Goal: Task Accomplishment & Management: Use online tool/utility

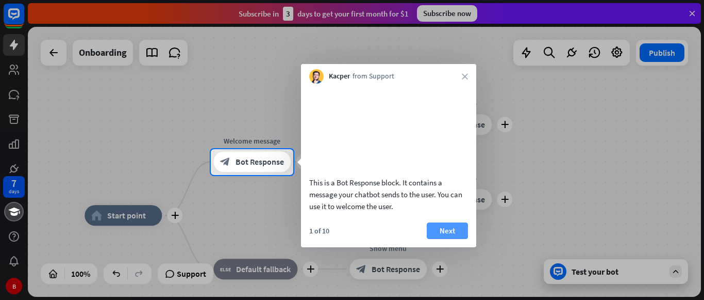
click at [443, 239] on button "Next" at bounding box center [447, 230] width 41 height 17
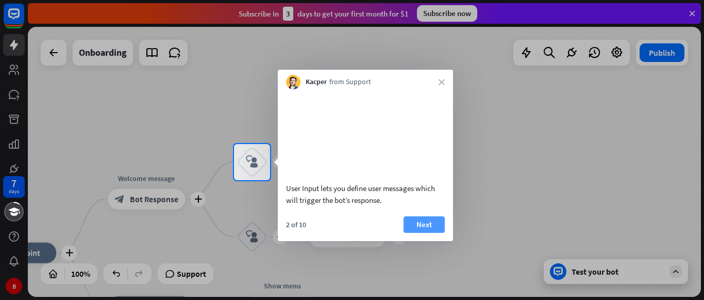
click at [431, 233] on button "Next" at bounding box center [424, 224] width 41 height 17
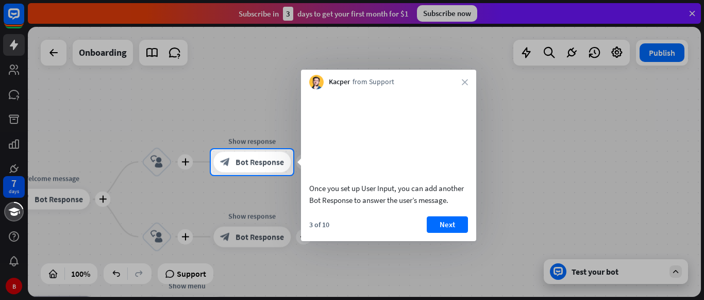
click at [431, 233] on button "Next" at bounding box center [447, 224] width 41 height 17
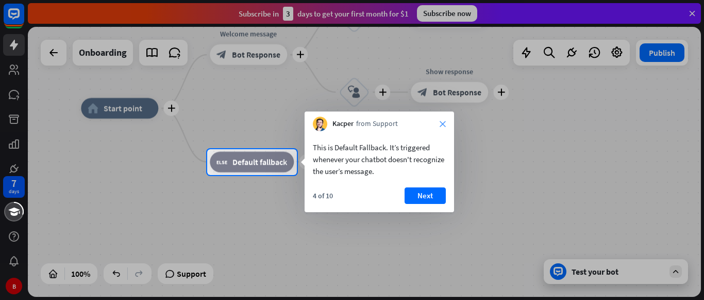
click at [443, 123] on icon "close" at bounding box center [443, 124] width 6 height 6
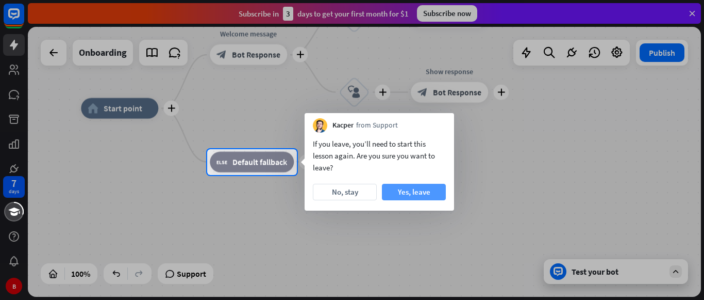
click at [416, 195] on button "Yes, leave" at bounding box center [414, 192] width 64 height 17
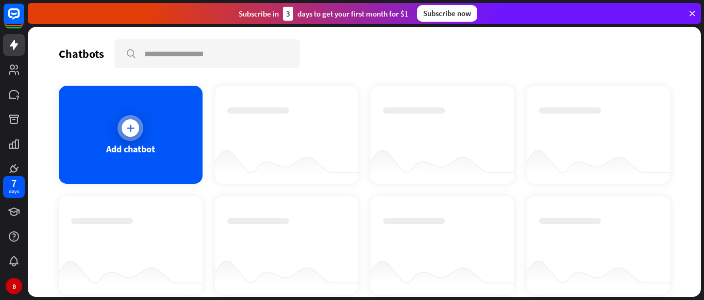
click at [125, 158] on div "Add chatbot" at bounding box center [131, 135] width 144 height 98
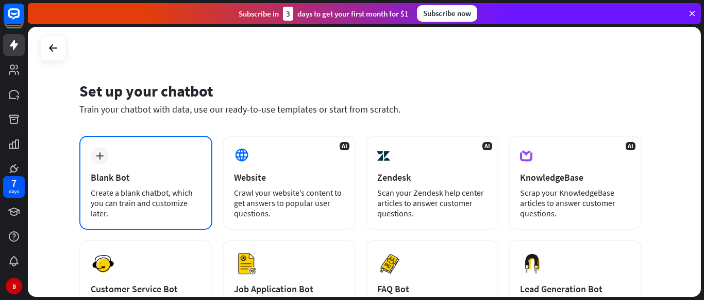
click at [176, 145] on div "plus Blank Bot Create a blank chatbot, which you can train and customize later." at bounding box center [145, 183] width 133 height 94
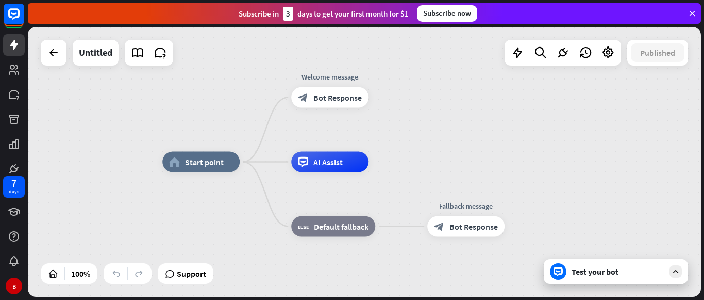
click at [233, 75] on div "home_2 Start point Welcome message block_bot_response Bot Response AI Assist bl…" at bounding box center [364, 162] width 673 height 270
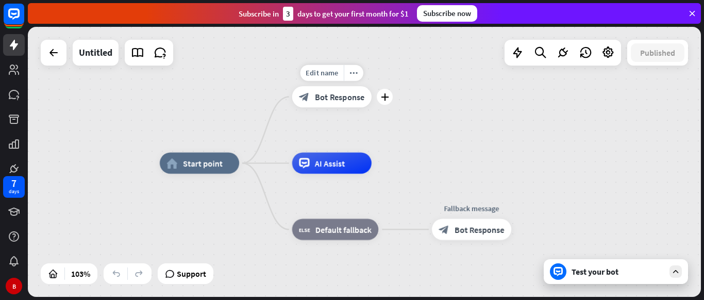
click at [328, 91] on span "Bot Response" at bounding box center [340, 96] width 50 height 11
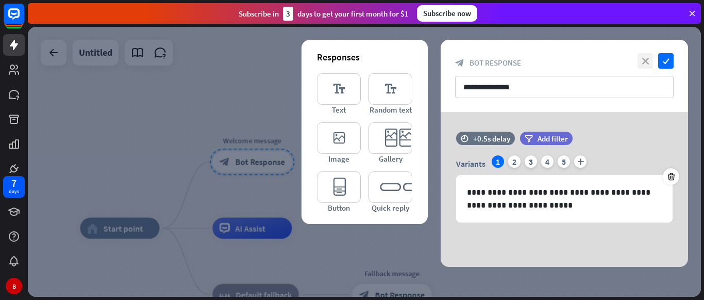
click at [647, 57] on icon "close" at bounding box center [645, 60] width 15 height 15
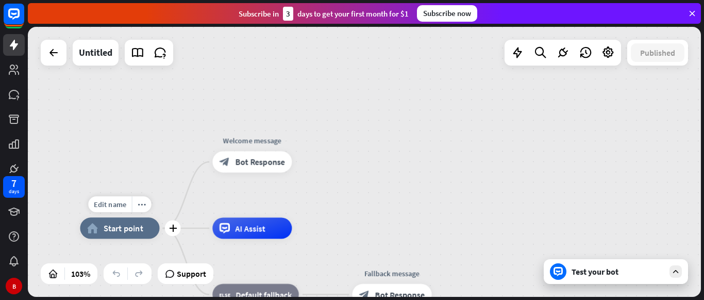
click at [127, 232] on span "Start point" at bounding box center [124, 228] width 40 height 11
click at [347, 206] on div "home_2 Start point Welcome message block_bot_response Bot Response AI Assist bl…" at bounding box center [364, 162] width 673 height 270
click at [277, 230] on div "AI Assist" at bounding box center [251, 227] width 79 height 21
click at [377, 292] on span "Bot Response" at bounding box center [400, 294] width 50 height 11
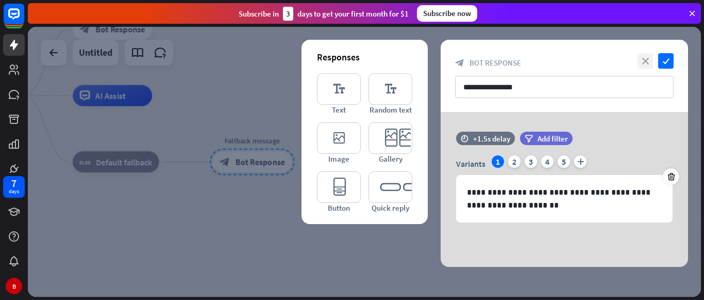
click at [648, 64] on icon "close" at bounding box center [645, 60] width 15 height 15
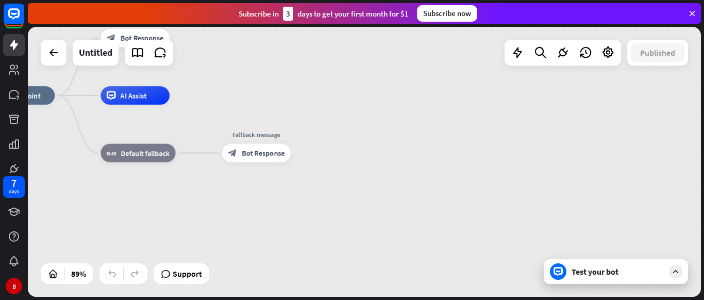
drag, startPoint x: 315, startPoint y: 105, endPoint x: 367, endPoint y: 133, distance: 59.5
click at [367, 133] on div "home_2 Start point Welcome message block_bot_response Bot Response AI Assist bl…" at bounding box center [286, 215] width 600 height 240
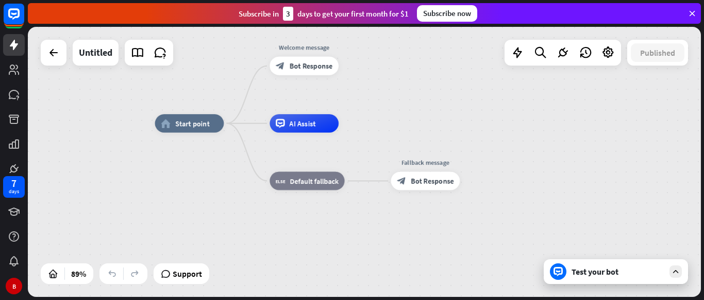
drag, startPoint x: 367, startPoint y: 133, endPoint x: 484, endPoint y: 133, distance: 117.1
click at [484, 133] on div "home_2 Start point Welcome message block_bot_response Bot Response AI Assist bl…" at bounding box center [455, 243] width 600 height 240
click at [631, 281] on div "Test your bot" at bounding box center [616, 271] width 144 height 25
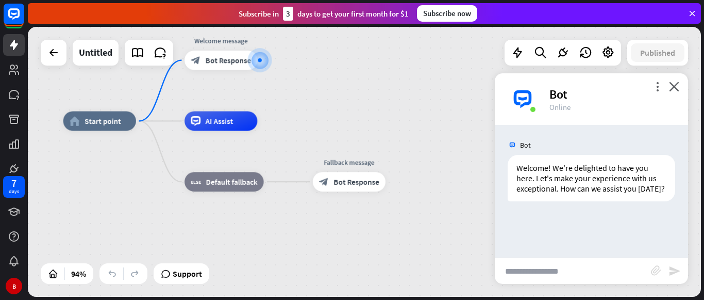
drag, startPoint x: 393, startPoint y: 196, endPoint x: 370, endPoint y: 96, distance: 103.2
click at [370, 96] on div "home_2 Start point Welcome message block_bot_response Bot Response AI Assist bl…" at bounding box center [364, 162] width 673 height 270
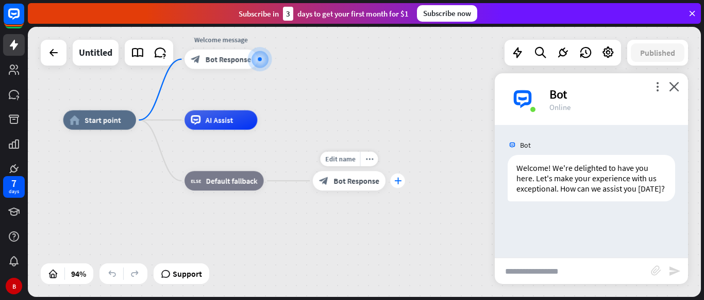
click at [399, 180] on icon "plus" at bounding box center [397, 180] width 7 height 7
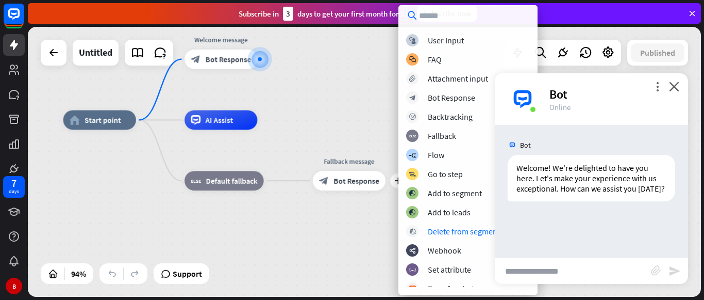
click at [669, 83] on div "more_vert close Bot Online" at bounding box center [591, 99] width 193 height 52
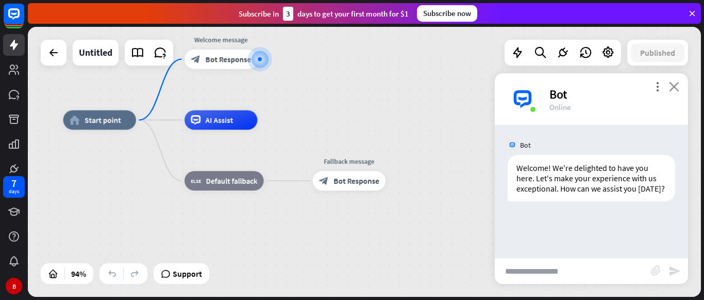
click at [677, 86] on icon "close" at bounding box center [674, 86] width 10 height 10
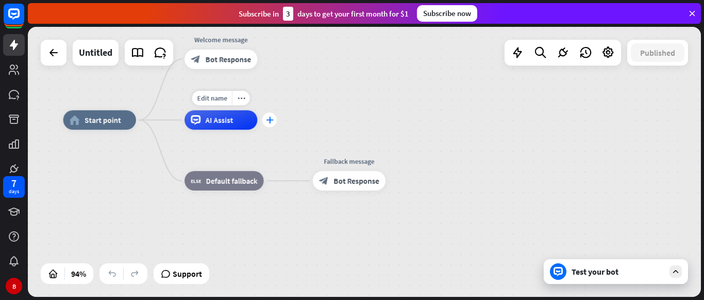
click at [271, 123] on div "plus" at bounding box center [269, 119] width 14 height 14
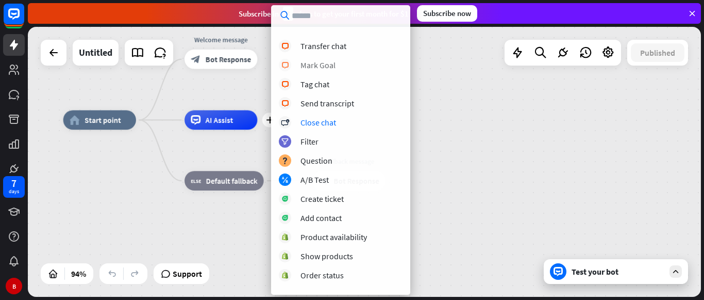
scroll to position [256, 0]
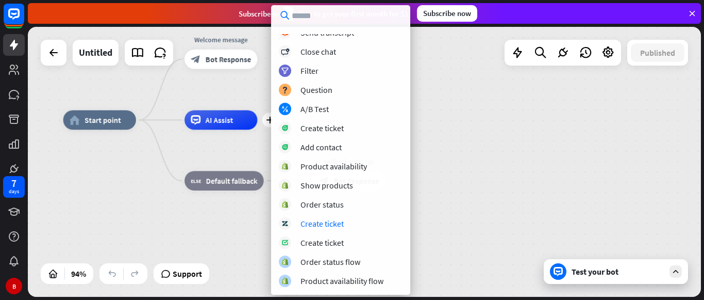
click at [484, 196] on div "home_2 Start point Welcome message block_bot_response Bot Response plus AI Assi…" at bounding box center [380, 247] width 634 height 254
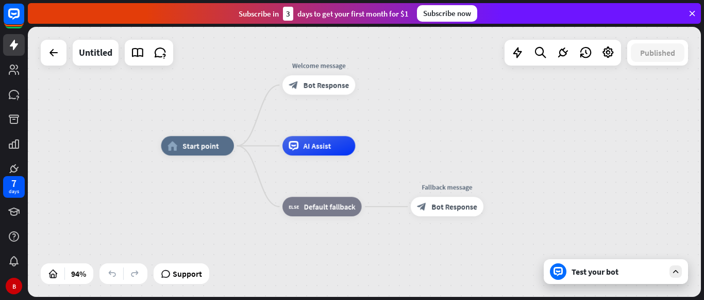
drag, startPoint x: 317, startPoint y: 111, endPoint x: 415, endPoint y: 137, distance: 101.3
click at [415, 137] on div "home_2 Start point Welcome message block_bot_response Bot Response AI Assist bl…" at bounding box center [364, 162] width 673 height 270
click at [331, 84] on span "Bot Response" at bounding box center [327, 85] width 46 height 10
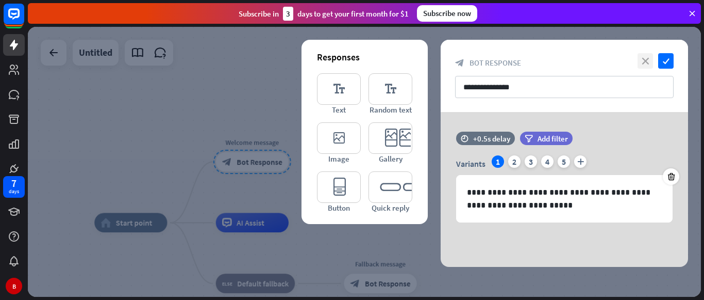
click at [645, 60] on icon "close" at bounding box center [645, 60] width 15 height 15
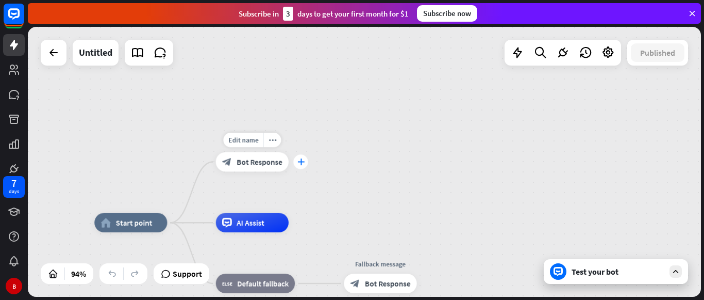
click at [303, 161] on icon "plus" at bounding box center [300, 161] width 7 height 7
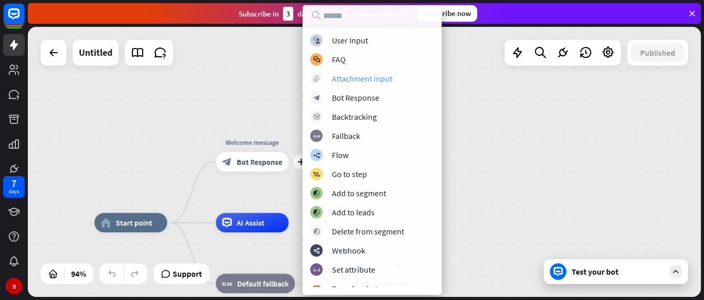
click at [337, 78] on div "Attachment input" at bounding box center [362, 78] width 60 height 10
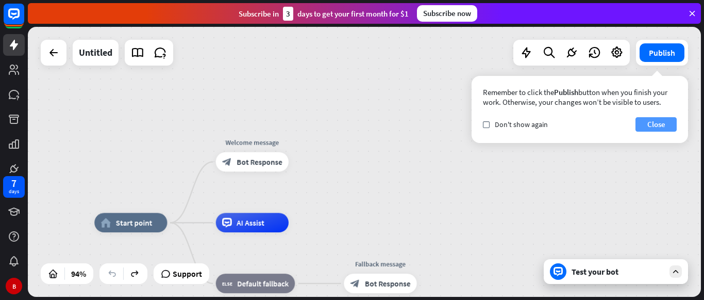
click at [651, 129] on button "Close" at bounding box center [656, 124] width 41 height 14
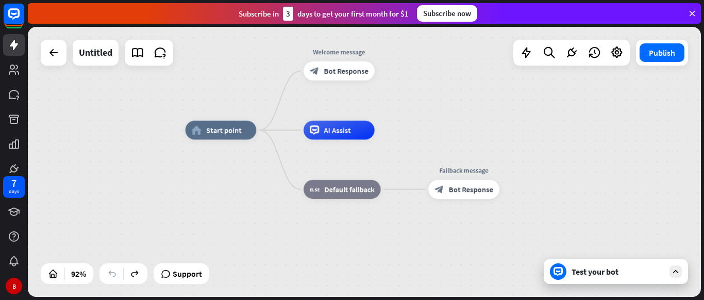
drag, startPoint x: 361, startPoint y: 158, endPoint x: 444, endPoint y: 66, distance: 124.2
click at [444, 66] on div "home_2 Start point Welcome message block_bot_response Bot Response AI Assist bl…" at bounding box center [364, 162] width 673 height 270
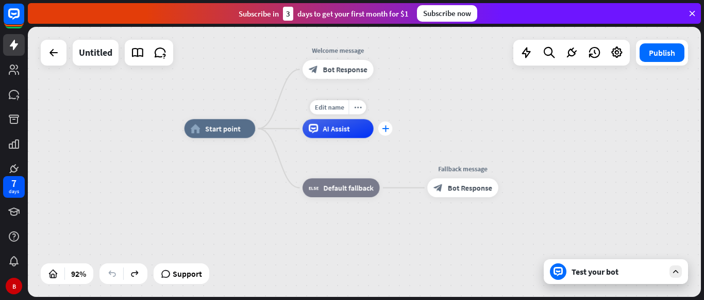
click at [388, 131] on icon "plus" at bounding box center [385, 128] width 7 height 7
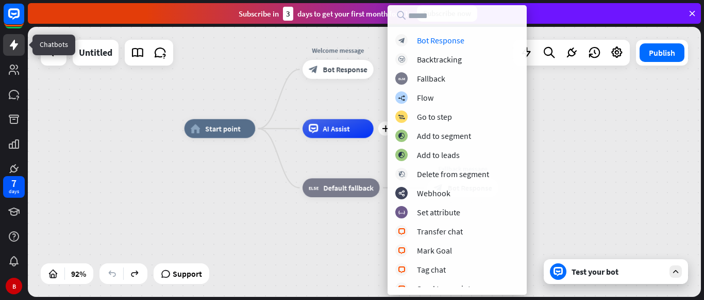
click at [18, 50] on icon at bounding box center [14, 45] width 12 height 12
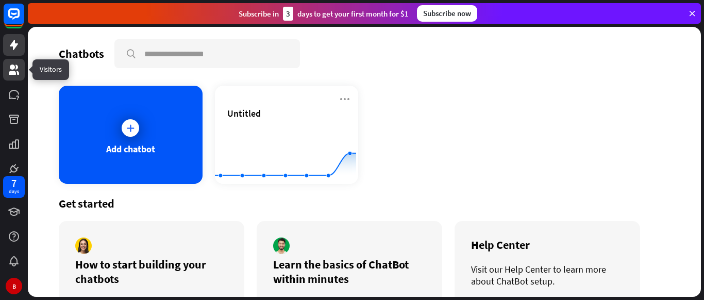
click at [14, 74] on icon at bounding box center [14, 69] width 10 height 10
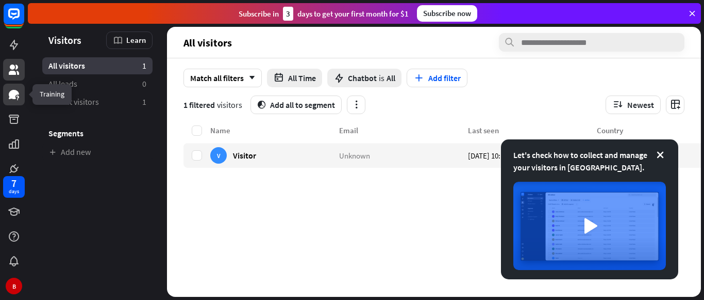
click at [19, 100] on icon at bounding box center [14, 94] width 12 height 12
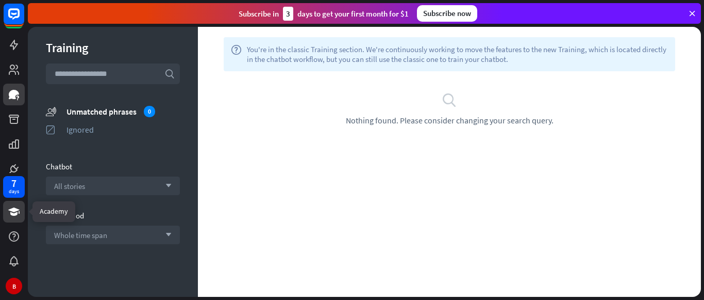
click at [13, 203] on link at bounding box center [14, 212] width 22 height 22
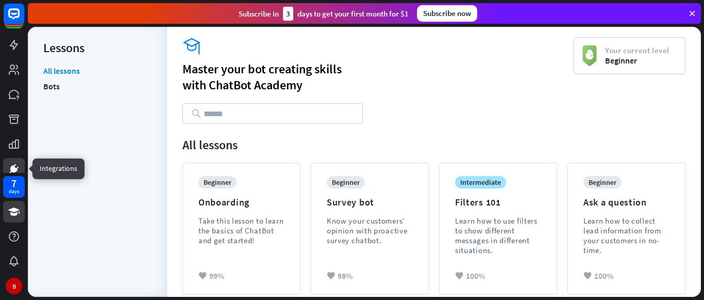
click at [13, 167] on icon at bounding box center [14, 169] width 6 height 6
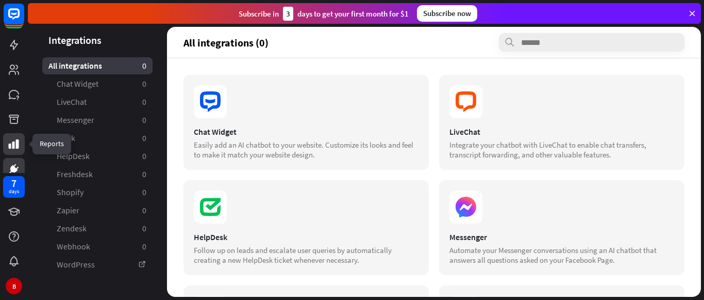
click at [14, 135] on link at bounding box center [14, 144] width 22 height 22
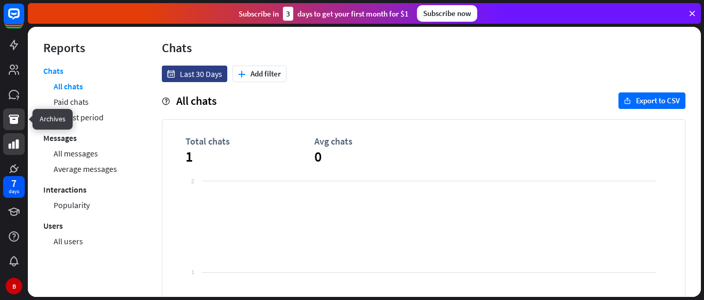
click at [14, 112] on link at bounding box center [14, 119] width 22 height 22
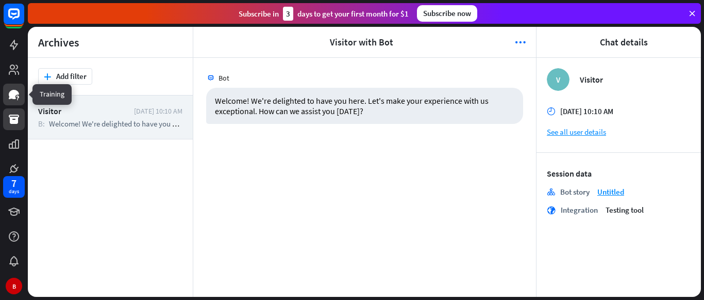
click at [17, 101] on link at bounding box center [14, 95] width 22 height 22
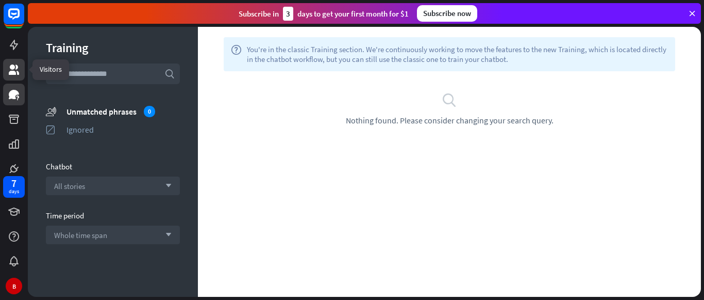
click at [10, 65] on icon at bounding box center [14, 69] width 12 height 12
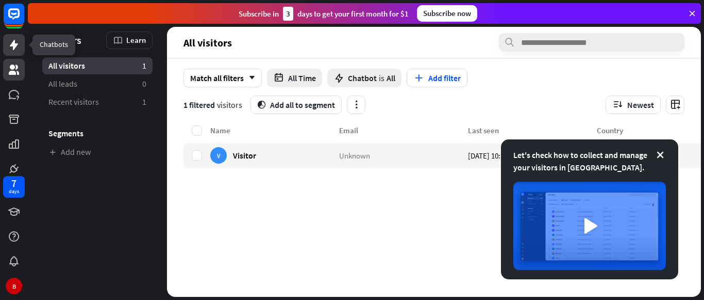
click at [11, 54] on link at bounding box center [14, 45] width 22 height 22
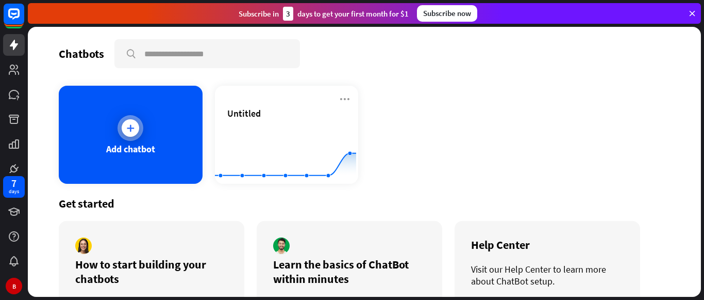
click at [127, 123] on icon at bounding box center [130, 128] width 10 height 10
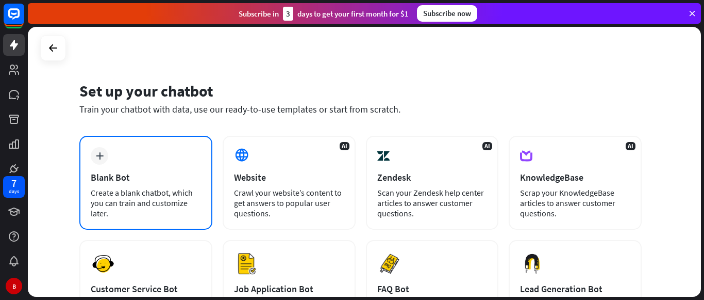
click at [126, 168] on div "plus Blank Bot Create a blank chatbot, which you can train and customize later." at bounding box center [145, 183] width 133 height 94
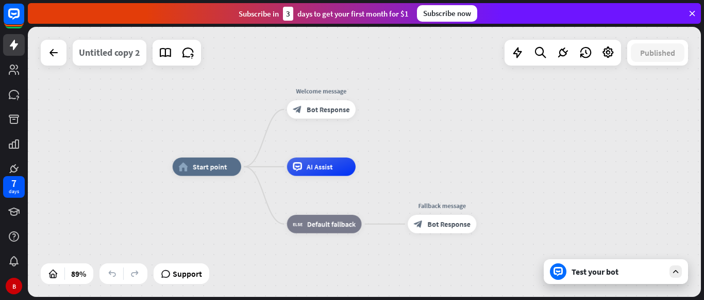
click at [123, 56] on div "Untitled copy 2" at bounding box center [109, 53] width 61 height 26
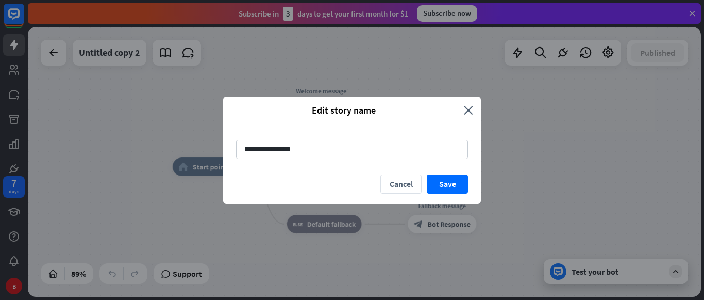
click at [465, 103] on div "Edit story name close" at bounding box center [352, 110] width 258 height 28
click at [468, 107] on icon "close" at bounding box center [468, 110] width 9 height 12
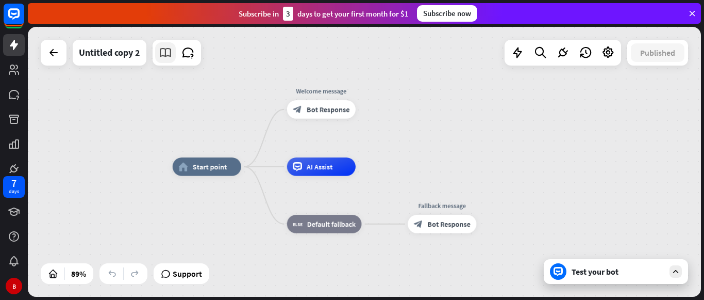
click at [162, 58] on icon at bounding box center [165, 52] width 13 height 13
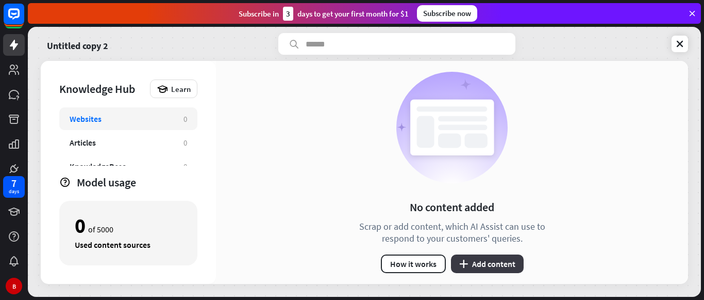
click at [480, 259] on button "plus Add content" at bounding box center [487, 263] width 73 height 19
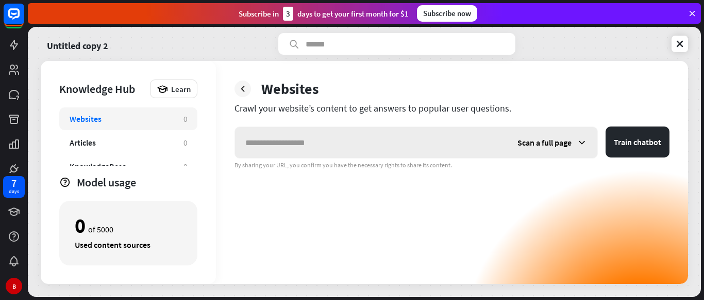
click at [289, 145] on input "text" at bounding box center [371, 142] width 272 height 31
click at [588, 140] on div "Scan a full page" at bounding box center [552, 142] width 90 height 31
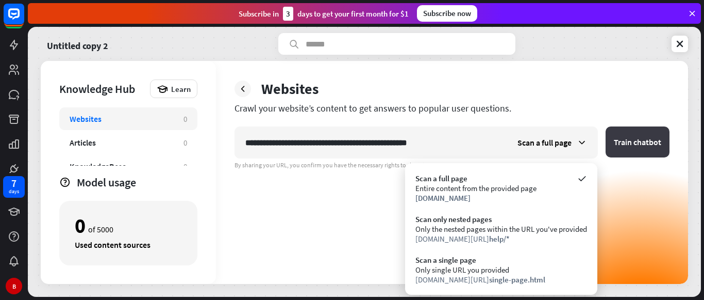
click at [634, 141] on button "Train chatbot" at bounding box center [638, 141] width 64 height 31
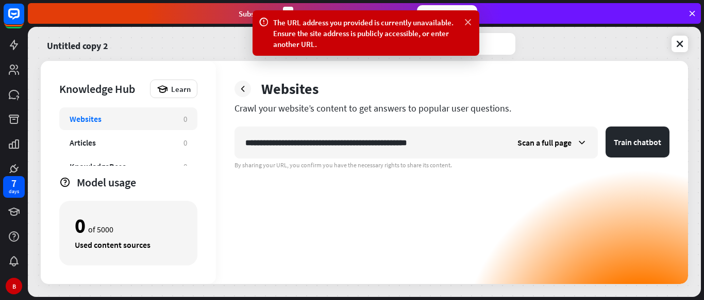
click at [466, 17] on icon at bounding box center [468, 22] width 10 height 11
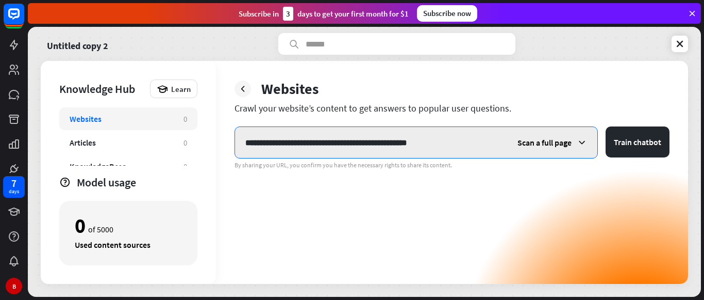
click at [447, 134] on input "**********" at bounding box center [371, 142] width 272 height 31
drag, startPoint x: 447, startPoint y: 134, endPoint x: 240, endPoint y: 139, distance: 206.3
drag, startPoint x: 240, startPoint y: 139, endPoint x: 464, endPoint y: 147, distance: 223.5
click at [464, 147] on input "**********" at bounding box center [371, 142] width 272 height 31
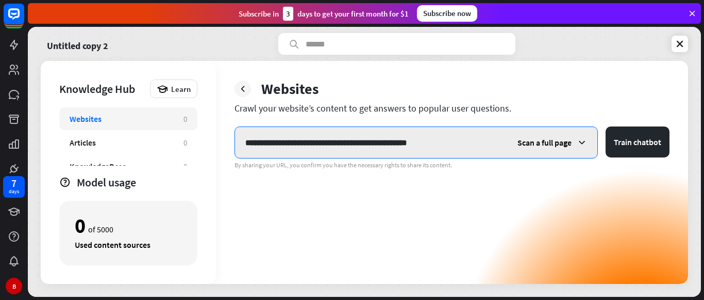
click at [464, 147] on input "**********" at bounding box center [371, 142] width 272 height 31
paste input "*"
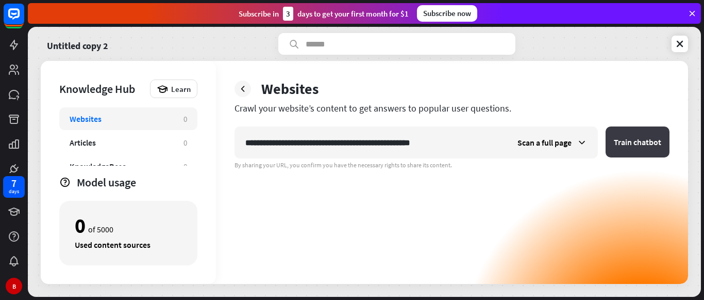
click at [628, 144] on button "Train chatbot" at bounding box center [638, 141] width 64 height 31
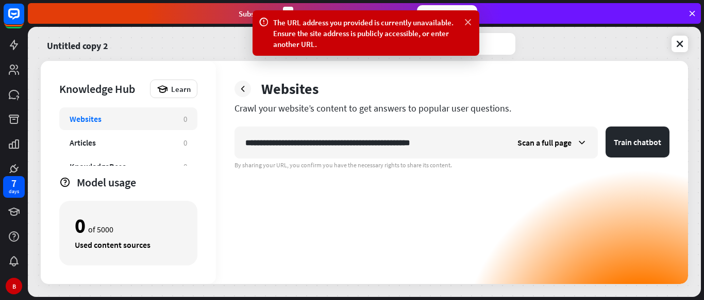
click at [467, 20] on icon at bounding box center [468, 22] width 10 height 11
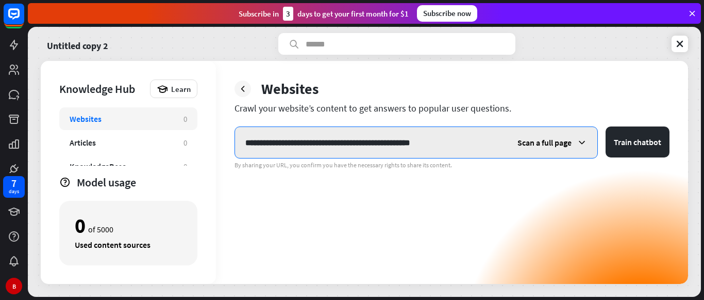
click at [368, 144] on input "**********" at bounding box center [371, 142] width 272 height 31
drag, startPoint x: 457, startPoint y: 136, endPoint x: 179, endPoint y: 125, distance: 278.2
drag, startPoint x: 179, startPoint y: 125, endPoint x: 464, endPoint y: 136, distance: 284.4
click at [464, 136] on input "**********" at bounding box center [371, 142] width 272 height 31
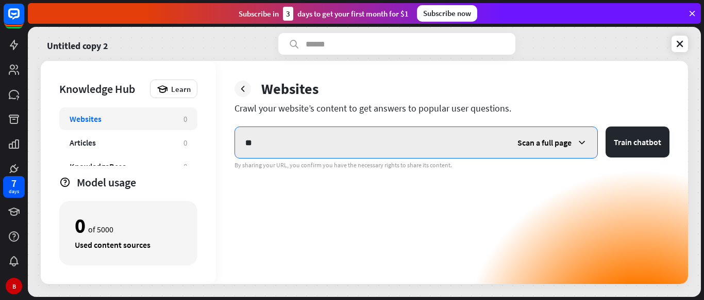
type input "*"
paste input "**********"
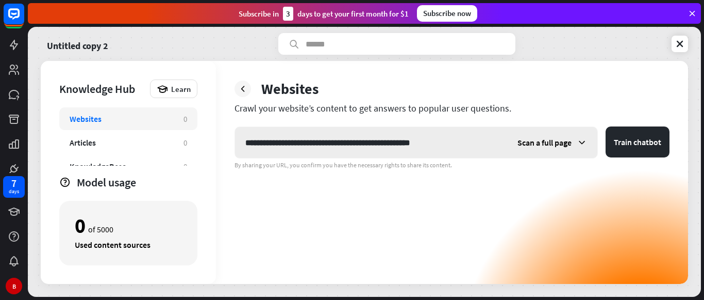
click at [565, 139] on span "Scan a full page" at bounding box center [545, 142] width 54 height 10
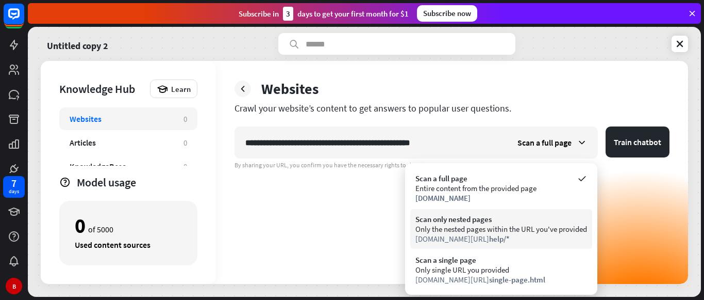
click at [467, 223] on div "Scan only nested pages" at bounding box center [502, 219] width 172 height 10
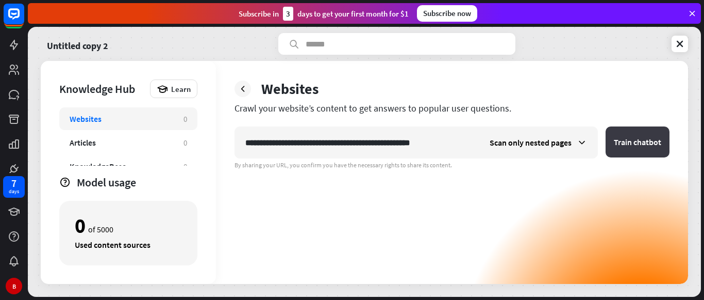
click at [622, 141] on button "Train chatbot" at bounding box center [638, 141] width 64 height 31
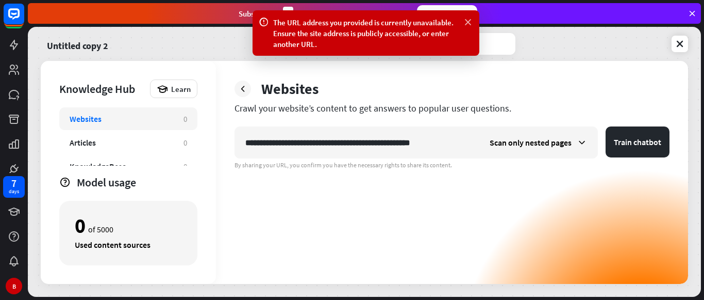
click at [470, 21] on icon at bounding box center [468, 22] width 10 height 11
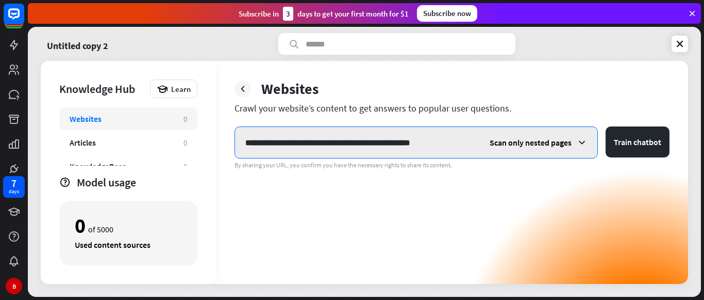
click at [443, 138] on input "**********" at bounding box center [357, 142] width 244 height 31
drag, startPoint x: 454, startPoint y: 141, endPoint x: 279, endPoint y: 147, distance: 174.9
click at [279, 147] on input "**********" at bounding box center [357, 142] width 244 height 31
paste input "**********"
drag, startPoint x: 297, startPoint y: 143, endPoint x: 269, endPoint y: 147, distance: 28.2
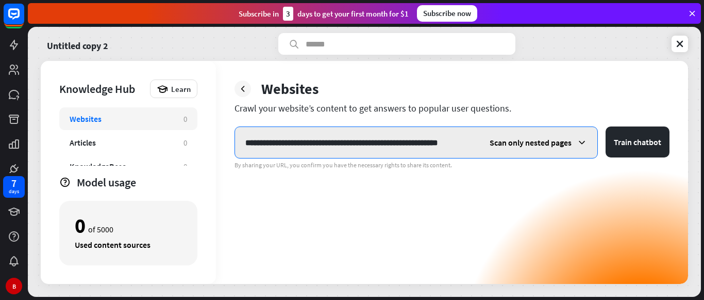
click at [269, 147] on input "**********" at bounding box center [357, 142] width 244 height 31
type input "**********"
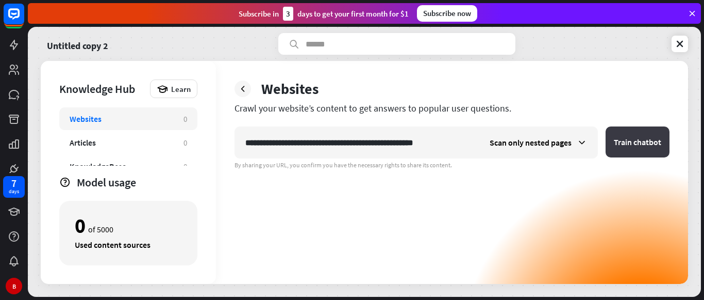
click at [660, 133] on button "Train chatbot" at bounding box center [638, 141] width 64 height 31
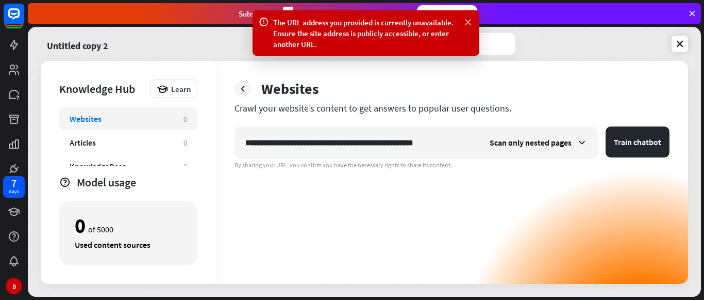
click at [467, 22] on icon at bounding box center [468, 22] width 10 height 11
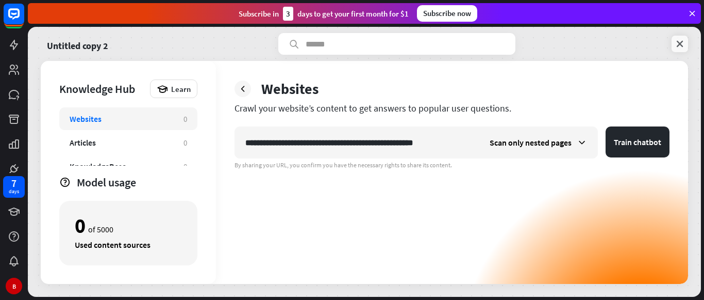
click at [680, 45] on icon at bounding box center [680, 44] width 10 height 10
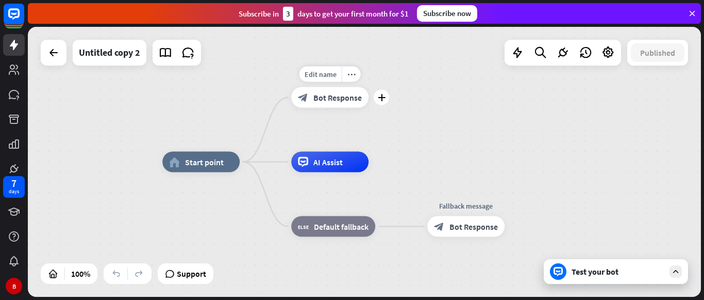
click at [351, 103] on div "block_bot_response Bot Response" at bounding box center [329, 97] width 77 height 21
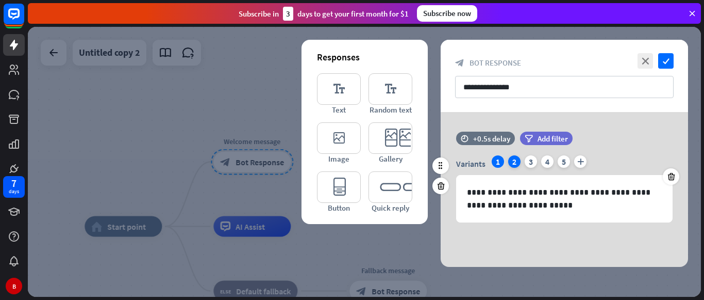
click at [513, 163] on div "2" at bounding box center [514, 161] width 12 height 12
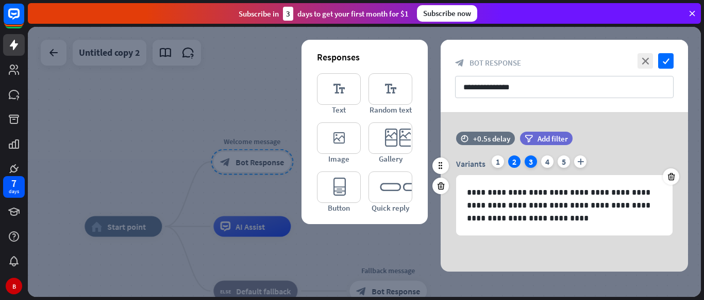
click at [527, 163] on div "3" at bounding box center [531, 161] width 12 height 12
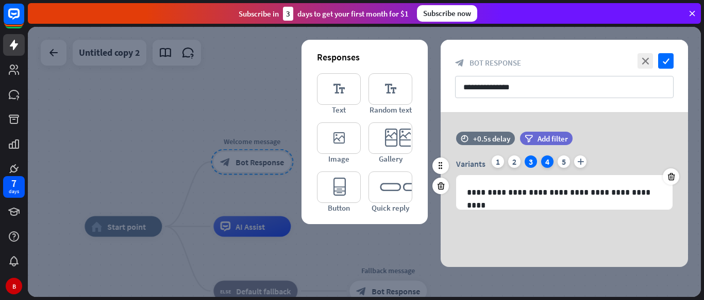
click at [547, 167] on div "4" at bounding box center [547, 161] width 12 height 12
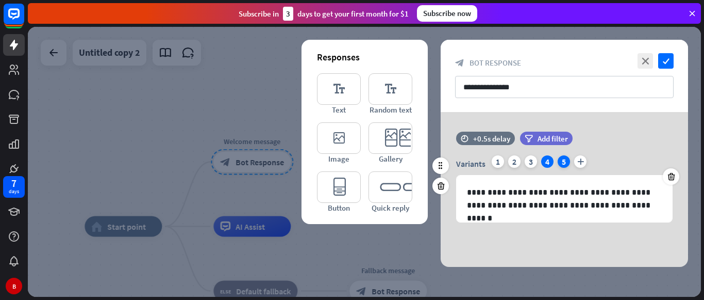
click at [563, 165] on div "5" at bounding box center [564, 161] width 12 height 12
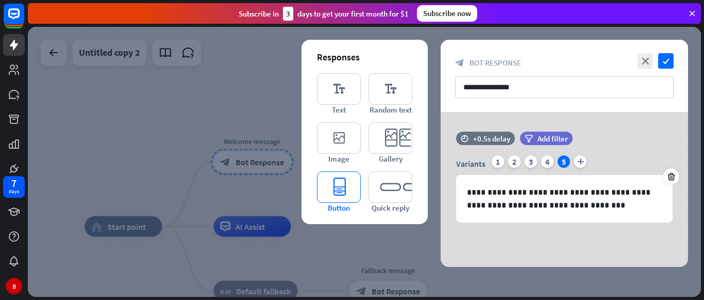
click at [343, 187] on icon "editor_button" at bounding box center [339, 186] width 44 height 31
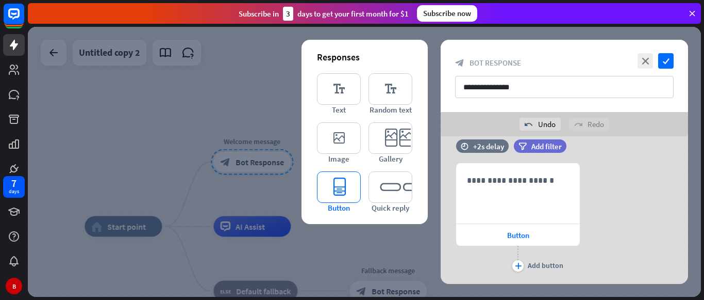
scroll to position [121, 0]
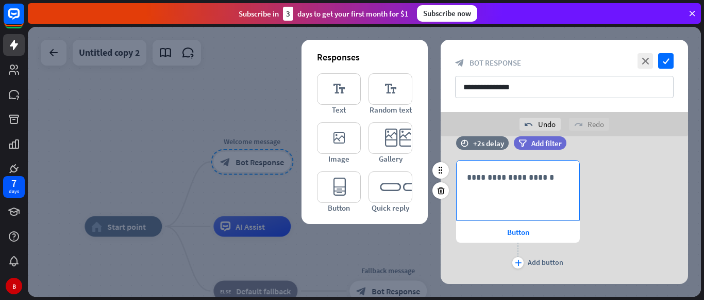
click at [520, 206] on div "**********" at bounding box center [518, 189] width 123 height 59
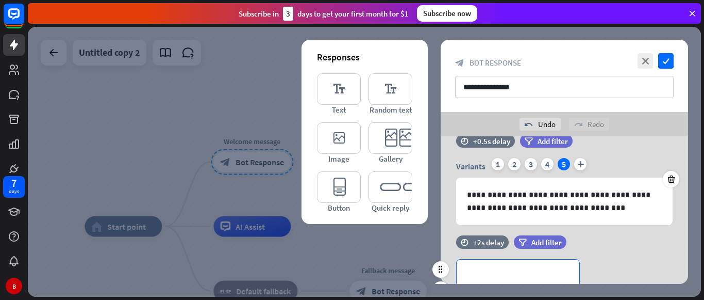
scroll to position [0, 0]
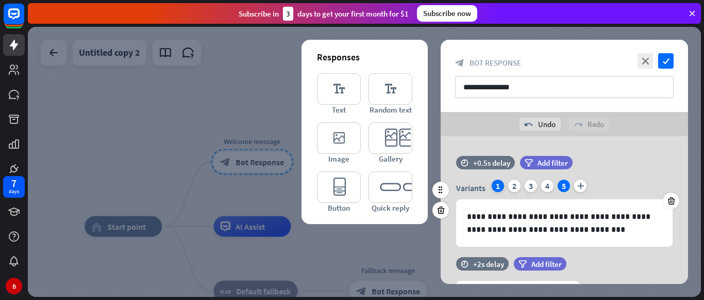
click at [499, 188] on div "1" at bounding box center [498, 185] width 12 height 12
click at [202, 106] on div at bounding box center [364, 162] width 673 height 270
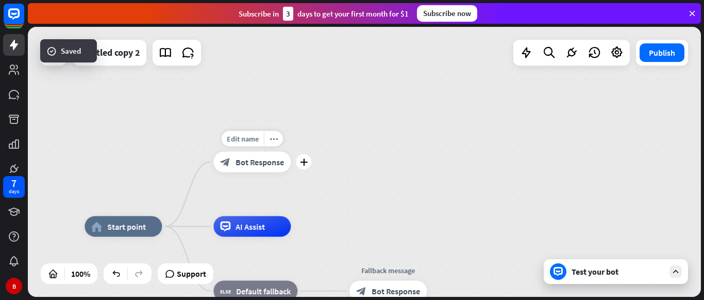
click at [261, 169] on div "block_bot_response Bot Response" at bounding box center [251, 162] width 77 height 21
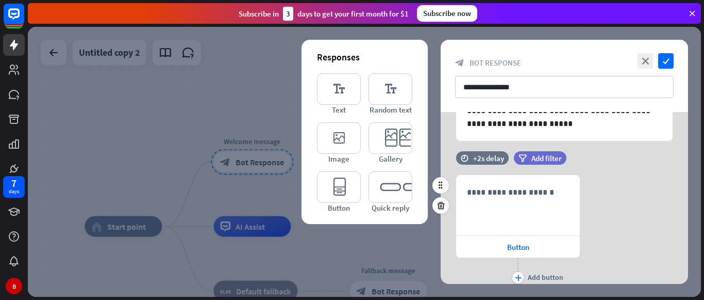
scroll to position [86, 0]
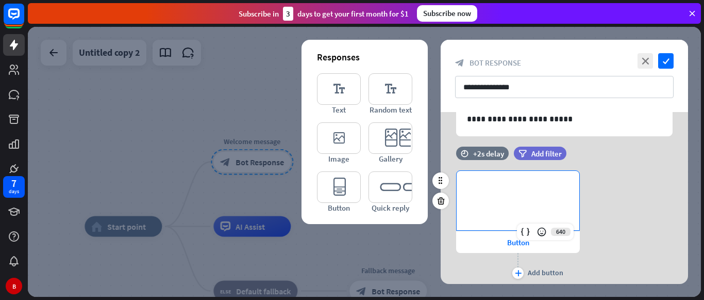
click at [495, 187] on p "**********" at bounding box center [518, 187] width 102 height 13
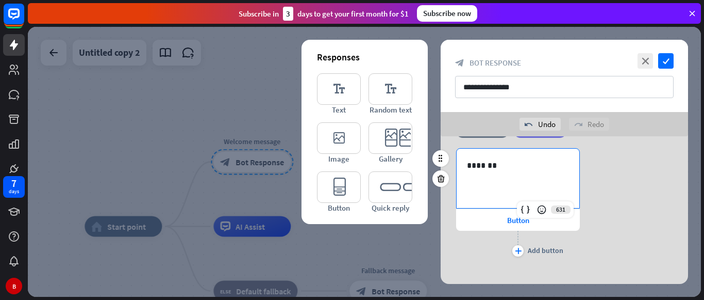
scroll to position [133, 0]
click at [505, 226] on div "Button" at bounding box center [518, 219] width 124 height 22
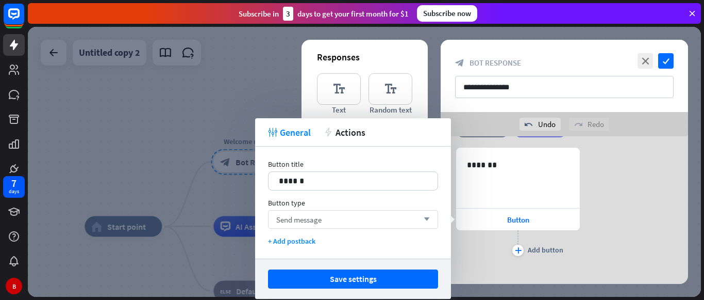
click at [413, 216] on div "Send message arrow_down" at bounding box center [353, 219] width 170 height 19
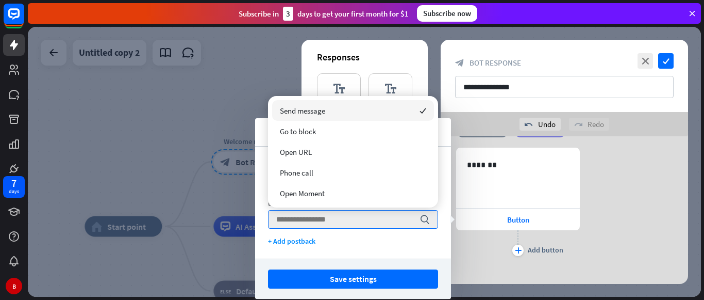
click at [422, 107] on icon "checked" at bounding box center [423, 110] width 7 height 7
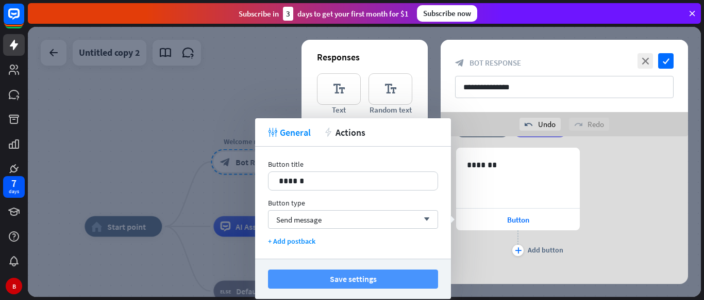
click at [350, 284] on button "Save settings" at bounding box center [353, 278] width 170 height 19
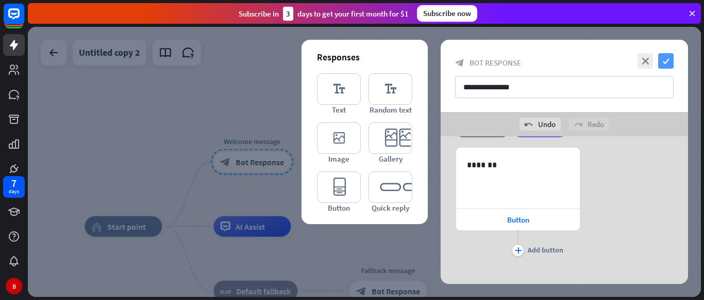
click at [666, 60] on icon "check" at bounding box center [666, 60] width 15 height 15
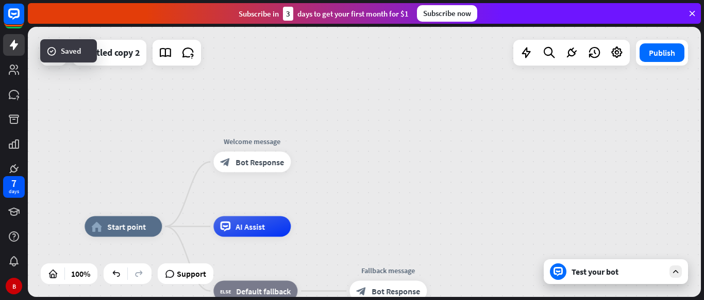
click at [566, 269] on div at bounding box center [558, 271] width 17 height 17
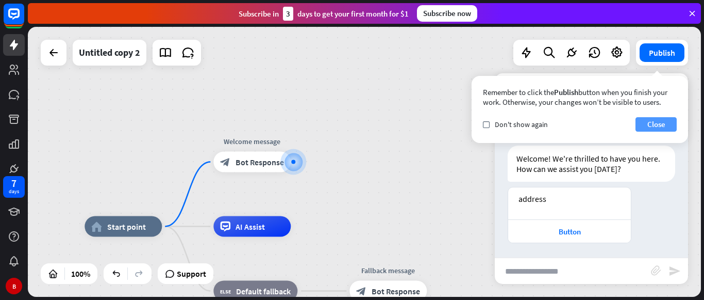
scroll to position [10, 0]
click at [661, 127] on button "Close" at bounding box center [656, 124] width 41 height 14
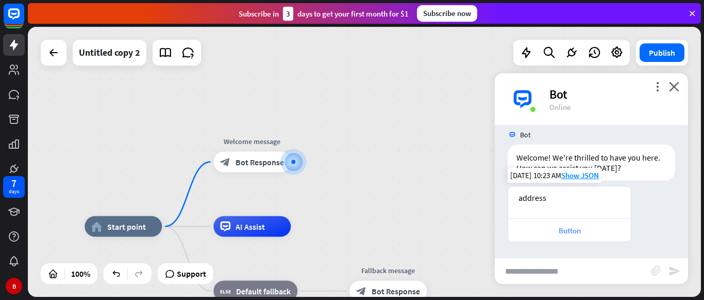
click at [568, 226] on div "Button" at bounding box center [570, 230] width 112 height 10
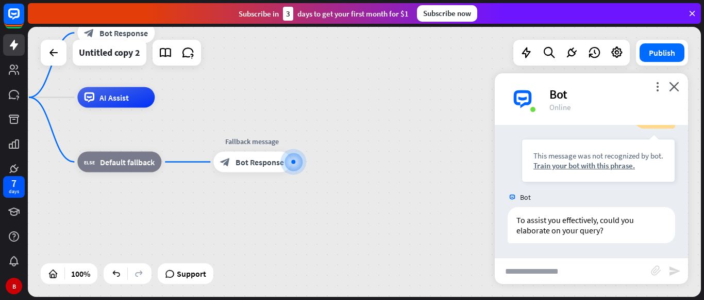
scroll to position [175, 0]
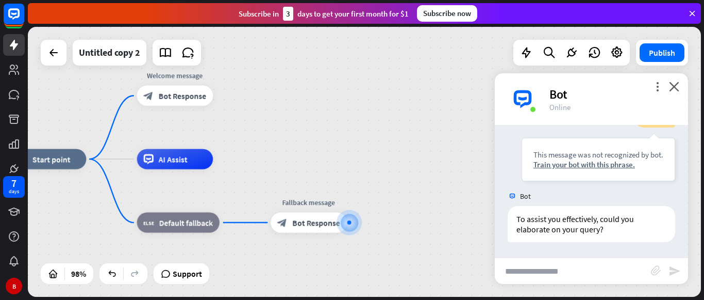
drag, startPoint x: 180, startPoint y: 116, endPoint x: 240, endPoint y: 180, distance: 87.9
click at [240, 180] on div "home_2 Start point Welcome message block_bot_response Bot Response AI Assist bl…" at bounding box center [341, 291] width 662 height 265
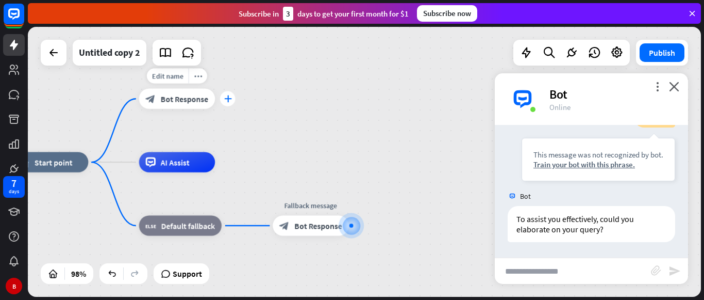
click at [233, 96] on div "plus" at bounding box center [227, 98] width 15 height 15
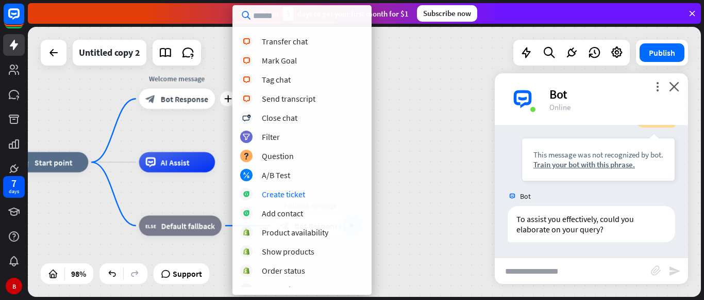
scroll to position [248, 0]
click at [187, 105] on div "block_bot_response Bot Response" at bounding box center [177, 99] width 76 height 20
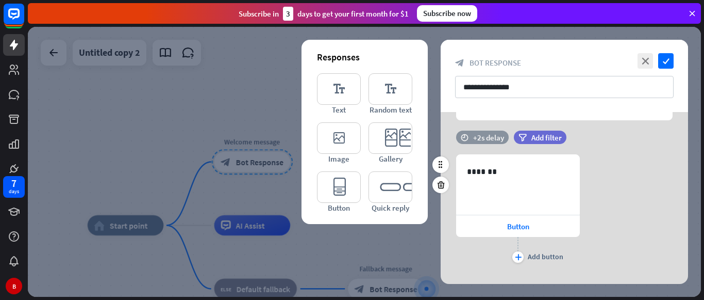
scroll to position [103, 0]
click at [496, 217] on div "Button" at bounding box center [518, 226] width 124 height 22
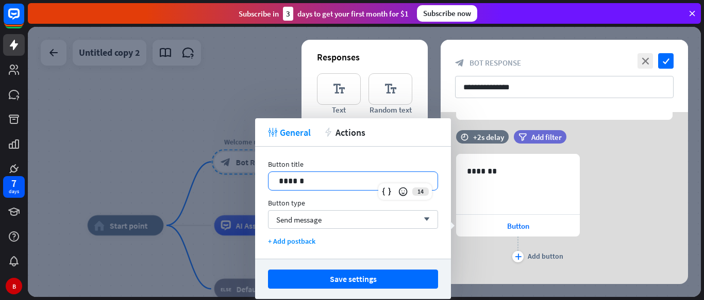
drag, startPoint x: 336, startPoint y: 174, endPoint x: 239, endPoint y: 177, distance: 97.0
click at [239, 177] on body "7 days B close Product Help First steps Get started with ChatBot Help Center Fo…" at bounding box center [352, 150] width 704 height 300
drag, startPoint x: 307, startPoint y: 179, endPoint x: 251, endPoint y: 182, distance: 56.8
click at [251, 182] on body "7 days B close Product Help First steps Get started with ChatBot Help Center Fo…" at bounding box center [352, 150] width 704 height 300
click at [251, 182] on div at bounding box center [364, 162] width 673 height 270
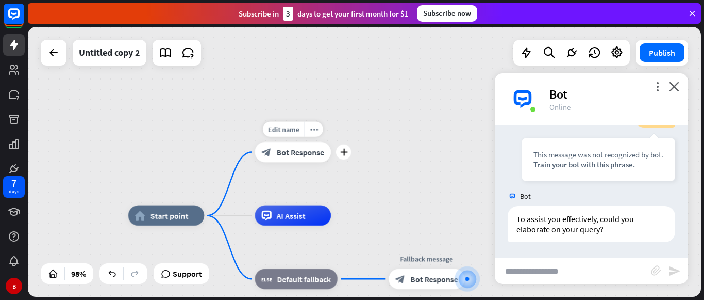
drag, startPoint x: 251, startPoint y: 182, endPoint x: 289, endPoint y: 171, distance: 39.5
click at [289, 162] on div "Edit name more_horiz plus block_bot_response Bot Response" at bounding box center [293, 152] width 76 height 20
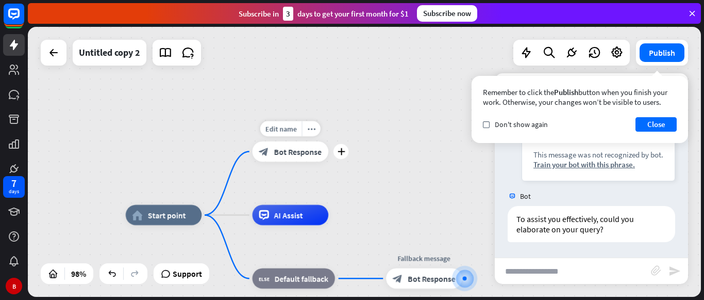
click at [289, 154] on span "Bot Response" at bounding box center [297, 151] width 47 height 10
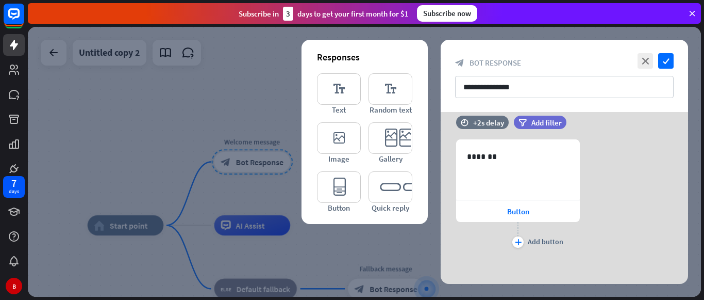
scroll to position [120, 0]
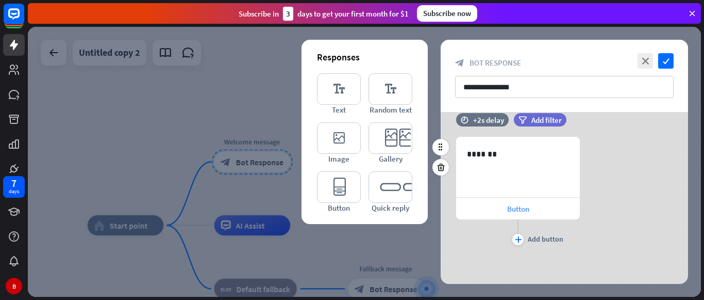
click at [512, 210] on span "Button" at bounding box center [518, 209] width 22 height 10
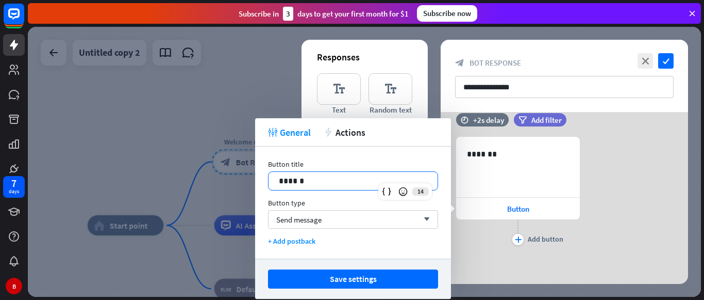
click at [324, 180] on p "******" at bounding box center [353, 180] width 149 height 13
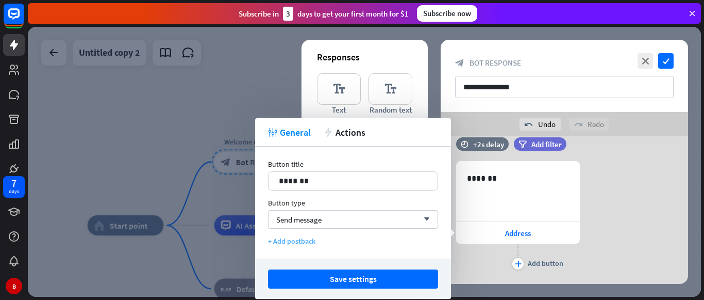
click at [309, 244] on div "+ Add postback" at bounding box center [353, 240] width 170 height 9
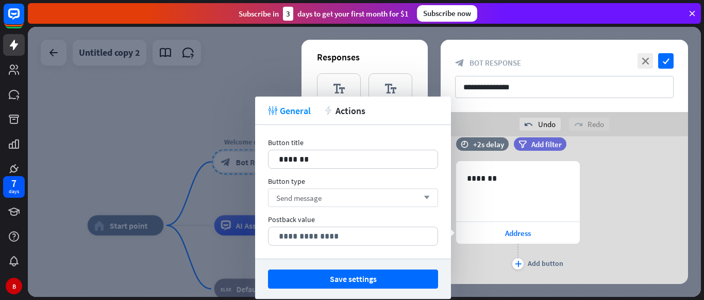
click at [359, 195] on div "Send message arrow_down" at bounding box center [353, 197] width 170 height 19
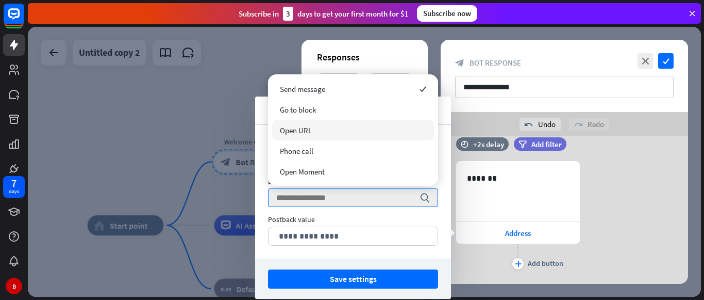
click at [305, 126] on span "Open URL" at bounding box center [296, 130] width 32 height 10
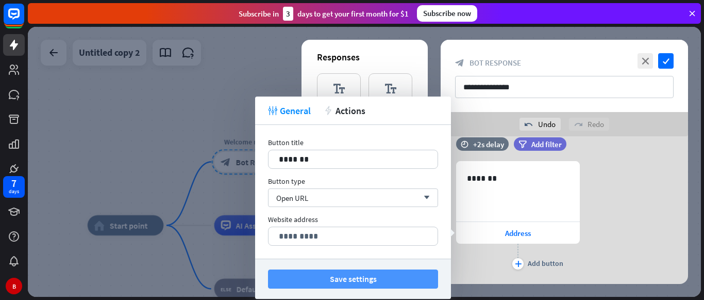
click at [314, 274] on button "Save settings" at bounding box center [353, 278] width 170 height 19
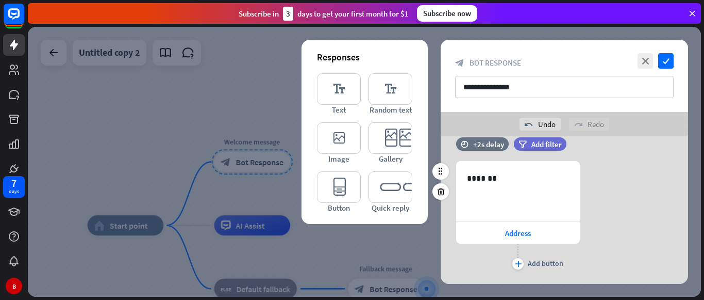
click at [488, 269] on div "plus Add button" at bounding box center [518, 256] width 124 height 26
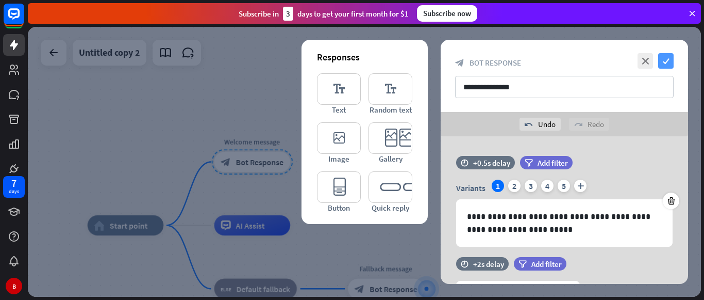
click at [669, 58] on icon "check" at bounding box center [666, 60] width 15 height 15
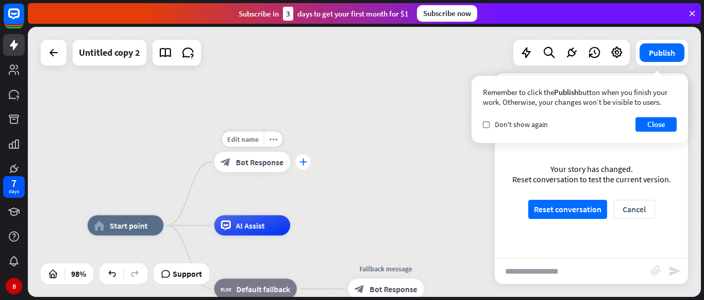
click at [305, 158] on icon "plus" at bounding box center [303, 161] width 8 height 7
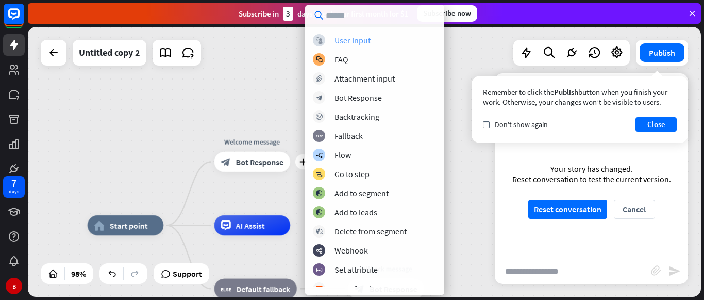
click at [358, 43] on div "User Input" at bounding box center [353, 40] width 36 height 10
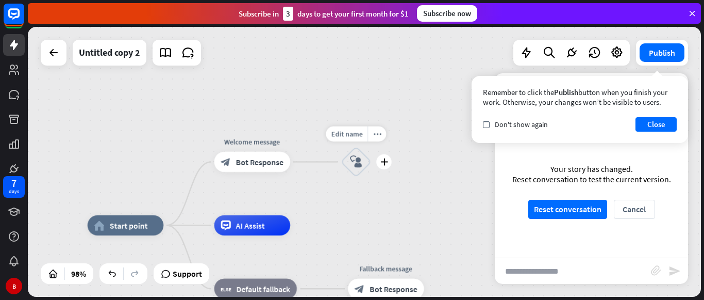
click at [359, 170] on div "block_user_input" at bounding box center [356, 161] width 30 height 30
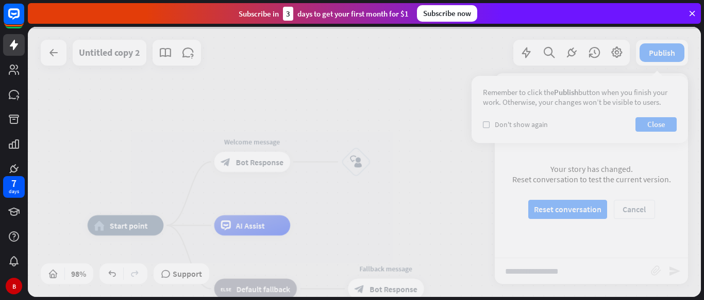
click at [359, 170] on div at bounding box center [364, 162] width 673 height 270
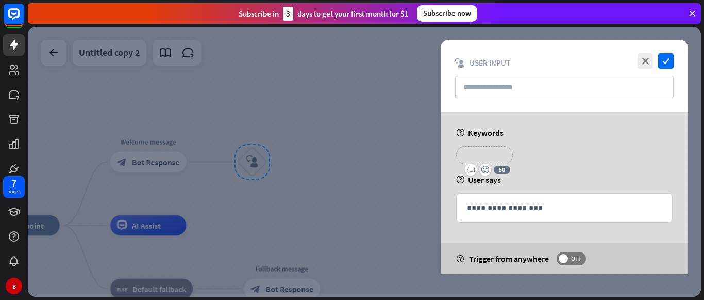
click at [469, 156] on p "**********" at bounding box center [484, 155] width 41 height 13
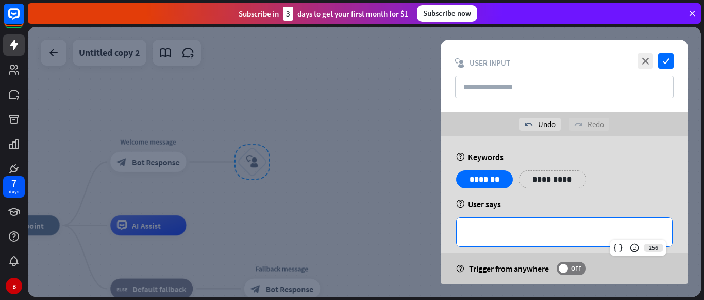
click at [470, 233] on p "**********" at bounding box center [564, 231] width 195 height 13
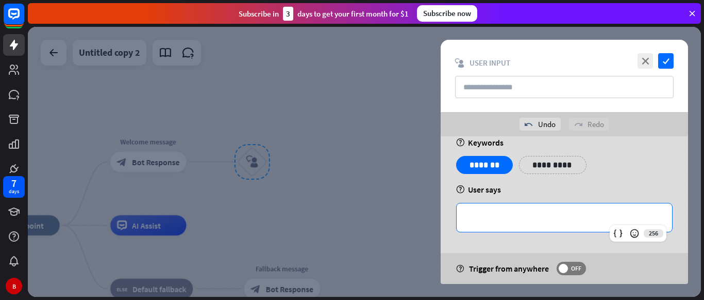
click at [507, 219] on p "**********" at bounding box center [564, 217] width 195 height 13
drag, startPoint x: 507, startPoint y: 219, endPoint x: 501, endPoint y: 203, distance: 17.0
click at [501, 203] on div "**********" at bounding box center [564, 217] width 217 height 29
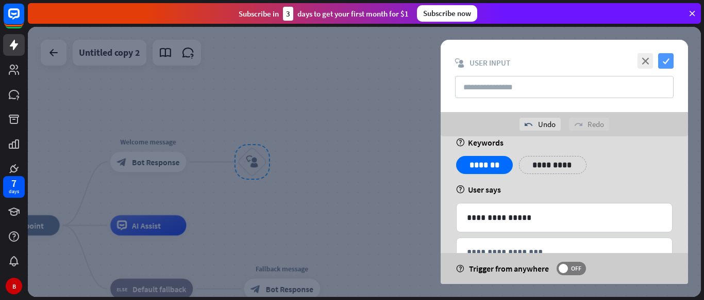
click at [664, 63] on icon "check" at bounding box center [666, 60] width 15 height 15
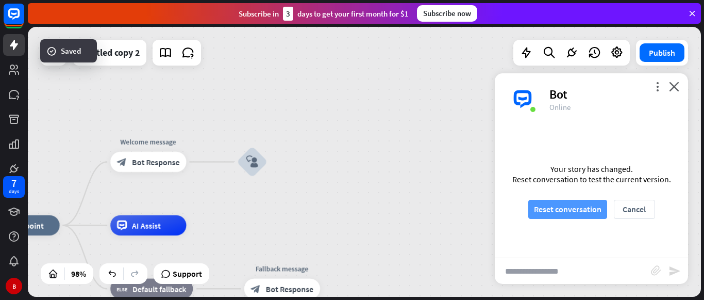
click at [551, 208] on button "Reset conversation" at bounding box center [568, 209] width 79 height 19
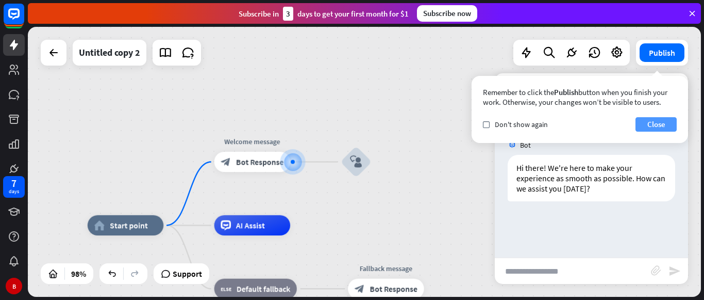
click at [655, 121] on button "Close" at bounding box center [656, 124] width 41 height 14
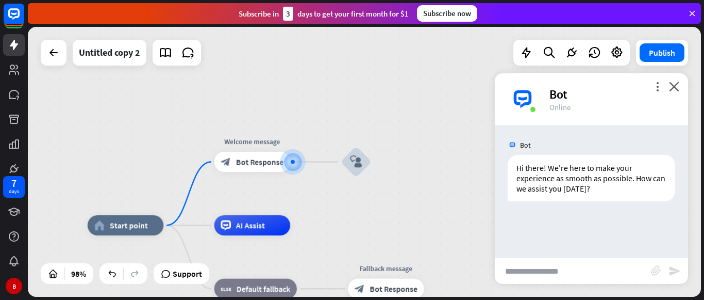
click at [534, 266] on input "text" at bounding box center [573, 271] width 156 height 26
type input "*******"
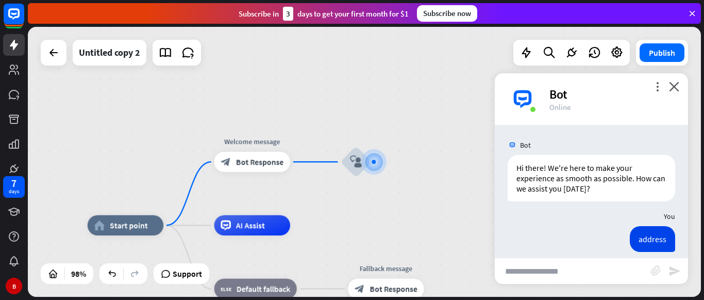
scroll to position [10, 0]
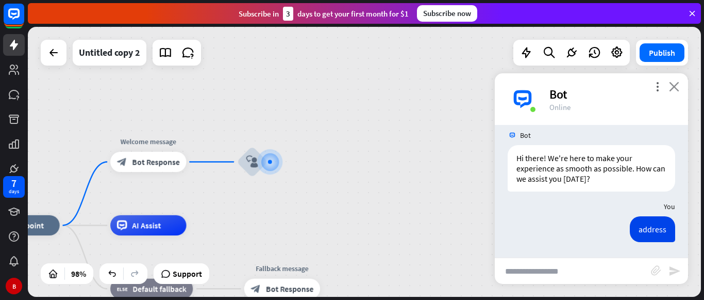
click at [675, 87] on icon "close" at bounding box center [674, 86] width 10 height 10
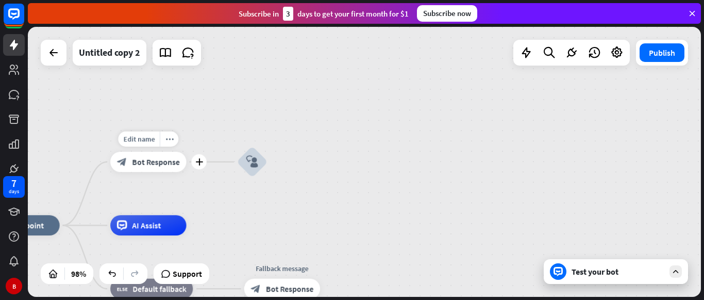
click at [167, 157] on span "Bot Response" at bounding box center [155, 162] width 47 height 10
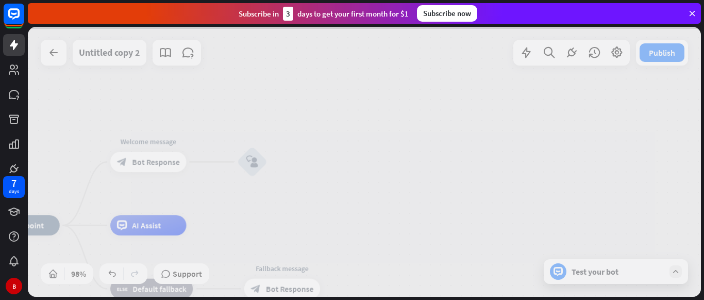
click at [167, 157] on div at bounding box center [364, 162] width 673 height 270
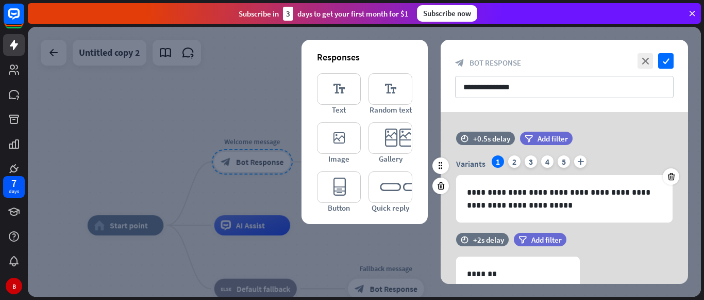
scroll to position [120, 0]
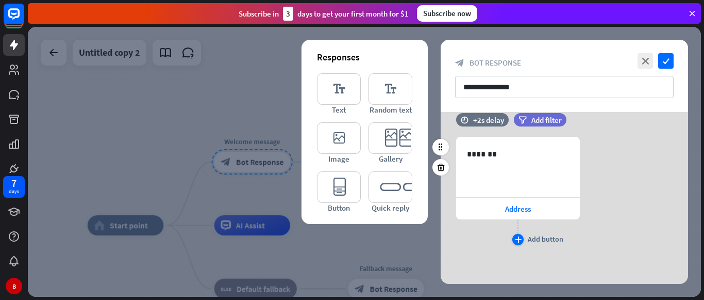
click at [521, 241] on icon "plus" at bounding box center [518, 239] width 7 height 6
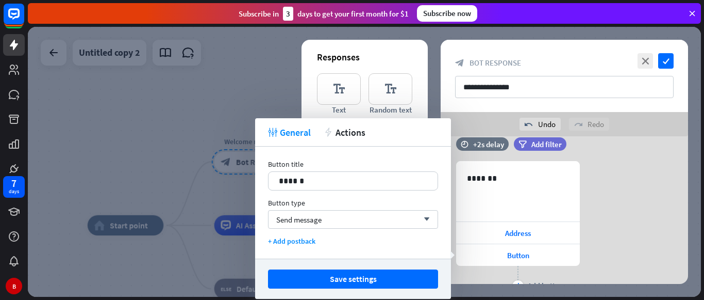
click at [246, 112] on div at bounding box center [364, 162] width 673 height 270
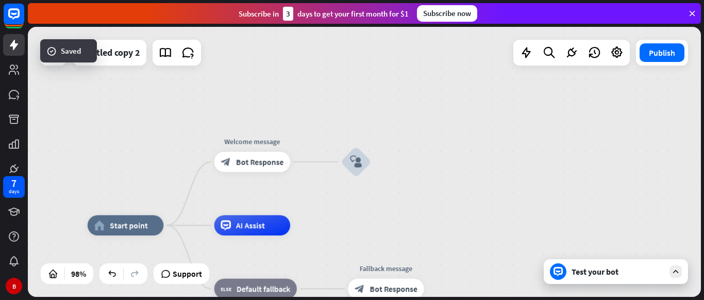
click at [595, 281] on div "Test your bot" at bounding box center [616, 271] width 144 height 25
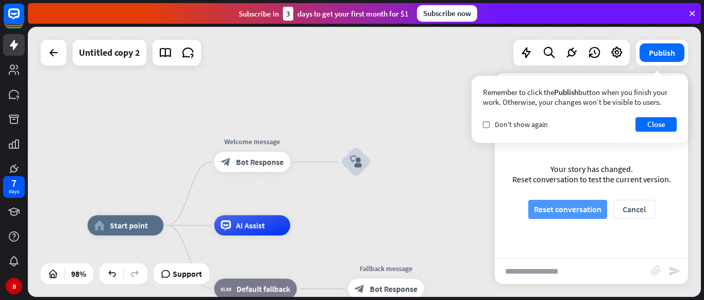
click at [588, 211] on button "Reset conversation" at bounding box center [568, 209] width 79 height 19
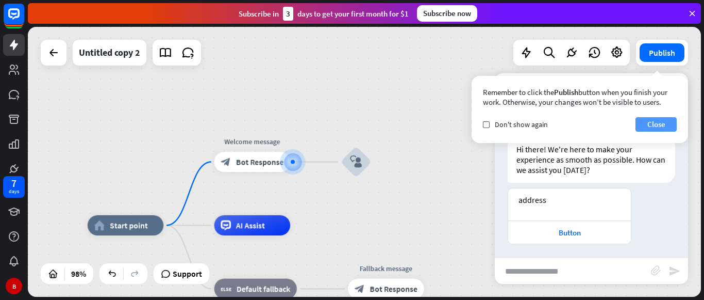
scroll to position [21, 0]
click at [645, 119] on button "Close" at bounding box center [656, 124] width 41 height 14
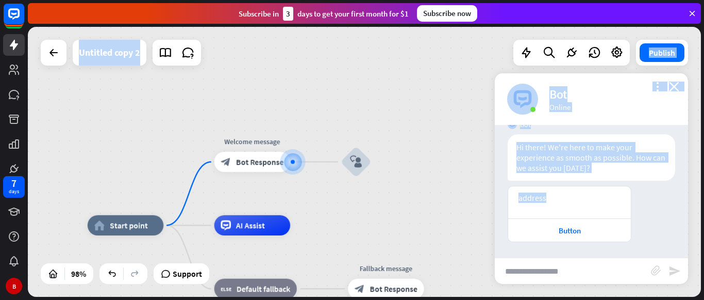
drag, startPoint x: 556, startPoint y: 191, endPoint x: 490, endPoint y: 197, distance: 65.7
click at [490, 197] on div "home_2 Start point Welcome message block_bot_response Bot Response block_user_i…" at bounding box center [364, 162] width 673 height 270
click at [562, 206] on div "address" at bounding box center [569, 202] width 123 height 32
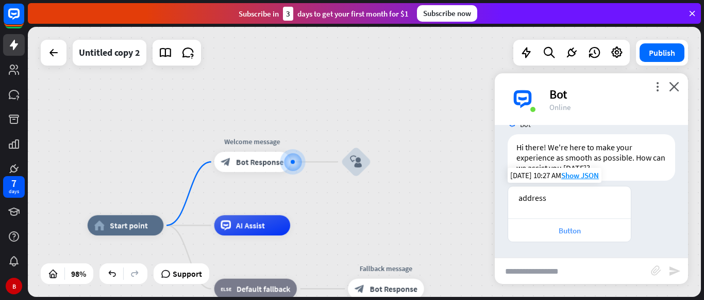
click at [572, 231] on div "Button" at bounding box center [570, 230] width 112 height 10
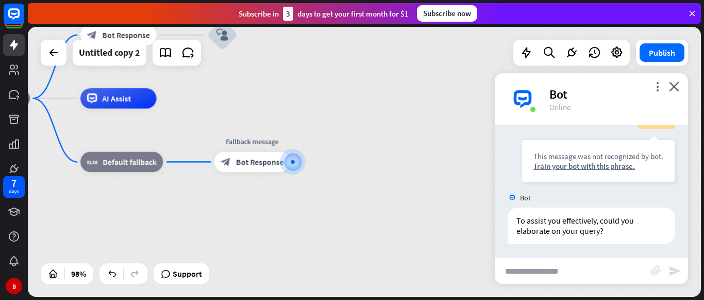
scroll to position [186, 0]
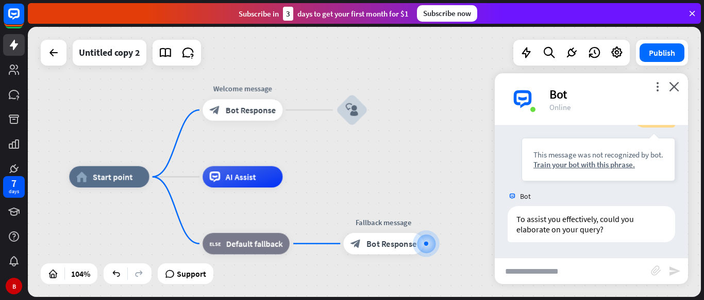
drag, startPoint x: 281, startPoint y: 128, endPoint x: 420, endPoint y: 211, distance: 161.7
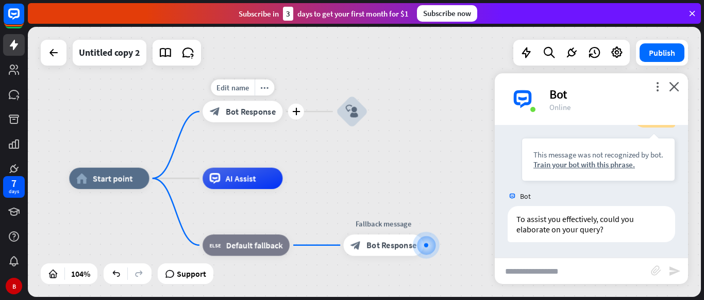
click at [264, 120] on div "block_bot_response Bot Response" at bounding box center [243, 111] width 80 height 21
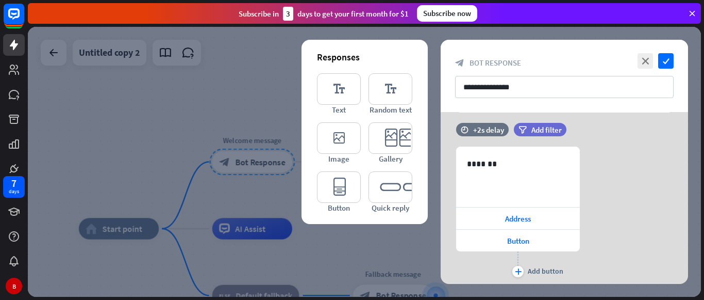
scroll to position [110, 0]
click at [438, 161] on div at bounding box center [441, 156] width 17 height 17
click at [487, 186] on div "*******" at bounding box center [518, 175] width 123 height 59
click at [495, 217] on div "Address" at bounding box center [518, 218] width 124 height 22
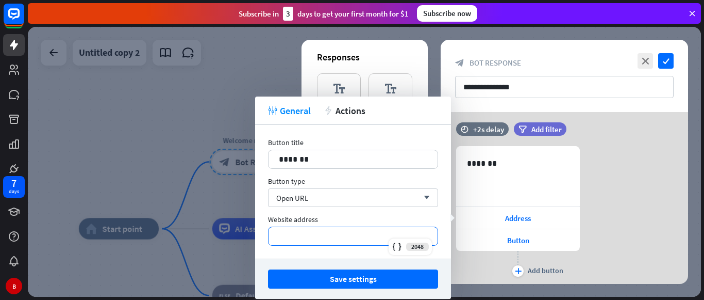
click at [355, 235] on p "*********" at bounding box center [353, 235] width 149 height 13
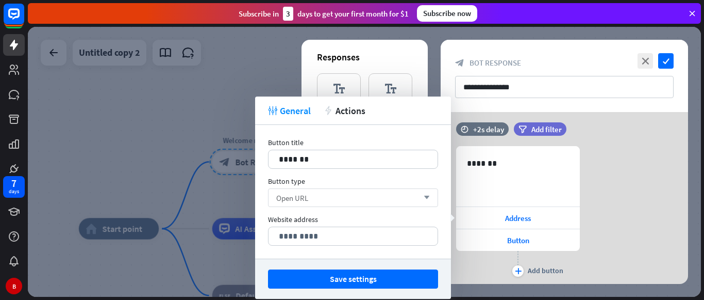
click at [355, 195] on div "Open URL arrow_down" at bounding box center [353, 197] width 170 height 19
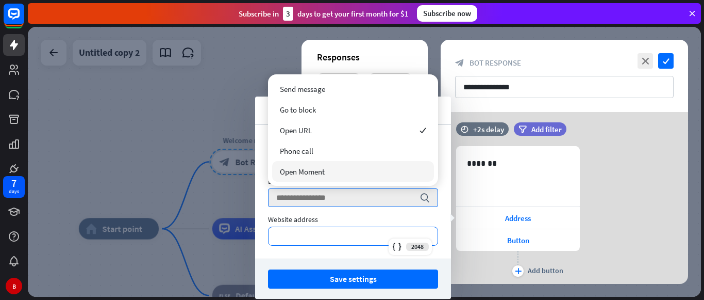
click at [295, 244] on div "*********" at bounding box center [353, 236] width 169 height 18
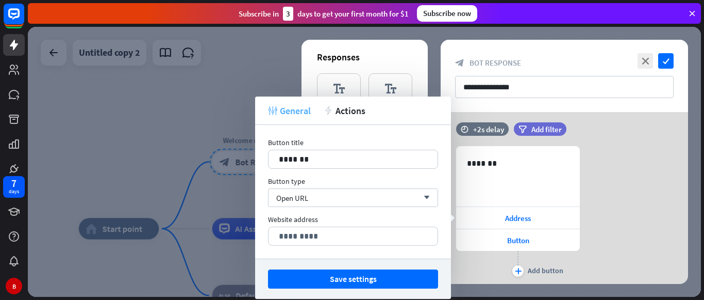
click at [302, 107] on span "General" at bounding box center [295, 111] width 31 height 12
click at [245, 89] on div at bounding box center [364, 162] width 673 height 270
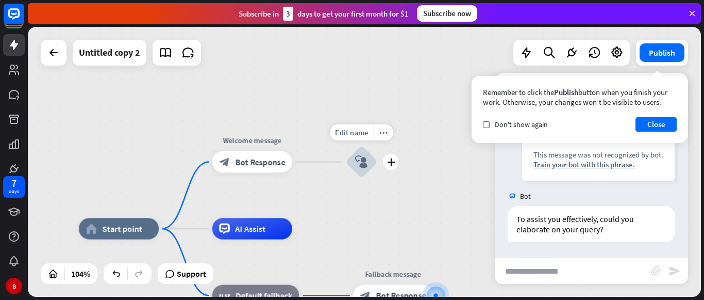
click at [365, 159] on icon "block_user_input" at bounding box center [361, 161] width 13 height 13
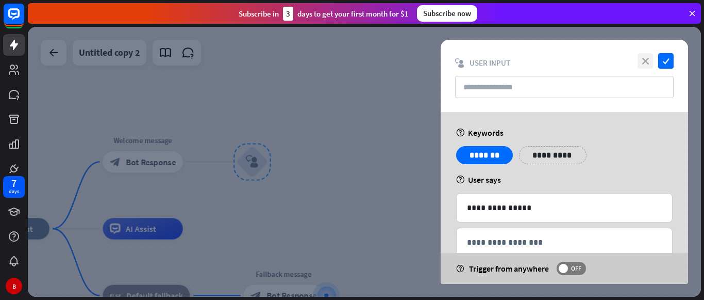
click at [646, 58] on icon "close" at bounding box center [645, 60] width 15 height 15
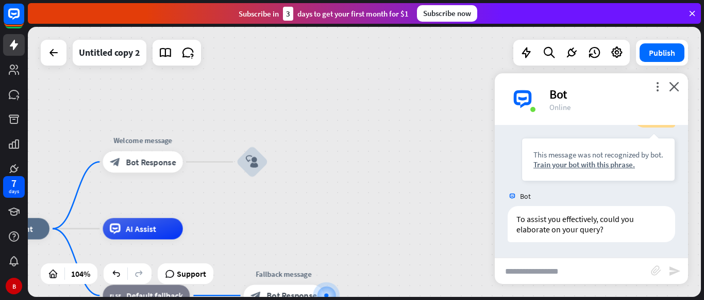
click at [673, 94] on div "Untitled copy 2 Publish Remember to click the Publish button when you finish yo…" at bounding box center [364, 162] width 673 height 270
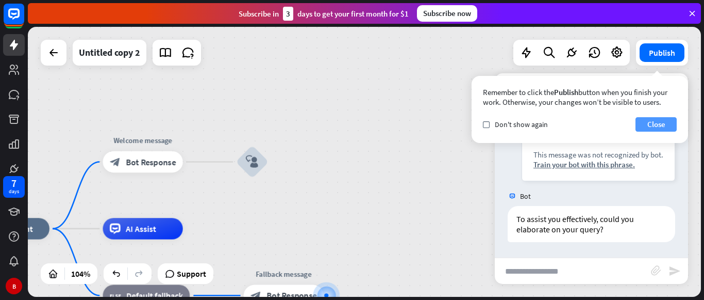
click at [650, 123] on button "Close" at bounding box center [656, 124] width 41 height 14
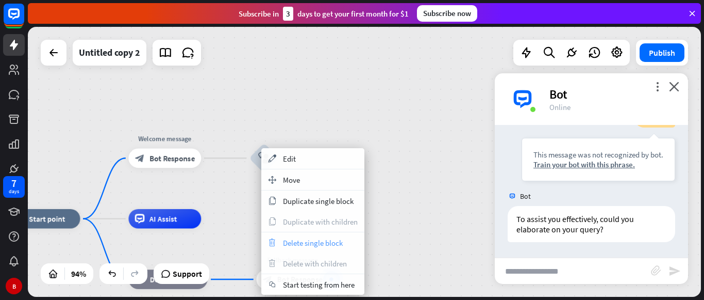
click at [284, 247] on span "Delete single block" at bounding box center [313, 243] width 60 height 10
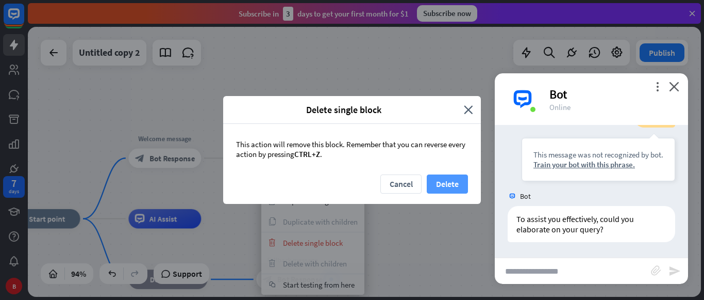
click at [448, 178] on button "Delete" at bounding box center [447, 183] width 41 height 19
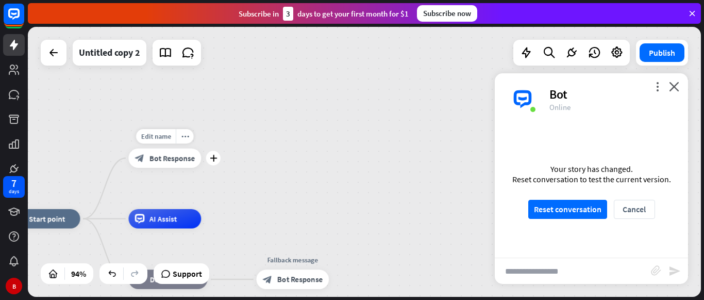
click at [162, 152] on div "block_bot_response Bot Response" at bounding box center [164, 159] width 73 height 20
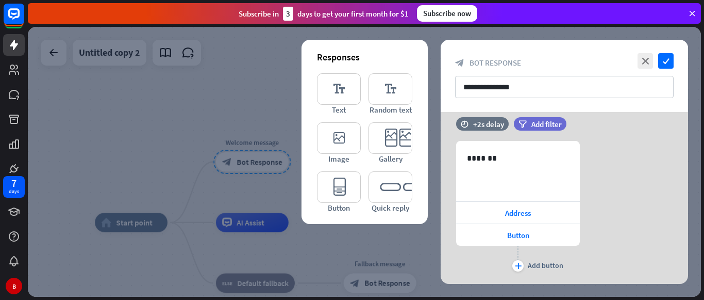
scroll to position [116, 0]
click at [581, 203] on icon at bounding box center [580, 200] width 10 height 9
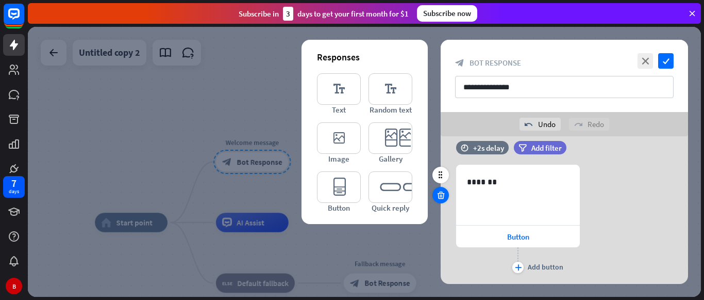
click at [439, 197] on icon at bounding box center [441, 194] width 10 height 9
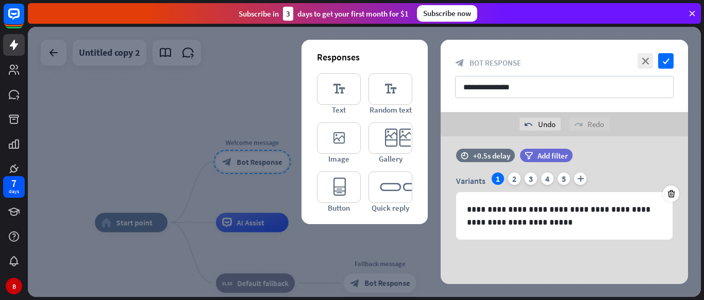
scroll to position [7, 0]
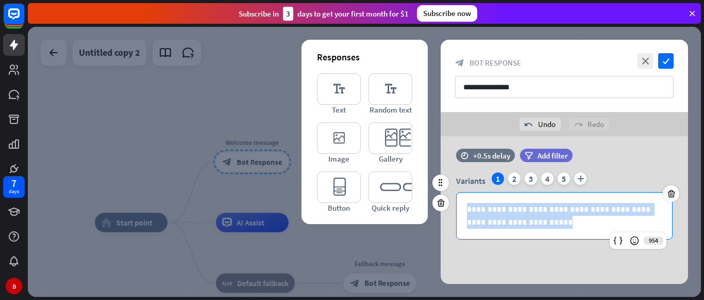
drag, startPoint x: 542, startPoint y: 221, endPoint x: 459, endPoint y: 204, distance: 84.2
click at [459, 204] on div "**********" at bounding box center [565, 215] width 216 height 46
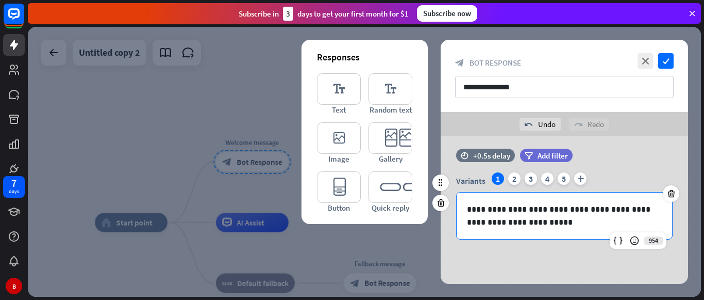
scroll to position [0, 0]
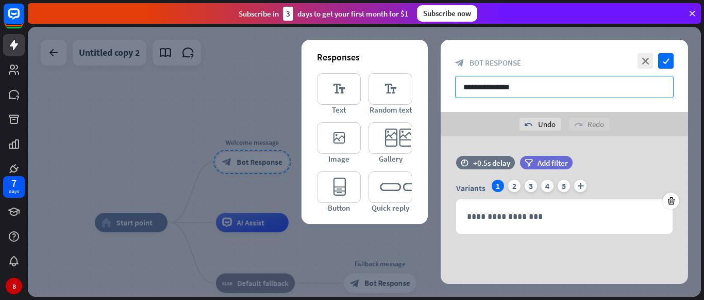
click at [551, 85] on input "**********" at bounding box center [564, 87] width 219 height 22
type input "*"
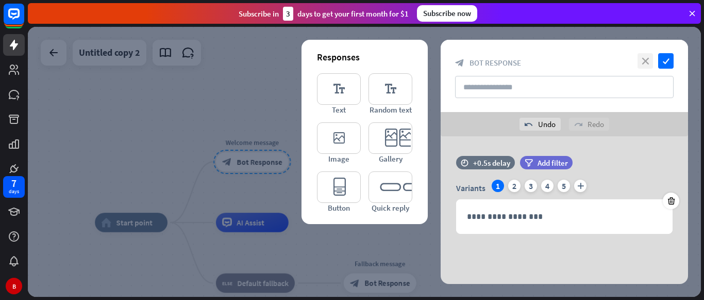
click at [641, 64] on icon "close" at bounding box center [645, 60] width 15 height 15
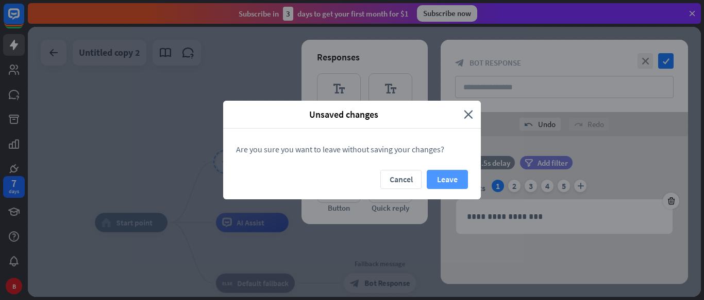
click at [443, 184] on button "Leave" at bounding box center [447, 179] width 41 height 19
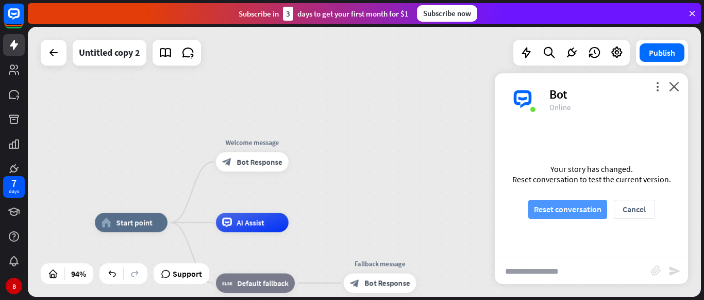
click at [542, 208] on button "Reset conversation" at bounding box center [568, 209] width 79 height 19
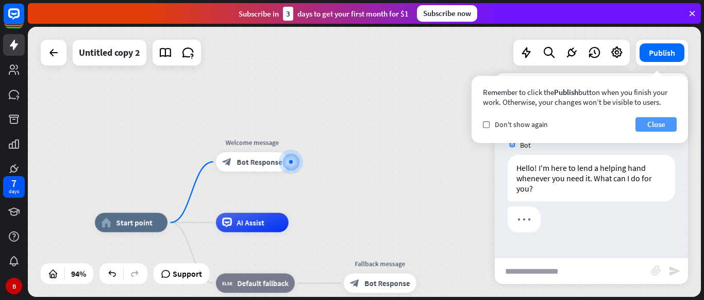
click at [662, 117] on button "Close" at bounding box center [656, 124] width 41 height 14
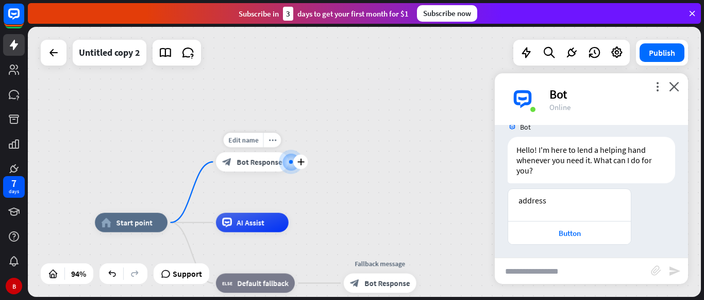
scroll to position [21, 0]
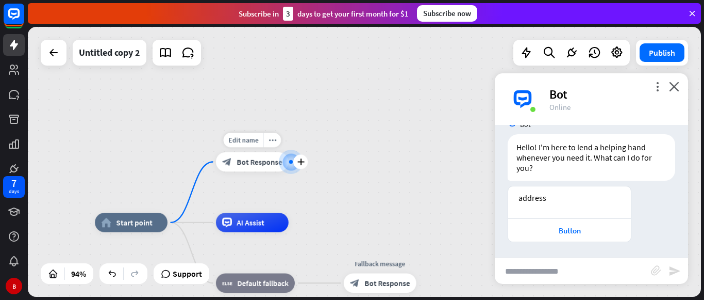
click at [252, 169] on div "block_bot_response Bot Response" at bounding box center [252, 162] width 73 height 20
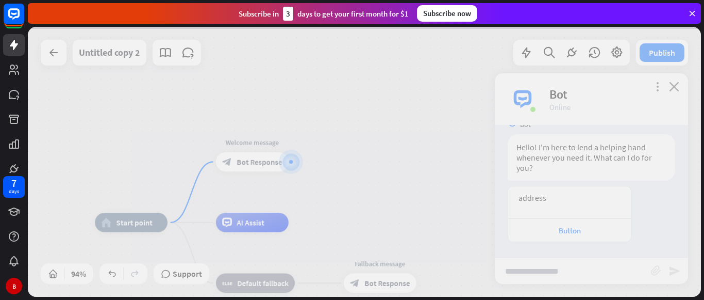
click at [252, 169] on div at bounding box center [364, 162] width 673 height 270
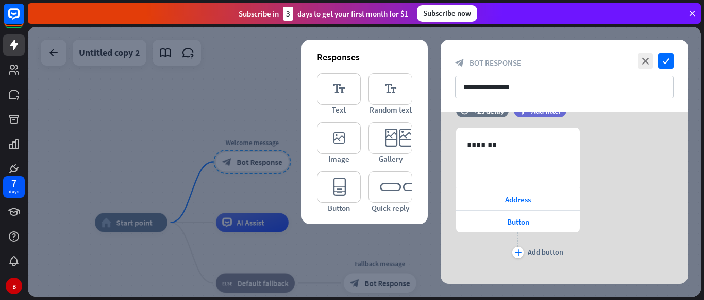
scroll to position [142, 0]
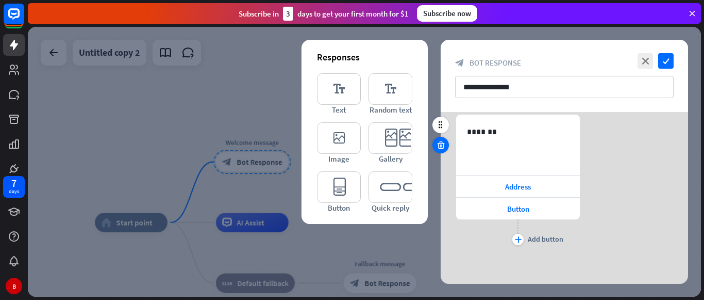
click at [438, 145] on icon at bounding box center [441, 144] width 10 height 9
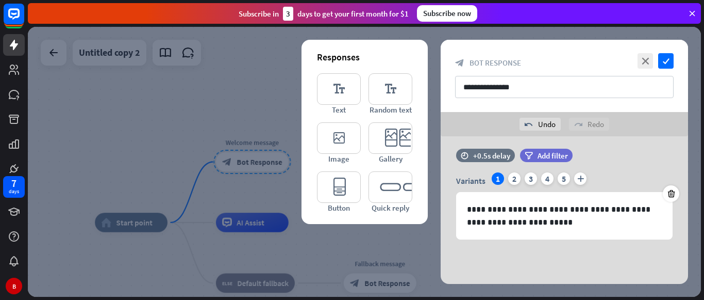
scroll to position [7, 0]
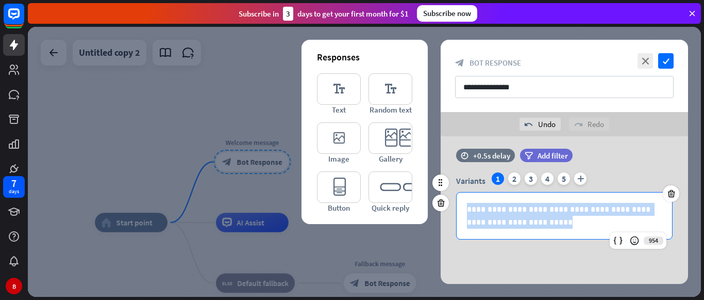
drag, startPoint x: 529, startPoint y: 224, endPoint x: 460, endPoint y: 210, distance: 70.0
click at [460, 210] on div "**********" at bounding box center [565, 215] width 216 height 46
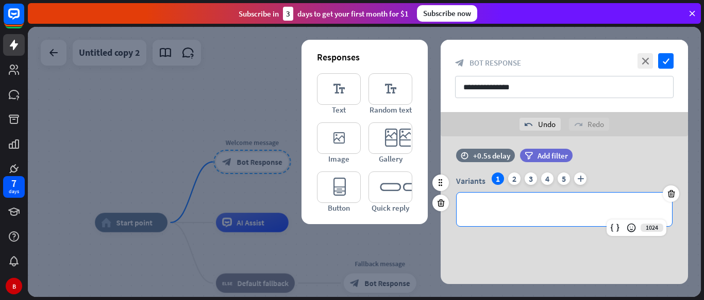
scroll to position [0, 0]
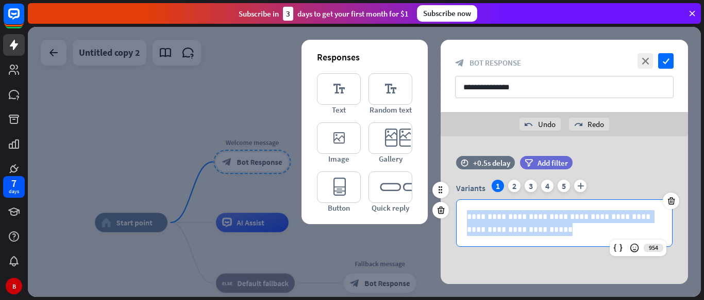
drag, startPoint x: 538, startPoint y: 231, endPoint x: 451, endPoint y: 218, distance: 88.1
click at [451, 218] on div "**********" at bounding box center [565, 212] width 248 height 67
copy p "**********"
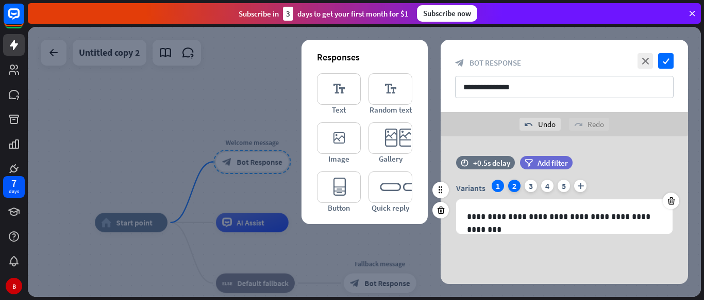
click at [518, 185] on div "2" at bounding box center [514, 185] width 12 height 12
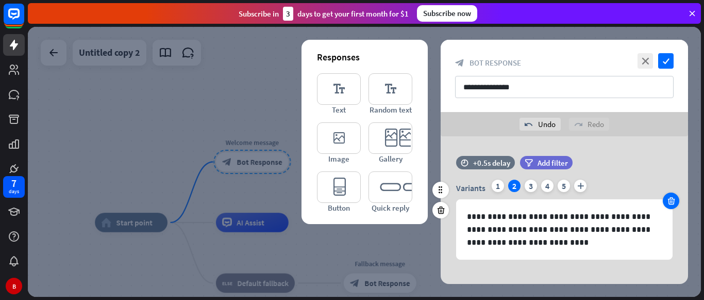
click at [677, 203] on div at bounding box center [671, 200] width 17 height 17
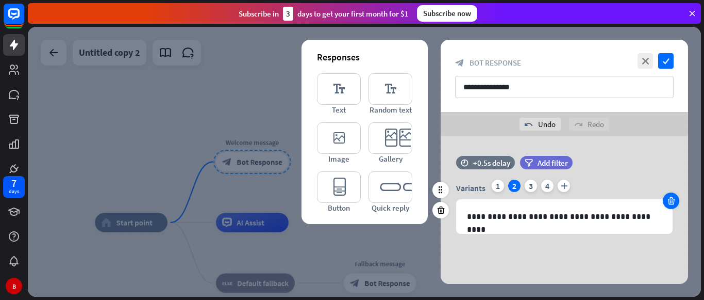
click at [672, 201] on icon at bounding box center [672, 200] width 10 height 9
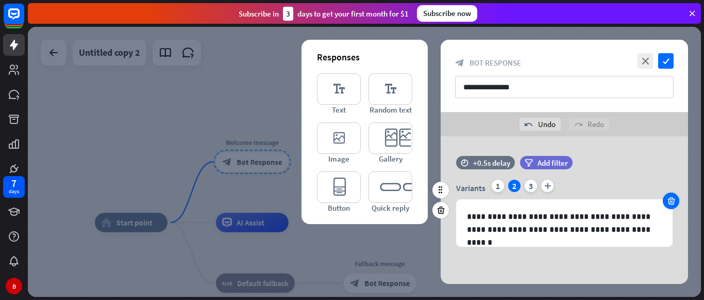
click at [672, 201] on icon at bounding box center [672, 200] width 10 height 9
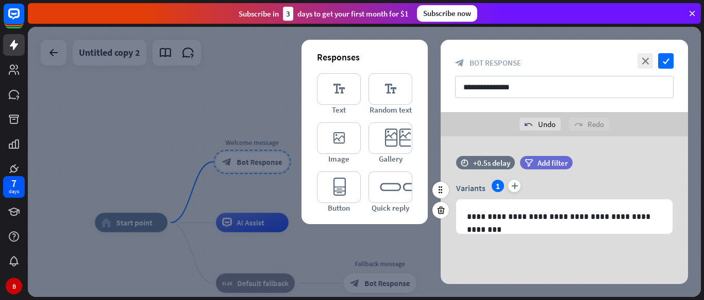
scroll to position [7, 0]
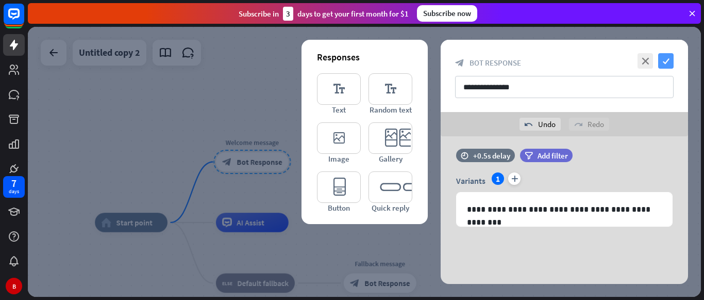
click at [665, 65] on icon "check" at bounding box center [666, 60] width 15 height 15
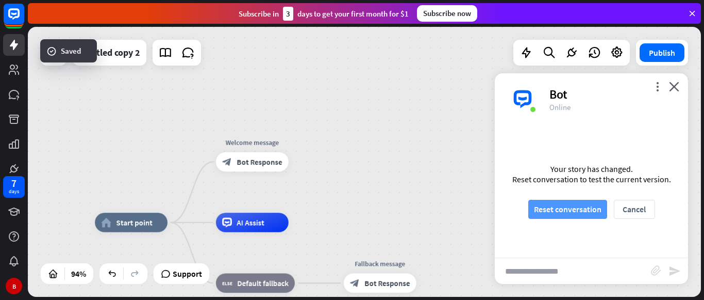
click at [546, 207] on button "Reset conversation" at bounding box center [568, 209] width 79 height 19
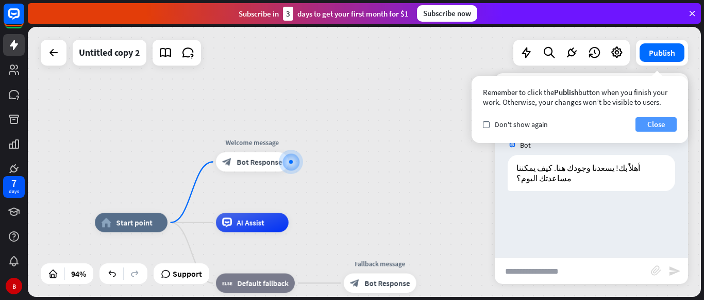
click at [660, 121] on button "Close" at bounding box center [656, 124] width 41 height 14
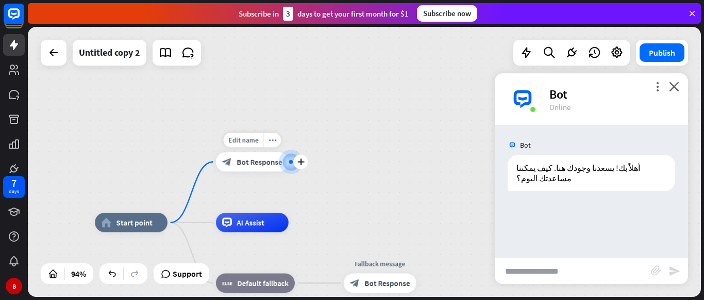
click at [259, 168] on div "block_bot_response Bot Response" at bounding box center [252, 162] width 73 height 20
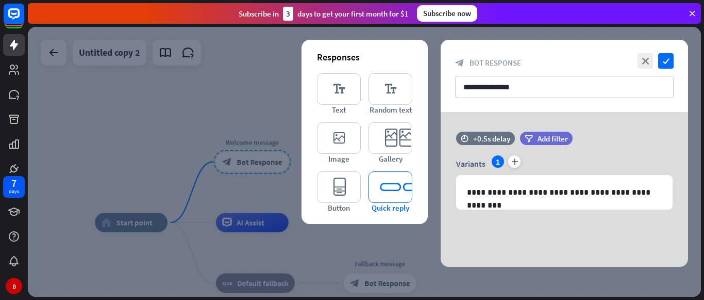
click at [389, 196] on icon "editor_quick_replies" at bounding box center [391, 186] width 44 height 31
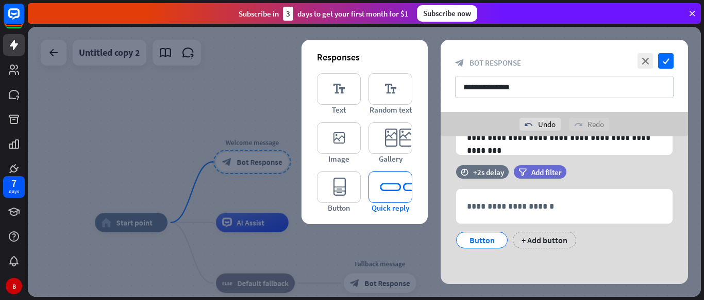
scroll to position [79, 0]
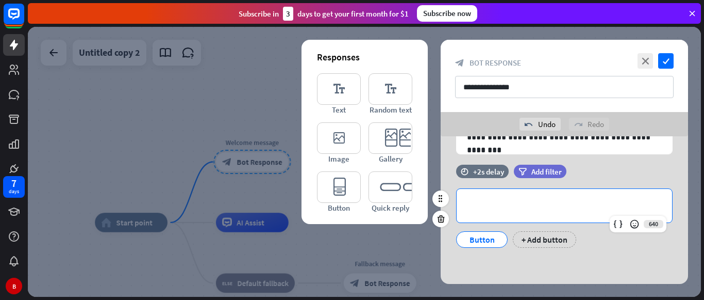
click at [472, 208] on p "**********" at bounding box center [564, 205] width 195 height 13
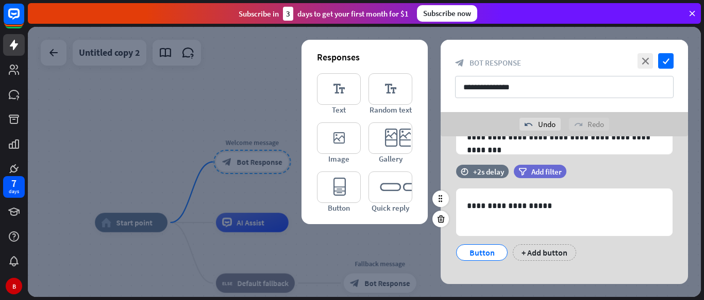
click at [470, 251] on div "Button" at bounding box center [482, 251] width 34 height 15
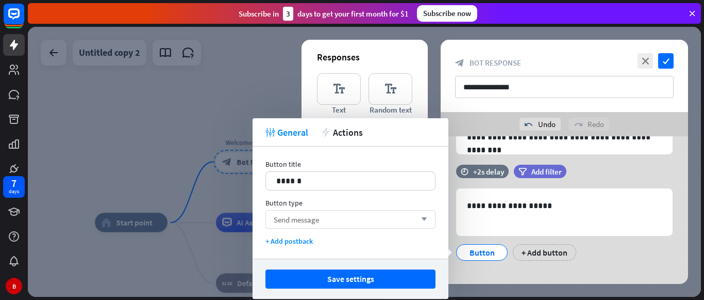
click at [408, 219] on div "Send message arrow_down" at bounding box center [351, 219] width 170 height 19
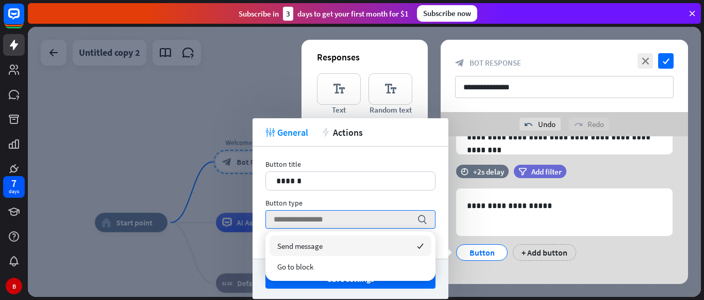
click at [364, 248] on div "Send message checked" at bounding box center [351, 245] width 162 height 21
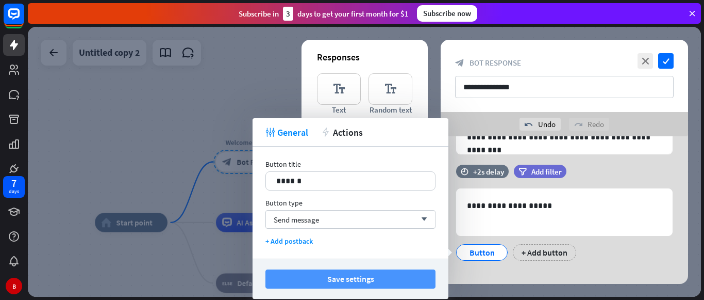
click at [356, 279] on button "Save settings" at bounding box center [351, 278] width 170 height 19
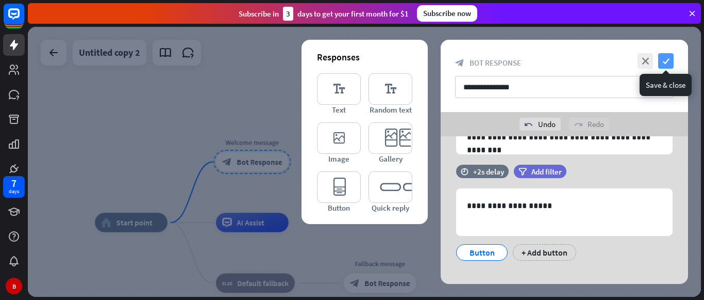
click at [666, 61] on icon "check" at bounding box center [666, 60] width 15 height 15
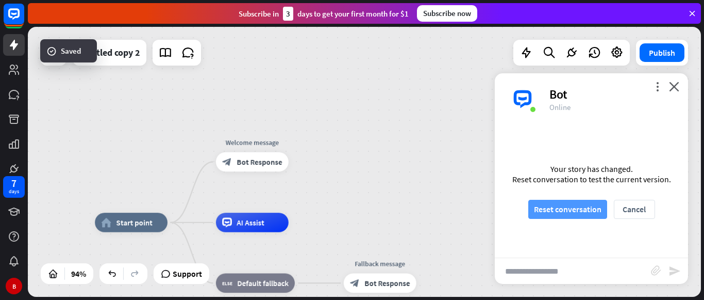
click at [541, 213] on button "Reset conversation" at bounding box center [568, 209] width 79 height 19
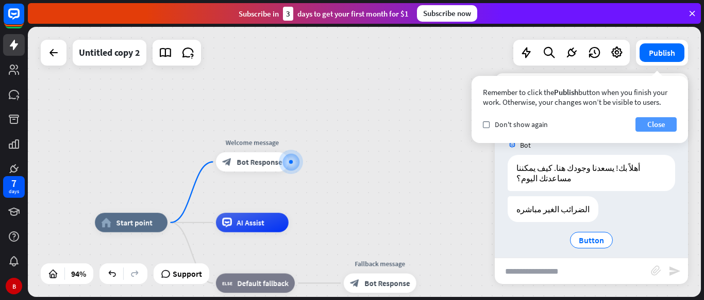
click at [658, 123] on button "Close" at bounding box center [656, 124] width 41 height 14
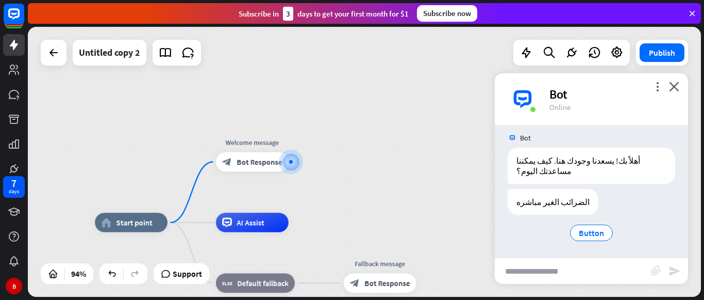
scroll to position [8, 0]
click at [536, 208] on div "الضرائب الغير مباشره" at bounding box center [553, 201] width 91 height 26
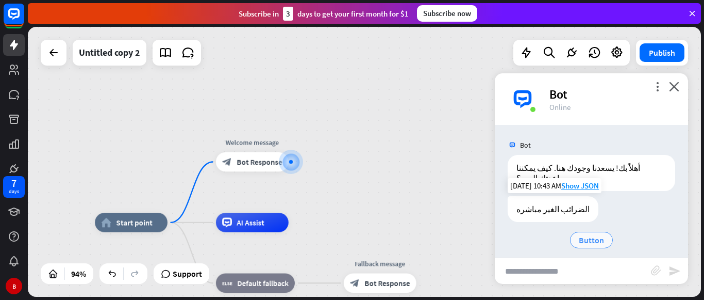
click at [579, 232] on div "Button" at bounding box center [591, 240] width 43 height 17
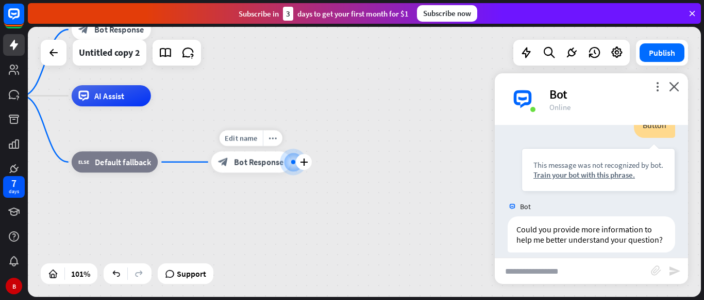
scroll to position [155, 0]
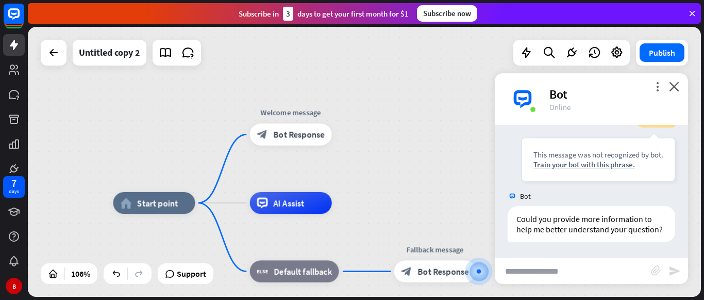
drag, startPoint x: 318, startPoint y: 88, endPoint x: 468, endPoint y: 188, distance: 179.6
click at [468, 188] on div "home_2 Start point Welcome message block_bot_response Bot Response AI Assist bl…" at bounding box center [364, 162] width 673 height 270
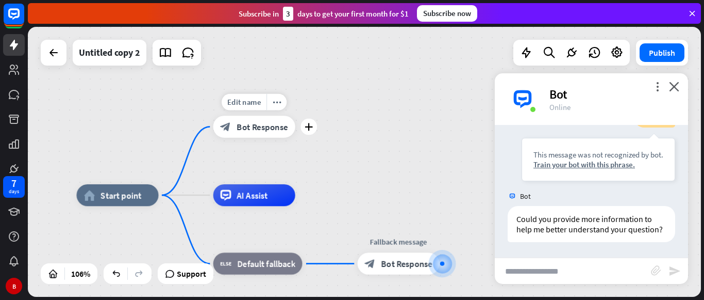
click at [267, 133] on div "block_bot_response Bot Response" at bounding box center [254, 127] width 82 height 22
click at [267, 133] on div at bounding box center [364, 162] width 673 height 270
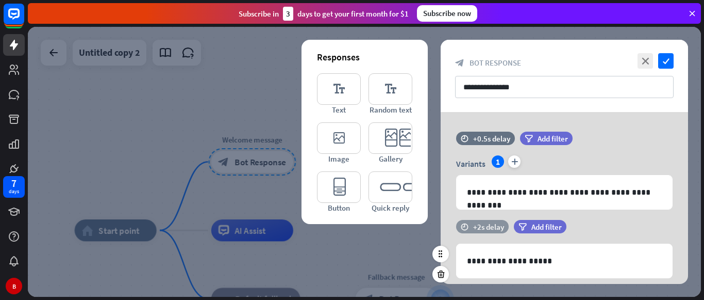
scroll to position [55, 0]
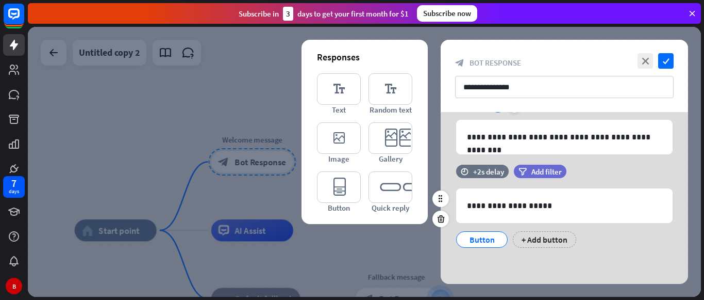
click at [481, 244] on div "Button" at bounding box center [482, 239] width 34 height 15
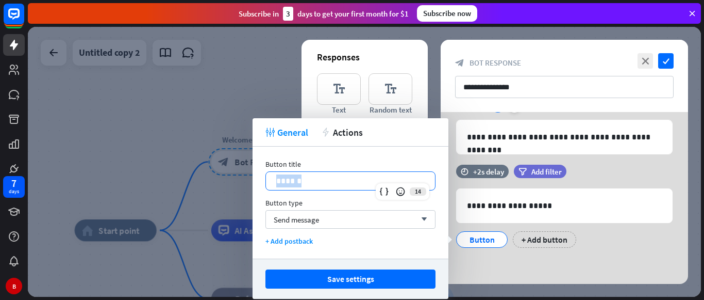
drag, startPoint x: 360, startPoint y: 181, endPoint x: 254, endPoint y: 186, distance: 105.8
click at [254, 186] on div "Button title 14 ****** Button type Send message arrow_down + Add postback" at bounding box center [351, 202] width 196 height 112
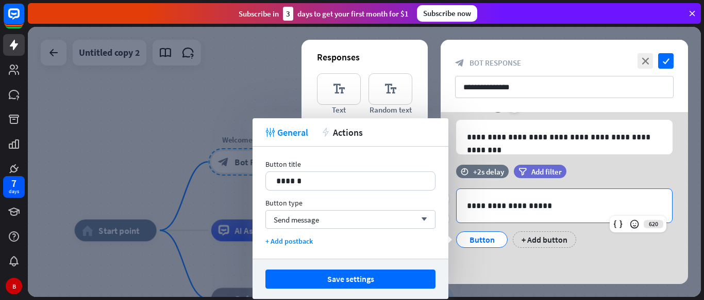
click at [549, 203] on p "**********" at bounding box center [564, 205] width 195 height 13
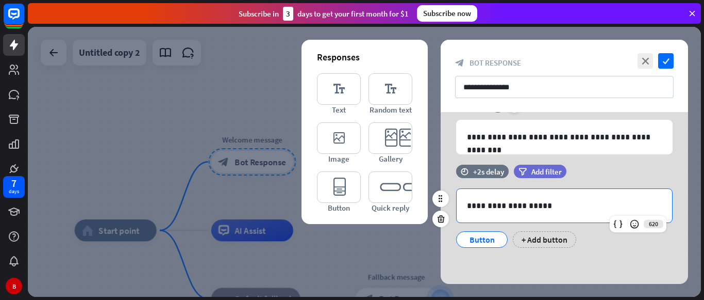
click at [549, 203] on p "**********" at bounding box center [564, 205] width 195 height 13
drag, startPoint x: 549, startPoint y: 203, endPoint x: 437, endPoint y: 192, distance: 112.9
drag, startPoint x: 437, startPoint y: 192, endPoint x: 481, endPoint y: 205, distance: 45.5
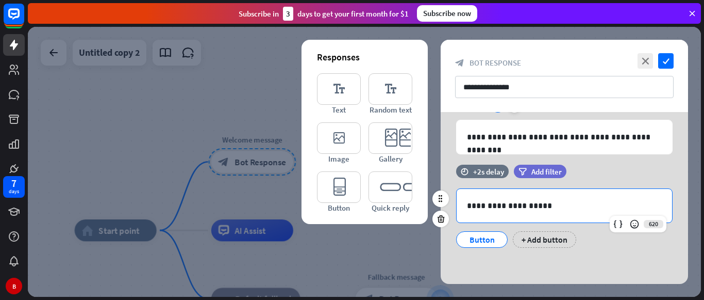
click at [481, 205] on p "**********" at bounding box center [564, 205] width 195 height 13
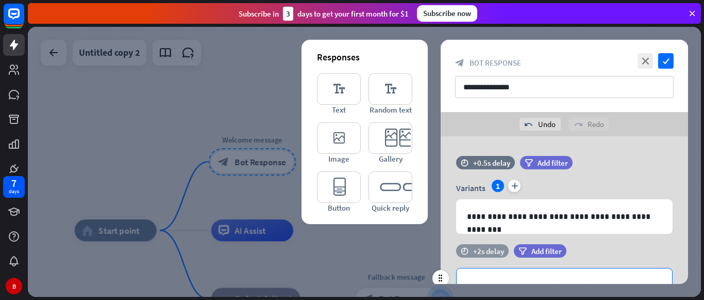
scroll to position [79, 0]
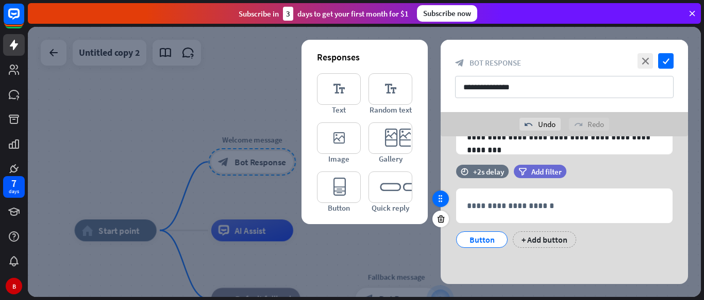
drag, startPoint x: 479, startPoint y: 243, endPoint x: 439, endPoint y: 191, distance: 65.8
click at [439, 191] on div at bounding box center [441, 198] width 17 height 17
click at [665, 60] on icon "check" at bounding box center [666, 60] width 15 height 15
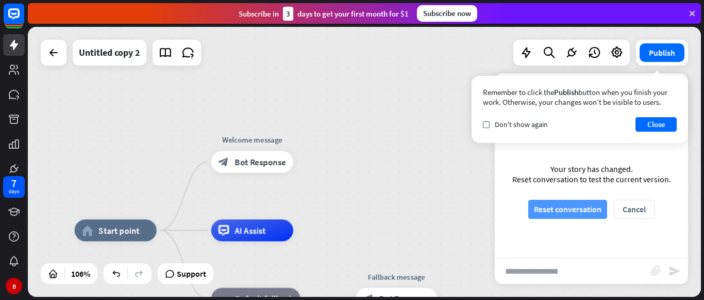
click at [556, 216] on button "Reset conversation" at bounding box center [568, 209] width 79 height 19
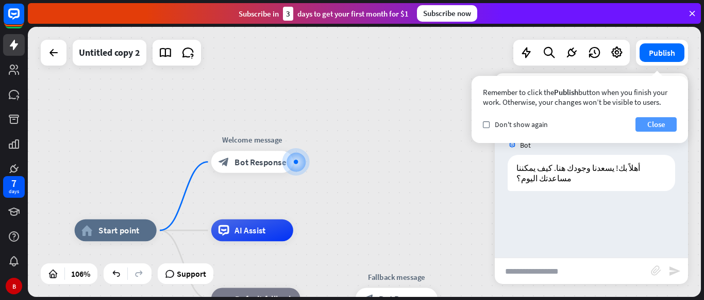
click at [646, 120] on button "Close" at bounding box center [656, 124] width 41 height 14
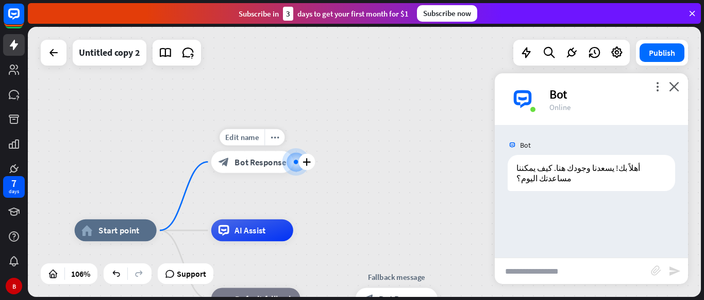
click at [238, 158] on span "Bot Response" at bounding box center [261, 161] width 52 height 11
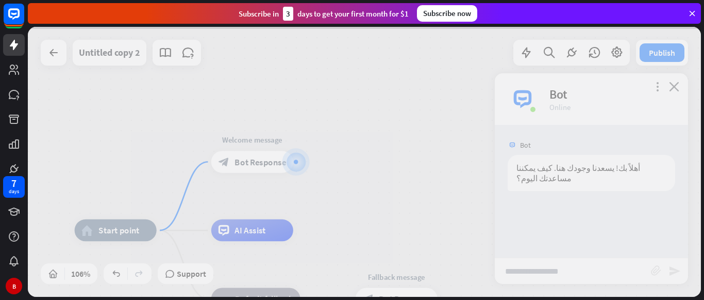
click at [238, 158] on div at bounding box center [364, 162] width 673 height 270
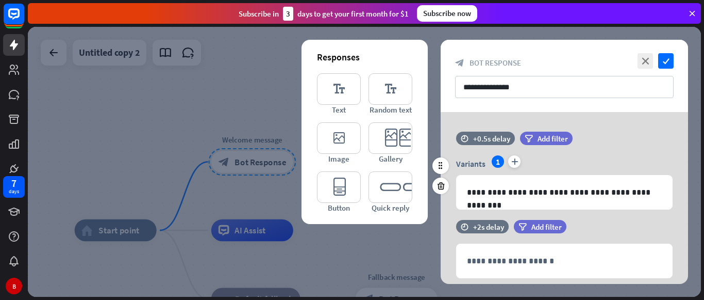
scroll to position [55, 0]
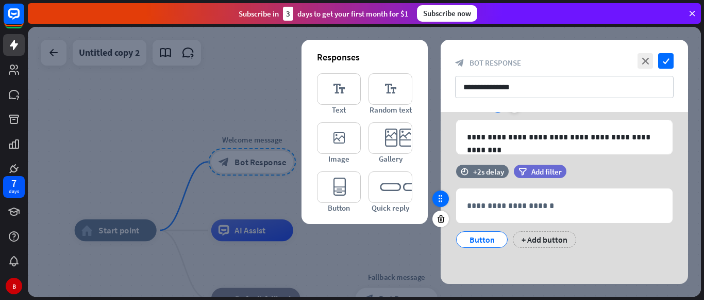
click at [436, 200] on div at bounding box center [441, 198] width 17 height 17
click at [444, 202] on icon at bounding box center [440, 198] width 9 height 9
click at [468, 240] on div "Button" at bounding box center [482, 239] width 34 height 15
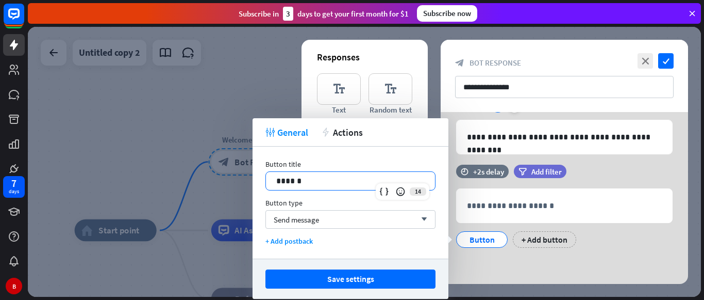
drag, startPoint x: 308, startPoint y: 180, endPoint x: 270, endPoint y: 179, distance: 37.7
drag, startPoint x: 270, startPoint y: 179, endPoint x: 283, endPoint y: 179, distance: 12.4
click at [283, 179] on p "******" at bounding box center [350, 180] width 149 height 13
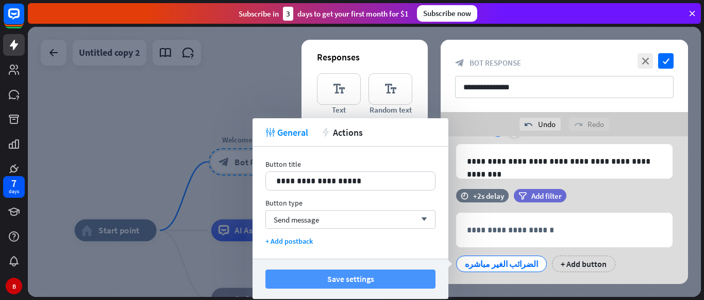
click at [358, 275] on button "Save settings" at bounding box center [351, 278] width 170 height 19
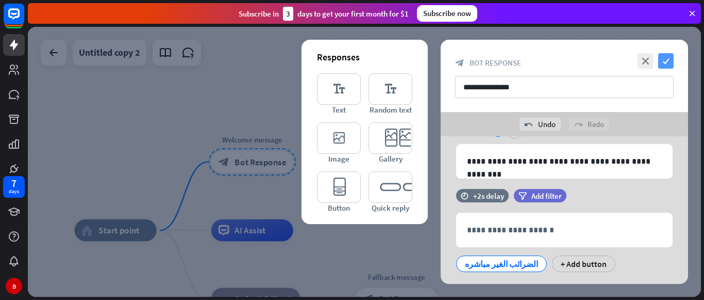
click at [665, 59] on icon "check" at bounding box center [666, 60] width 15 height 15
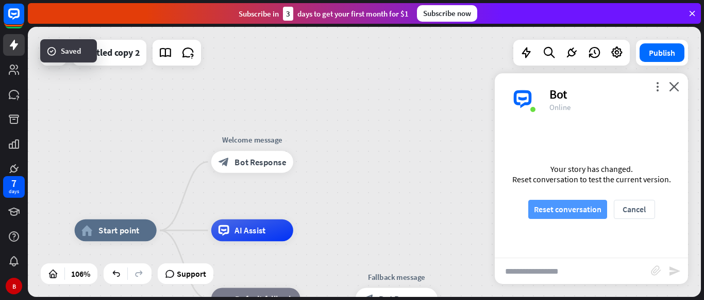
click at [560, 203] on button "Reset conversation" at bounding box center [568, 209] width 79 height 19
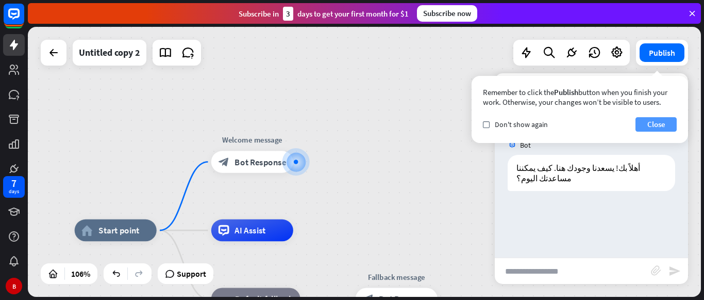
click at [657, 120] on button "Close" at bounding box center [656, 124] width 41 height 14
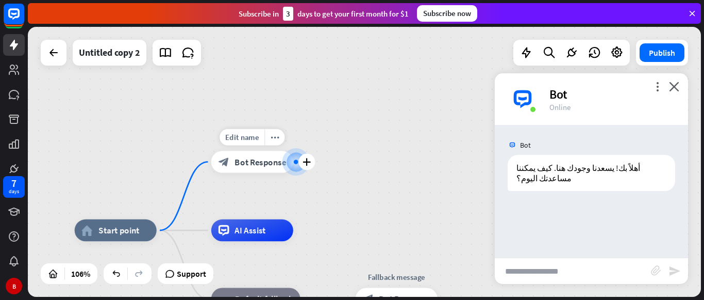
click at [264, 161] on span "Bot Response" at bounding box center [261, 161] width 52 height 11
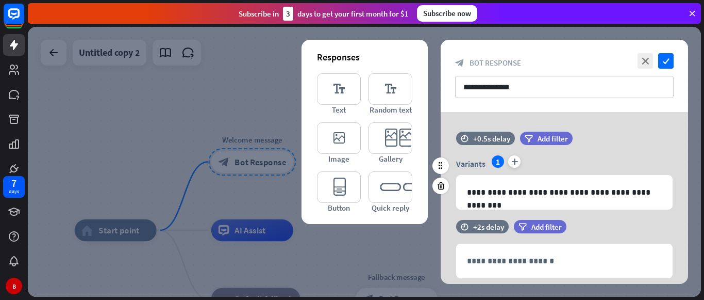
scroll to position [55, 0]
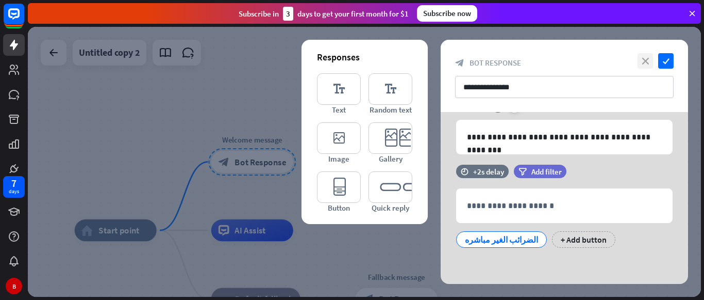
click at [645, 62] on icon "close" at bounding box center [645, 60] width 15 height 15
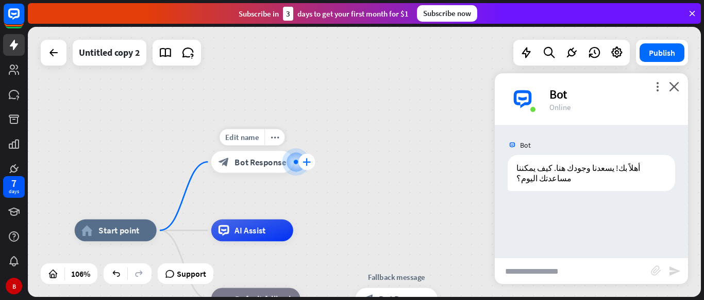
click at [306, 163] on icon "plus" at bounding box center [307, 162] width 8 height 8
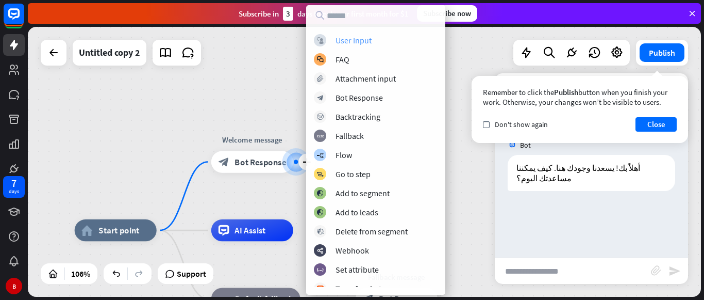
click at [355, 44] on div "User Input" at bounding box center [354, 40] width 36 height 10
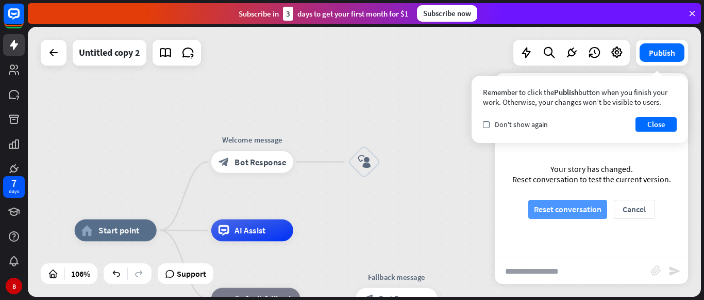
click at [558, 208] on button "Reset conversation" at bounding box center [568, 209] width 79 height 19
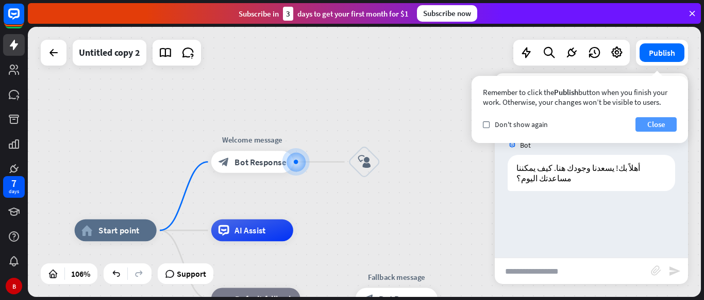
click at [651, 122] on button "Close" at bounding box center [656, 124] width 41 height 14
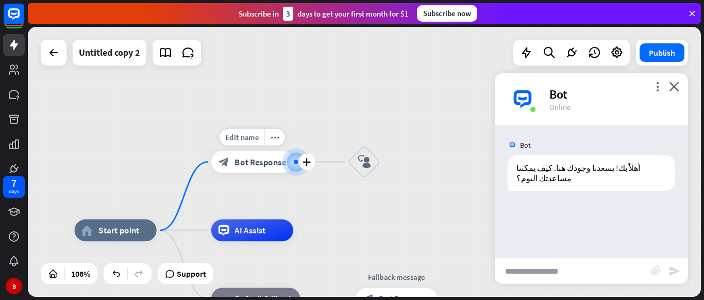
click at [223, 160] on icon "block_bot_response" at bounding box center [224, 161] width 11 height 11
click at [223, 160] on div at bounding box center [364, 162] width 673 height 270
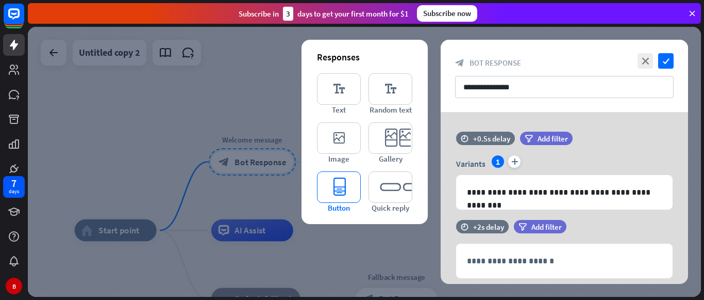
click at [344, 196] on icon "editor_button" at bounding box center [339, 186] width 44 height 31
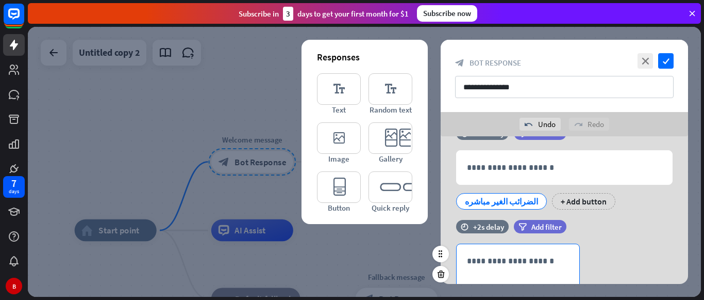
scroll to position [106, 0]
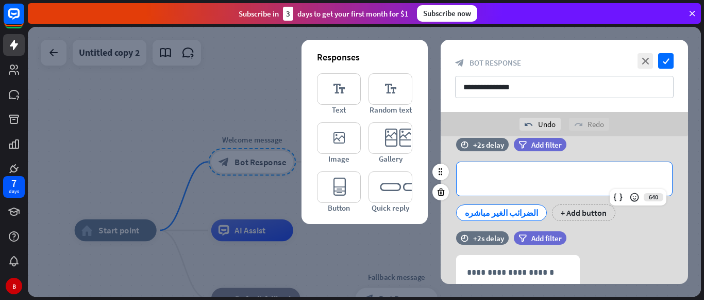
click at [516, 184] on p "**********" at bounding box center [564, 178] width 195 height 13
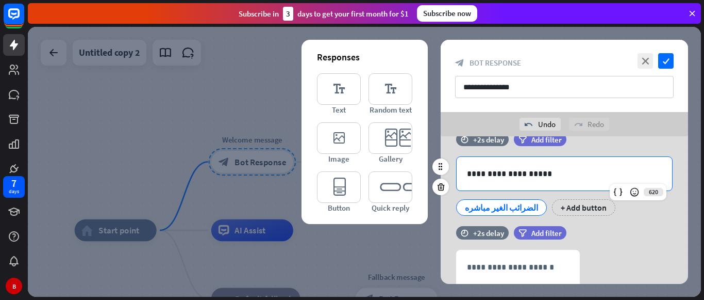
scroll to position [142, 0]
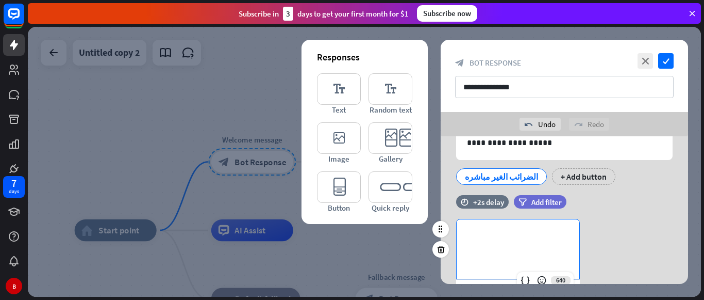
click at [498, 230] on p "**********" at bounding box center [518, 235] width 102 height 13
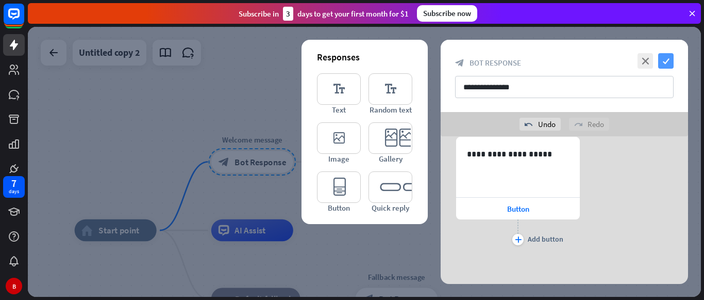
click at [663, 67] on icon "check" at bounding box center [666, 60] width 15 height 15
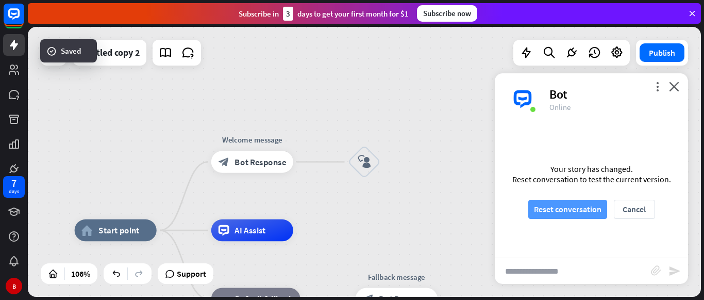
click at [562, 206] on button "Reset conversation" at bounding box center [568, 209] width 79 height 19
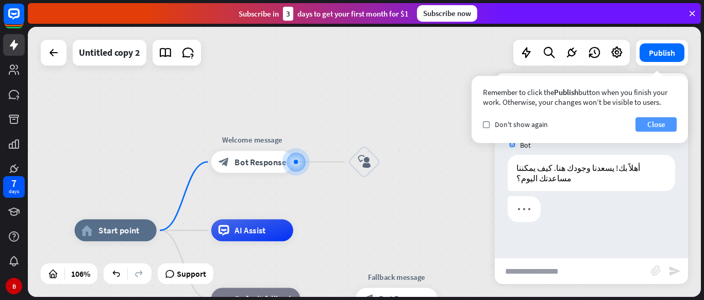
click at [649, 123] on button "Close" at bounding box center [656, 124] width 41 height 14
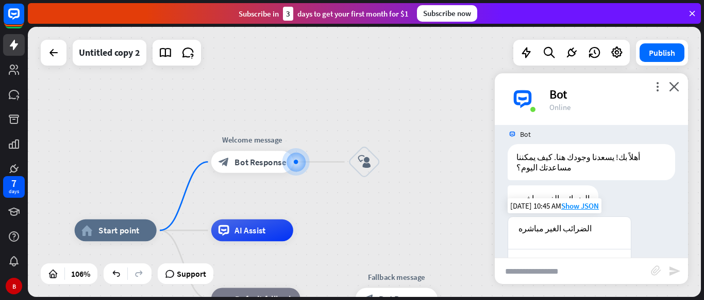
scroll to position [41, 0]
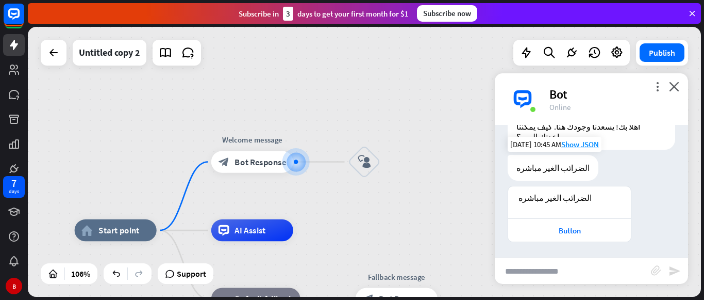
click at [633, 176] on div "الضرائب الغير مباشره" at bounding box center [592, 168] width 168 height 26
click at [677, 83] on icon "close" at bounding box center [674, 86] width 10 height 10
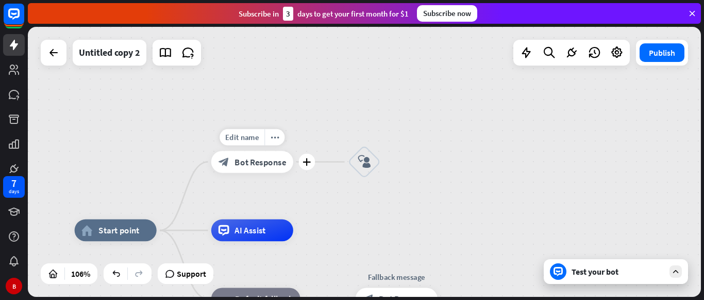
click at [259, 165] on span "Bot Response" at bounding box center [261, 161] width 52 height 11
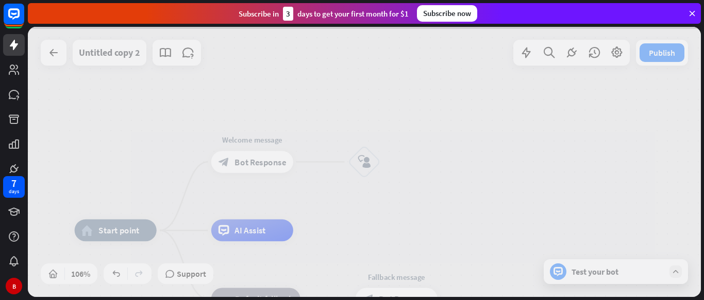
click at [259, 165] on div at bounding box center [364, 162] width 673 height 270
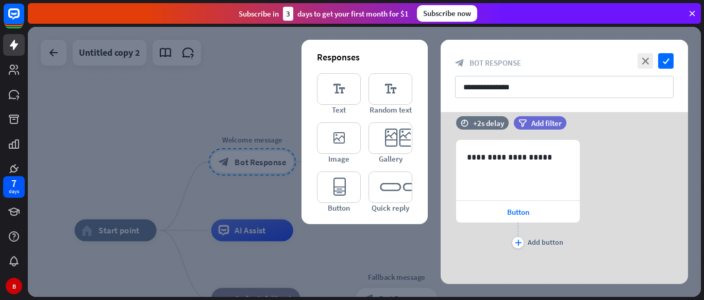
scroll to position [200, 0]
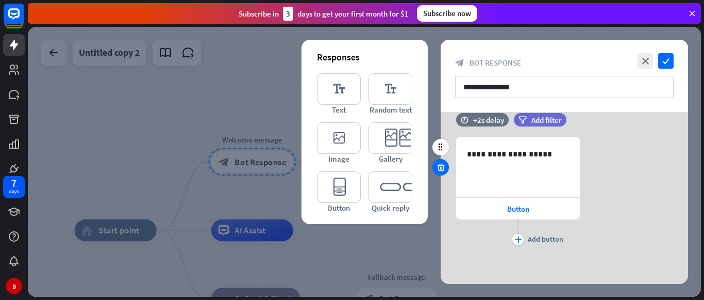
click at [436, 165] on icon at bounding box center [441, 166] width 10 height 9
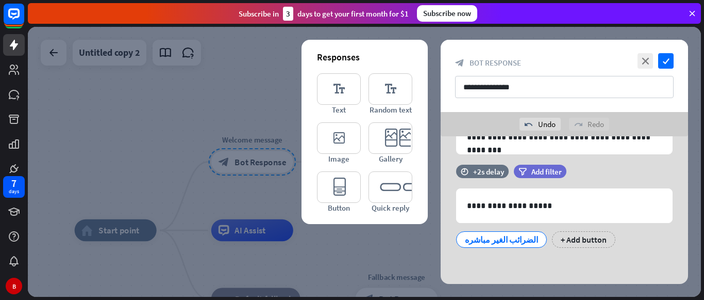
scroll to position [79, 0]
click at [666, 61] on icon "check" at bounding box center [666, 60] width 15 height 15
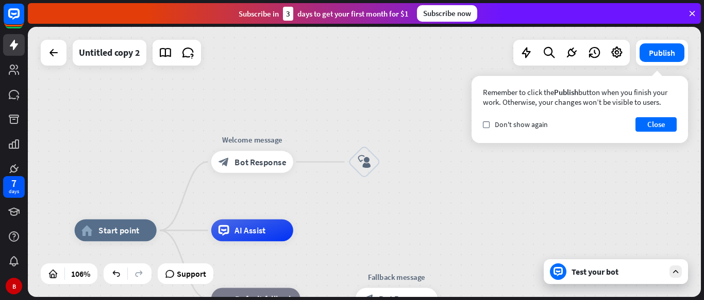
click at [562, 270] on icon at bounding box center [558, 271] width 9 height 9
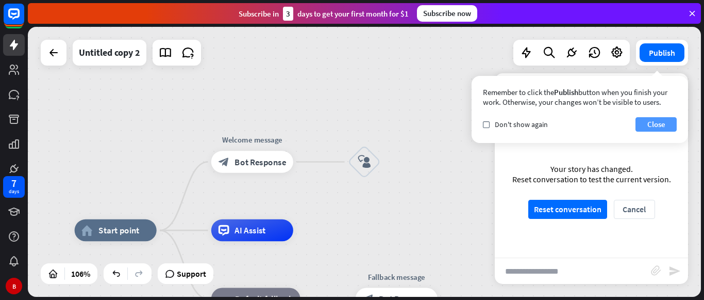
click at [648, 127] on button "Close" at bounding box center [656, 124] width 41 height 14
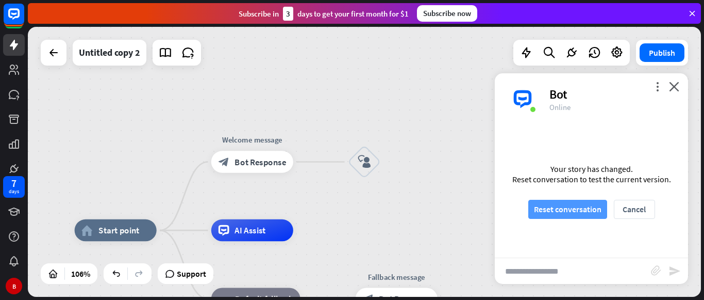
click at [574, 203] on button "Reset conversation" at bounding box center [568, 209] width 79 height 19
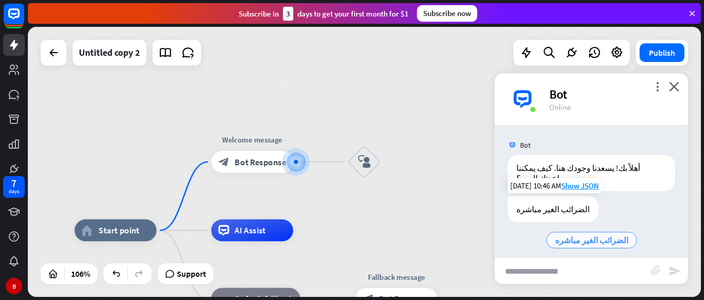
click at [580, 235] on span "الضرائب الغير مباشره" at bounding box center [591, 240] width 73 height 10
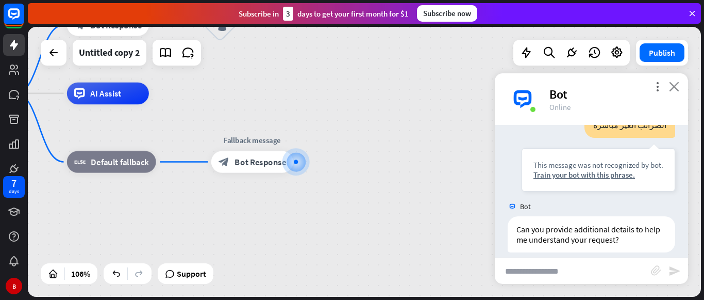
scroll to position [145, 0]
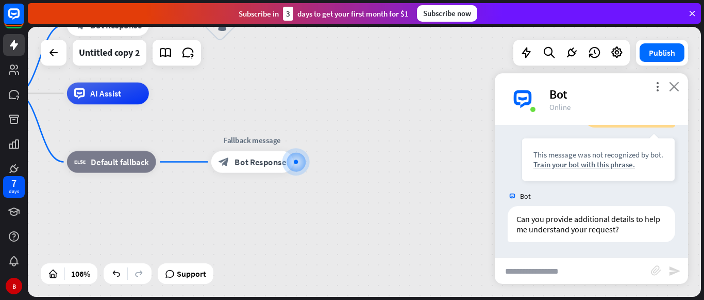
click at [677, 87] on icon "close" at bounding box center [674, 86] width 10 height 10
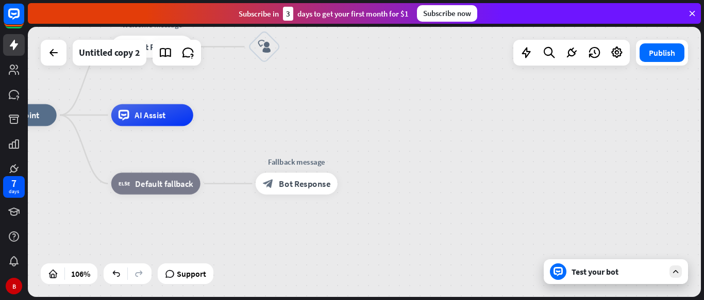
drag, startPoint x: 269, startPoint y: 116, endPoint x: 461, endPoint y: 190, distance: 205.9
click at [461, 190] on div "home_2 Start point Welcome message block_bot_response Bot Response block_user_i…" at bounding box center [332, 258] width 714 height 286
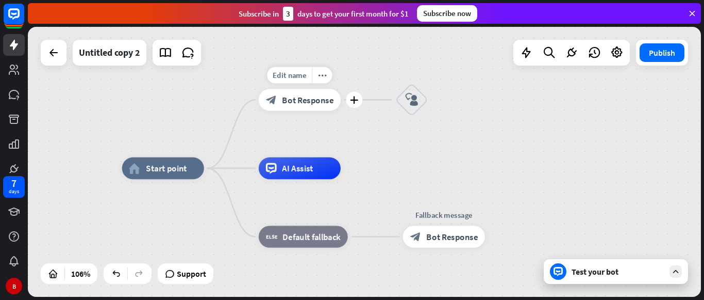
click at [324, 100] on span "Bot Response" at bounding box center [308, 99] width 52 height 11
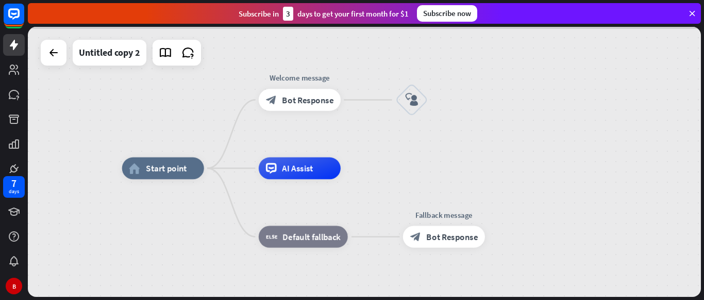
click at [324, 100] on div at bounding box center [364, 162] width 673 height 270
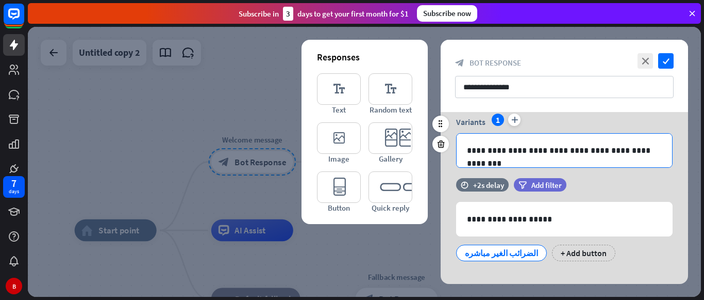
scroll to position [42, 0]
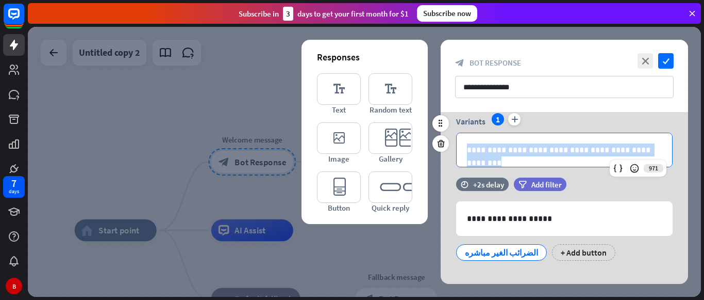
drag, startPoint x: 626, startPoint y: 149, endPoint x: 451, endPoint y: 147, distance: 174.8
click at [451, 147] on div "**********" at bounding box center [565, 140] width 248 height 54
copy p "**********"
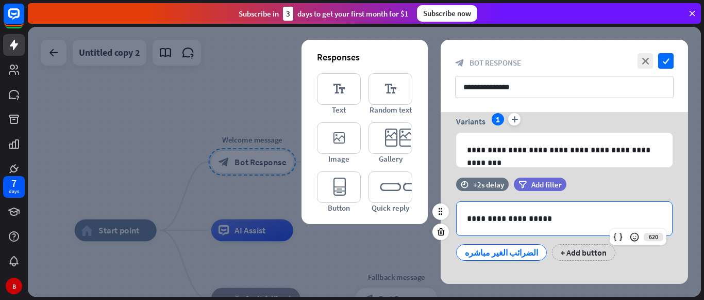
click at [551, 214] on p "**********" at bounding box center [564, 218] width 195 height 13
drag, startPoint x: 551, startPoint y: 214, endPoint x: 469, endPoint y: 212, distance: 82.0
click at [469, 212] on p "**********" at bounding box center [564, 218] width 195 height 13
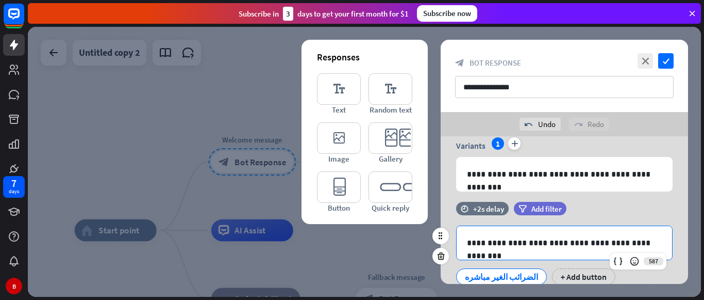
scroll to position [79, 0]
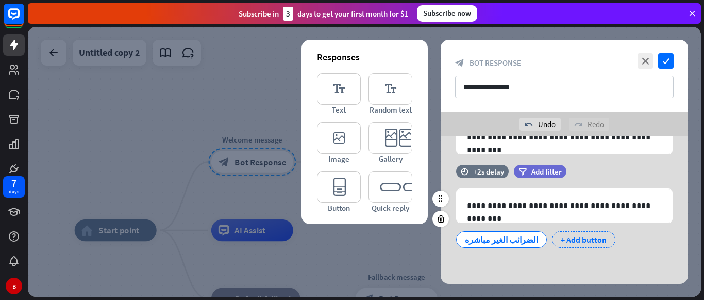
click at [552, 239] on div "+ Add button" at bounding box center [583, 239] width 63 height 17
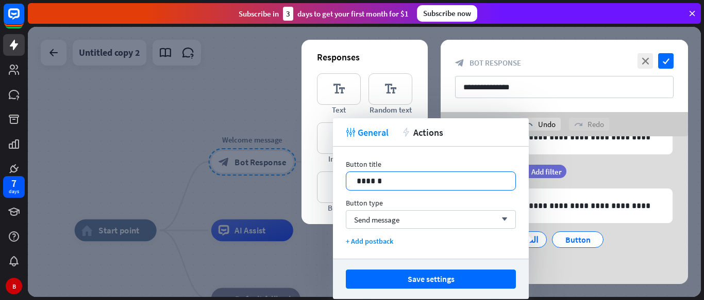
click at [410, 173] on div "******" at bounding box center [431, 181] width 169 height 18
drag, startPoint x: 410, startPoint y: 173, endPoint x: 328, endPoint y: 180, distance: 82.3
click at [328, 180] on body "7 days B close Product Help First steps Get started with ChatBot Help Center Fo…" at bounding box center [352, 150] width 704 height 300
click at [475, 107] on div "**********" at bounding box center [565, 76] width 248 height 72
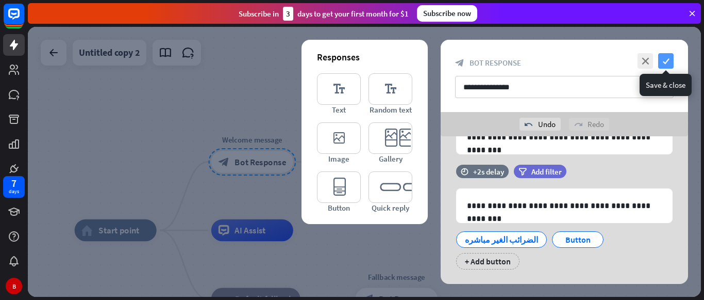
click at [666, 55] on icon "check" at bounding box center [666, 60] width 15 height 15
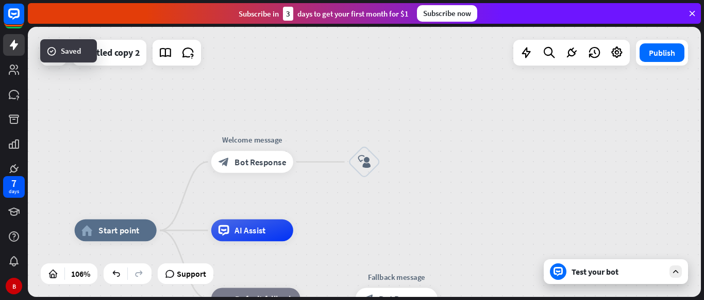
click at [593, 274] on div "Test your bot" at bounding box center [618, 271] width 93 height 10
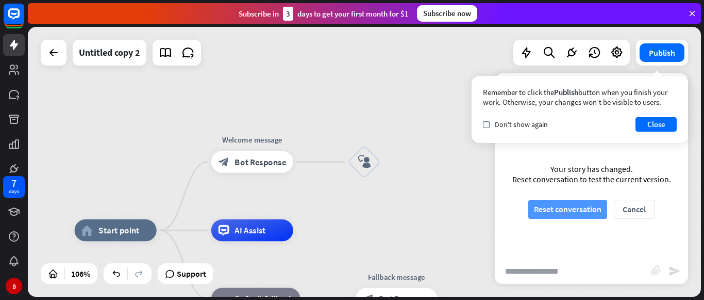
click at [571, 205] on button "Reset conversation" at bounding box center [568, 209] width 79 height 19
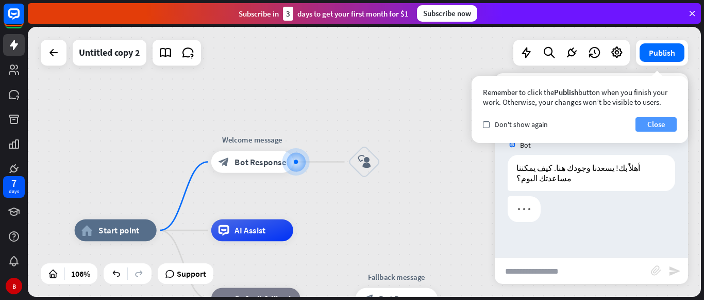
click at [643, 123] on button "Close" at bounding box center [656, 124] width 41 height 14
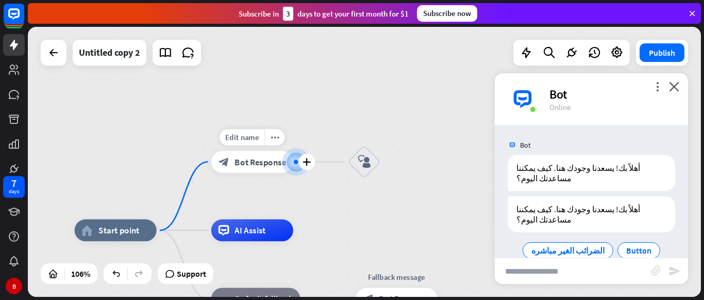
click at [250, 162] on span "Bot Response" at bounding box center [261, 161] width 52 height 11
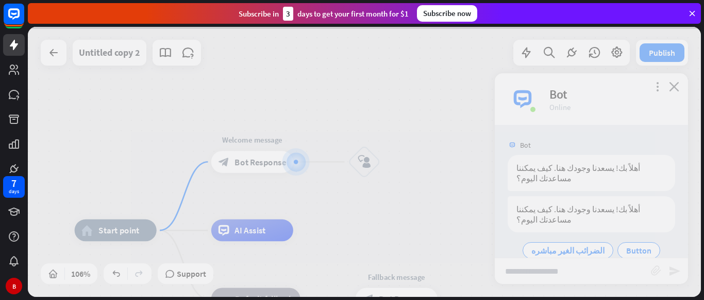
click at [250, 162] on div at bounding box center [364, 162] width 673 height 270
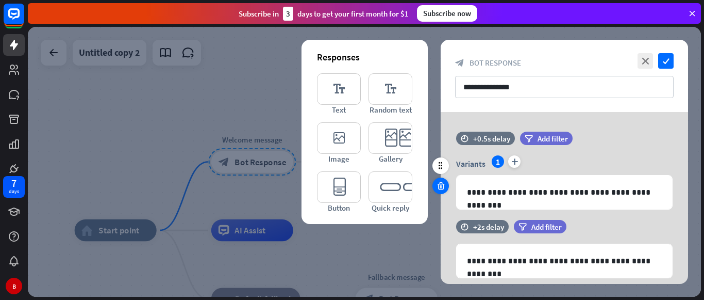
click at [444, 181] on icon at bounding box center [441, 185] width 10 height 9
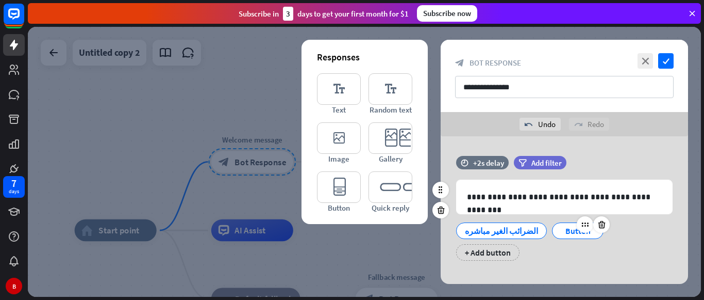
click at [552, 233] on div "Button" at bounding box center [578, 230] width 52 height 17
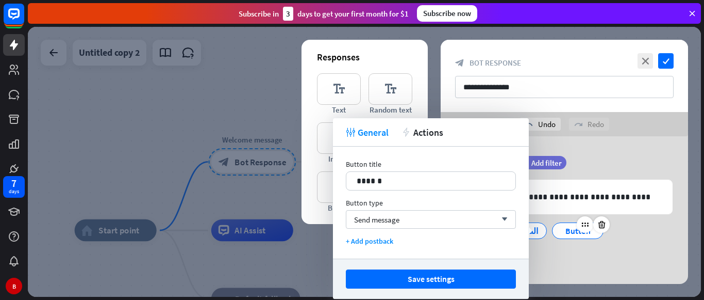
click at [552, 233] on div "Button" at bounding box center [578, 230] width 52 height 17
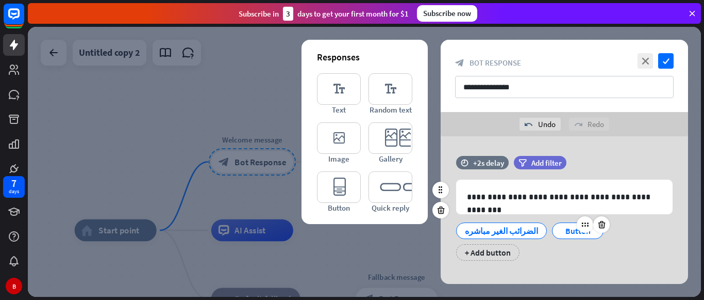
click at [552, 233] on div "Button" at bounding box center [578, 230] width 52 height 17
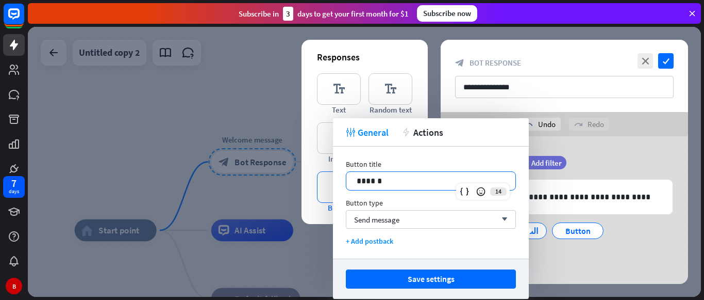
drag, startPoint x: 397, startPoint y: 180, endPoint x: 326, endPoint y: 182, distance: 70.7
click at [326, 182] on body "7 days B close Product Help First steps Get started with ChatBot Help Center Fo…" at bounding box center [352, 150] width 704 height 300
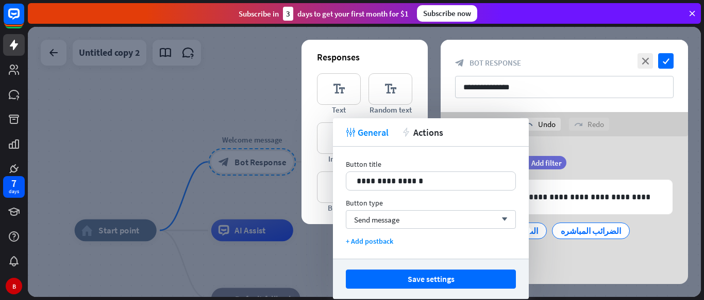
click at [381, 246] on div "**********" at bounding box center [431, 202] width 196 height 112
click at [377, 242] on div "+ Add postback" at bounding box center [431, 240] width 170 height 9
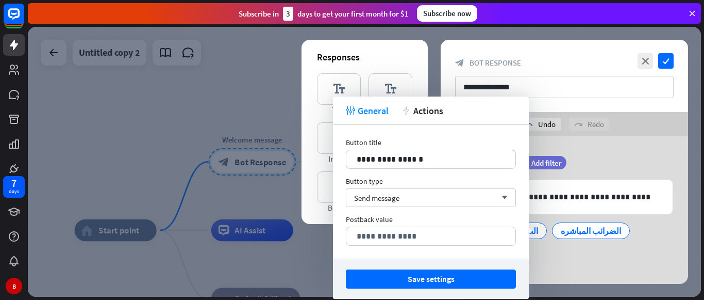
click at [413, 225] on div "**********" at bounding box center [431, 230] width 170 height 31
click at [438, 200] on div "Send message arrow_down" at bounding box center [431, 197] width 170 height 19
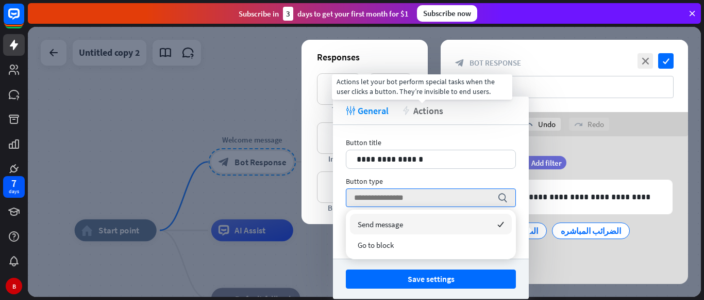
click at [429, 108] on span "Actions" at bounding box center [429, 111] width 30 height 12
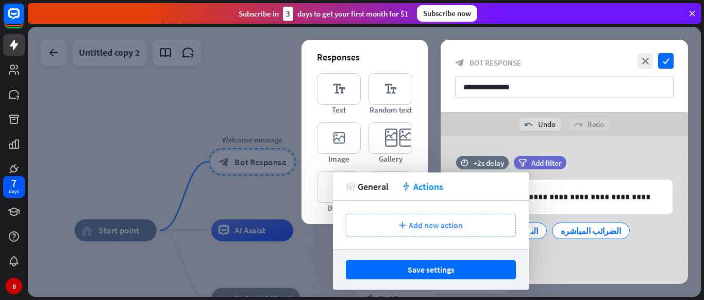
click at [401, 227] on icon "plus" at bounding box center [402, 225] width 7 height 6
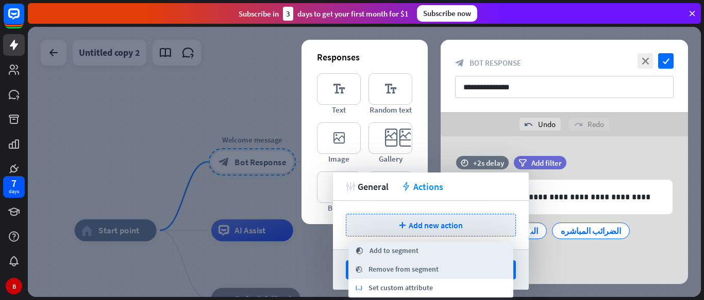
click at [446, 191] on div "tweak General action Actions" at bounding box center [431, 186] width 196 height 28
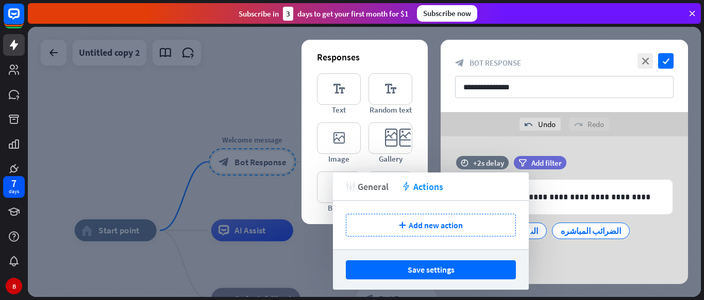
click at [364, 188] on span "General" at bounding box center [373, 186] width 31 height 12
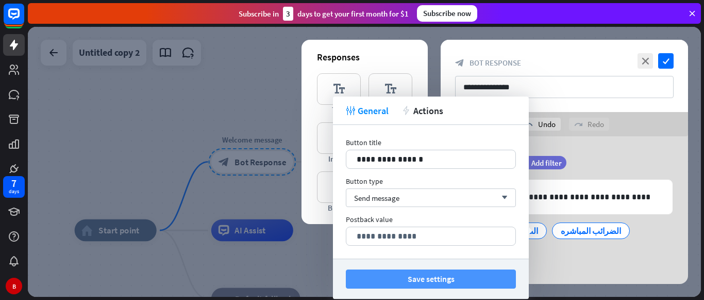
click at [412, 283] on button "Save settings" at bounding box center [431, 278] width 170 height 19
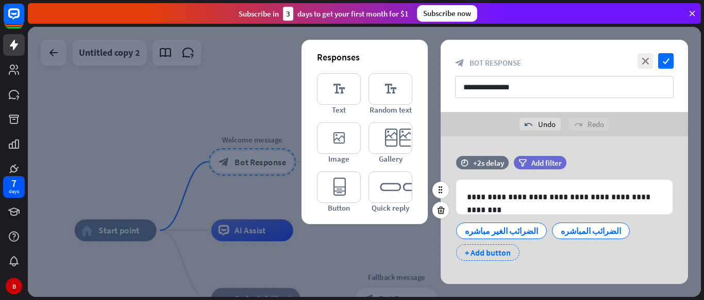
click at [478, 253] on div "+ Add button" at bounding box center [487, 252] width 63 height 17
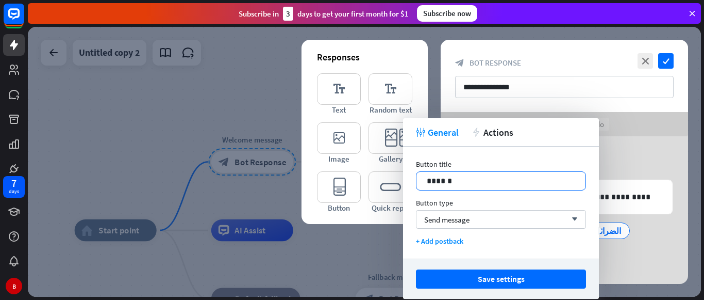
click at [471, 179] on p "******" at bounding box center [501, 180] width 149 height 13
drag, startPoint x: 471, startPoint y: 179, endPoint x: 432, endPoint y: 171, distance: 40.1
click at [432, 171] on div "******" at bounding box center [501, 180] width 170 height 19
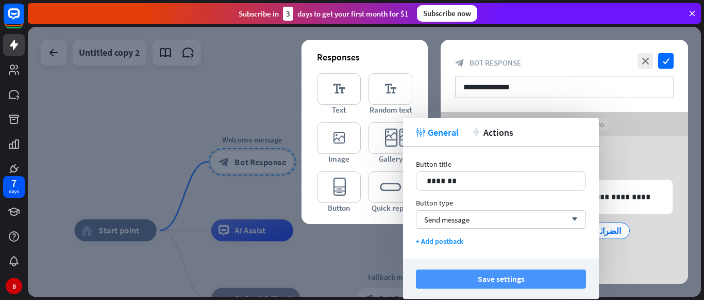
click at [464, 284] on button "Save settings" at bounding box center [501, 278] width 170 height 19
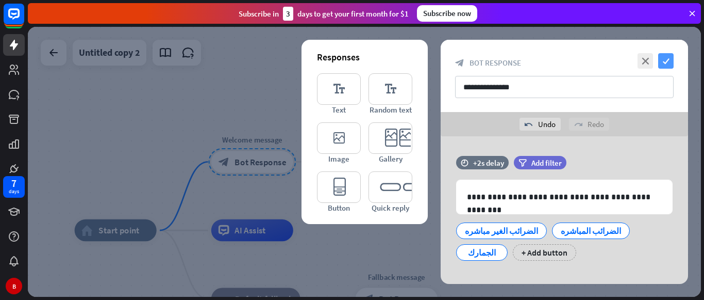
click at [667, 60] on icon "check" at bounding box center [666, 60] width 15 height 15
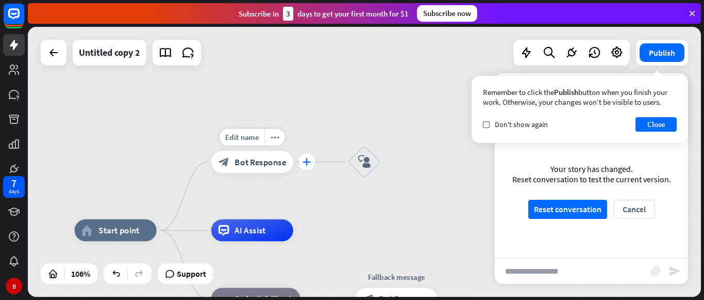
click at [306, 169] on div "plus" at bounding box center [307, 162] width 17 height 17
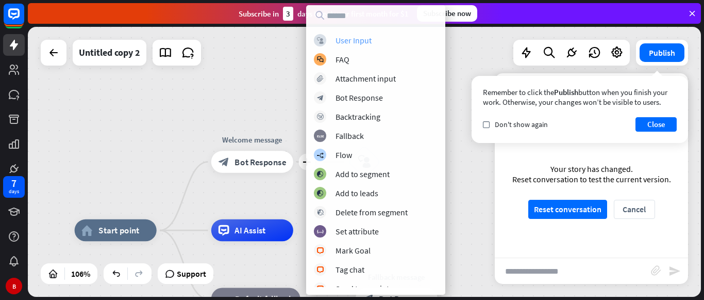
click at [331, 44] on div "block_user_input User Input" at bounding box center [376, 40] width 124 height 12
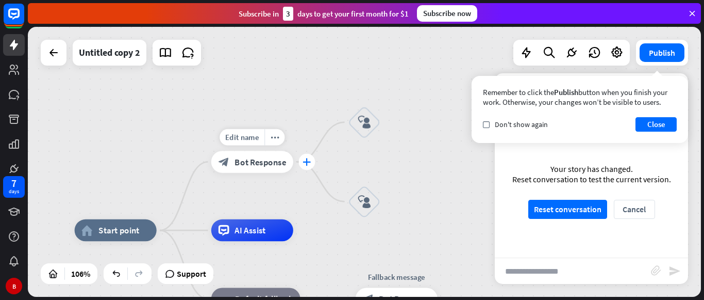
click at [302, 160] on div "plus" at bounding box center [307, 162] width 17 height 17
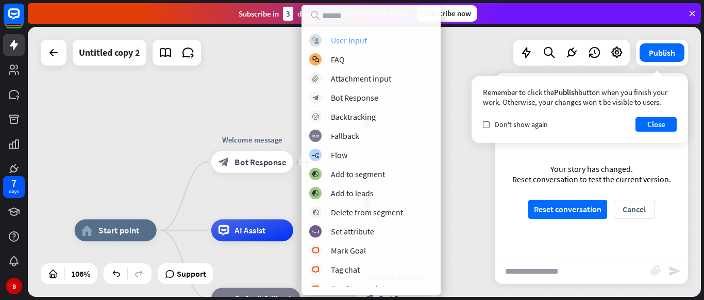
click at [330, 45] on div "block_user_input User Input" at bounding box center [371, 40] width 124 height 12
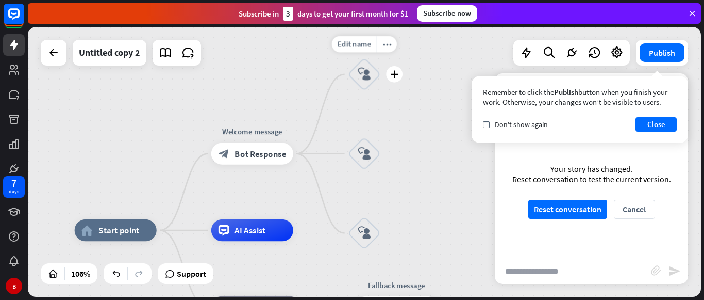
click at [366, 75] on icon "block_user_input" at bounding box center [364, 74] width 13 height 13
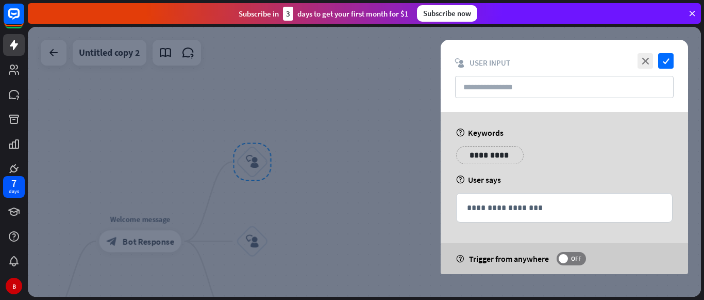
click at [476, 150] on p "**********" at bounding box center [490, 155] width 52 height 13
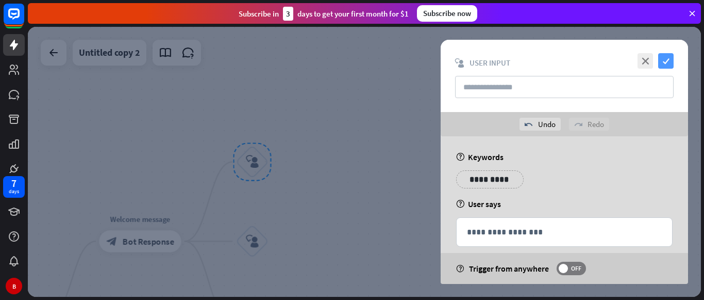
click at [665, 58] on icon "check" at bounding box center [666, 60] width 15 height 15
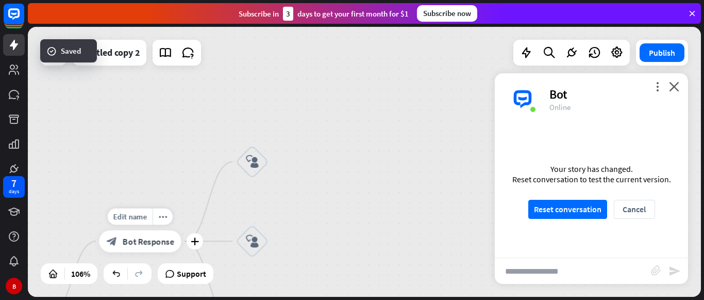
click at [155, 248] on div "block_bot_response Bot Response" at bounding box center [140, 241] width 82 height 22
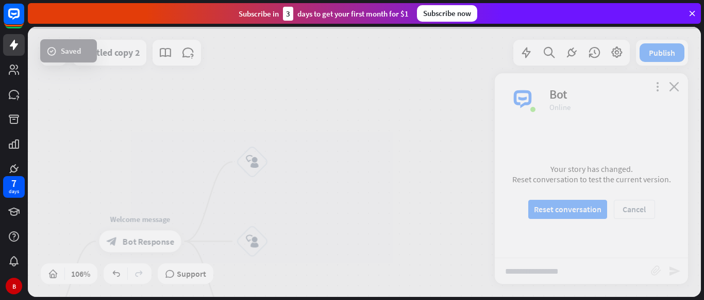
click at [155, 248] on div at bounding box center [364, 162] width 673 height 270
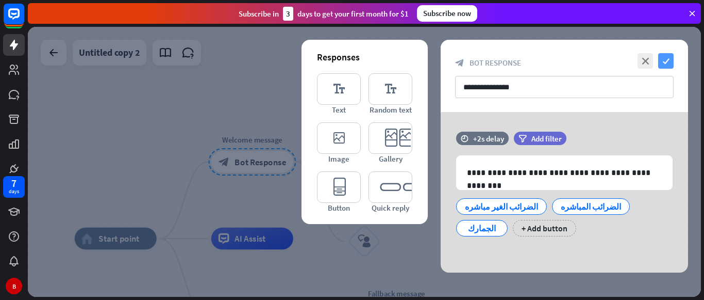
click at [664, 55] on icon "check" at bounding box center [666, 60] width 15 height 15
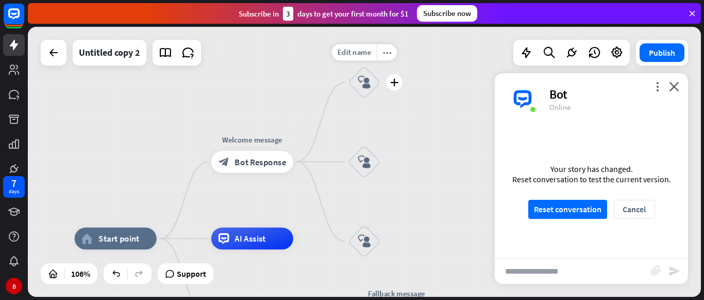
click at [367, 87] on icon "block_user_input" at bounding box center [364, 82] width 13 height 13
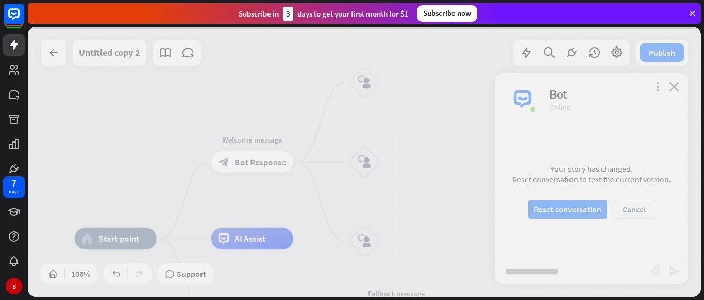
click at [367, 87] on div at bounding box center [364, 162] width 673 height 270
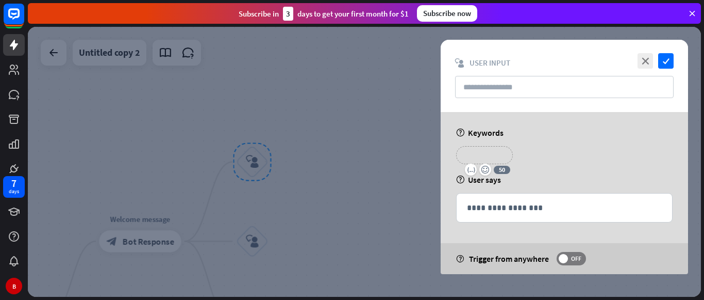
click at [485, 157] on p "**********" at bounding box center [484, 155] width 41 height 13
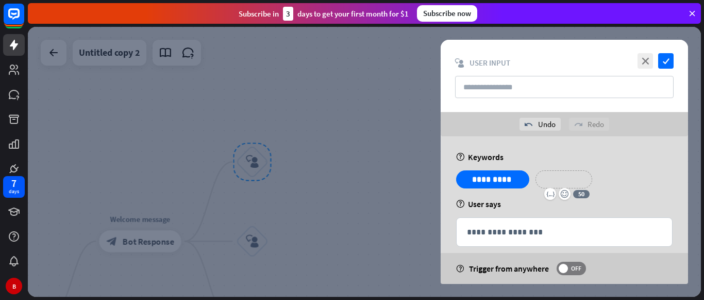
click at [570, 184] on p "**********" at bounding box center [564, 179] width 41 height 13
click at [501, 209] on div "**********" at bounding box center [565, 217] width 248 height 162
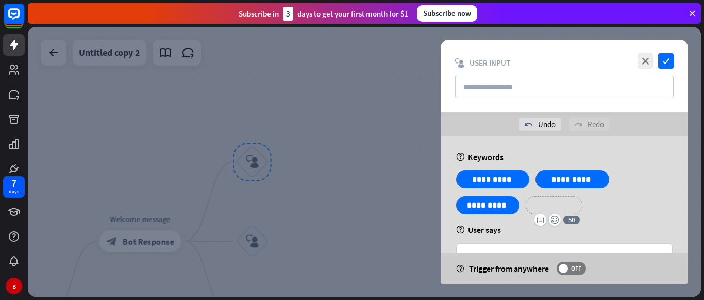
click at [541, 199] on p "**********" at bounding box center [554, 205] width 41 height 13
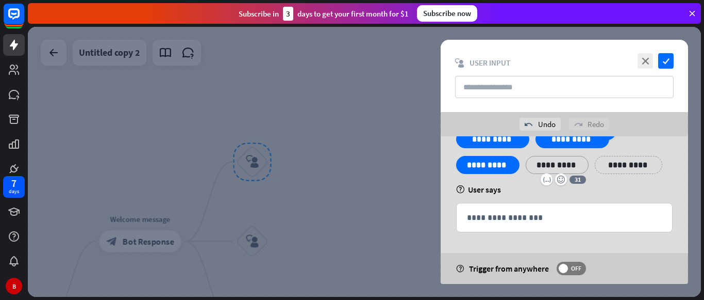
scroll to position [40, 0]
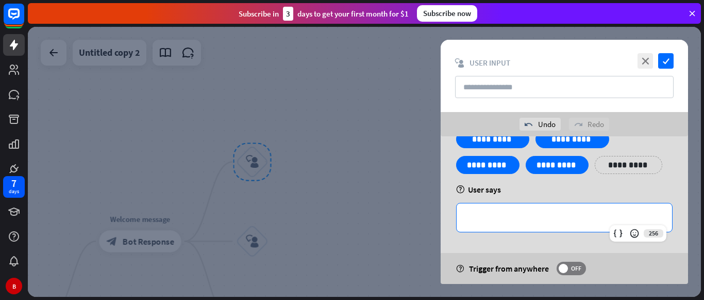
click at [473, 210] on div "**********" at bounding box center [565, 217] width 216 height 28
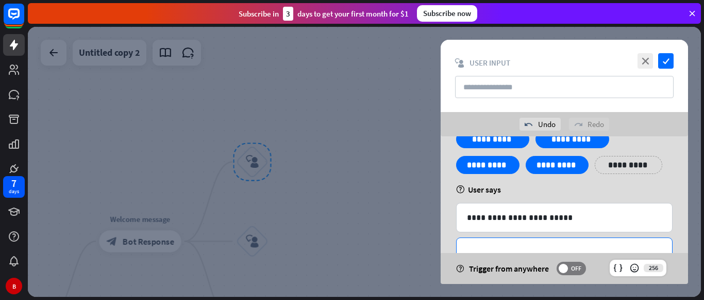
click at [482, 243] on div "**********" at bounding box center [565, 252] width 216 height 28
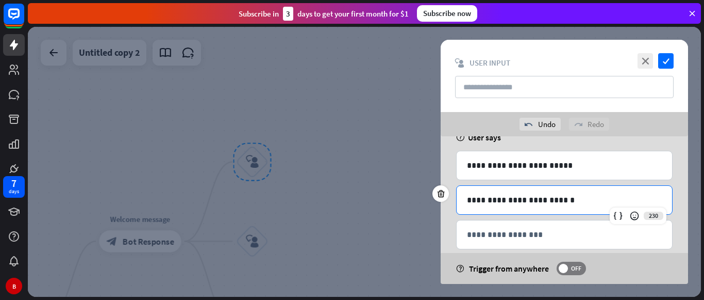
scroll to position [94, 0]
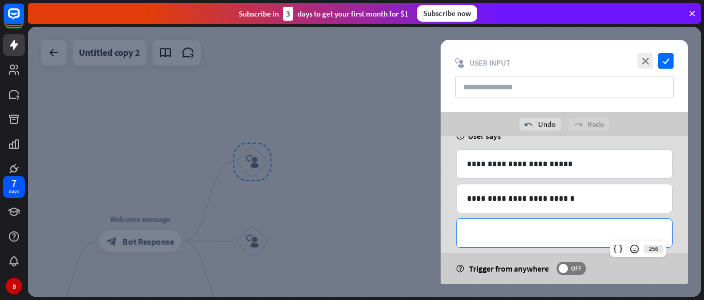
click at [479, 227] on p "**********" at bounding box center [564, 232] width 195 height 13
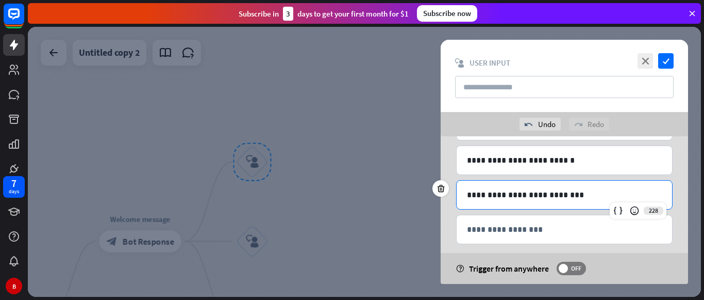
scroll to position [134, 0]
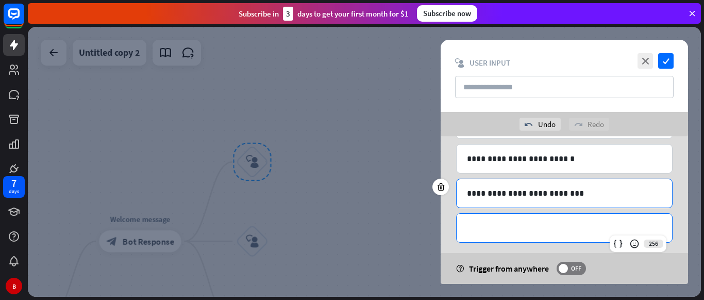
click at [479, 227] on p "**********" at bounding box center [564, 227] width 195 height 13
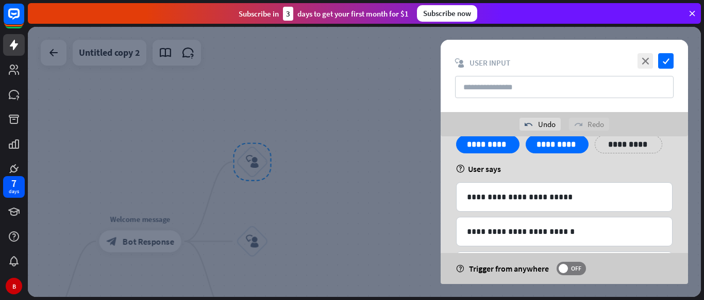
scroll to position [178, 0]
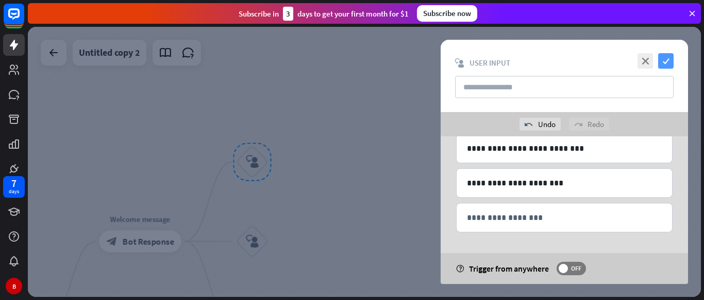
click at [665, 62] on icon "check" at bounding box center [666, 60] width 15 height 15
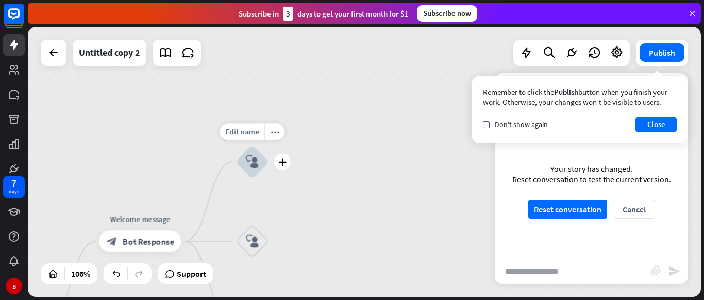
drag, startPoint x: 250, startPoint y: 248, endPoint x: 251, endPoint y: 168, distance: 79.9
click at [251, 168] on icon "block_user_input" at bounding box center [252, 161] width 13 height 13
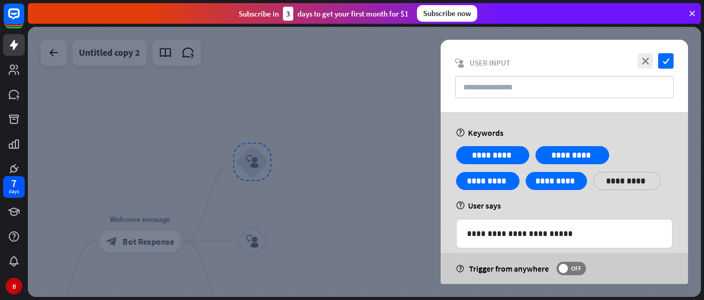
scroll to position [154, 0]
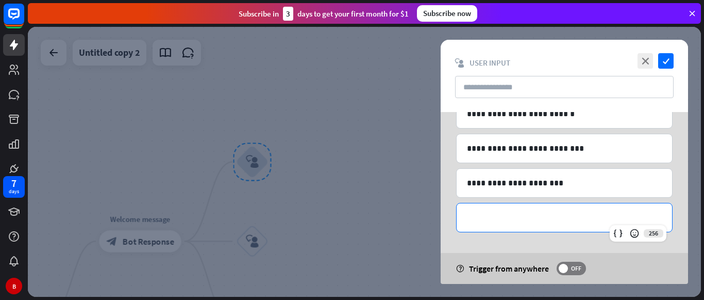
click at [480, 222] on p "**********" at bounding box center [564, 217] width 195 height 13
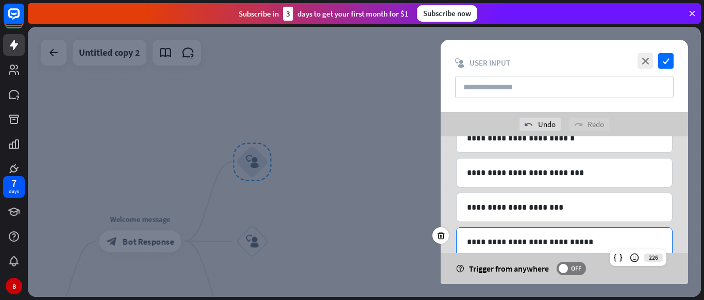
scroll to position [213, 0]
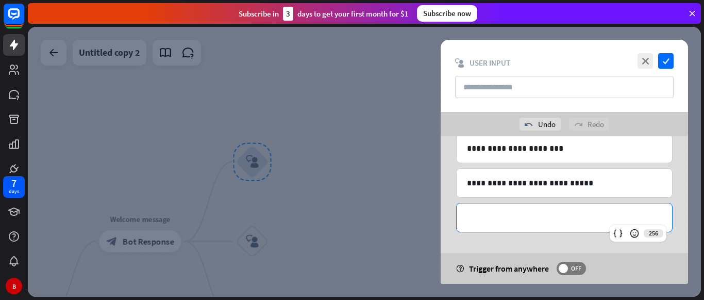
click at [531, 224] on div "**********" at bounding box center [565, 217] width 216 height 28
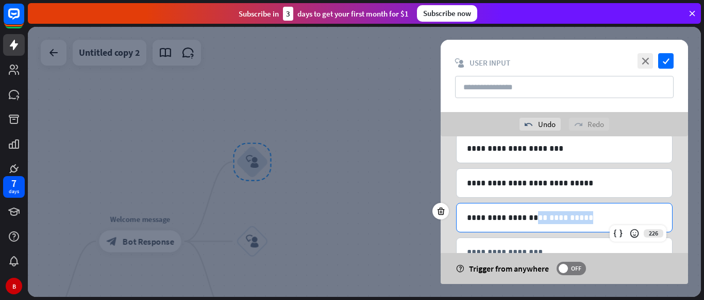
drag, startPoint x: 503, startPoint y: 213, endPoint x: 433, endPoint y: 218, distance: 69.7
click at [456, 218] on div "**********" at bounding box center [564, 217] width 217 height 29
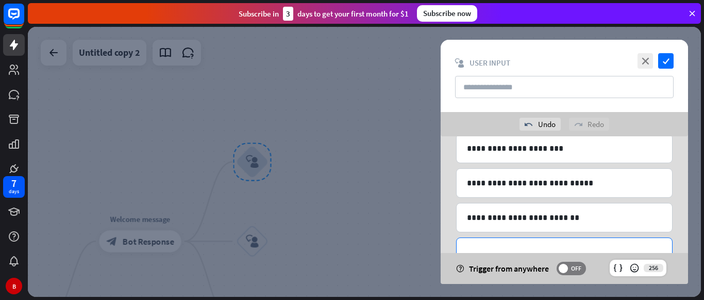
click at [467, 246] on p "**********" at bounding box center [564, 251] width 195 height 13
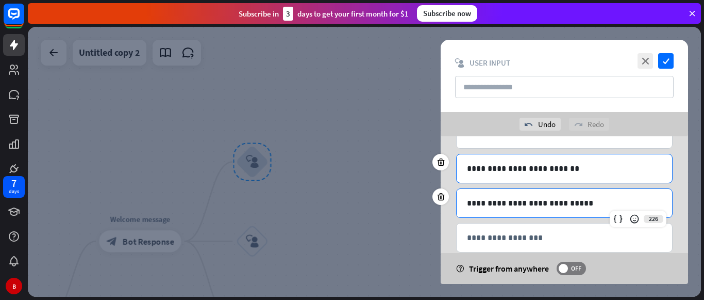
scroll to position [262, 0]
drag, startPoint x: 503, startPoint y: 204, endPoint x: 432, endPoint y: 212, distance: 71.6
click at [432, 212] on div "**********" at bounding box center [564, 209] width 273 height 147
click at [467, 196] on div "**********" at bounding box center [565, 202] width 216 height 28
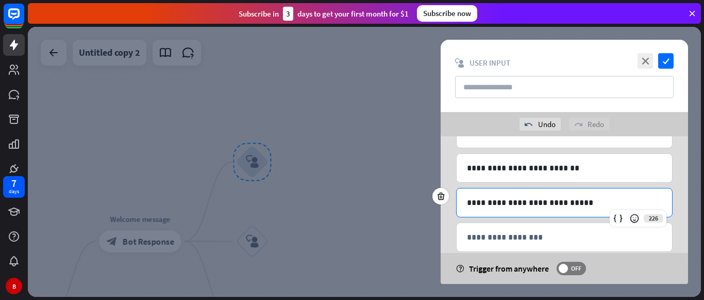
click at [467, 196] on div "**********" at bounding box center [565, 202] width 216 height 28
click at [473, 205] on p "**********" at bounding box center [564, 202] width 195 height 13
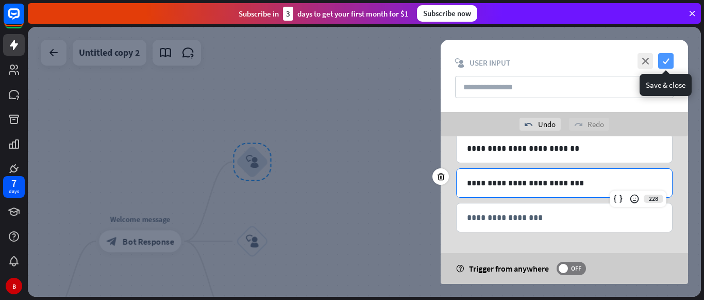
click at [665, 63] on icon "check" at bounding box center [666, 60] width 15 height 15
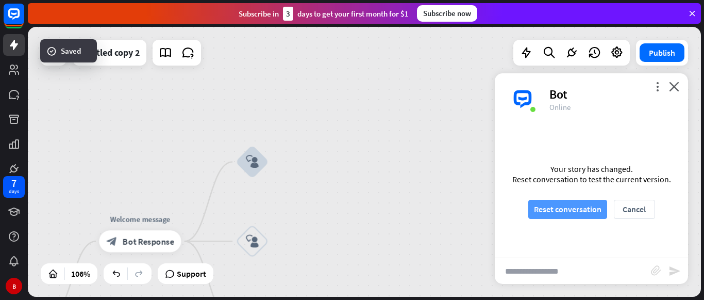
click at [546, 206] on button "Reset conversation" at bounding box center [568, 209] width 79 height 19
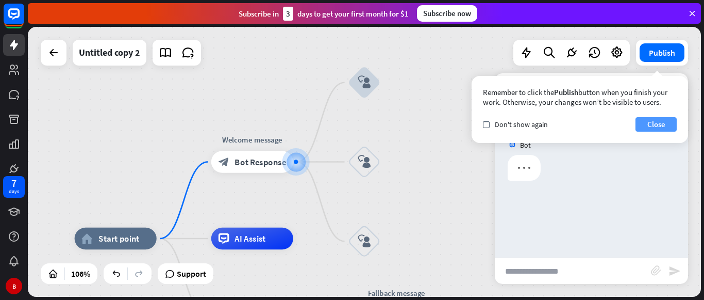
click at [644, 127] on button "Close" at bounding box center [656, 124] width 41 height 14
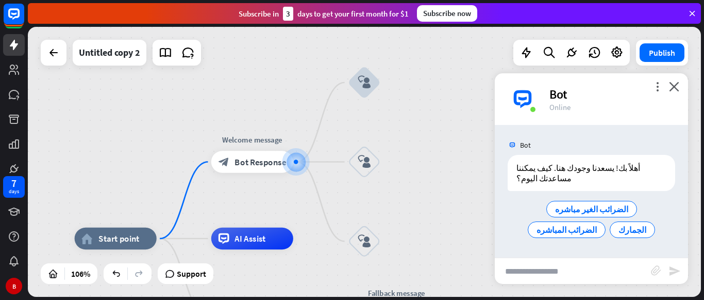
click at [512, 268] on input "text" at bounding box center [573, 271] width 156 height 26
type input "**********"
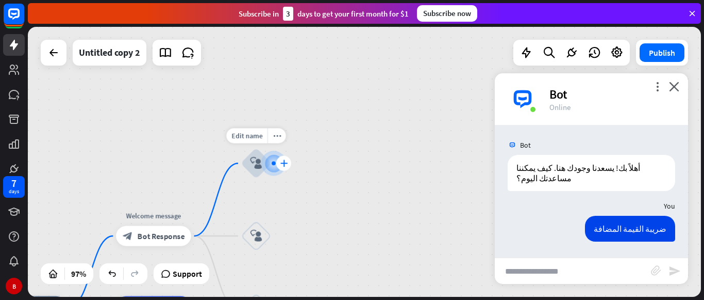
click at [286, 161] on icon "plus" at bounding box center [284, 162] width 8 height 7
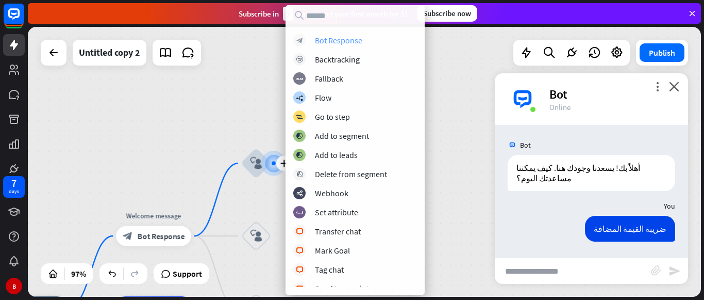
click at [342, 41] on div "Bot Response" at bounding box center [338, 40] width 47 height 10
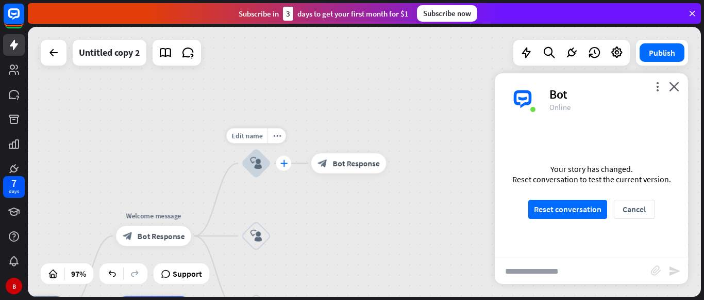
click at [283, 170] on div "plus" at bounding box center [283, 163] width 15 height 15
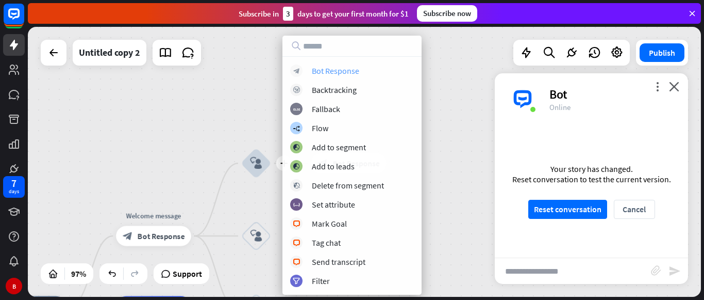
click at [327, 68] on div "Bot Response" at bounding box center [335, 70] width 47 height 10
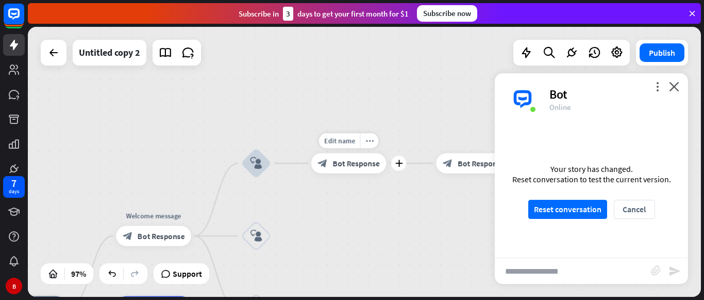
click at [340, 159] on span "Bot Response" at bounding box center [356, 163] width 47 height 10
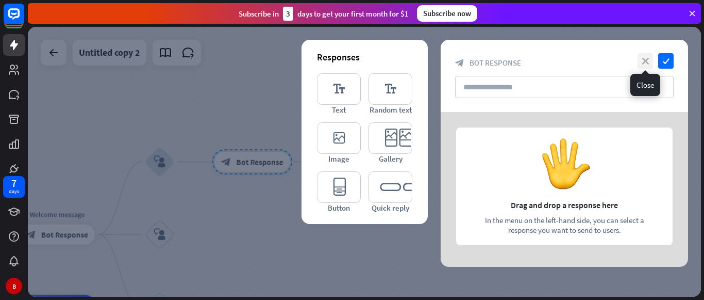
click at [642, 63] on div "close check" at bounding box center [654, 60] width 39 height 15
click at [642, 63] on icon "close" at bounding box center [645, 60] width 15 height 15
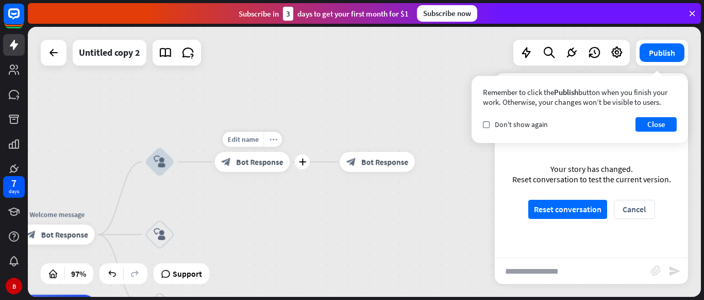
click at [272, 136] on icon "more_horiz" at bounding box center [273, 140] width 8 height 8
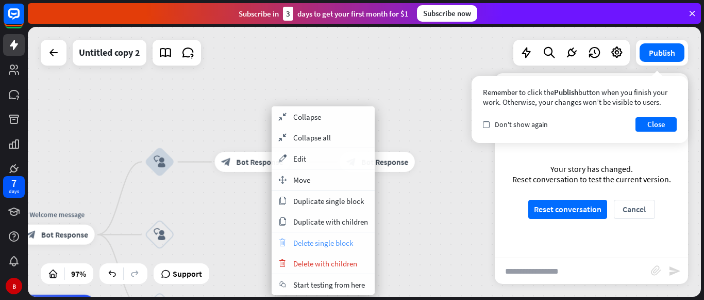
click at [302, 238] on span "Delete single block" at bounding box center [323, 243] width 60 height 10
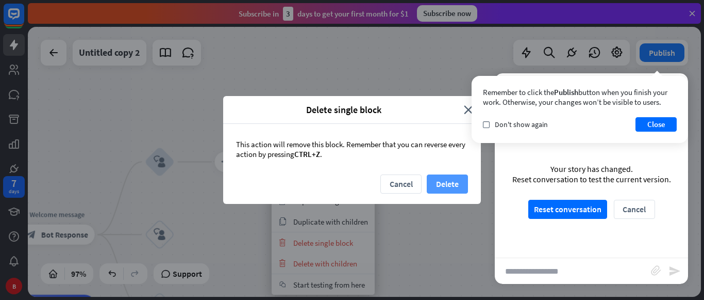
click at [439, 185] on button "Delete" at bounding box center [447, 183] width 41 height 19
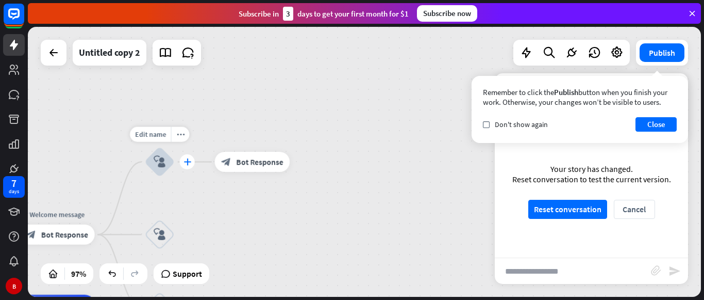
click at [180, 161] on div "plus" at bounding box center [187, 161] width 15 height 15
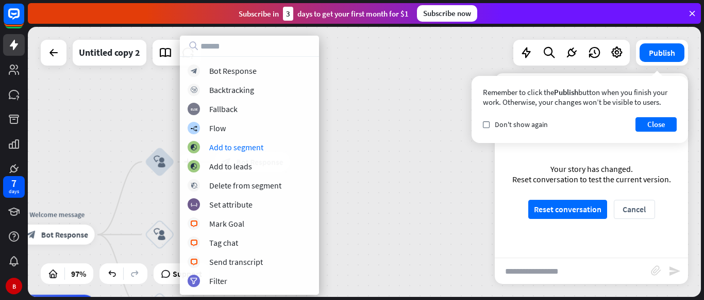
click at [343, 122] on div "home_2 Start point Welcome message block_bot_response Bot Response plus block_u…" at bounding box center [364, 162] width 673 height 270
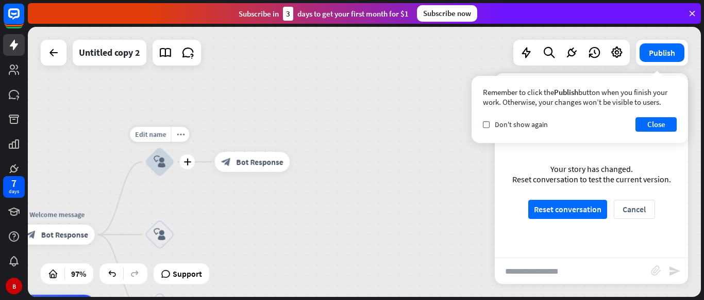
click at [158, 156] on icon "block_user_input" at bounding box center [160, 162] width 12 height 12
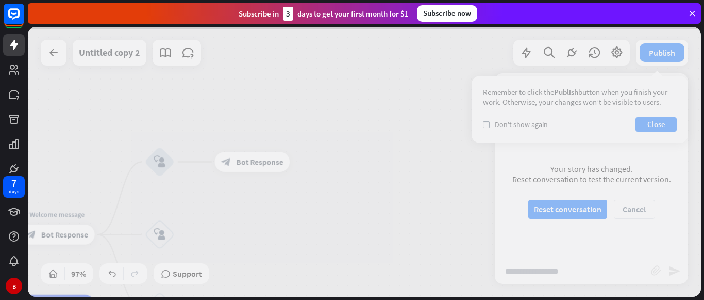
click at [158, 155] on div at bounding box center [364, 162] width 673 height 270
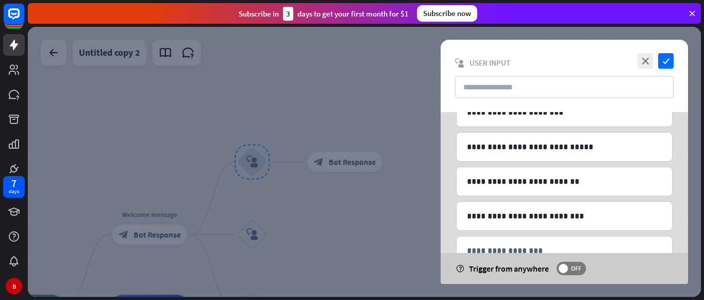
scroll to position [258, 0]
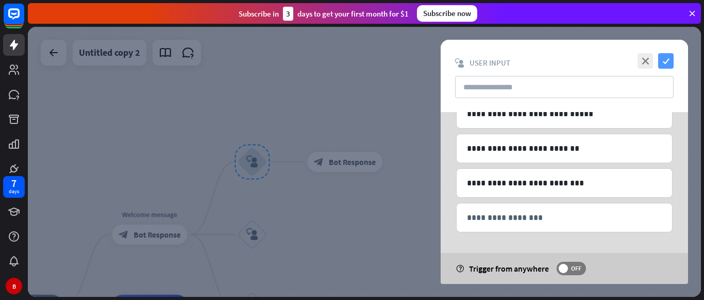
click at [662, 62] on icon "check" at bounding box center [666, 60] width 15 height 15
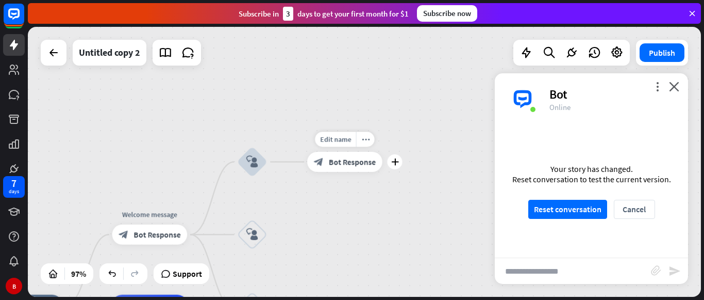
click at [357, 167] on span "Bot Response" at bounding box center [352, 162] width 47 height 10
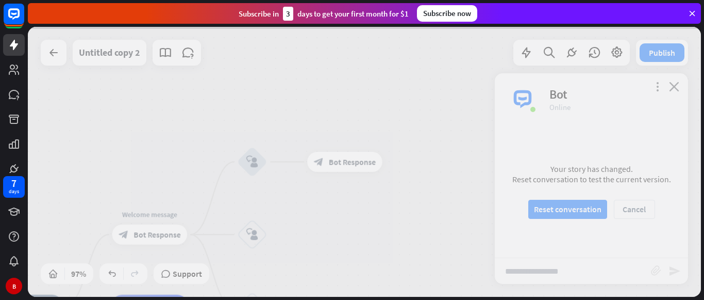
click at [357, 167] on div at bounding box center [364, 162] width 673 height 270
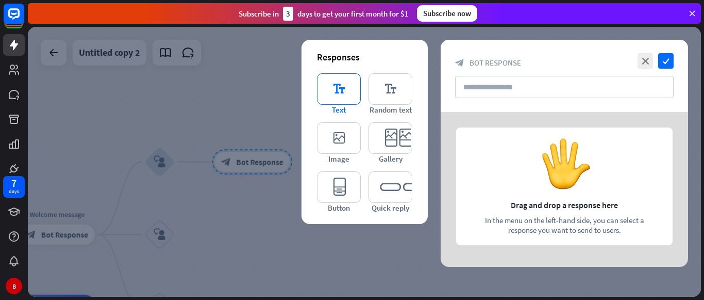
click at [346, 96] on icon "editor_text" at bounding box center [339, 88] width 44 height 31
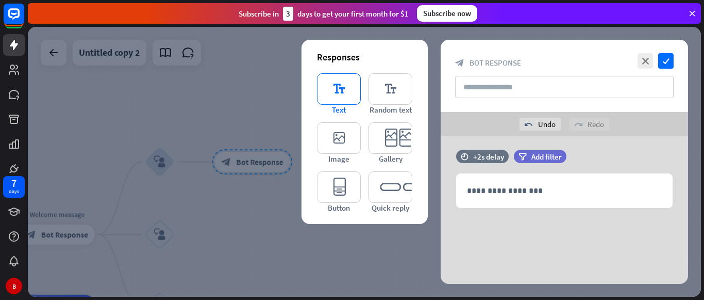
scroll to position [7, 0]
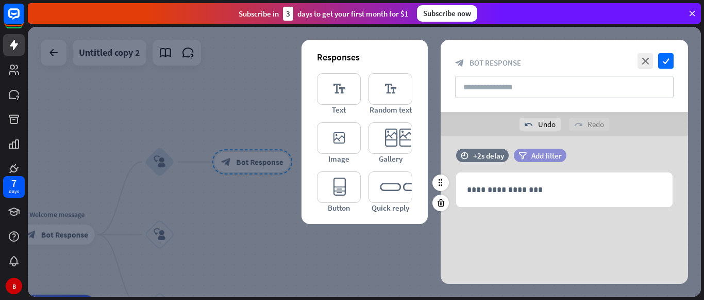
click at [529, 159] on div "filter Add filter" at bounding box center [540, 155] width 53 height 13
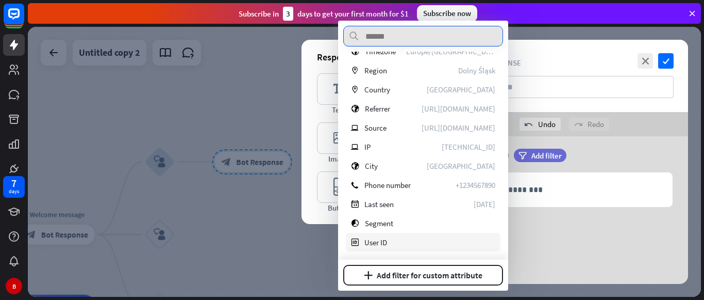
scroll to position [0, 0]
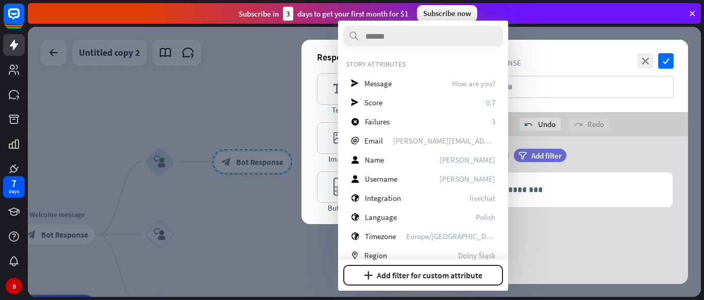
click at [563, 213] on div "**********" at bounding box center [565, 183] width 248 height 69
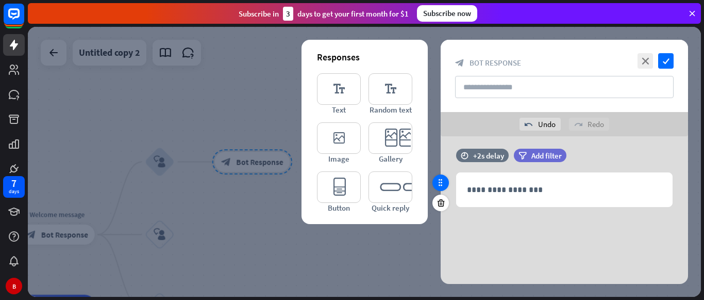
click at [441, 186] on icon at bounding box center [440, 182] width 9 height 9
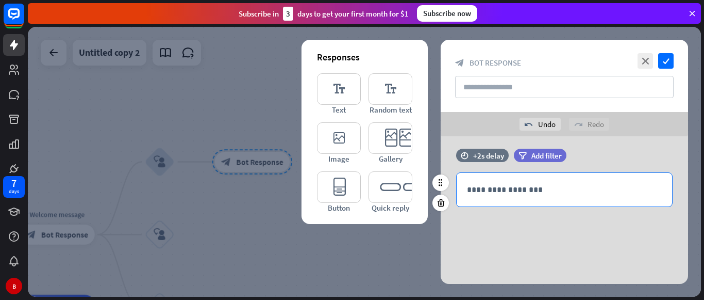
click at [517, 185] on p "**********" at bounding box center [564, 189] width 195 height 13
click at [616, 207] on icon at bounding box center [615, 208] width 10 height 10
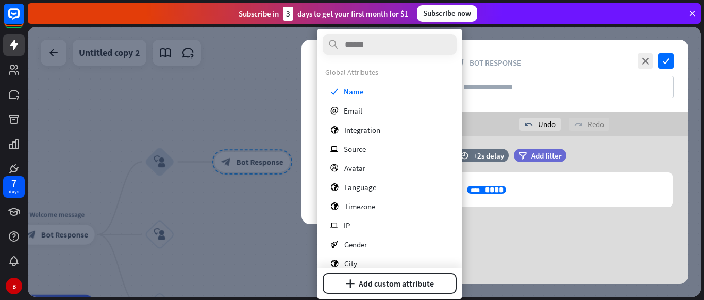
click at [516, 239] on div "**********" at bounding box center [565, 206] width 248 height 155
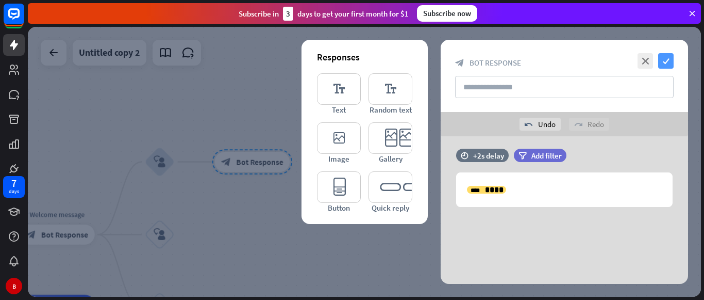
click at [664, 60] on icon "check" at bounding box center [666, 60] width 15 height 15
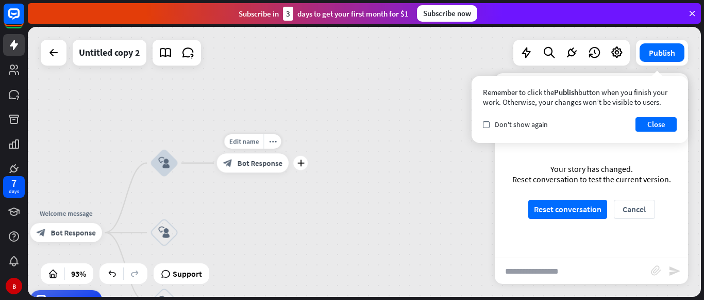
click at [260, 161] on span "Bot Response" at bounding box center [260, 163] width 45 height 10
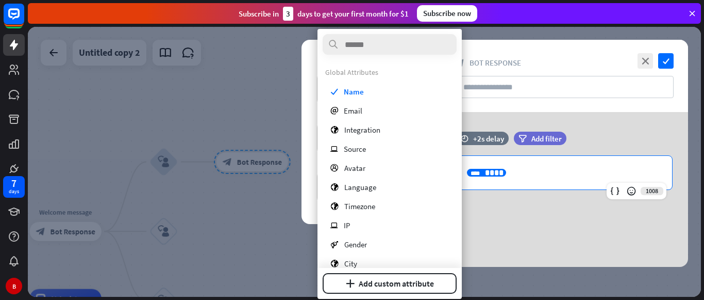
click at [480, 171] on div "**** ****" at bounding box center [486, 173] width 39 height 8
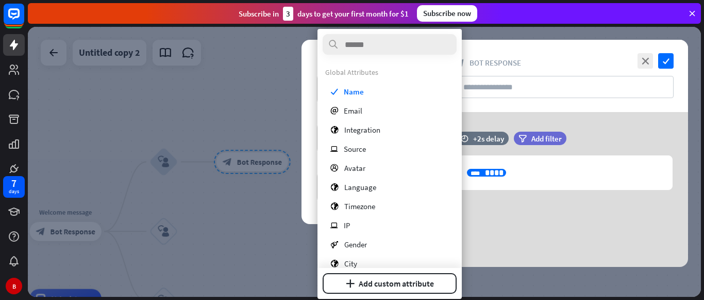
drag, startPoint x: 484, startPoint y: 174, endPoint x: 544, endPoint y: 205, distance: 67.6
click at [544, 205] on div "**********" at bounding box center [565, 189] width 248 height 155
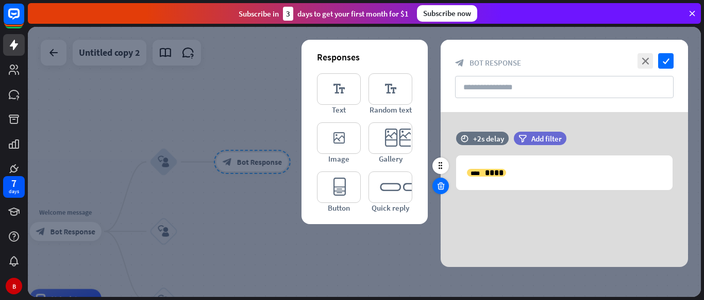
click at [440, 187] on icon at bounding box center [441, 185] width 10 height 9
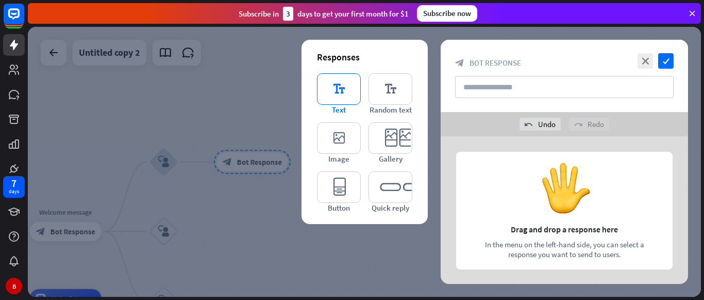
click at [347, 98] on icon "editor_text" at bounding box center [339, 88] width 44 height 31
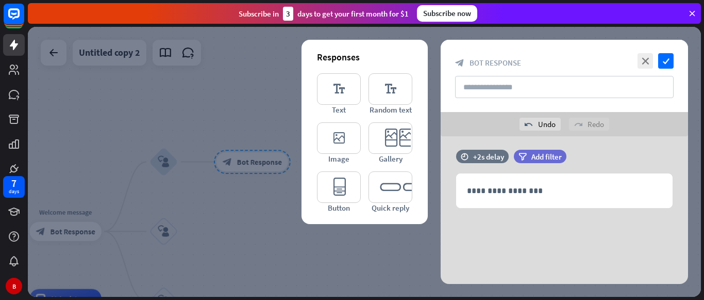
scroll to position [7, 0]
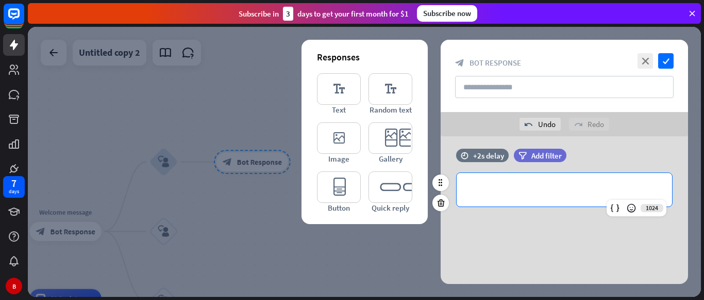
click at [510, 190] on p "**********" at bounding box center [564, 189] width 195 height 13
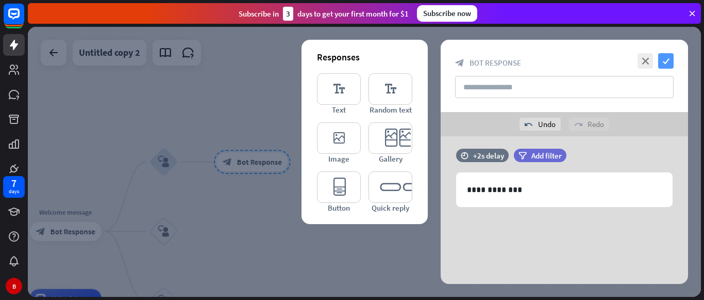
click at [666, 60] on icon "check" at bounding box center [666, 60] width 15 height 15
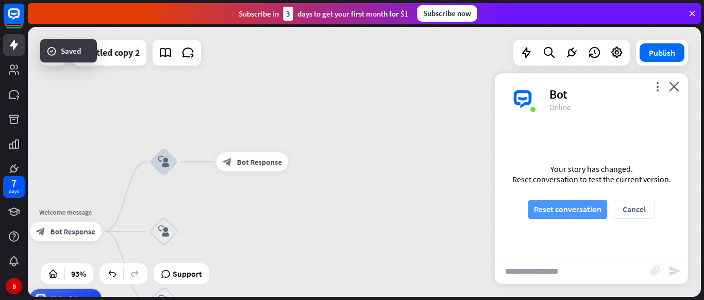
click at [578, 203] on button "Reset conversation" at bounding box center [568, 209] width 79 height 19
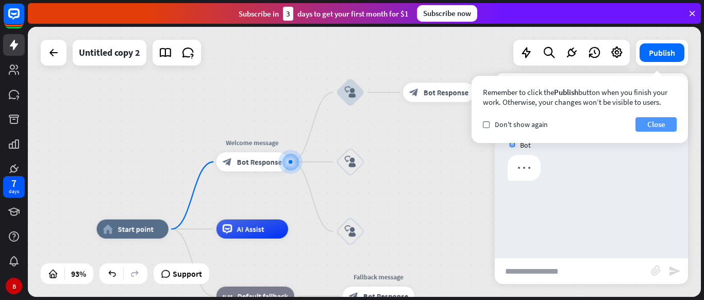
click at [650, 124] on button "Close" at bounding box center [656, 124] width 41 height 14
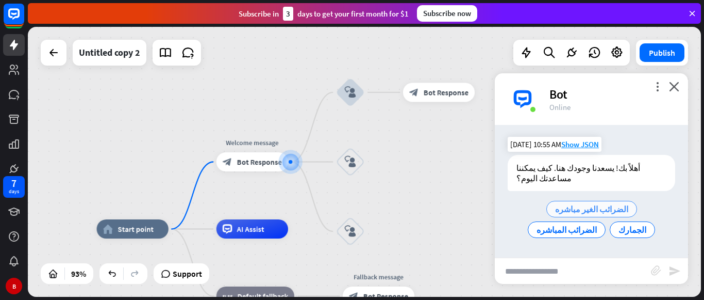
click at [555, 204] on span "الضرائب الغير مباشره" at bounding box center [591, 209] width 73 height 10
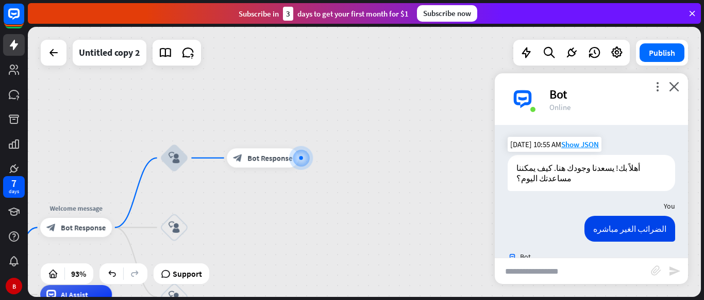
scroll to position [50, 0]
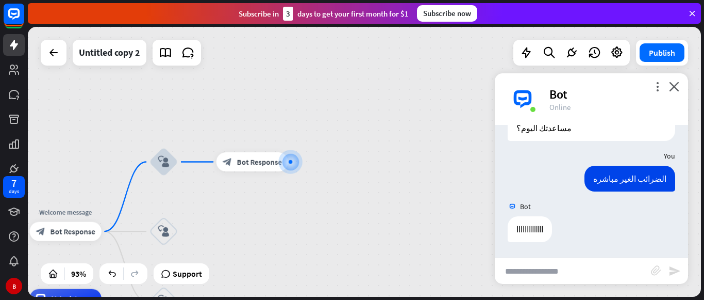
click at [537, 265] on input "text" at bounding box center [573, 271] width 156 height 26
type input "**********"
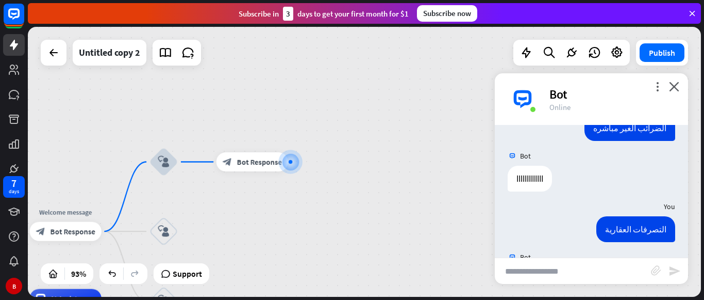
scroll to position [151, 0]
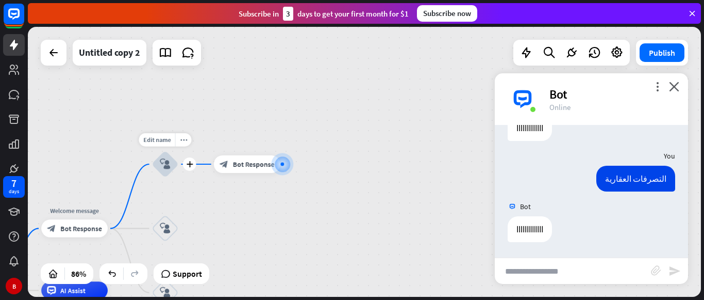
click at [157, 168] on div "block_user_input" at bounding box center [165, 164] width 26 height 26
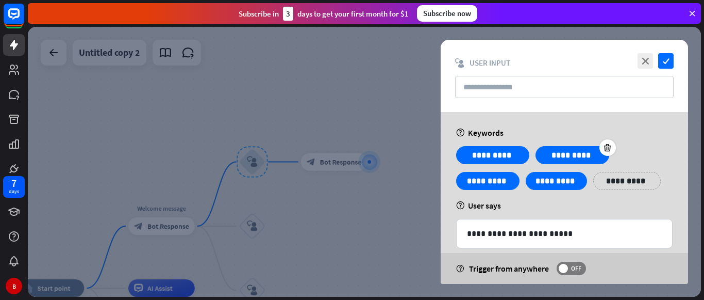
click at [543, 155] on div "**********" at bounding box center [573, 155] width 74 height 18
click at [644, 54] on icon "close" at bounding box center [645, 60] width 15 height 15
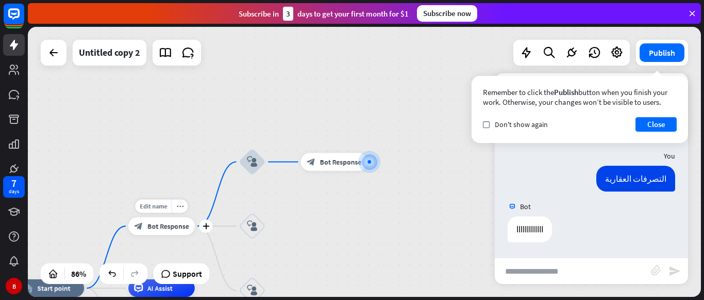
click at [163, 218] on div "block_bot_response Bot Response" at bounding box center [161, 226] width 67 height 18
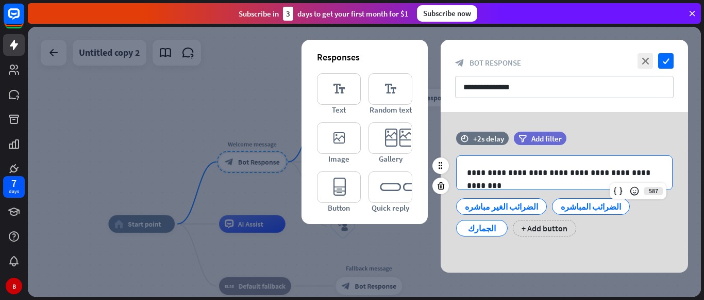
click at [469, 174] on p "**********" at bounding box center [564, 172] width 195 height 13
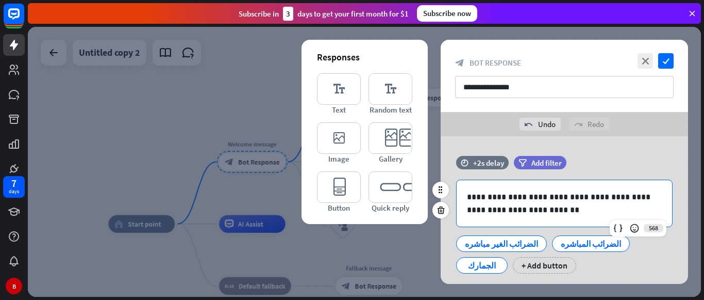
click at [527, 200] on p "**********" at bounding box center [564, 203] width 195 height 26
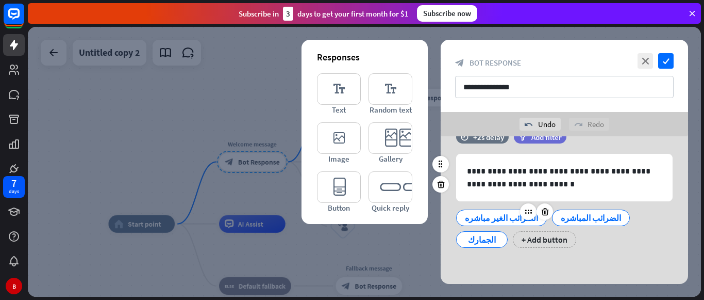
click at [508, 220] on div "الضرائب الغير مباشره" at bounding box center [501, 217] width 73 height 15
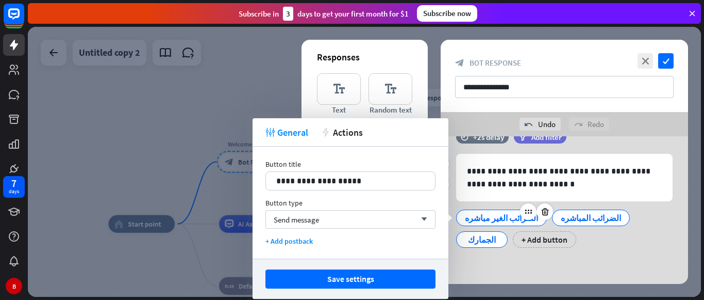
click at [508, 220] on div "الضرائب الغير مباشره" at bounding box center [501, 217] width 73 height 15
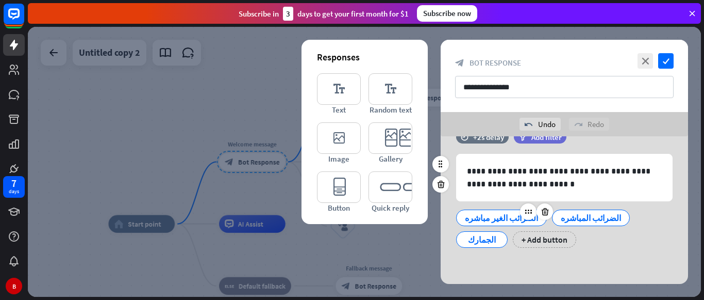
click at [489, 218] on div "الضرائب الغير مباشره" at bounding box center [501, 217] width 73 height 15
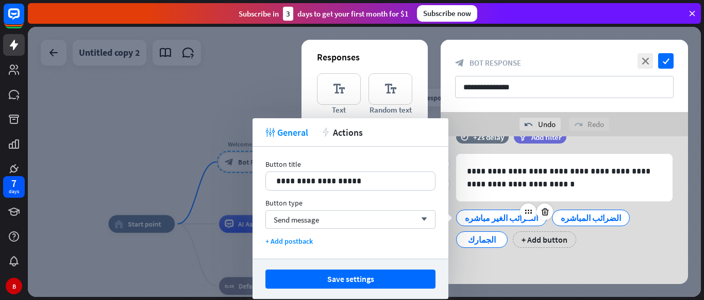
click at [489, 218] on div "الضرائب الغير مباشره" at bounding box center [501, 217] width 73 height 15
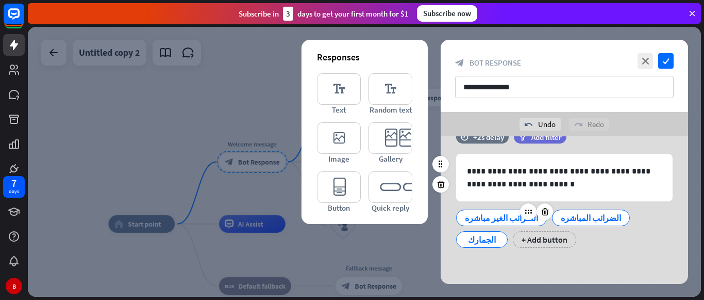
click at [486, 216] on div "الضرائب الغير مباشره" at bounding box center [501, 217] width 73 height 15
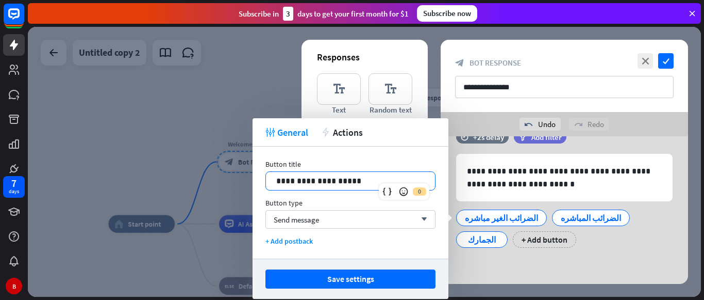
drag, startPoint x: 379, startPoint y: 177, endPoint x: 251, endPoint y: 183, distance: 128.5
drag, startPoint x: 251, startPoint y: 183, endPoint x: 276, endPoint y: 187, distance: 26.2
click at [276, 187] on div "**********" at bounding box center [350, 181] width 169 height 18
drag, startPoint x: 274, startPoint y: 183, endPoint x: 357, endPoint y: 165, distance: 85.1
click at [357, 165] on div "**********" at bounding box center [351, 174] width 170 height 31
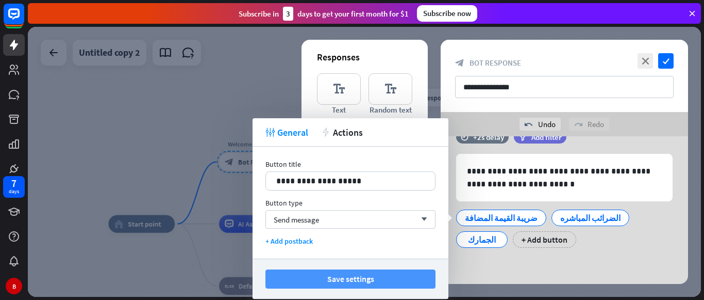
click at [327, 274] on button "Save settings" at bounding box center [351, 278] width 170 height 19
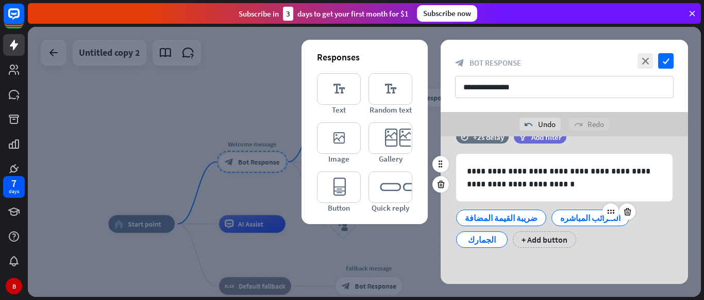
click at [561, 216] on div "الضرائب المباشره" at bounding box center [591, 217] width 60 height 15
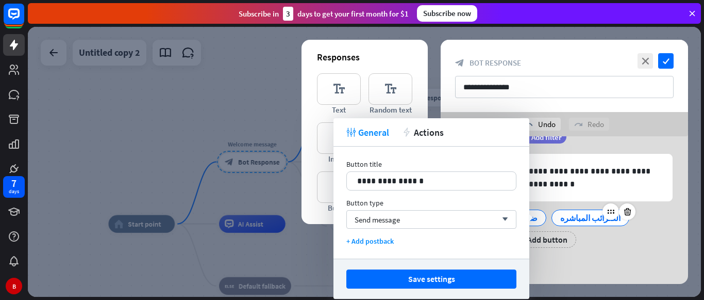
click at [561, 216] on div "الضرائب المباشره" at bounding box center [591, 217] width 60 height 15
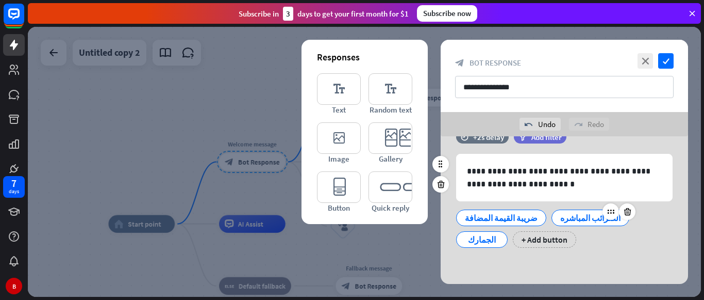
click at [561, 216] on div "الضرائب المباشره" at bounding box center [591, 217] width 60 height 15
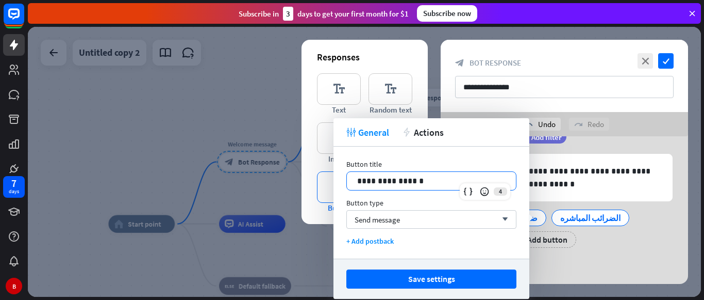
drag, startPoint x: 419, startPoint y: 179, endPoint x: 328, endPoint y: 177, distance: 91.3
click at [328, 177] on body "7 days B close Product Help First steps Get started with ChatBot Help Center Fo…" at bounding box center [352, 150] width 704 height 300
drag, startPoint x: 409, startPoint y: 177, endPoint x: 359, endPoint y: 177, distance: 50.0
click at [359, 177] on p "**********" at bounding box center [431, 180] width 149 height 13
click at [409, 179] on p "**********" at bounding box center [431, 180] width 149 height 13
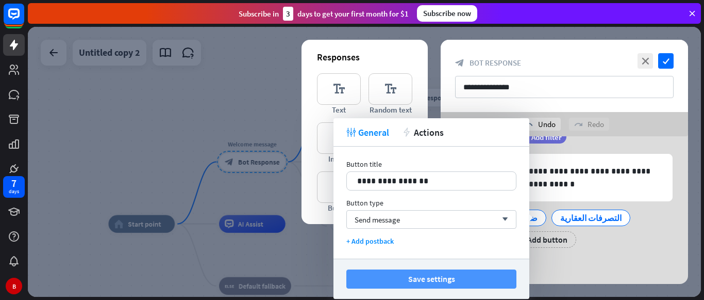
click at [394, 283] on button "Save settings" at bounding box center [432, 278] width 170 height 19
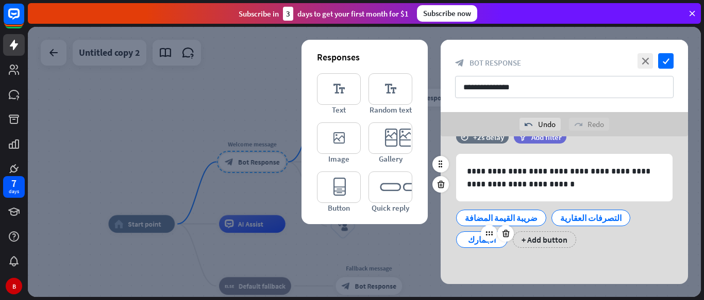
click at [499, 232] on div "الجمارك" at bounding box center [482, 239] width 34 height 15
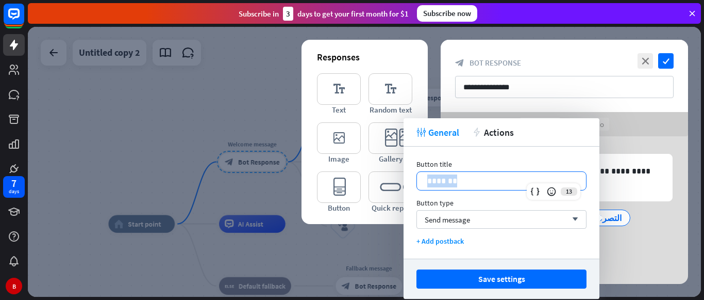
drag, startPoint x: 465, startPoint y: 182, endPoint x: 412, endPoint y: 180, distance: 52.6
click at [412, 180] on div "Button title 13 ******* Button type Send message arrow_down + Add postback" at bounding box center [502, 202] width 196 height 112
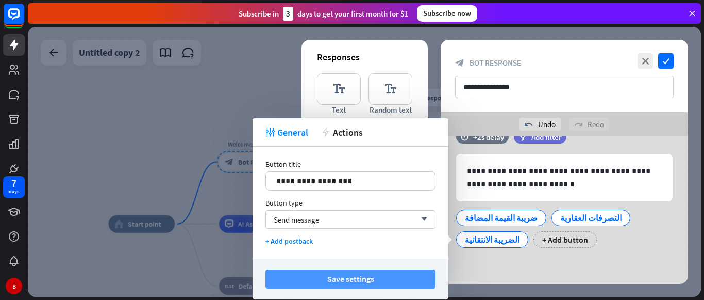
click at [386, 281] on button "Save settings" at bounding box center [351, 278] width 170 height 19
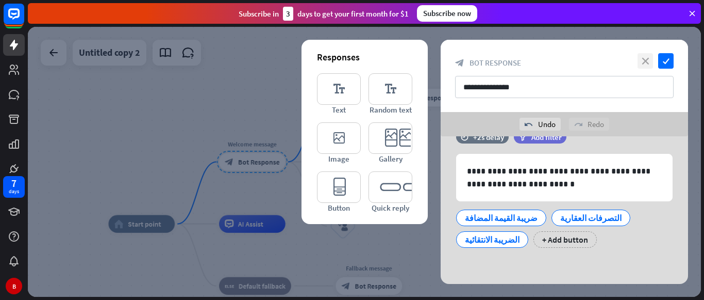
click at [642, 62] on icon "close" at bounding box center [645, 60] width 15 height 15
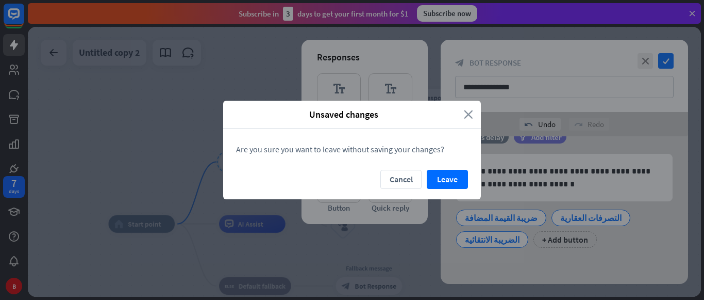
click at [469, 118] on icon "close" at bounding box center [468, 114] width 9 height 12
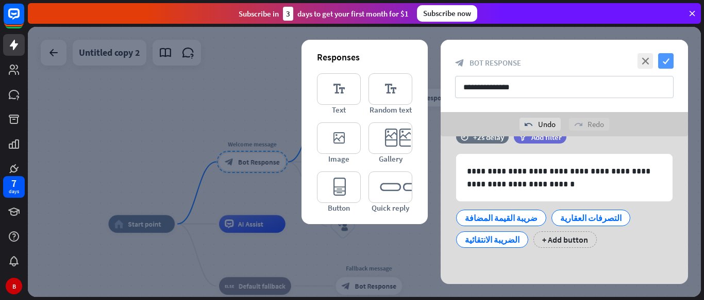
click at [669, 56] on icon "check" at bounding box center [666, 60] width 15 height 15
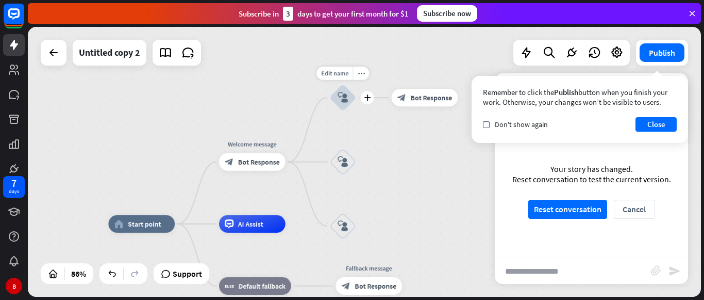
click at [340, 103] on div "block_user_input" at bounding box center [343, 97] width 26 height 26
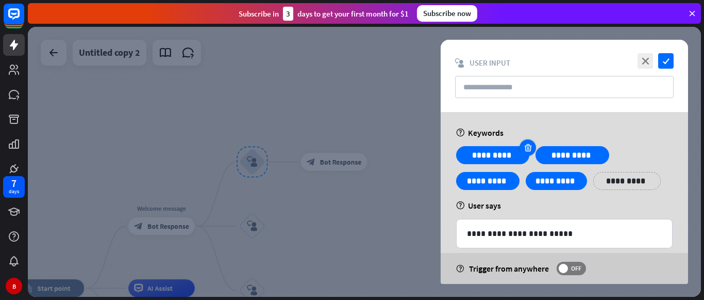
click at [530, 150] on icon at bounding box center [528, 147] width 10 height 9
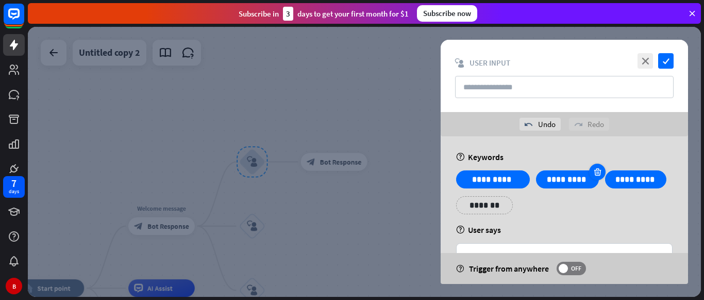
click at [590, 175] on div at bounding box center [597, 171] width 17 height 17
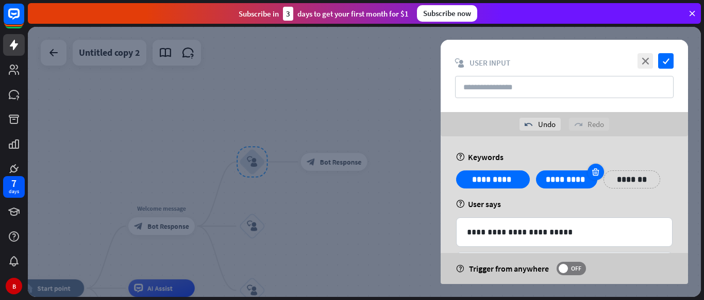
click at [593, 170] on icon at bounding box center [596, 171] width 10 height 9
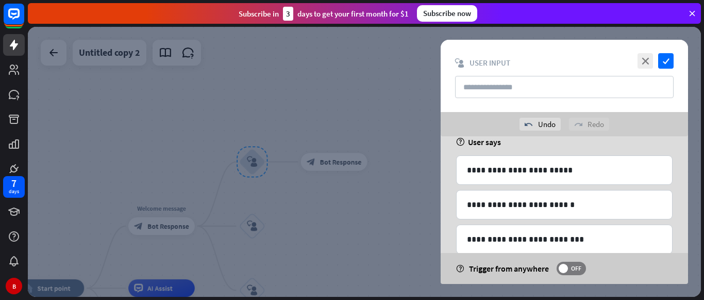
scroll to position [79, 0]
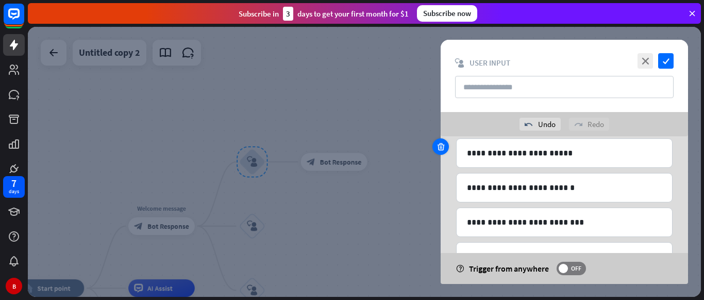
click at [439, 150] on icon at bounding box center [441, 146] width 10 height 9
click at [442, 185] on icon at bounding box center [441, 180] width 10 height 9
click at [443, 221] on div at bounding box center [441, 215] width 17 height 17
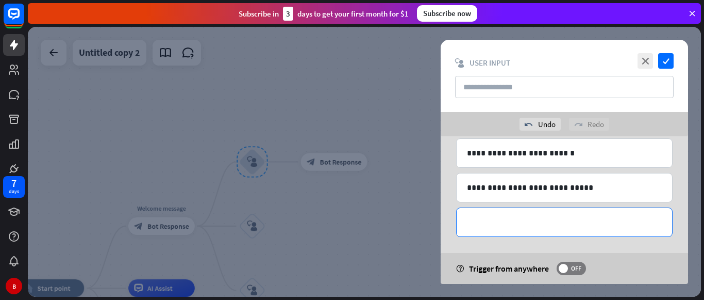
click at [499, 226] on p "**********" at bounding box center [564, 222] width 195 height 13
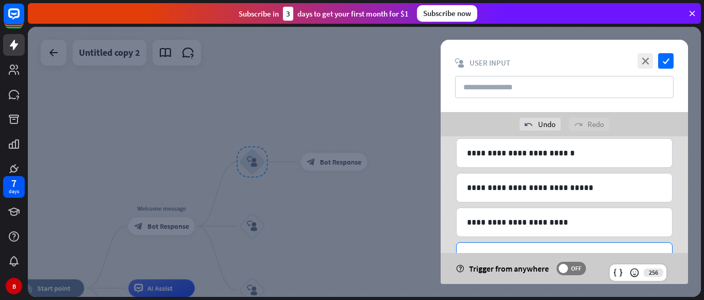
click at [492, 246] on div "**********" at bounding box center [565, 256] width 216 height 28
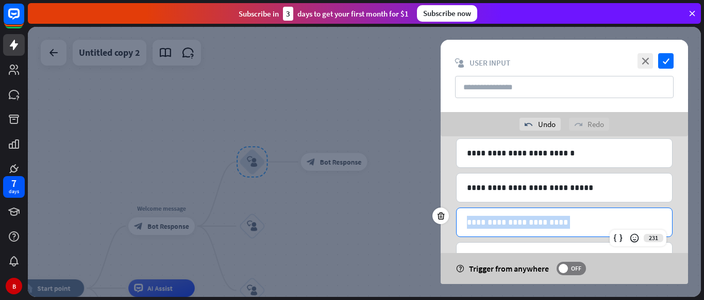
drag, startPoint x: 539, startPoint y: 220, endPoint x: 467, endPoint y: 224, distance: 71.8
click at [467, 224] on p "**********" at bounding box center [564, 222] width 195 height 13
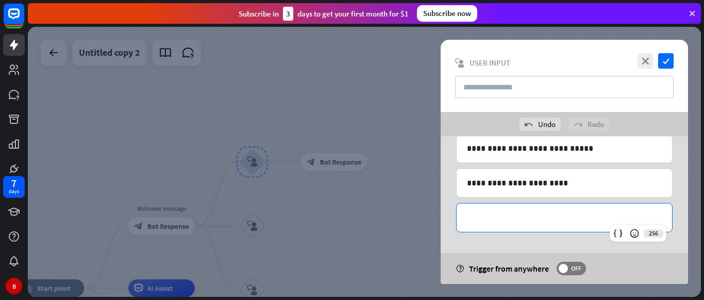
click at [476, 216] on p "**********" at bounding box center [564, 217] width 195 height 13
paste div
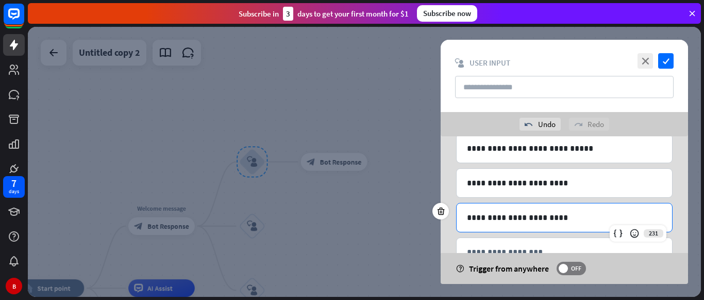
click at [476, 216] on p "**********" at bounding box center [564, 217] width 195 height 13
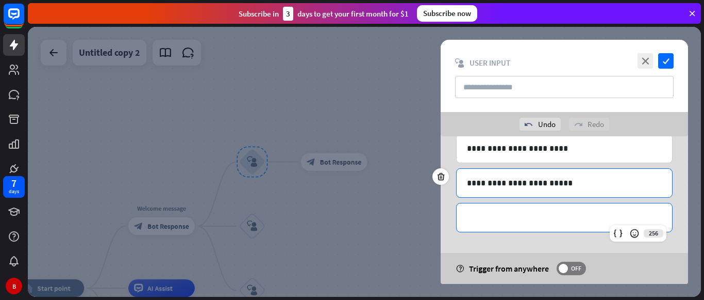
click at [476, 216] on p "**********" at bounding box center [564, 217] width 195 height 13
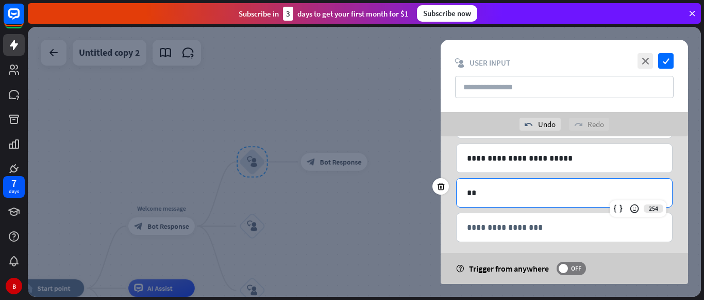
scroll to position [178, 0]
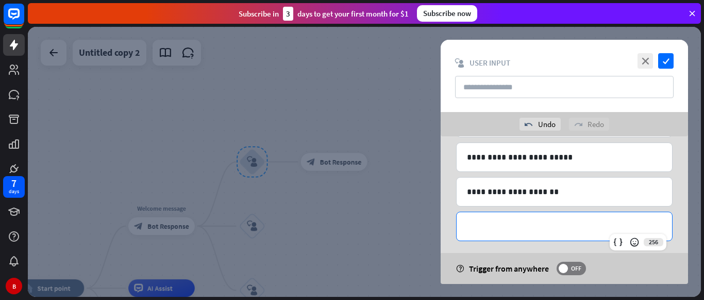
click at [489, 225] on p "**********" at bounding box center [564, 226] width 195 height 13
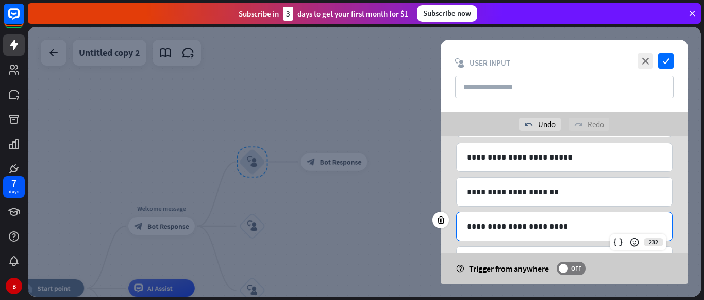
scroll to position [216, 0]
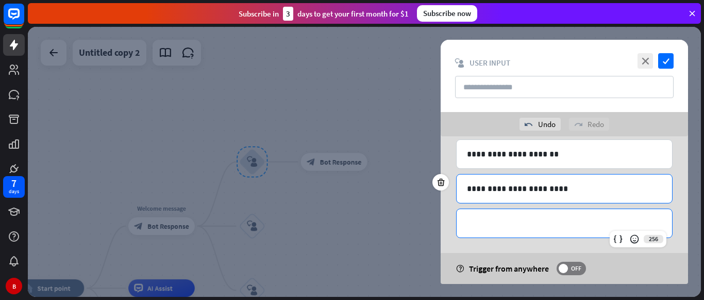
click at [489, 225] on p "**********" at bounding box center [564, 223] width 195 height 13
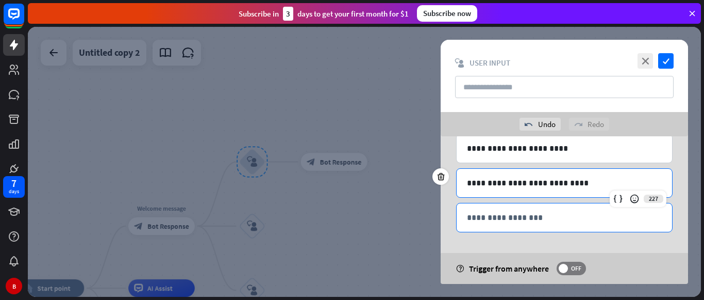
scroll to position [0, 0]
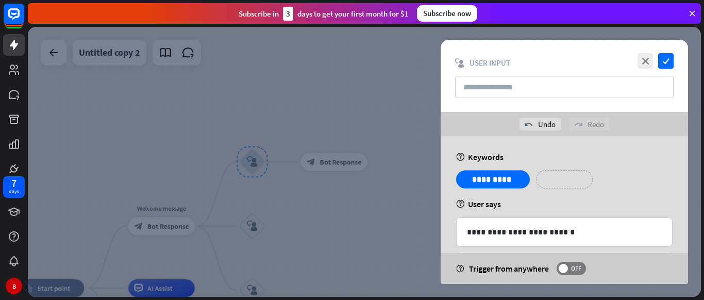
click at [565, 183] on p "*******" at bounding box center [564, 179] width 41 height 13
click at [608, 179] on p "**********" at bounding box center [627, 179] width 41 height 13
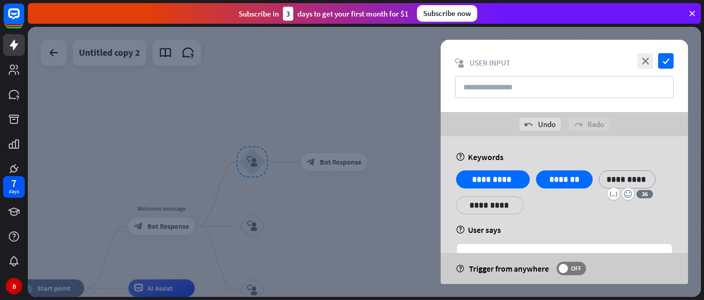
click at [494, 207] on p "**********" at bounding box center [490, 205] width 52 height 13
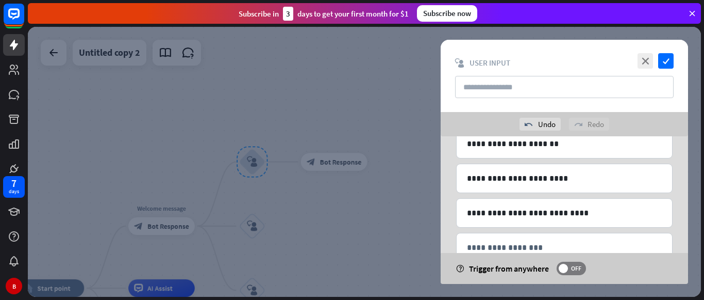
scroll to position [282, 0]
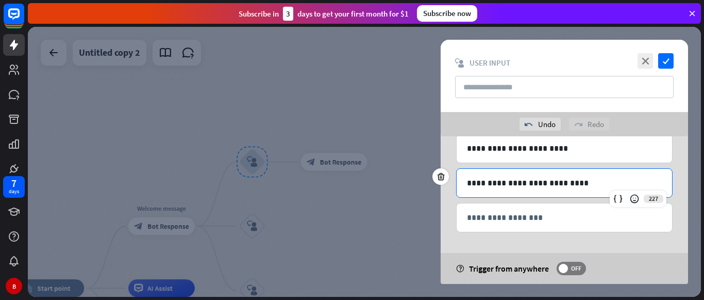
click at [575, 193] on div "**********" at bounding box center [565, 183] width 216 height 28
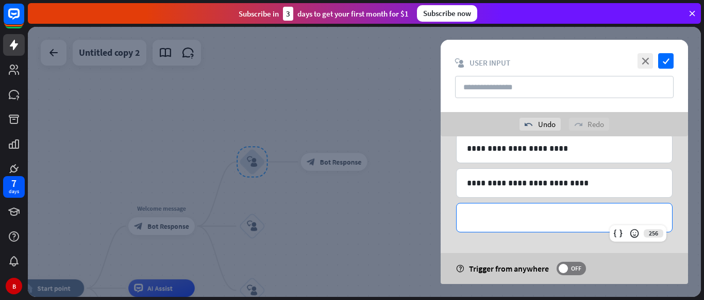
click at [502, 220] on p "**********" at bounding box center [564, 217] width 195 height 13
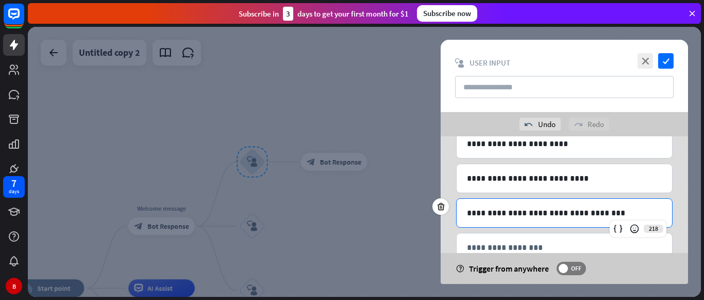
scroll to position [317, 0]
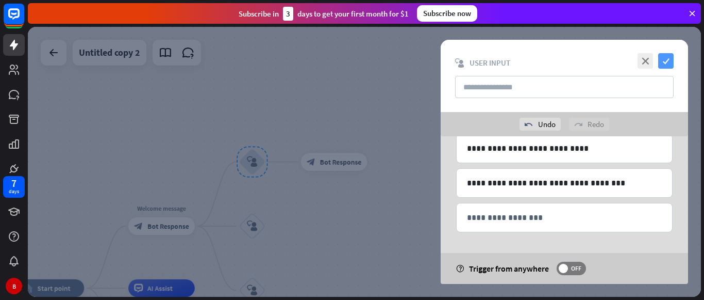
click at [667, 62] on icon "check" at bounding box center [666, 60] width 15 height 15
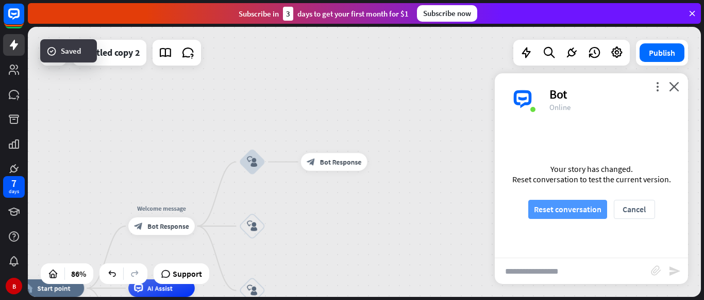
click at [547, 211] on button "Reset conversation" at bounding box center [568, 209] width 79 height 19
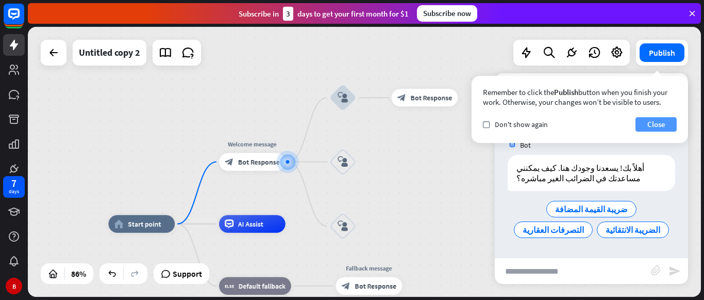
click at [664, 128] on button "Close" at bounding box center [656, 124] width 41 height 14
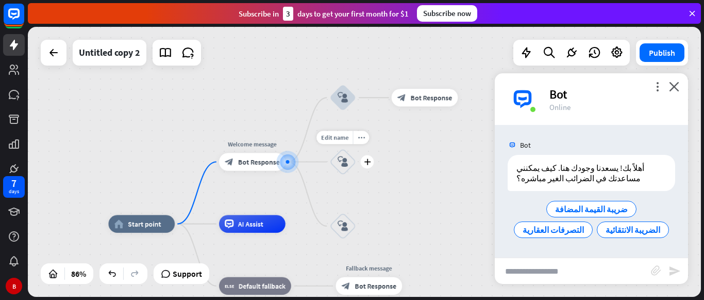
click at [342, 168] on div "block_user_input" at bounding box center [343, 162] width 26 height 26
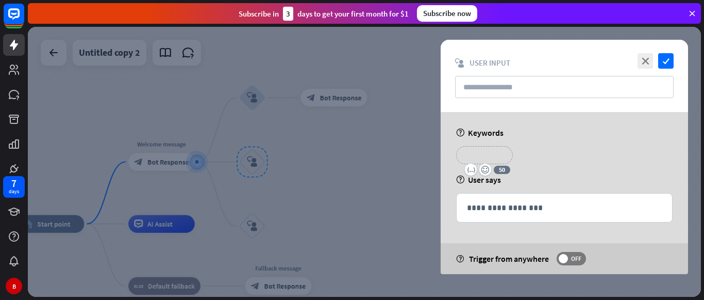
click at [465, 152] on p "**********" at bounding box center [484, 155] width 41 height 13
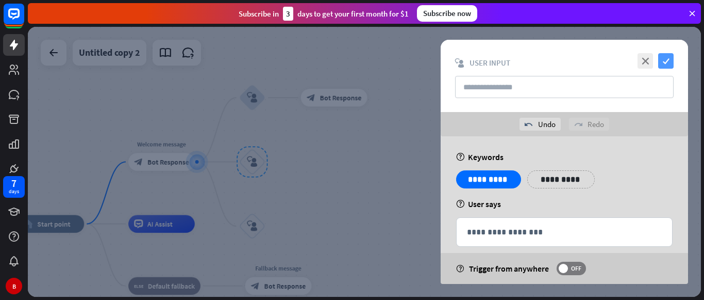
click at [665, 61] on icon "check" at bounding box center [666, 60] width 15 height 15
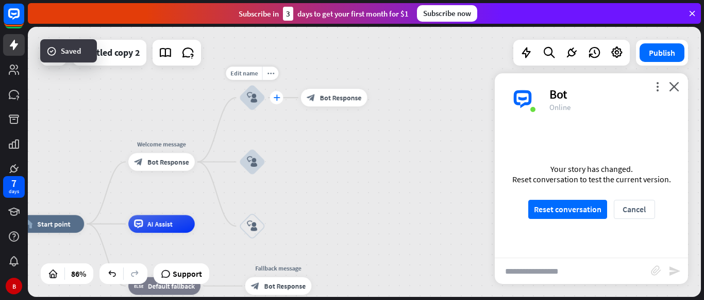
click at [278, 99] on icon "plus" at bounding box center [276, 97] width 7 height 6
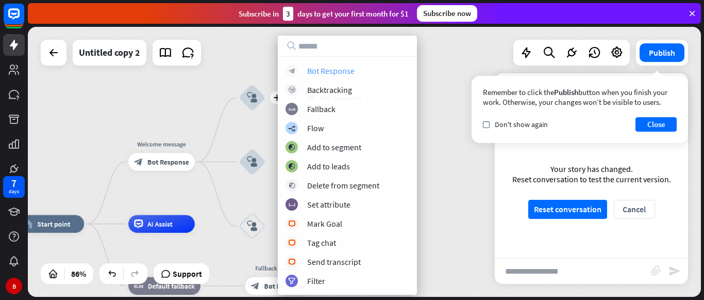
click at [323, 70] on div "Bot Response" at bounding box center [330, 70] width 47 height 10
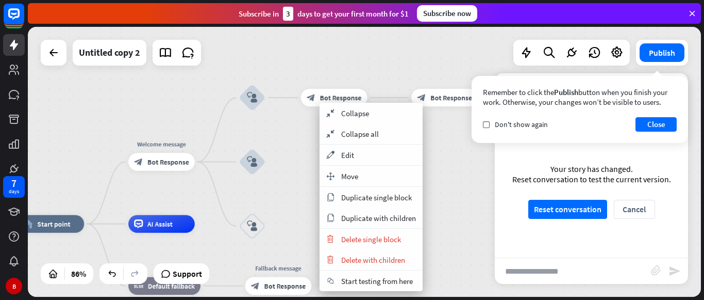
click at [450, 178] on div "home_2 Start point Welcome message block_bot_response Bot Response block_user_i…" at bounding box center [364, 162] width 673 height 270
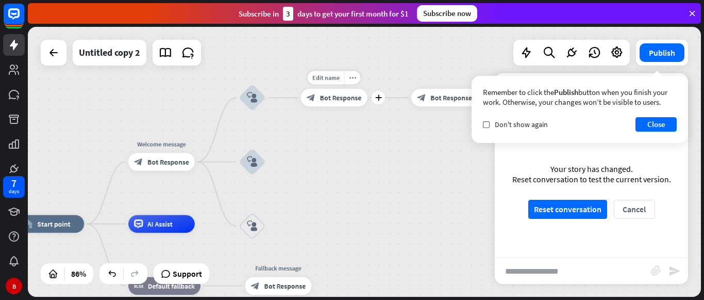
click at [320, 97] on span "Bot Response" at bounding box center [341, 97] width 42 height 9
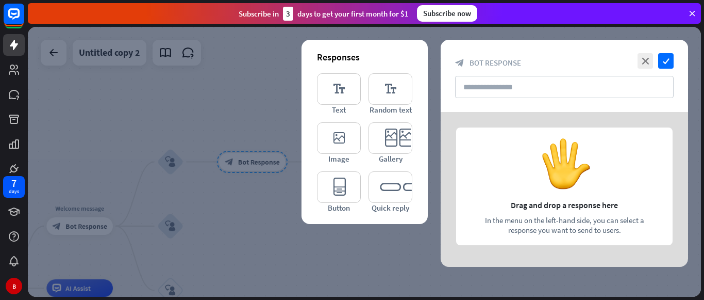
click at [309, 277] on div at bounding box center [364, 162] width 673 height 270
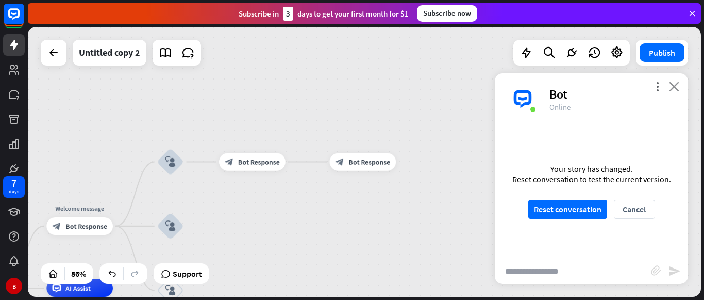
click at [675, 88] on icon "close" at bounding box center [674, 86] width 10 height 10
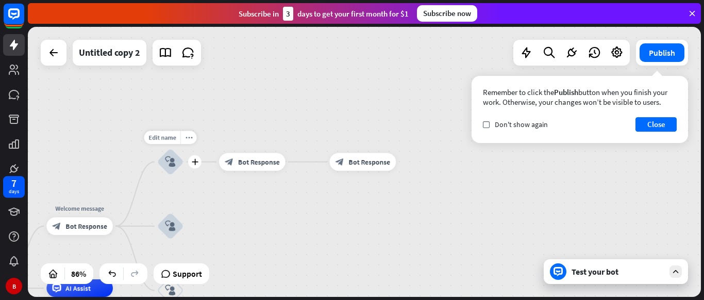
click at [168, 159] on icon "block_user_input" at bounding box center [170, 161] width 11 height 11
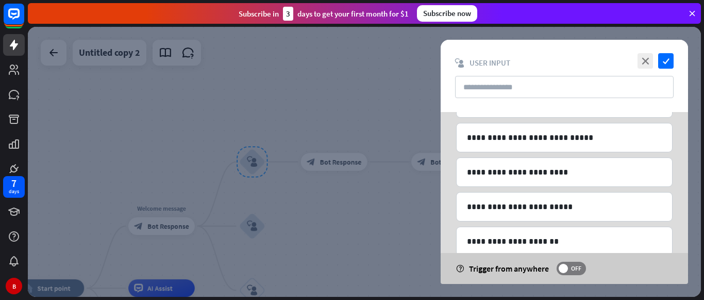
scroll to position [213, 0]
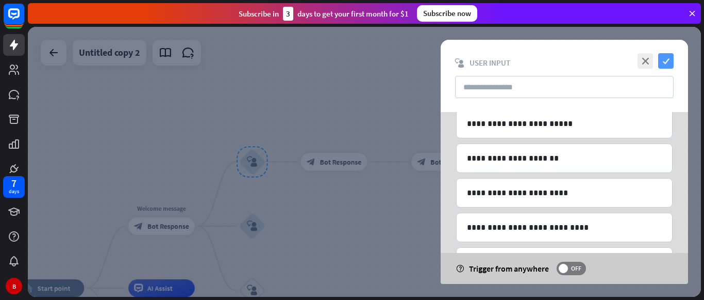
click at [663, 59] on icon "check" at bounding box center [666, 60] width 15 height 15
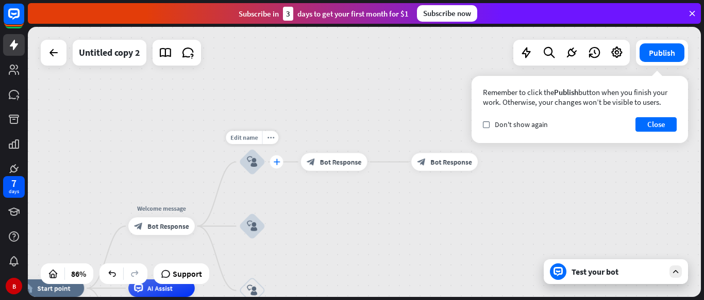
click at [276, 163] on icon "plus" at bounding box center [276, 161] width 7 height 6
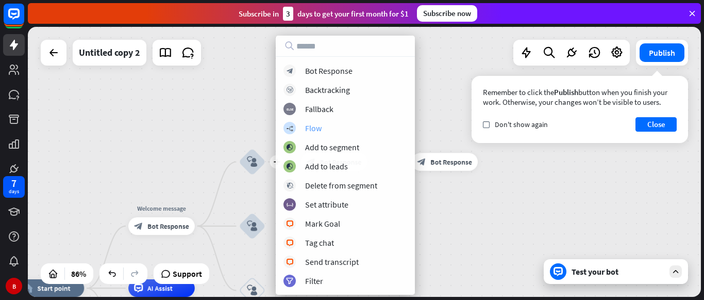
click at [357, 125] on div "builder_tree Flow" at bounding box center [346, 128] width 124 height 12
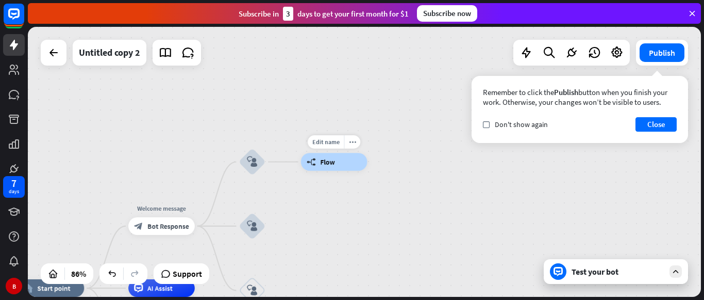
click at [341, 163] on div "builder_tree Flow" at bounding box center [334, 162] width 67 height 18
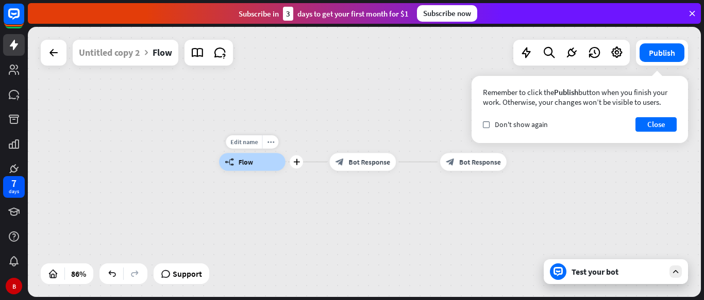
click at [256, 165] on div "builder_tree Flow" at bounding box center [252, 162] width 67 height 18
click at [648, 123] on button "Close" at bounding box center [656, 124] width 41 height 14
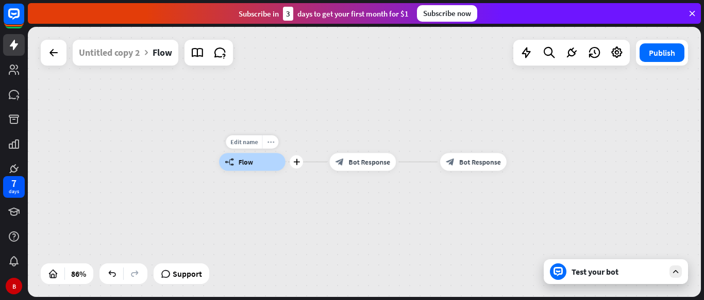
click at [274, 136] on div "more_horiz" at bounding box center [270, 141] width 17 height 13
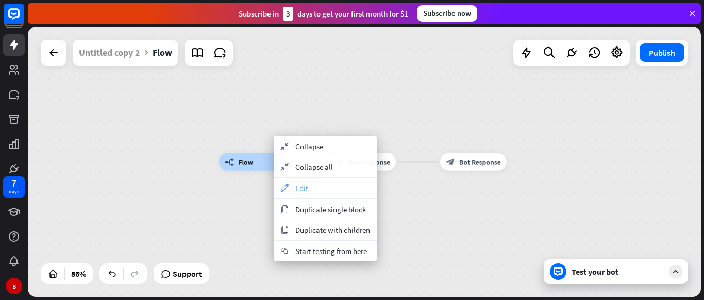
click at [297, 190] on span "Edit" at bounding box center [301, 188] width 13 height 10
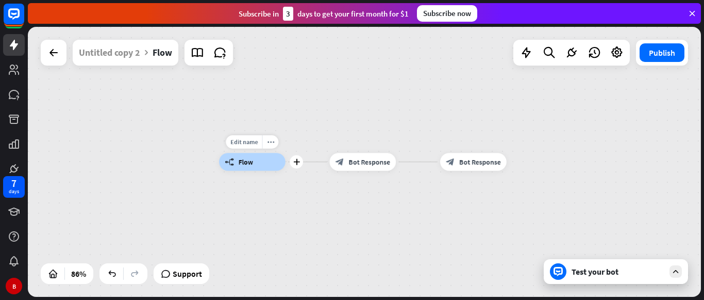
click at [242, 159] on span "Flow" at bounding box center [246, 161] width 14 height 9
click at [47, 45] on div at bounding box center [53, 52] width 21 height 21
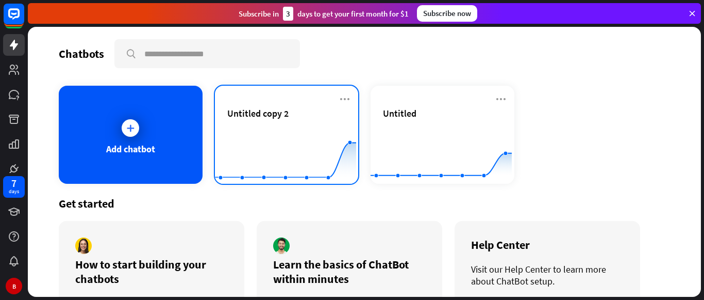
click at [321, 123] on div "Untitled copy 2" at bounding box center [286, 125] width 119 height 36
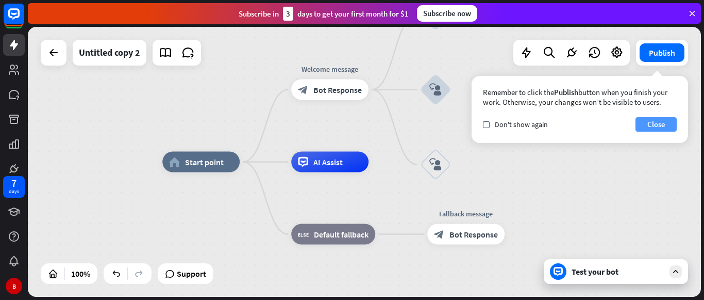
click at [650, 124] on button "Close" at bounding box center [656, 124] width 41 height 14
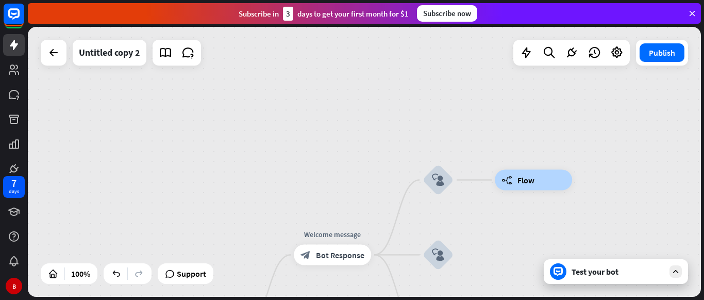
drag, startPoint x: 522, startPoint y: 110, endPoint x: 525, endPoint y: 275, distance: 165.0
click at [525, 275] on div "home_2 Start point Welcome message block_bot_response Bot Response block_user_i…" at bounding box center [364, 162] width 673 height 270
click at [465, 183] on icon "plus" at bounding box center [467, 179] width 8 height 7
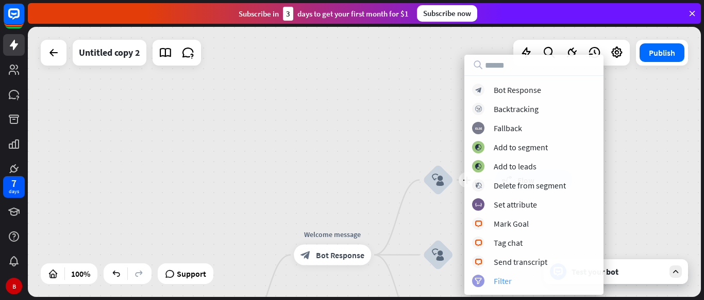
click at [494, 281] on div "Filter" at bounding box center [503, 280] width 18 height 10
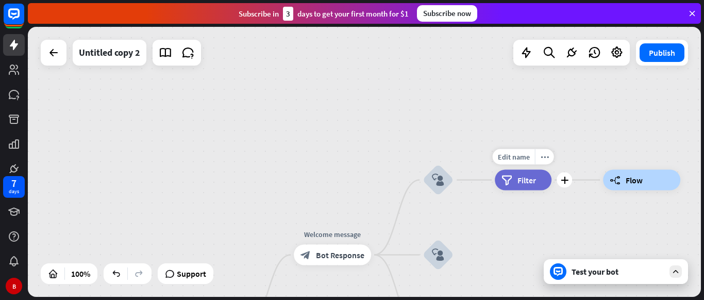
click at [527, 180] on span "Filter" at bounding box center [527, 180] width 19 height 10
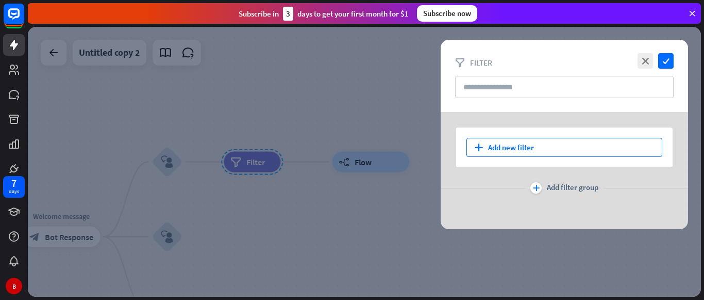
click at [500, 141] on div "plus Add new filter" at bounding box center [565, 147] width 196 height 19
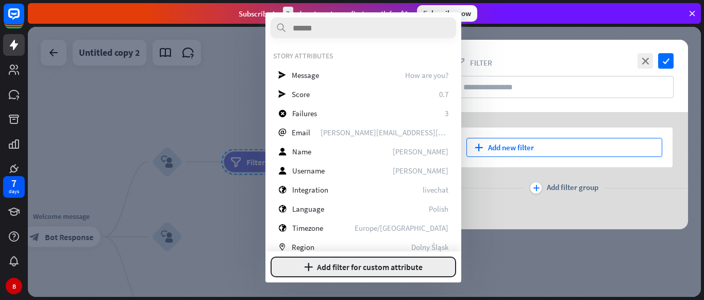
click at [338, 269] on button "plus Add filter for custom attribute" at bounding box center [364, 266] width 186 height 21
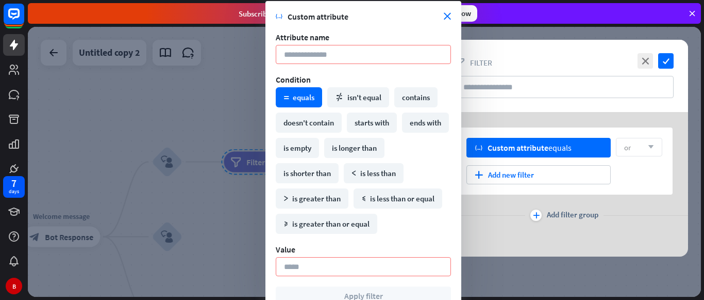
click at [300, 97] on div "math_equal equals" at bounding box center [299, 97] width 46 height 20
click at [319, 61] on input at bounding box center [363, 54] width 175 height 19
click at [314, 59] on input at bounding box center [363, 54] width 175 height 19
click at [450, 20] on icon "close" at bounding box center [447, 16] width 7 height 7
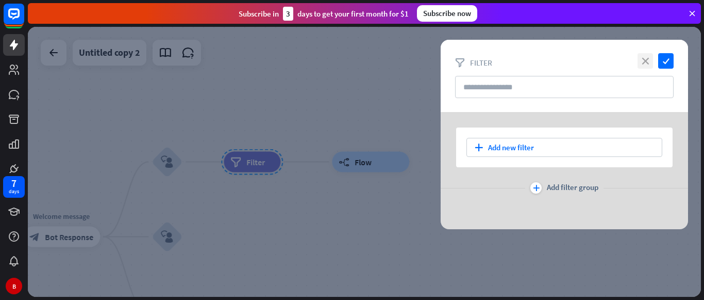
click at [649, 63] on icon "close" at bounding box center [645, 60] width 15 height 15
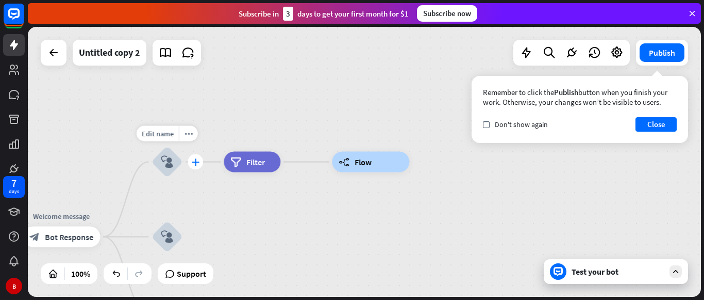
click at [198, 159] on icon "plus" at bounding box center [196, 161] width 8 height 7
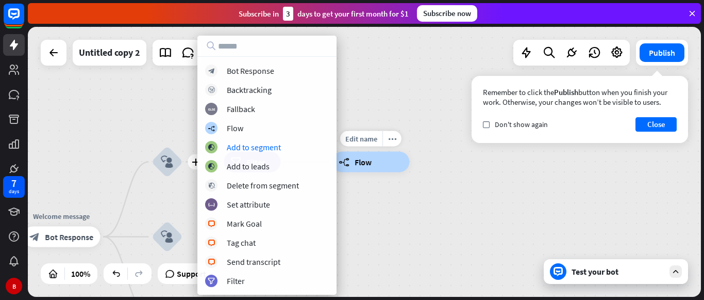
click at [386, 168] on div "builder_tree Flow" at bounding box center [370, 162] width 77 height 21
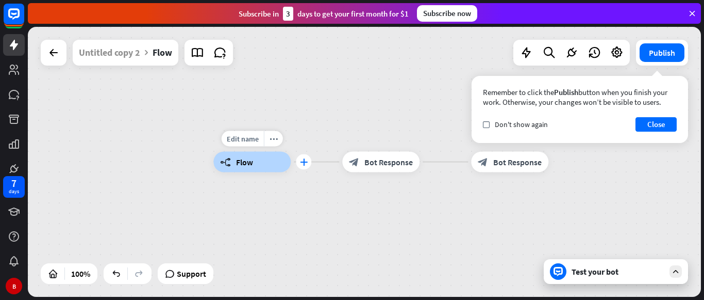
click at [305, 164] on icon "plus" at bounding box center [304, 161] width 8 height 7
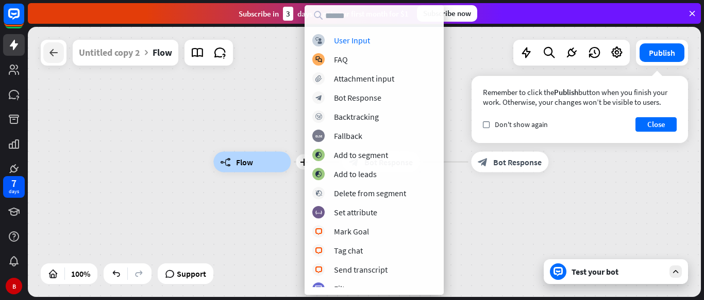
click at [54, 52] on icon at bounding box center [53, 52] width 12 height 12
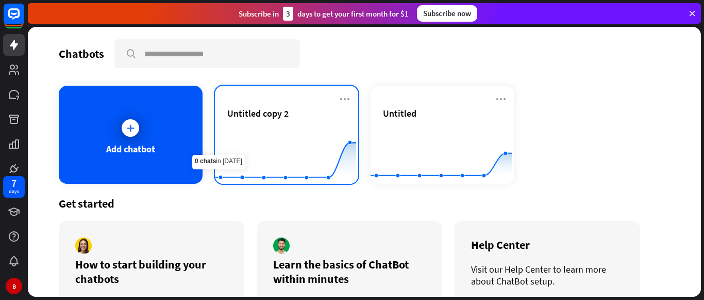
click at [321, 122] on div "Untitled copy 2" at bounding box center [286, 125] width 119 height 36
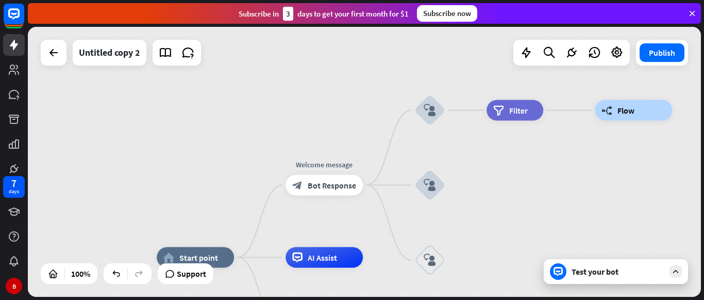
drag, startPoint x: 511, startPoint y: 144, endPoint x: 503, endPoint y: 242, distance: 98.3
click at [503, 242] on div "home_2 Start point Welcome message block_bot_response Bot Response block_user_i…" at bounding box center [364, 162] width 673 height 270
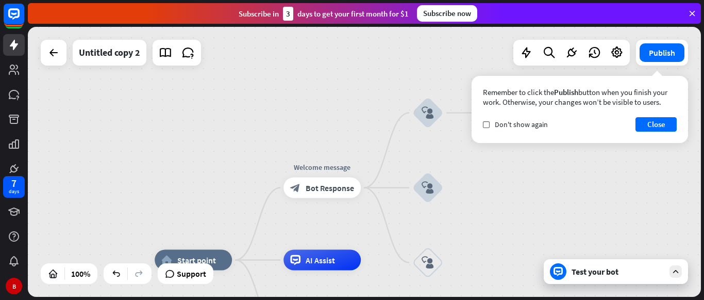
click at [345, 123] on div "home_2 Start point Welcome message block_bot_response Bot Response block_user_i…" at bounding box center [364, 162] width 673 height 270
click at [660, 123] on button "Close" at bounding box center [656, 124] width 41 height 14
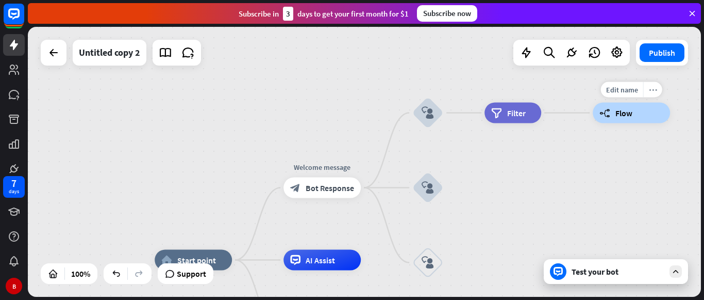
click at [654, 89] on icon "more_horiz" at bounding box center [653, 90] width 8 height 8
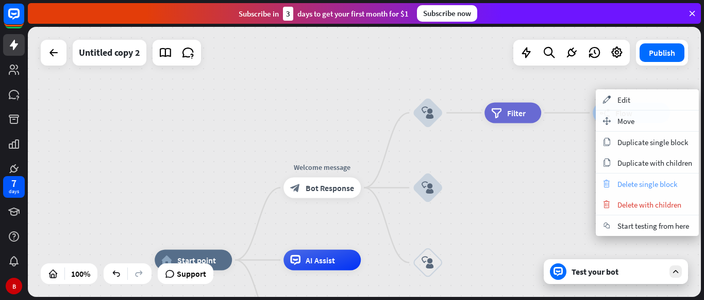
click at [629, 187] on span "Delete single block" at bounding box center [648, 184] width 60 height 10
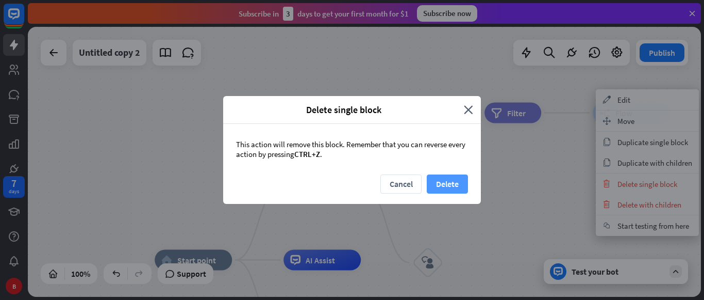
click at [435, 186] on button "Delete" at bounding box center [447, 183] width 41 height 19
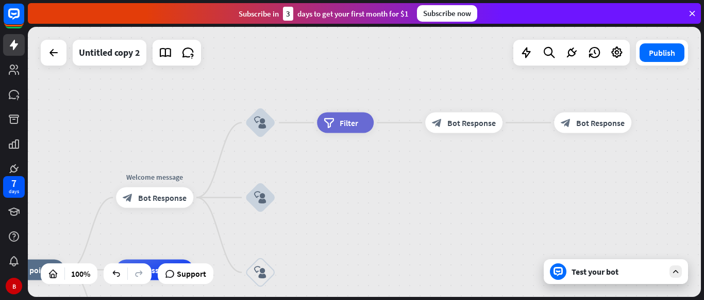
drag, startPoint x: 565, startPoint y: 166, endPoint x: 396, endPoint y: 175, distance: 169.9
click at [396, 175] on div "home_2 Start point Welcome message block_bot_response Bot Response block_user_i…" at bounding box center [364, 162] width 673 height 270
click at [344, 123] on span "Filter" at bounding box center [347, 123] width 19 height 10
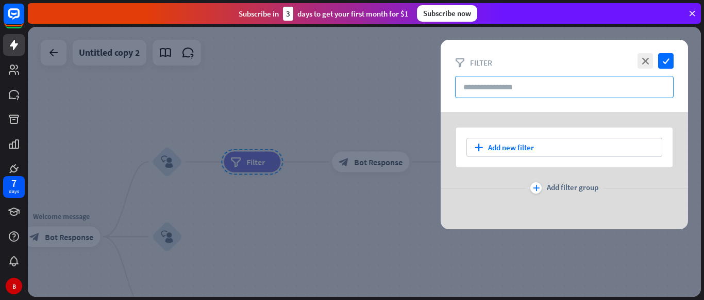
click at [512, 89] on input "text" at bounding box center [564, 87] width 219 height 22
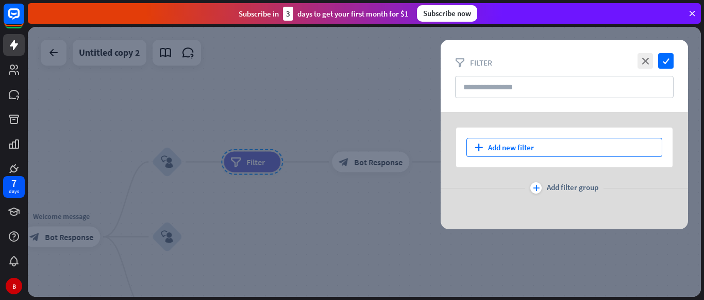
click at [492, 150] on div "plus Add new filter" at bounding box center [565, 147] width 196 height 19
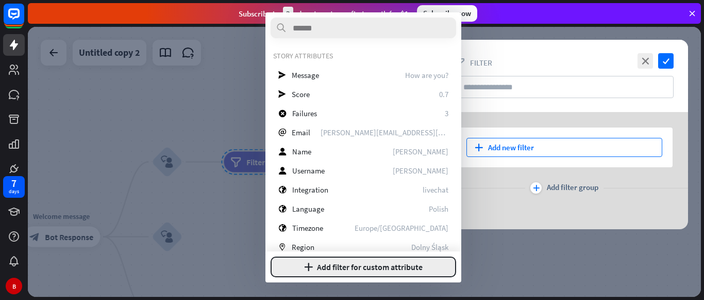
click at [350, 268] on button "plus Add filter for custom attribute" at bounding box center [364, 266] width 186 height 21
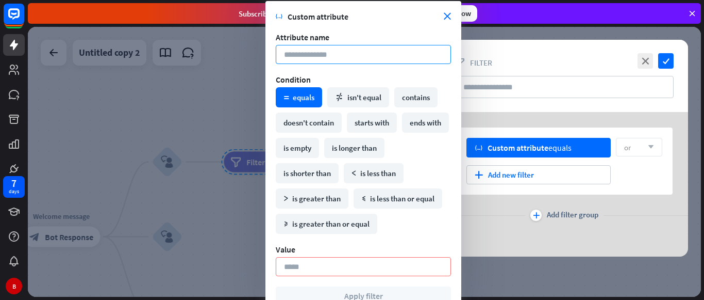
click at [347, 50] on input at bounding box center [363, 54] width 175 height 19
click at [165, 160] on div at bounding box center [364, 162] width 673 height 270
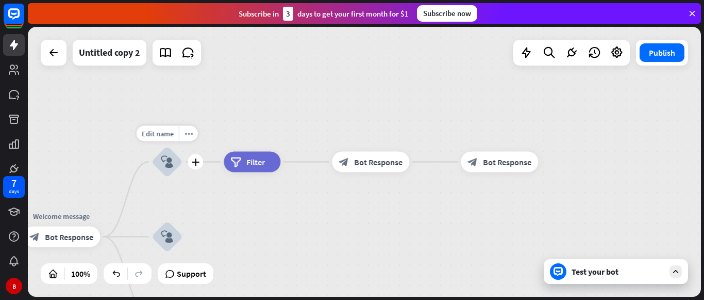
click at [165, 160] on icon "block_user_input" at bounding box center [167, 162] width 12 height 12
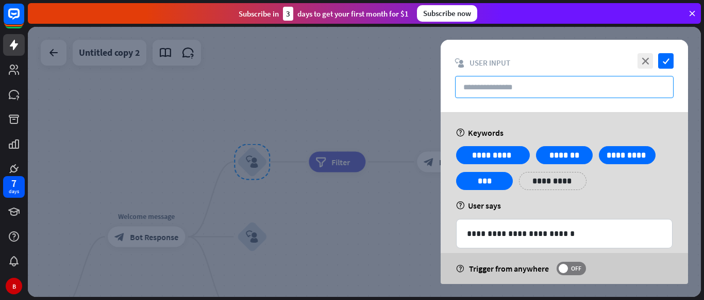
click at [499, 91] on input "text" at bounding box center [564, 87] width 219 height 22
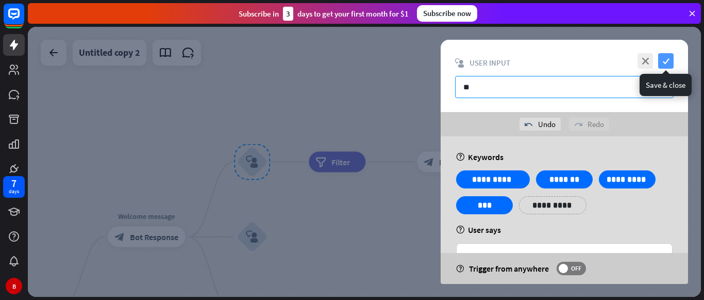
type input "**"
click at [666, 58] on icon "check" at bounding box center [666, 60] width 15 height 15
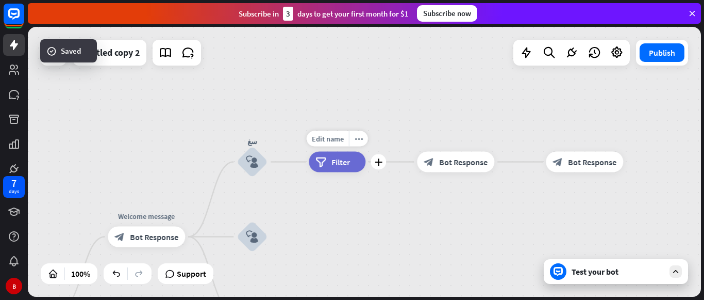
click at [329, 158] on div "filter Filter" at bounding box center [337, 162] width 57 height 21
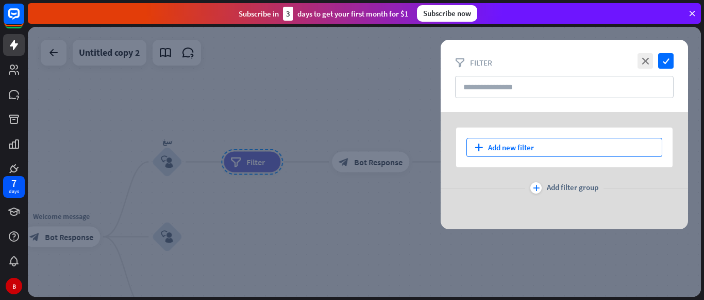
click at [513, 150] on div "plus Add new filter" at bounding box center [565, 147] width 196 height 19
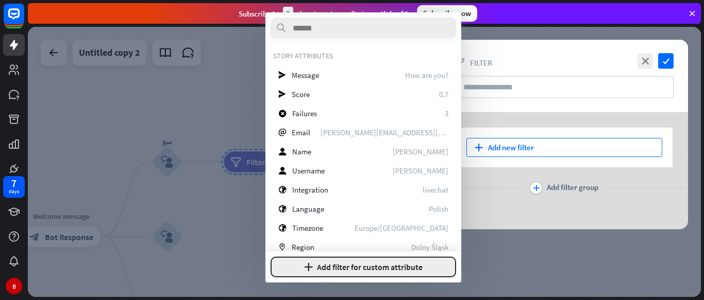
click at [353, 266] on button "plus Add filter for custom attribute" at bounding box center [364, 266] width 186 height 21
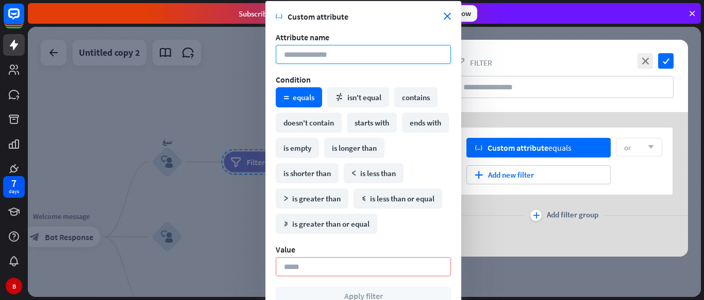
paste input "**"
type input "**"
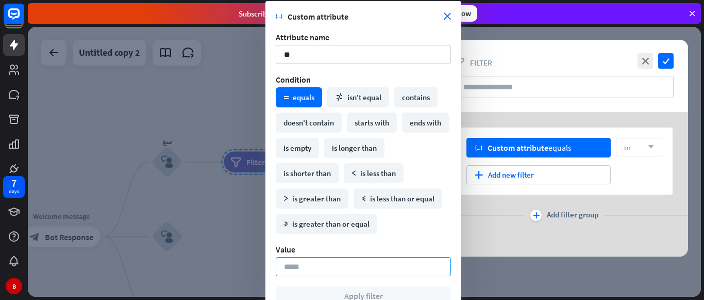
click at [311, 262] on input at bounding box center [363, 266] width 175 height 19
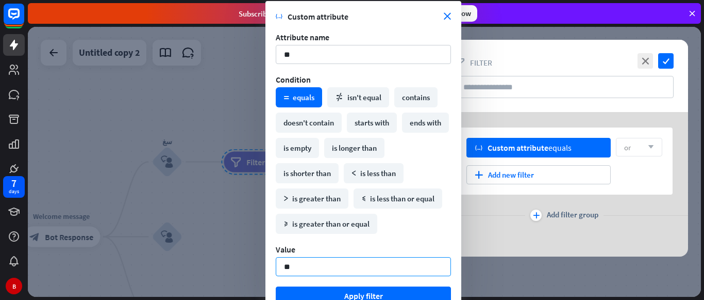
type input "*"
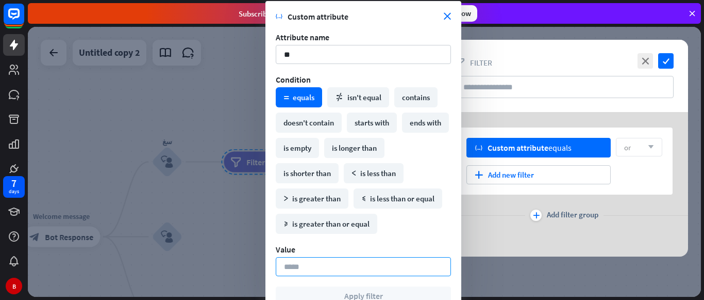
click at [320, 275] on input at bounding box center [363, 266] width 175 height 19
click at [310, 269] on input at bounding box center [363, 266] width 175 height 19
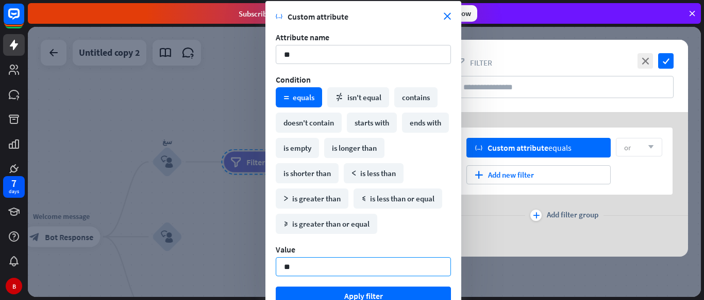
type input "*"
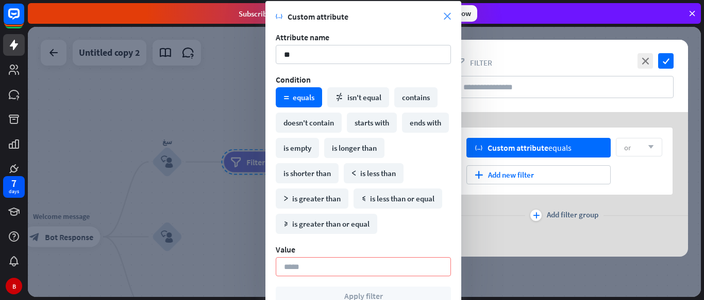
click at [445, 16] on icon "close" at bounding box center [447, 16] width 7 height 7
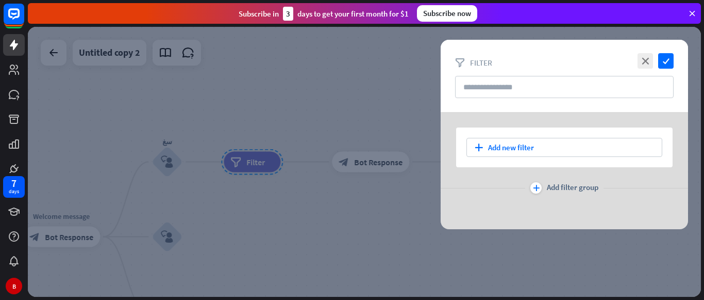
click at [164, 170] on div at bounding box center [364, 162] width 673 height 270
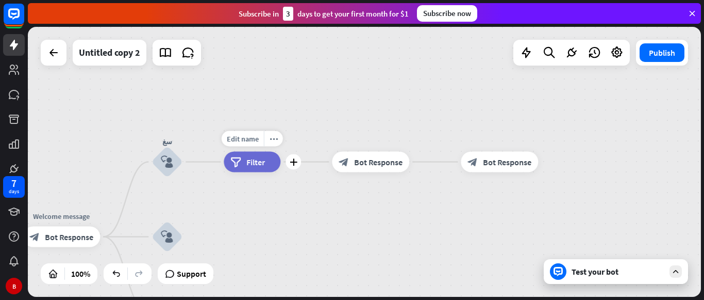
click at [267, 172] on div "Edit name more_horiz plus filter Filter" at bounding box center [252, 162] width 57 height 21
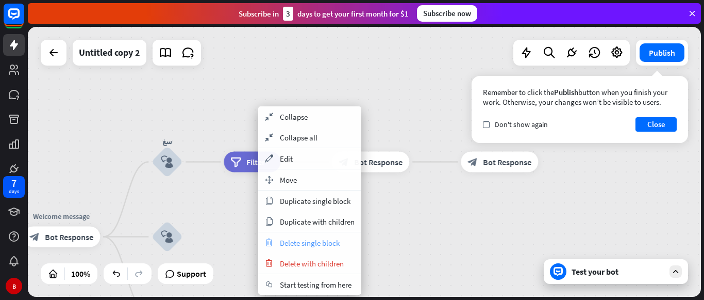
click at [272, 246] on icon "trash" at bounding box center [269, 242] width 11 height 8
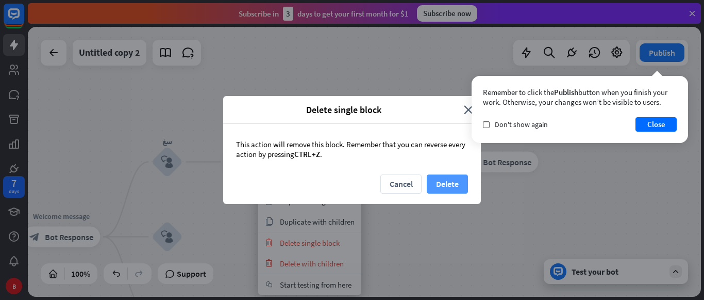
click at [442, 186] on button "Delete" at bounding box center [447, 183] width 41 height 19
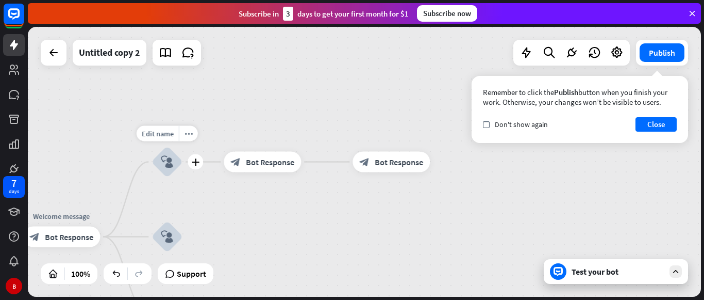
click at [183, 159] on div "Edit name more_horiz plus block_user_input" at bounding box center [167, 161] width 31 height 31
click at [159, 170] on div "block_user_input" at bounding box center [167, 161] width 31 height 31
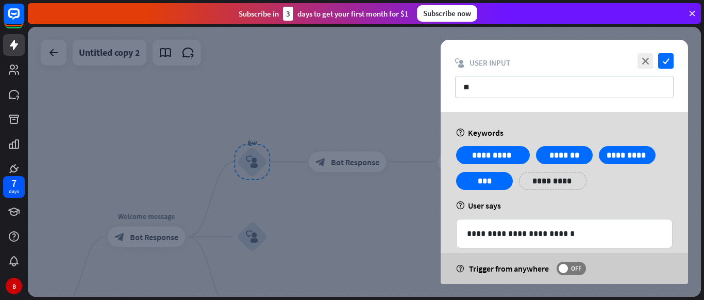
click at [510, 226] on div "**********" at bounding box center [565, 233] width 216 height 28
click at [558, 207] on div "help User says" at bounding box center [564, 205] width 217 height 10
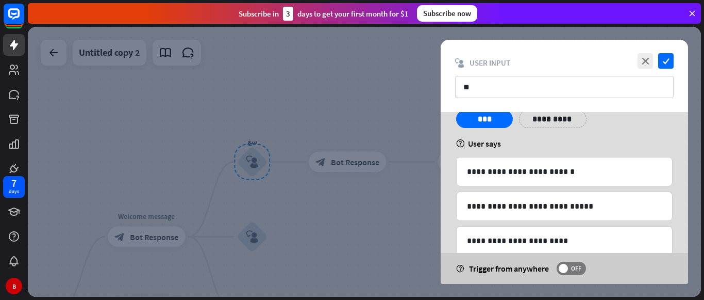
scroll to position [83, 0]
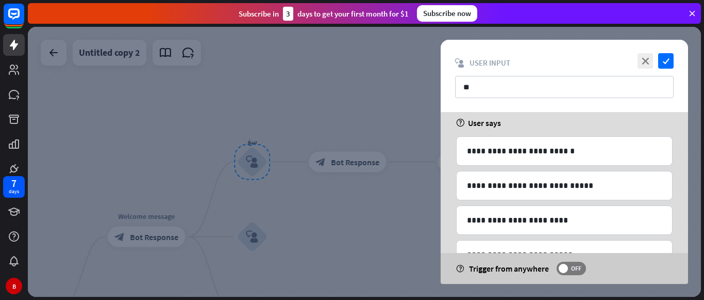
click at [293, 227] on div at bounding box center [364, 162] width 673 height 270
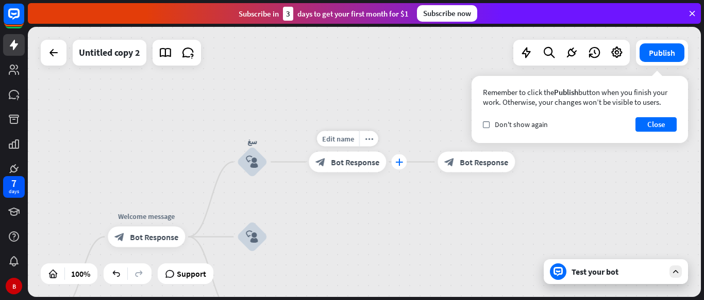
click at [401, 166] on div "plus" at bounding box center [398, 161] width 15 height 15
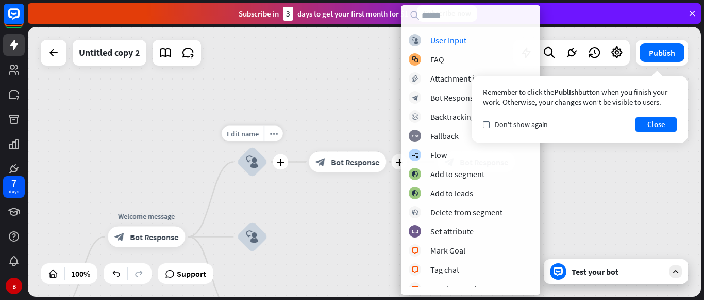
click at [248, 161] on icon "block_user_input" at bounding box center [252, 162] width 12 height 12
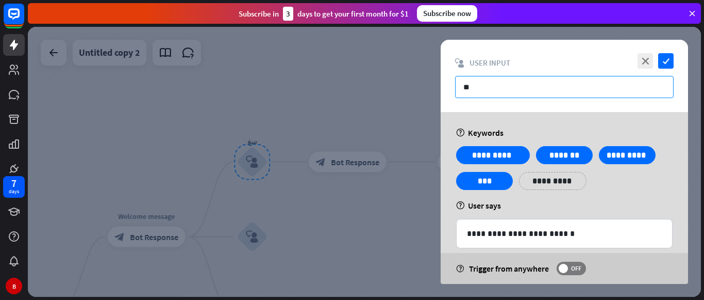
drag, startPoint x: 490, startPoint y: 91, endPoint x: 457, endPoint y: 89, distance: 33.1
click at [457, 89] on input "**" at bounding box center [564, 87] width 219 height 22
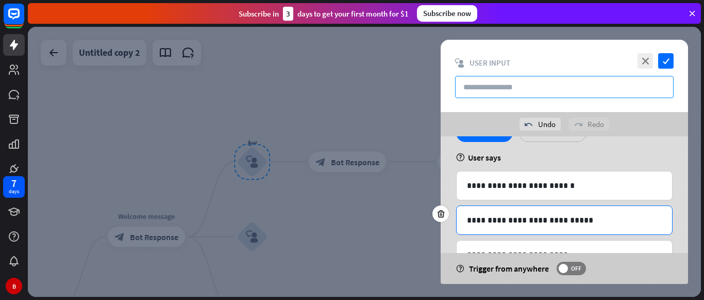
scroll to position [72, 0]
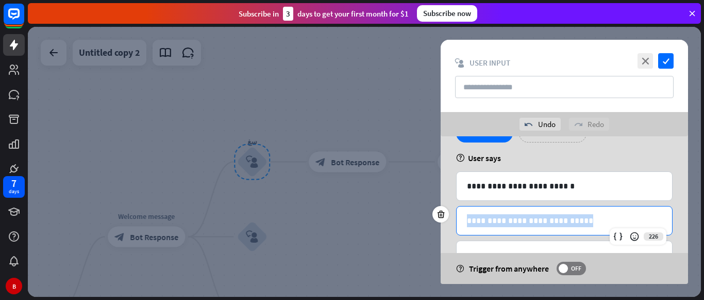
drag, startPoint x: 567, startPoint y: 222, endPoint x: 452, endPoint y: 226, distance: 115.1
click at [452, 226] on div "**********" at bounding box center [565, 296] width 248 height 464
copy p "**********"
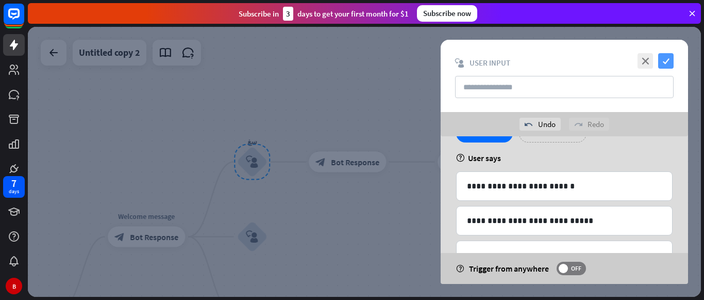
click at [663, 62] on icon "check" at bounding box center [666, 60] width 15 height 15
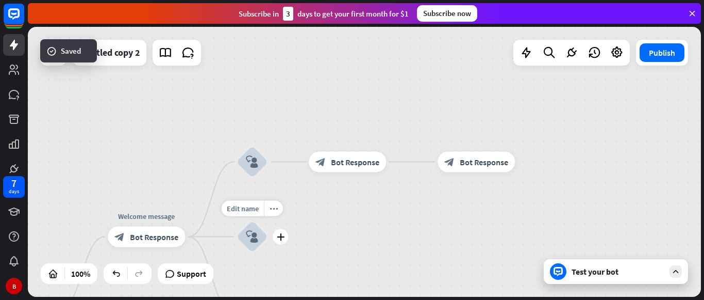
click at [257, 234] on icon "block_user_input" at bounding box center [252, 237] width 12 height 12
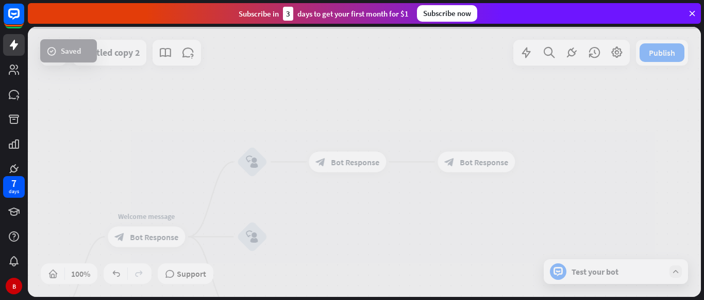
click at [257, 234] on div at bounding box center [364, 162] width 673 height 270
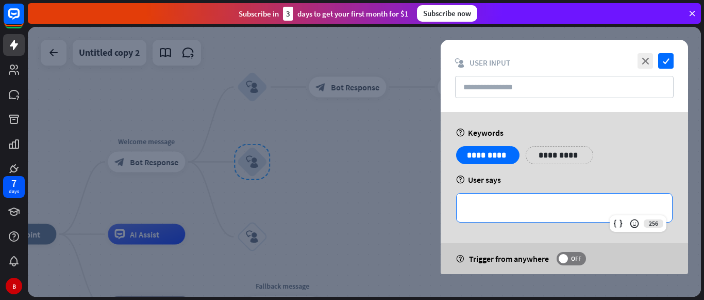
click at [480, 215] on div "**********" at bounding box center [565, 207] width 216 height 28
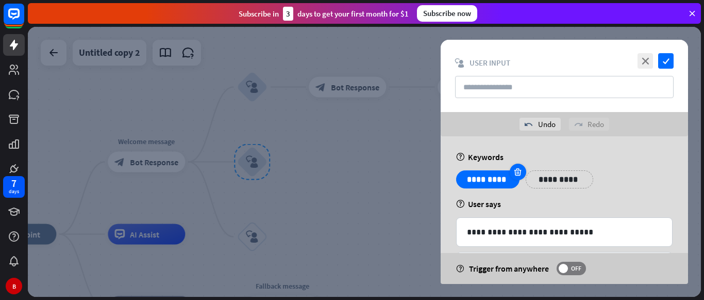
click at [522, 170] on icon at bounding box center [518, 171] width 10 height 9
click at [664, 63] on icon "check" at bounding box center [666, 60] width 15 height 15
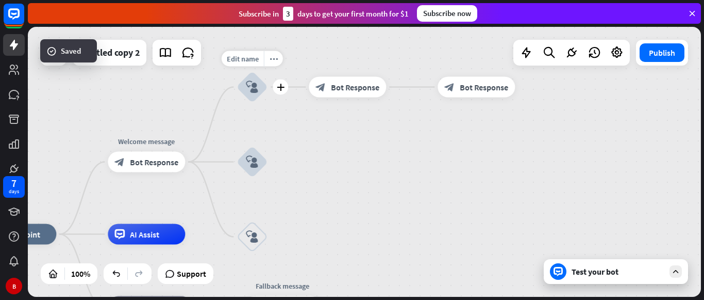
click at [251, 87] on icon "block_user_input" at bounding box center [252, 87] width 12 height 12
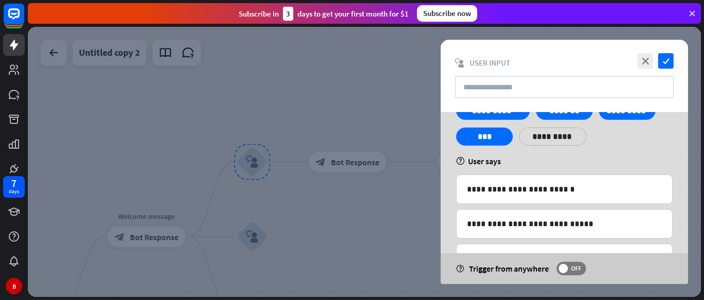
scroll to position [91, 0]
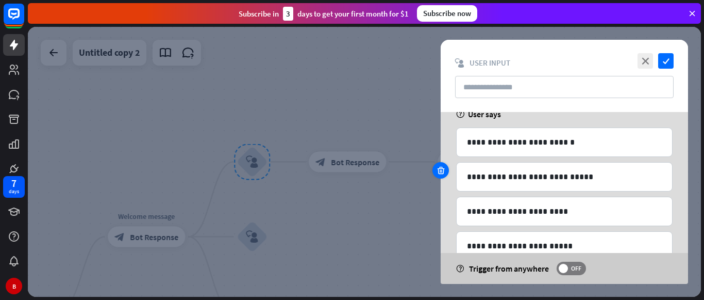
click at [443, 167] on icon at bounding box center [441, 170] width 10 height 9
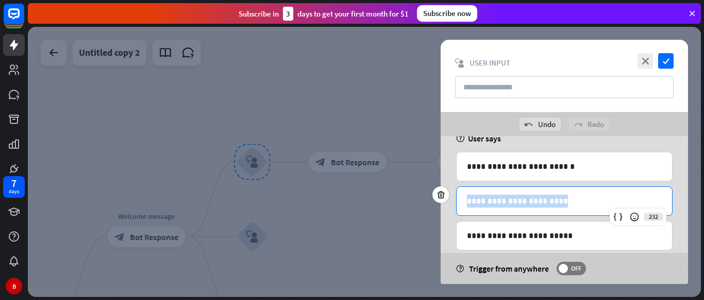
drag, startPoint x: 542, startPoint y: 201, endPoint x: 460, endPoint y: 196, distance: 82.1
click at [460, 196] on div "**********" at bounding box center [565, 201] width 216 height 28
copy p "**********"
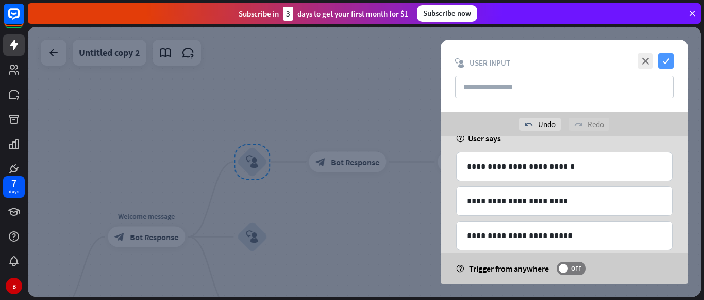
click at [660, 57] on icon "check" at bounding box center [666, 60] width 15 height 15
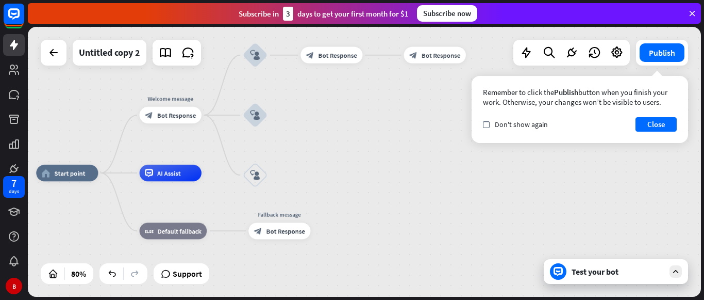
drag, startPoint x: 317, startPoint y: 209, endPoint x: 306, endPoint y: 92, distance: 117.0
click at [306, 92] on div "home_2 Start point Welcome message block_bot_response Bot Response block_user_i…" at bounding box center [364, 162] width 673 height 270
click at [252, 172] on icon "block_user_input" at bounding box center [255, 174] width 10 height 10
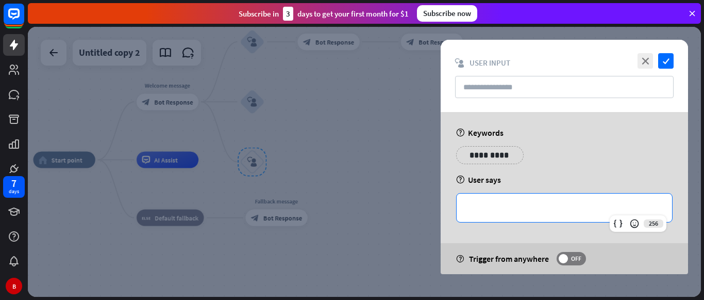
click at [475, 210] on p "**********" at bounding box center [564, 207] width 195 height 13
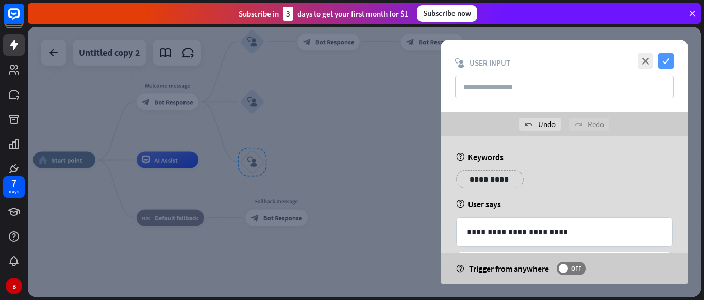
click at [666, 65] on icon "check" at bounding box center [666, 60] width 15 height 15
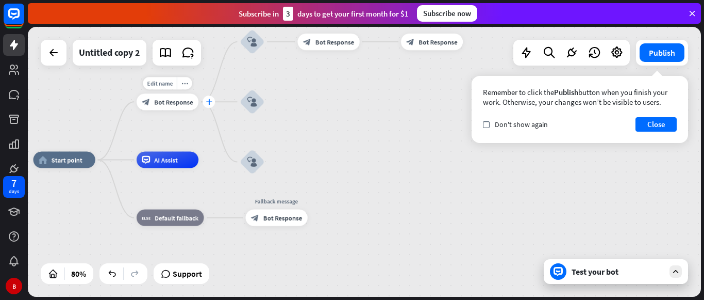
click at [205, 105] on div "plus" at bounding box center [209, 101] width 12 height 12
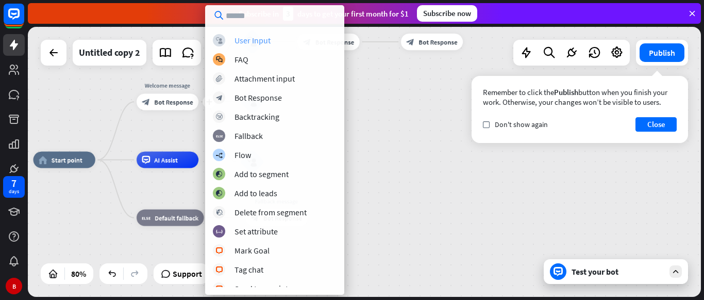
click at [233, 36] on div "block_user_input User Input" at bounding box center [275, 40] width 124 height 12
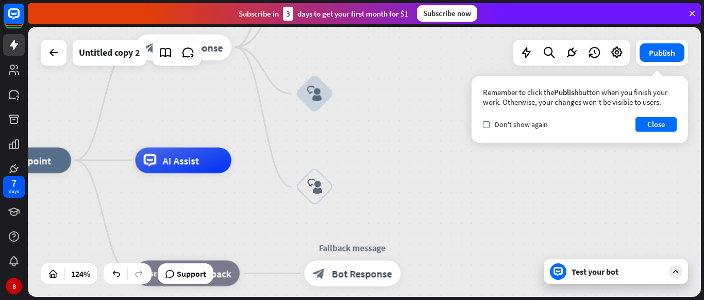
drag, startPoint x: 265, startPoint y: 73, endPoint x: 361, endPoint y: 53, distance: 98.5
click at [361, 53] on div "home_2 Start point Welcome message block_bot_response Bot Response block_user_i…" at bounding box center [364, 162] width 673 height 270
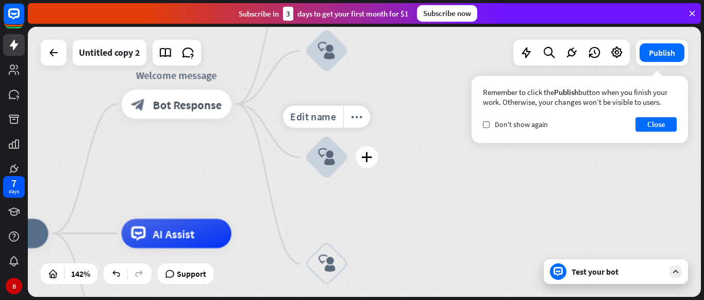
drag, startPoint x: 360, startPoint y: 104, endPoint x: 391, endPoint y: 227, distance: 126.7
click at [349, 179] on div "Edit name more_horiz plus block_user_input" at bounding box center [327, 157] width 44 height 44
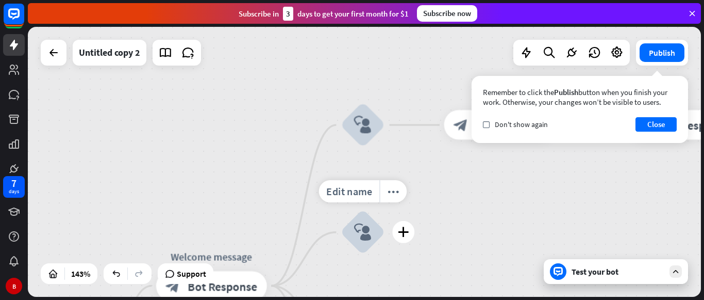
drag, startPoint x: 386, startPoint y: 125, endPoint x: 406, endPoint y: 252, distance: 128.5
click at [385, 252] on div "Edit name more_horiz plus block_user_input" at bounding box center [363, 232] width 44 height 44
click at [363, 136] on div "block_user_input" at bounding box center [363, 125] width 44 height 44
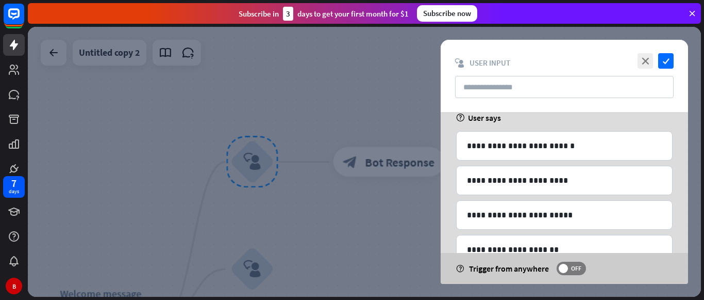
scroll to position [89, 0]
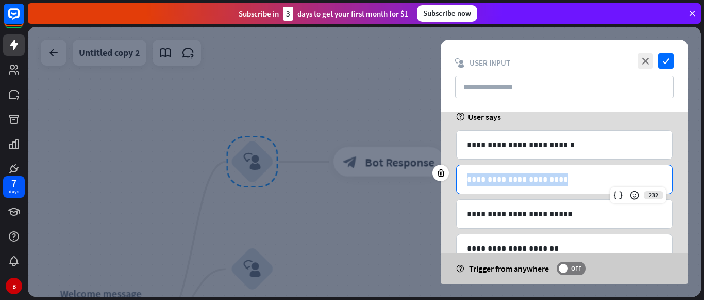
drag, startPoint x: 546, startPoint y: 183, endPoint x: 457, endPoint y: 184, distance: 88.2
click at [457, 184] on div "**********" at bounding box center [565, 179] width 216 height 28
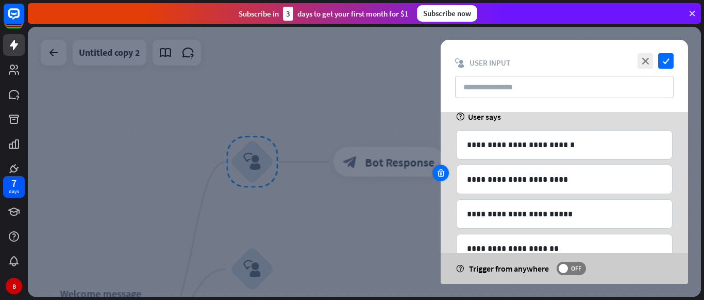
click at [437, 176] on icon at bounding box center [441, 172] width 10 height 9
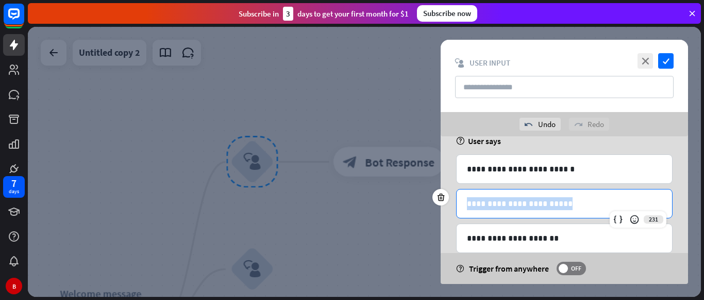
drag, startPoint x: 554, startPoint y: 202, endPoint x: 460, endPoint y: 202, distance: 93.3
click at [460, 202] on div "**********" at bounding box center [565, 203] width 216 height 28
copy p "**********"
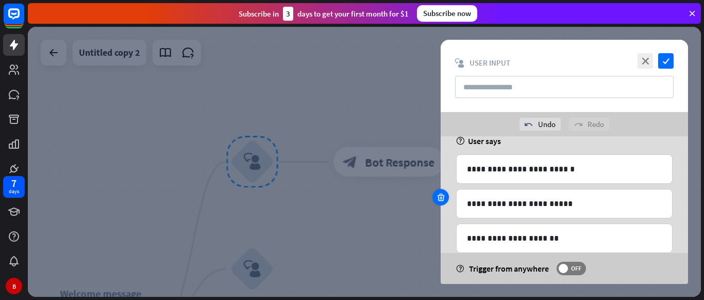
click at [441, 194] on icon at bounding box center [441, 196] width 10 height 9
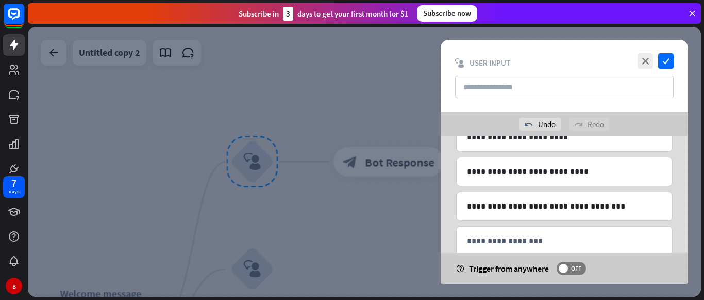
scroll to position [190, 0]
click at [667, 59] on icon "check" at bounding box center [666, 60] width 15 height 15
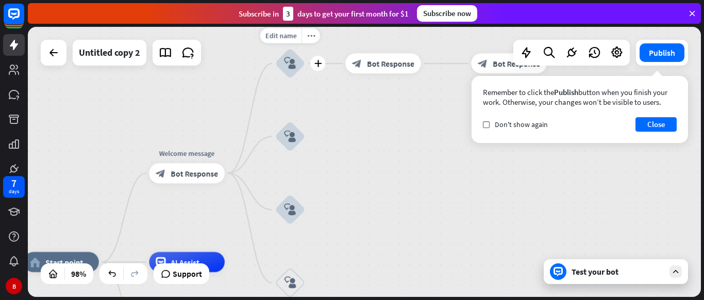
drag, startPoint x: 291, startPoint y: 193, endPoint x: 307, endPoint y: 48, distance: 145.7
click at [306, 48] on div "Edit name more_horiz plus block_user_input" at bounding box center [290, 63] width 30 height 30
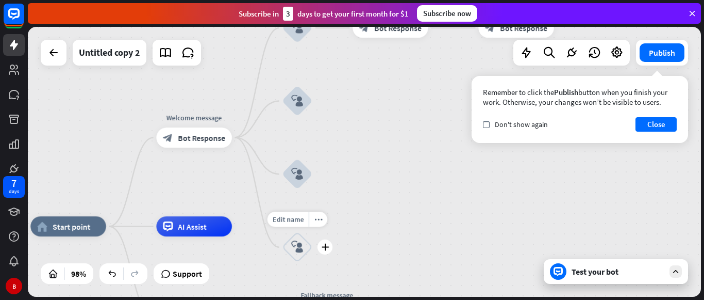
click at [296, 237] on div "block_user_input" at bounding box center [298, 247] width 30 height 30
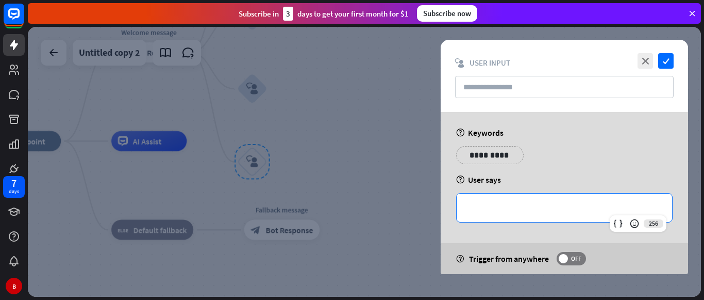
click at [488, 203] on p "**********" at bounding box center [564, 207] width 195 height 13
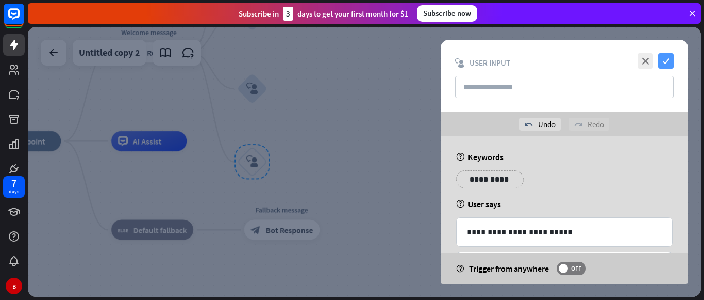
click at [665, 60] on icon "check" at bounding box center [666, 60] width 15 height 15
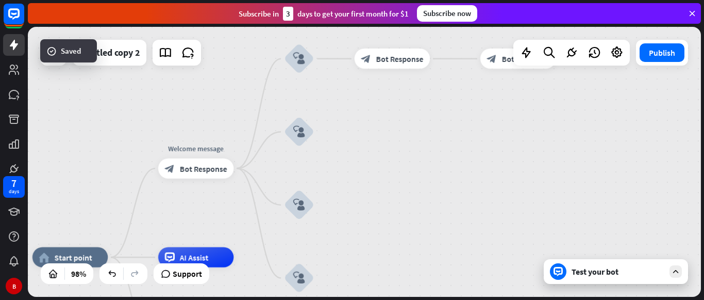
drag, startPoint x: 305, startPoint y: 102, endPoint x: 335, endPoint y: 294, distance: 194.1
click at [335, 294] on div "home_2 Start point Welcome message block_bot_response Bot Response block_user_i…" at bounding box center [364, 162] width 673 height 270
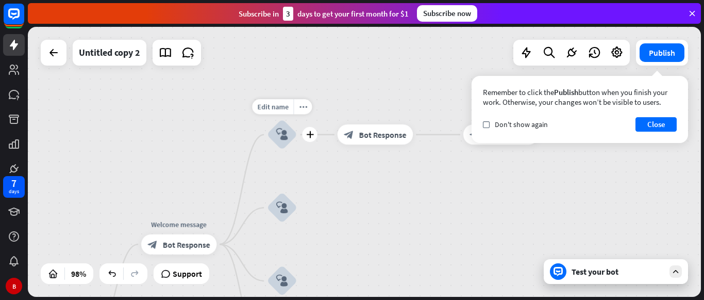
click at [285, 133] on icon "block_user_input" at bounding box center [282, 134] width 12 height 12
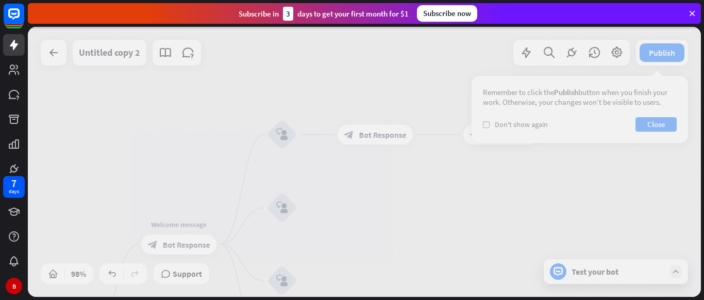
click at [285, 133] on div at bounding box center [364, 162] width 673 height 270
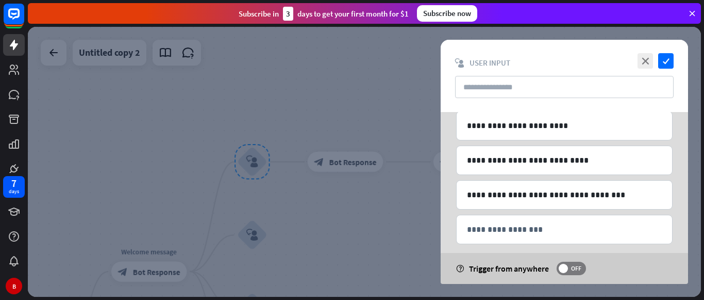
scroll to position [177, 0]
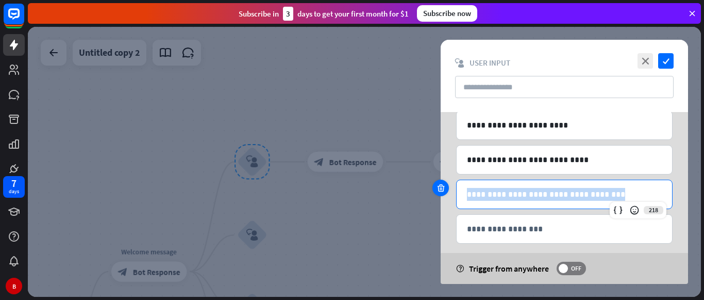
drag, startPoint x: 590, startPoint y: 195, endPoint x: 440, endPoint y: 187, distance: 150.3
click at [456, 187] on div "**********" at bounding box center [564, 193] width 217 height 29
copy p "**********"
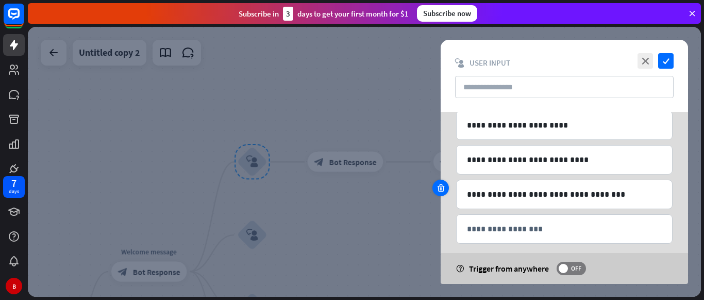
click at [440, 184] on icon at bounding box center [441, 187] width 10 height 9
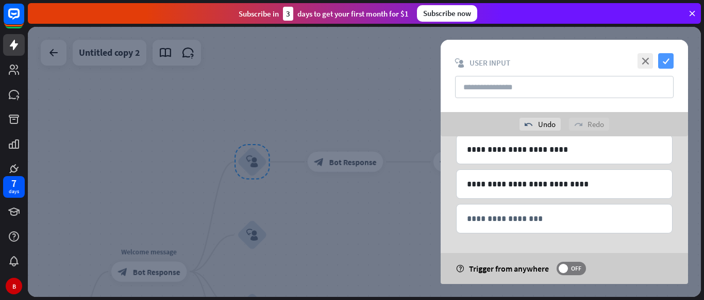
click at [659, 53] on icon "check" at bounding box center [666, 60] width 15 height 15
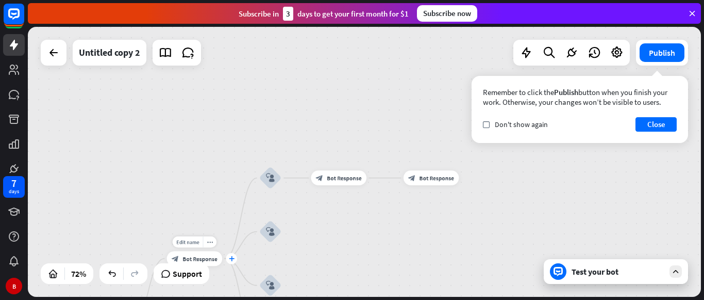
click at [231, 256] on icon "plus" at bounding box center [232, 258] width 6 height 5
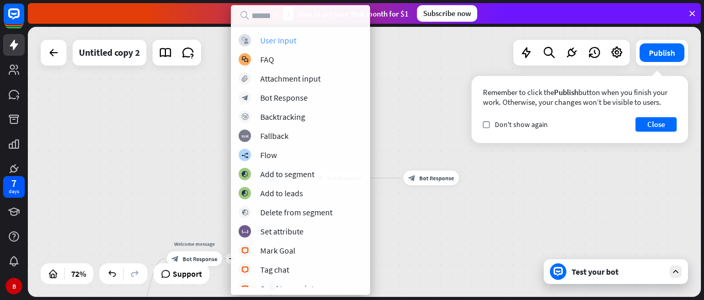
click at [273, 39] on div "User Input" at bounding box center [278, 40] width 36 height 10
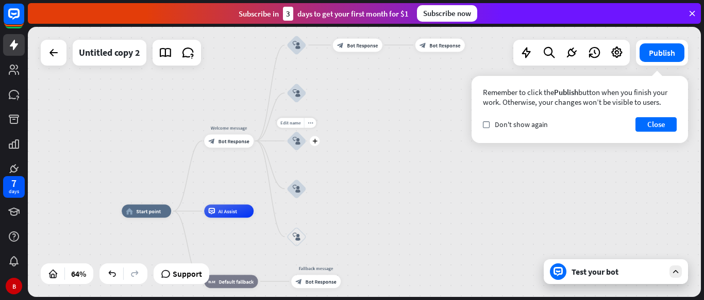
drag, startPoint x: 279, startPoint y: 269, endPoint x: 273, endPoint y: 199, distance: 70.9
click at [287, 151] on div "Edit name more_horiz plus block_user_input" at bounding box center [297, 141] width 20 height 20
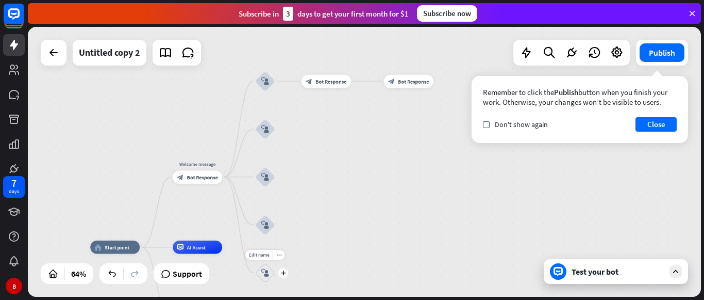
click at [264, 270] on icon "block_user_input" at bounding box center [265, 273] width 8 height 8
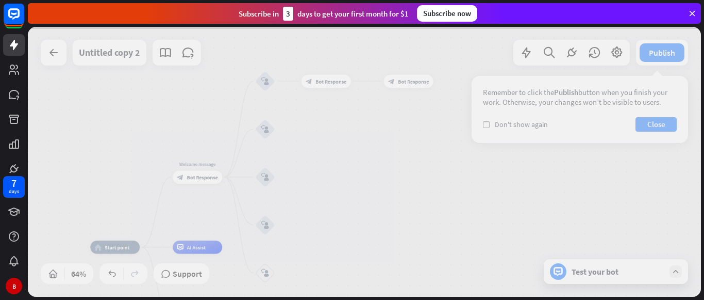
click at [264, 270] on div at bounding box center [364, 162] width 673 height 270
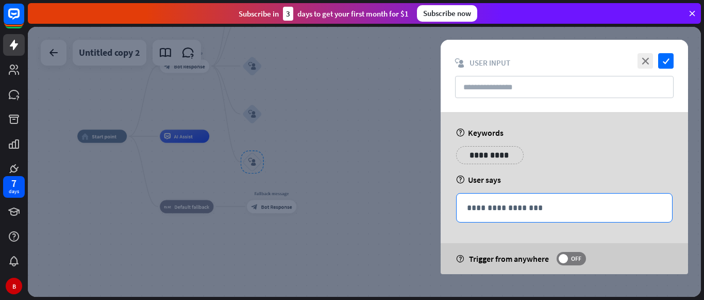
click at [476, 210] on p "**********" at bounding box center [564, 207] width 195 height 13
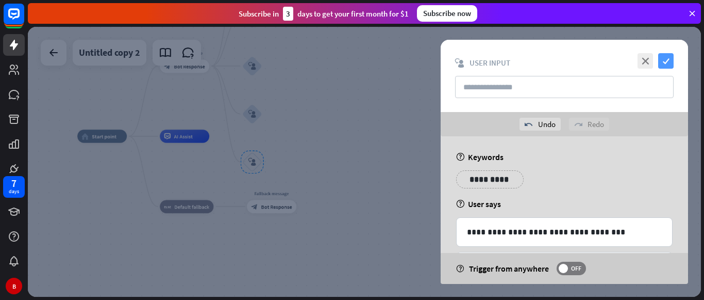
click at [666, 62] on icon "check" at bounding box center [666, 60] width 15 height 15
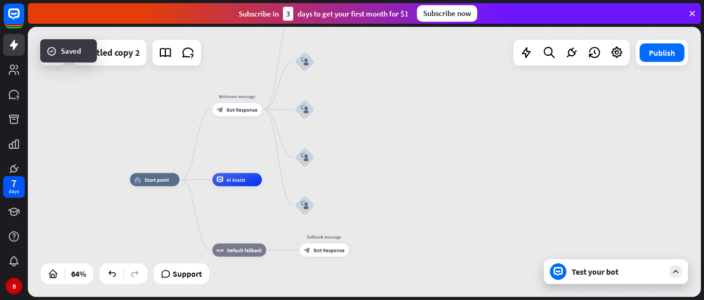
drag, startPoint x: 297, startPoint y: 92, endPoint x: 421, endPoint y: 189, distance: 156.9
click at [421, 189] on div "home_2 Start point Welcome message block_bot_response Bot Response block_user_i…" at bounding box center [364, 162] width 673 height 270
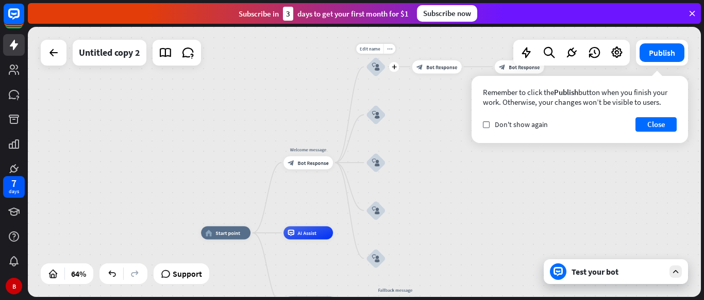
click at [371, 70] on div "block_user_input" at bounding box center [376, 67] width 20 height 20
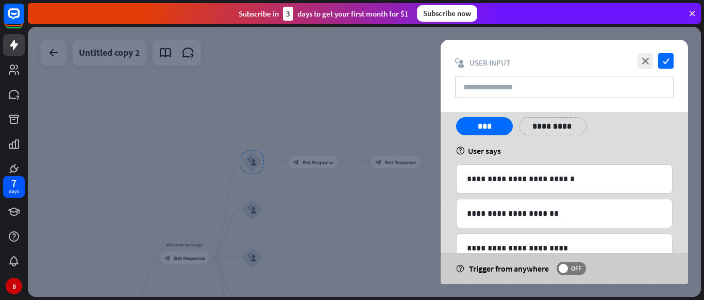
scroll to position [55, 0]
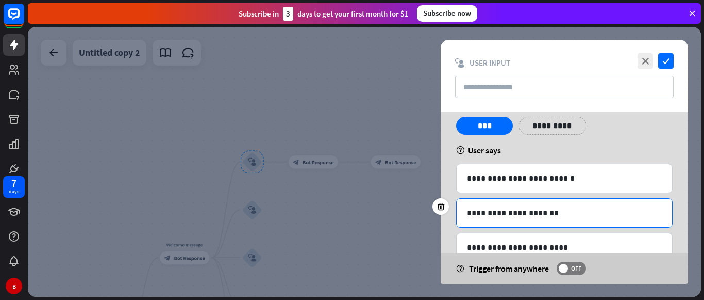
drag, startPoint x: 456, startPoint y: 214, endPoint x: 537, endPoint y: 217, distance: 80.5
click at [537, 217] on div "**********" at bounding box center [564, 212] width 217 height 29
drag, startPoint x: 537, startPoint y: 217, endPoint x: 447, endPoint y: 212, distance: 90.3
click at [456, 212] on div "**********" at bounding box center [564, 212] width 217 height 29
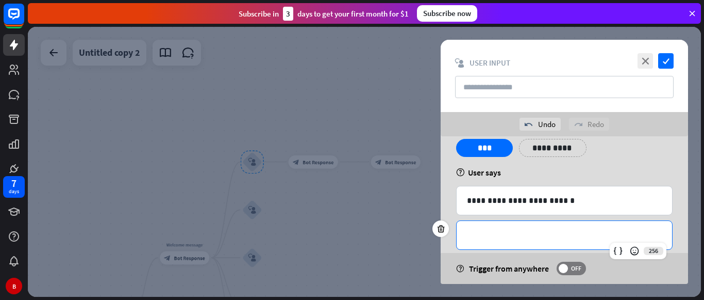
scroll to position [58, 0]
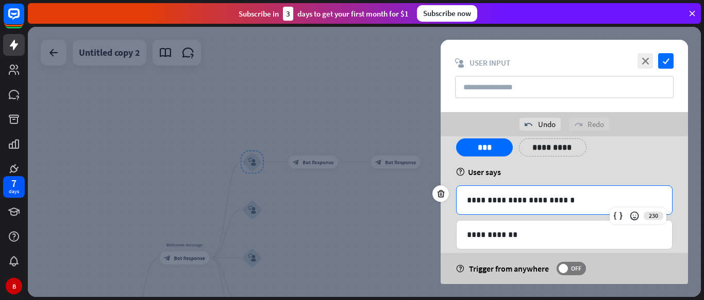
click at [467, 196] on p "**********" at bounding box center [564, 199] width 195 height 13
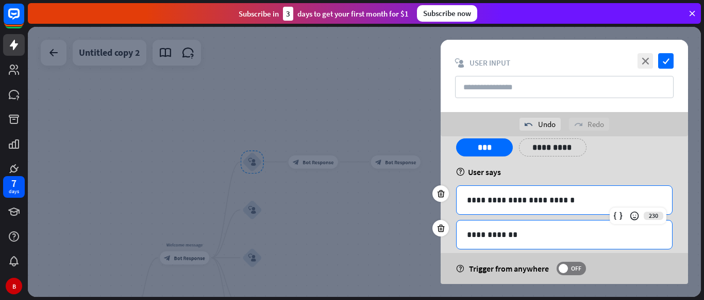
click at [518, 227] on div "**********" at bounding box center [565, 234] width 216 height 28
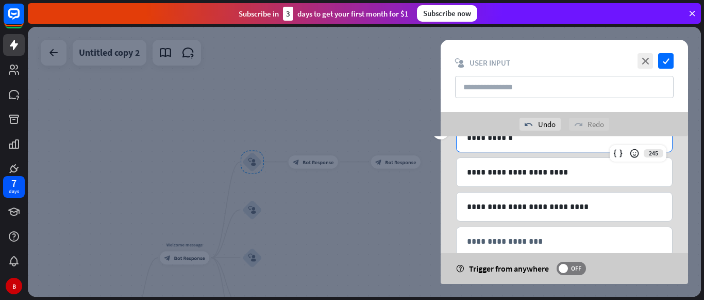
scroll to position [155, 0]
click at [442, 168] on icon at bounding box center [441, 164] width 10 height 9
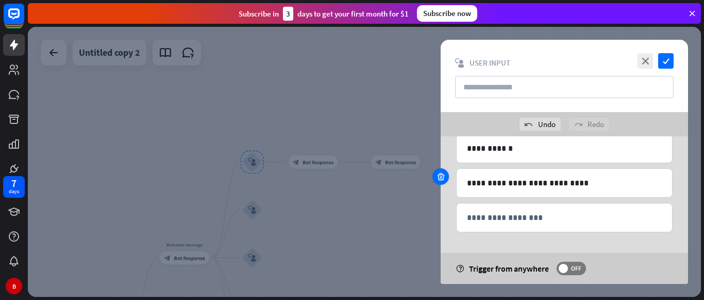
scroll to position [144, 0]
click at [445, 174] on icon at bounding box center [441, 176] width 10 height 9
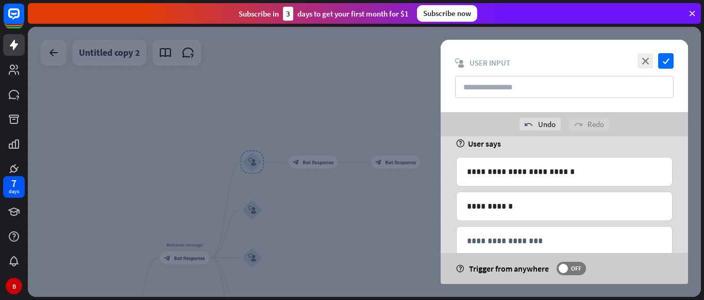
scroll to position [90, 0]
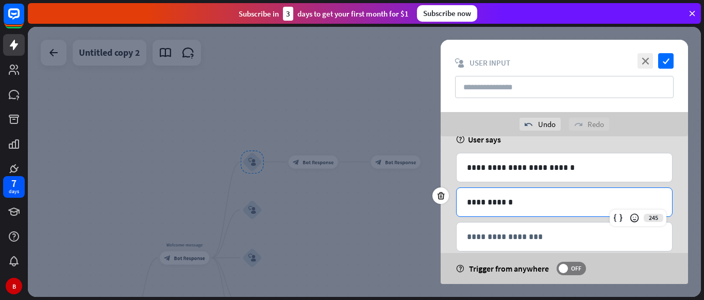
click at [470, 201] on p "**********" at bounding box center [564, 201] width 195 height 13
click at [668, 62] on icon "check" at bounding box center [666, 60] width 15 height 15
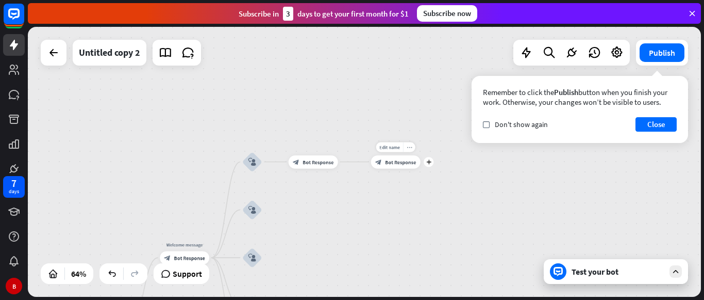
click at [413, 150] on div "more_horiz" at bounding box center [409, 147] width 12 height 10
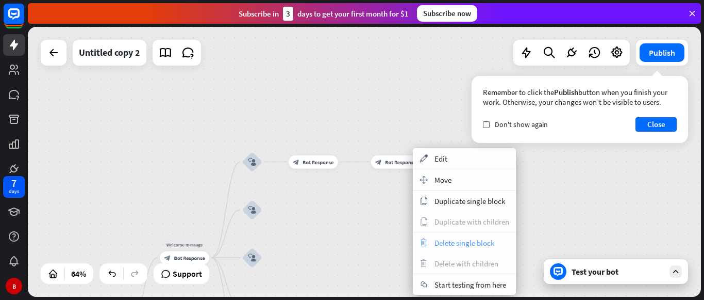
click at [433, 247] on div "trash Delete single block" at bounding box center [464, 242] width 103 height 21
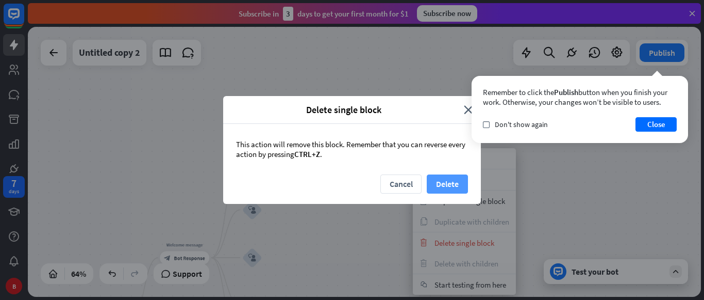
click at [443, 183] on button "Delete" at bounding box center [447, 183] width 41 height 19
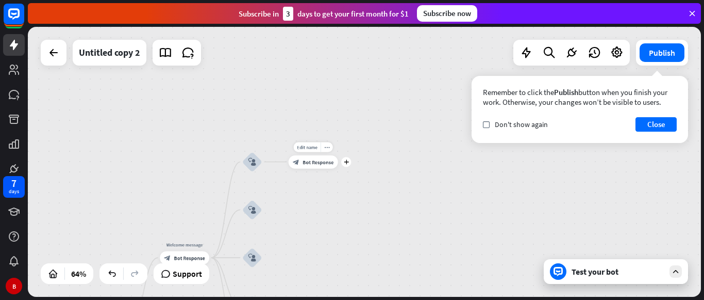
click at [324, 168] on div "block_bot_response Bot Response" at bounding box center [314, 161] width 50 height 13
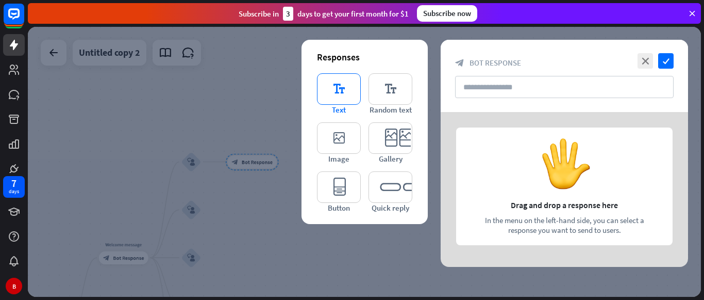
click at [325, 92] on icon "editor_text" at bounding box center [339, 88] width 44 height 31
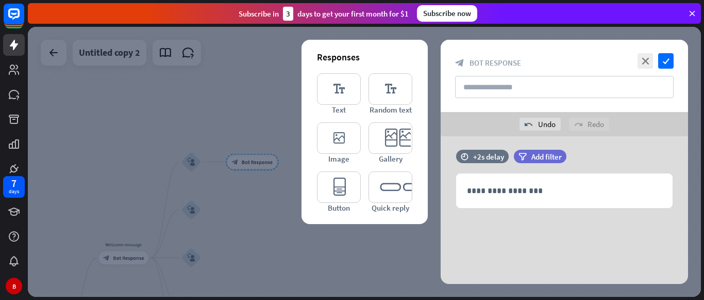
scroll to position [7, 0]
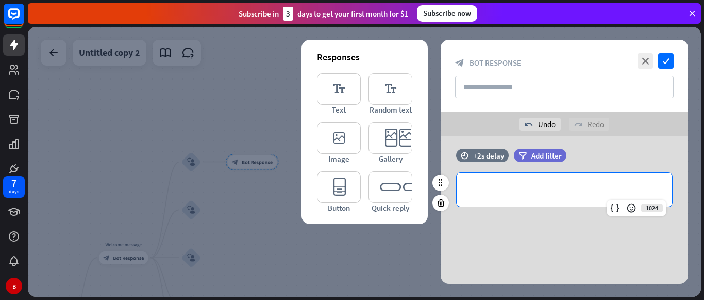
click at [498, 185] on p "**********" at bounding box center [564, 189] width 195 height 13
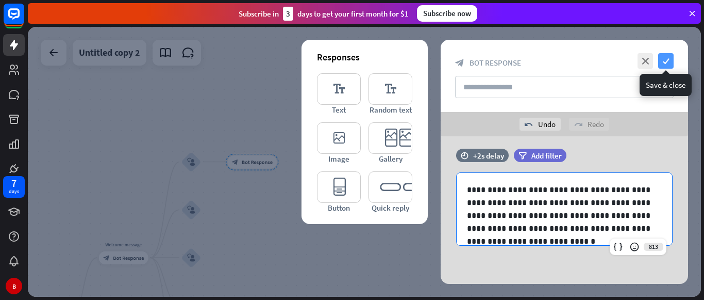
click at [669, 59] on icon "check" at bounding box center [666, 60] width 15 height 15
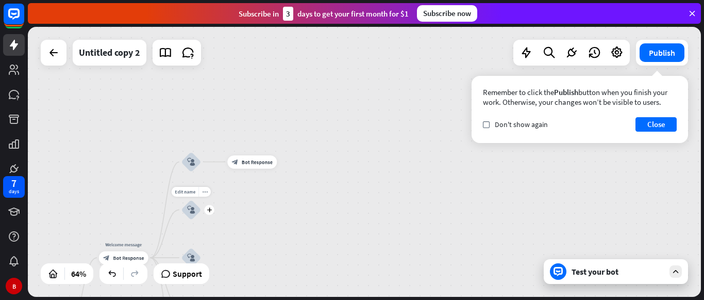
click at [195, 208] on icon "block_user_input" at bounding box center [191, 210] width 8 height 8
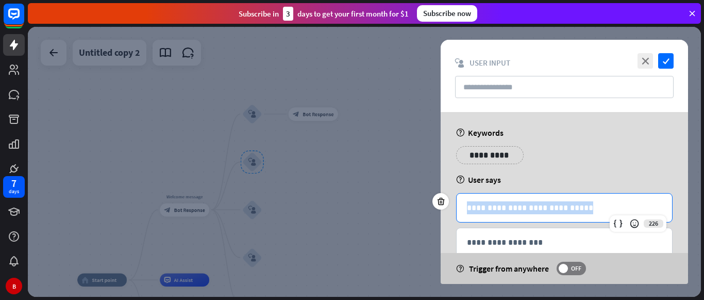
drag, startPoint x: 555, startPoint y: 208, endPoint x: 458, endPoint y: 208, distance: 97.5
click at [458, 208] on div "**********" at bounding box center [565, 207] width 216 height 28
copy p "**********"
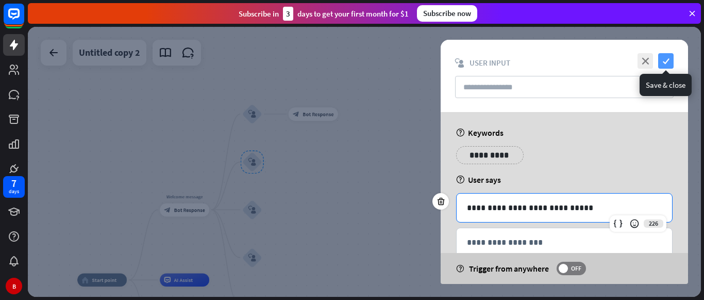
click at [666, 59] on icon "check" at bounding box center [666, 60] width 15 height 15
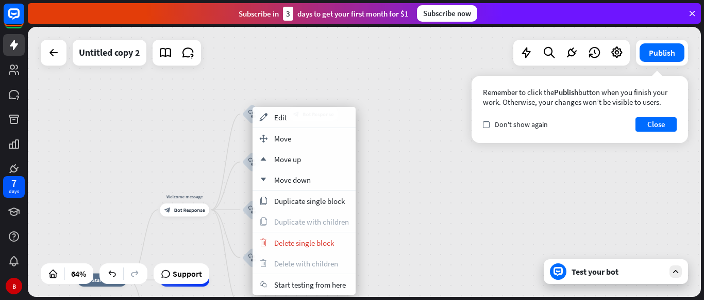
click at [409, 129] on div "home_2 Start point Welcome message block_bot_response Bot Response block_user_i…" at bounding box center [364, 162] width 673 height 270
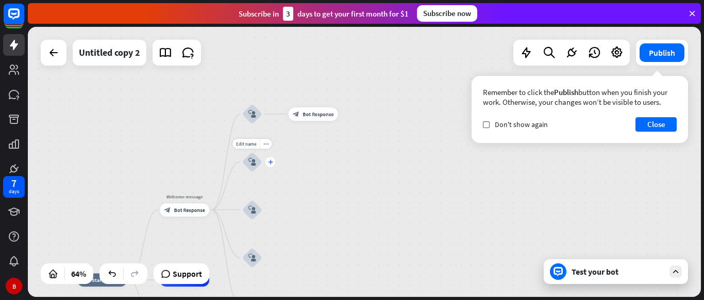
click at [271, 166] on div "plus" at bounding box center [271, 162] width 10 height 10
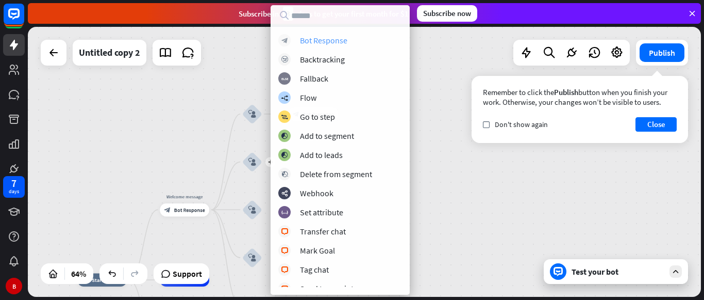
click at [309, 40] on div "Bot Response" at bounding box center [323, 40] width 47 height 10
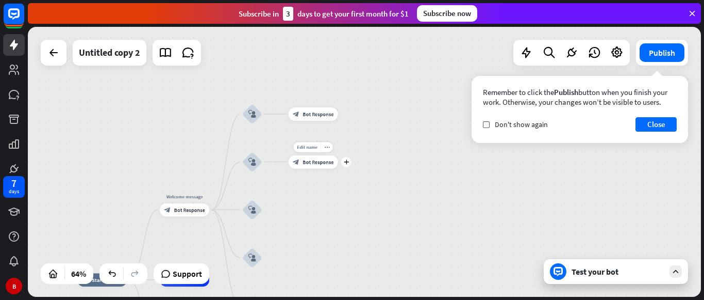
click at [310, 166] on div "block_bot_response Bot Response" at bounding box center [314, 161] width 50 height 13
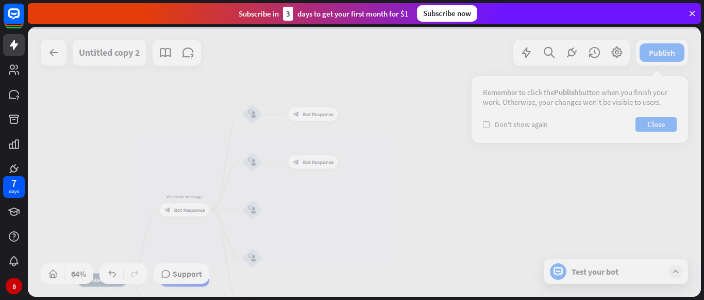
click at [310, 166] on div at bounding box center [364, 162] width 673 height 270
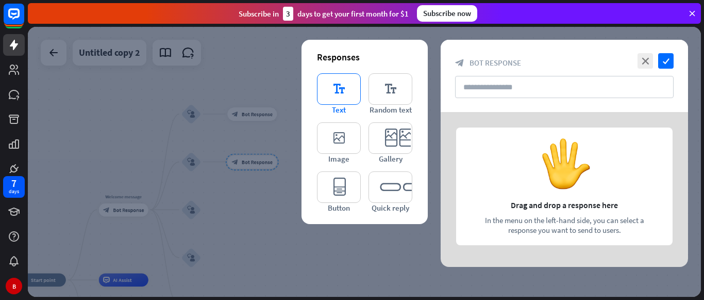
click at [338, 91] on icon "editor_text" at bounding box center [339, 88] width 44 height 31
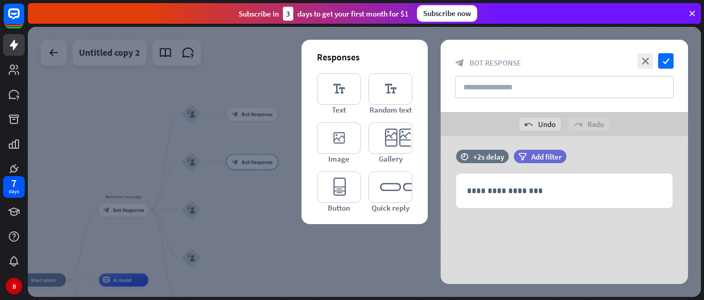
scroll to position [7, 0]
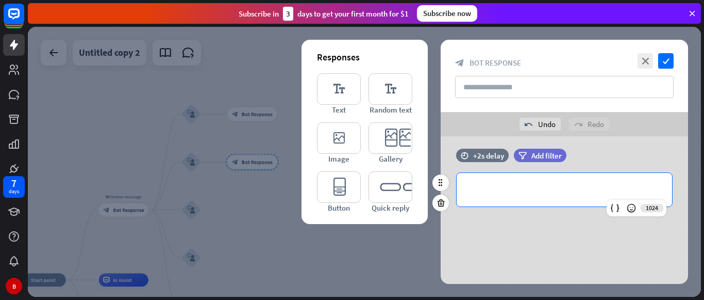
click at [481, 194] on p "**********" at bounding box center [564, 189] width 195 height 13
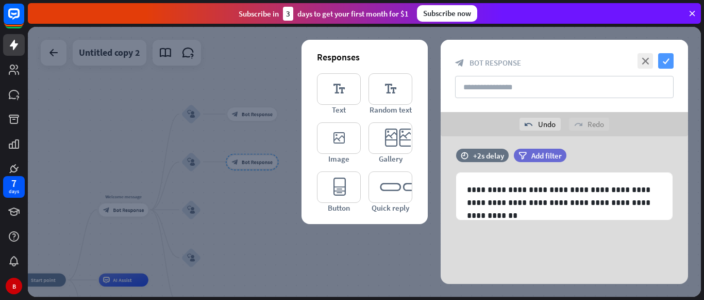
click at [667, 61] on icon "check" at bounding box center [666, 60] width 15 height 15
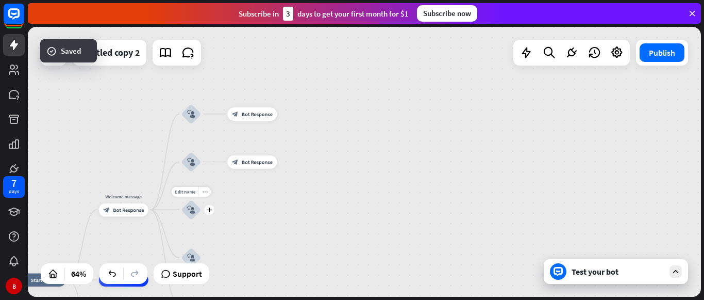
click at [195, 208] on div "block_user_input" at bounding box center [192, 210] width 20 height 20
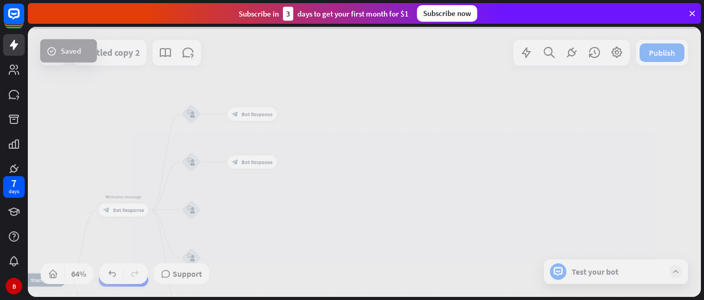
click at [195, 208] on div at bounding box center [364, 162] width 673 height 270
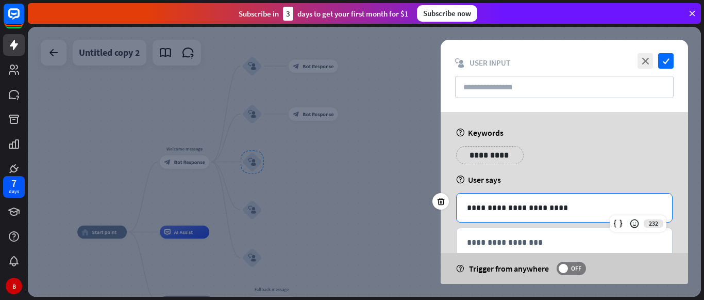
drag, startPoint x: 553, startPoint y: 206, endPoint x: 465, endPoint y: 207, distance: 88.2
click at [465, 207] on div "**********" at bounding box center [565, 207] width 216 height 28
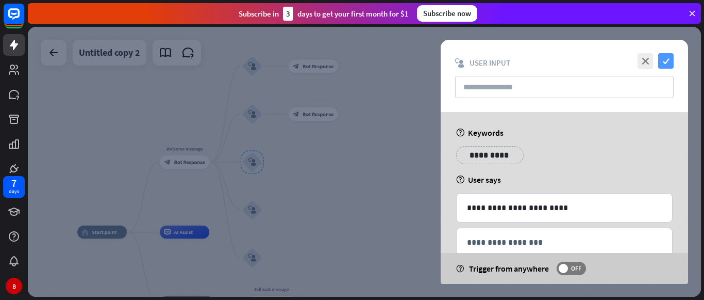
click at [665, 63] on icon "check" at bounding box center [666, 60] width 15 height 15
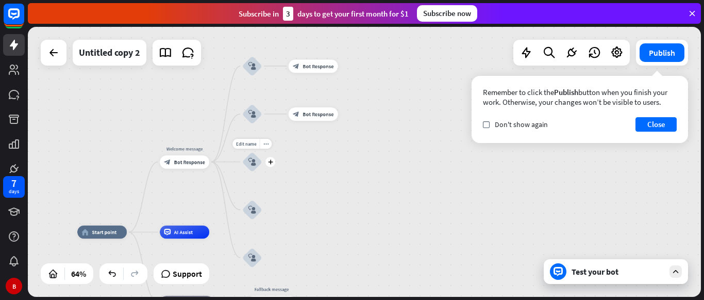
click at [251, 165] on icon "block_user_input" at bounding box center [253, 162] width 8 height 8
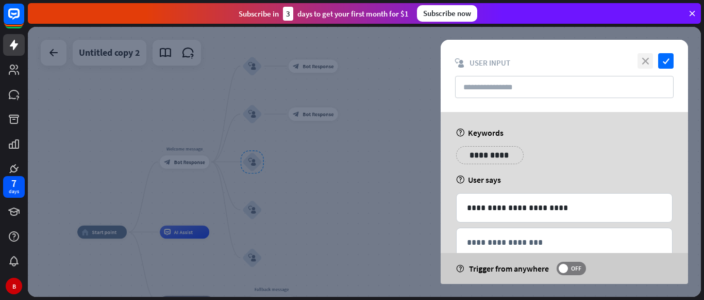
click at [644, 63] on icon "close" at bounding box center [645, 60] width 15 height 15
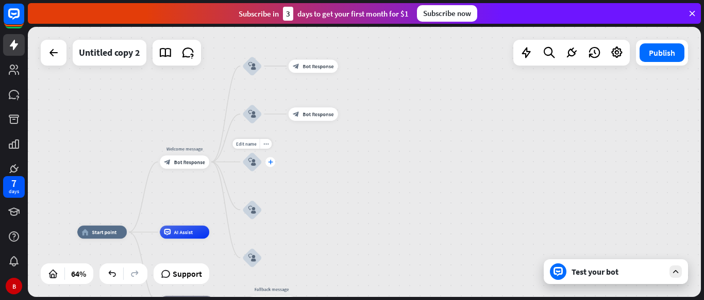
click at [267, 162] on div "plus" at bounding box center [271, 162] width 10 height 10
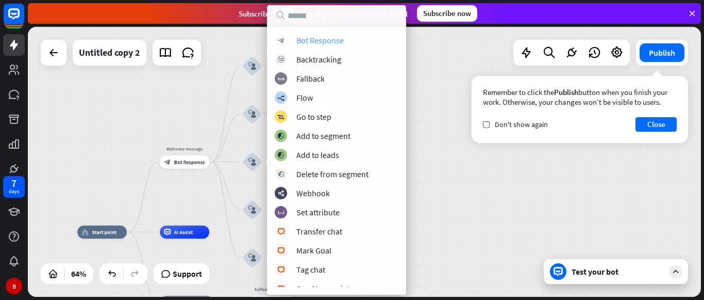
click at [323, 37] on div "Bot Response" at bounding box center [320, 40] width 47 height 10
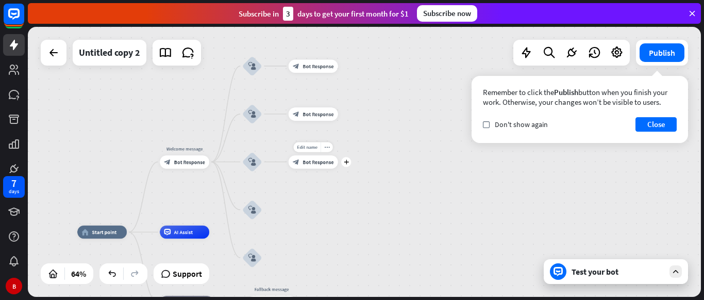
click at [306, 166] on div "block_bot_response Bot Response" at bounding box center [314, 161] width 50 height 13
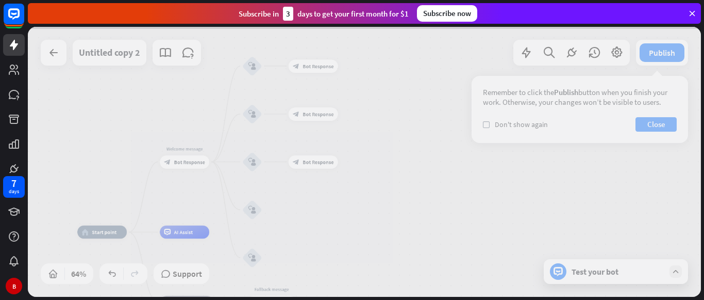
click at [306, 166] on div at bounding box center [364, 162] width 673 height 270
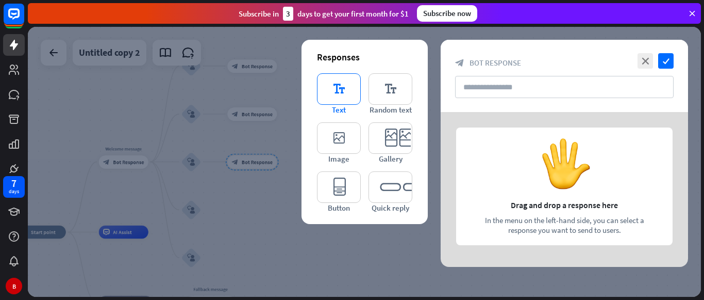
click at [331, 98] on icon "editor_text" at bounding box center [339, 88] width 44 height 31
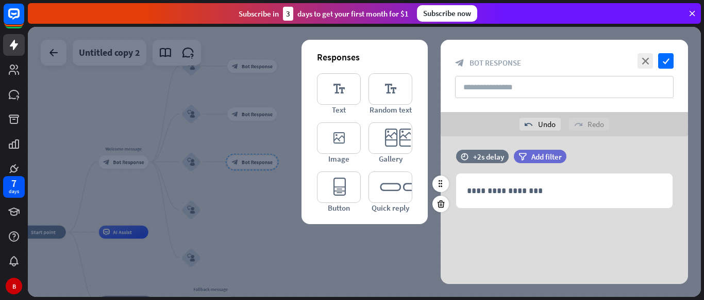
scroll to position [7, 0]
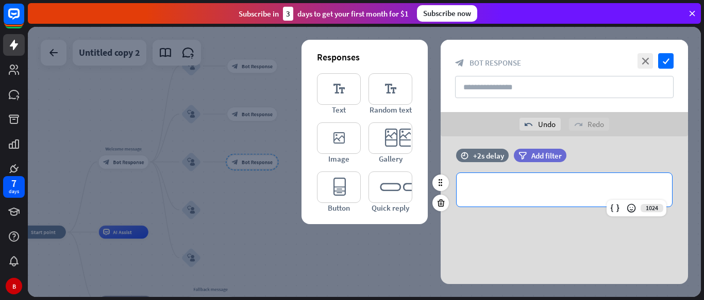
click at [476, 184] on p "**********" at bounding box center [564, 189] width 195 height 13
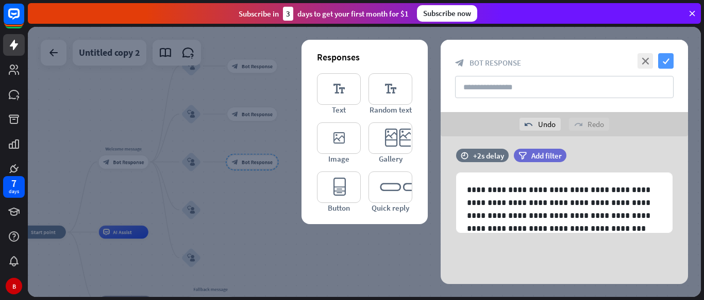
click at [670, 63] on icon "check" at bounding box center [666, 60] width 15 height 15
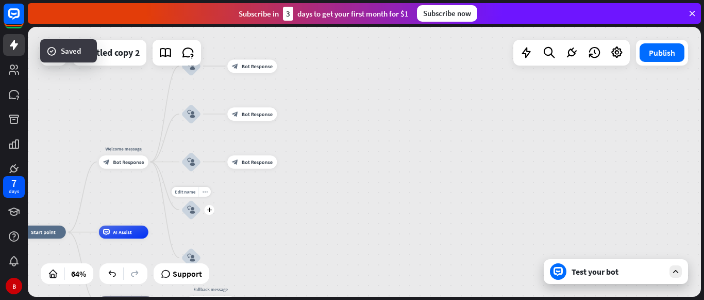
click at [194, 209] on icon "block_user_input" at bounding box center [191, 210] width 8 height 8
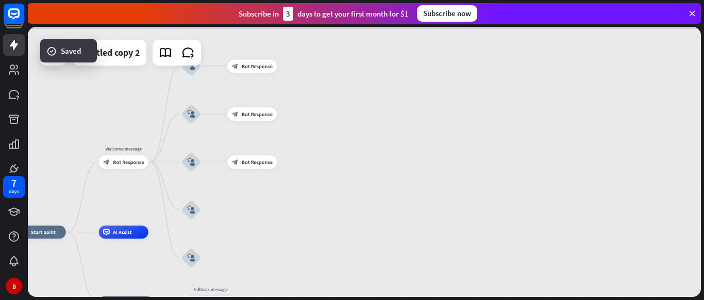
click at [194, 209] on div at bounding box center [364, 162] width 673 height 270
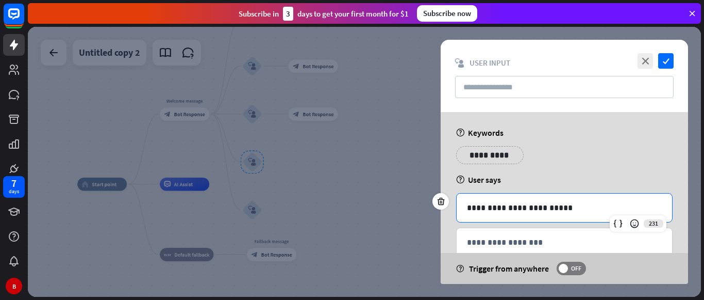
drag, startPoint x: 548, startPoint y: 204, endPoint x: 459, endPoint y: 207, distance: 88.7
click at [459, 207] on div "**********" at bounding box center [565, 207] width 216 height 28
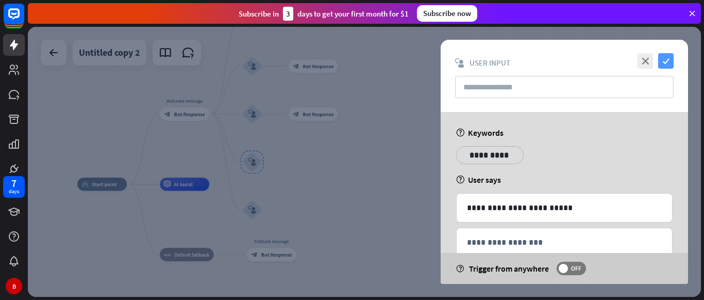
click at [671, 60] on icon "check" at bounding box center [666, 60] width 15 height 15
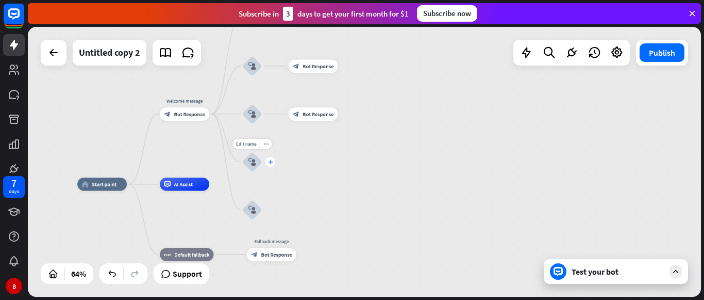
click at [270, 165] on div "plus" at bounding box center [271, 162] width 10 height 10
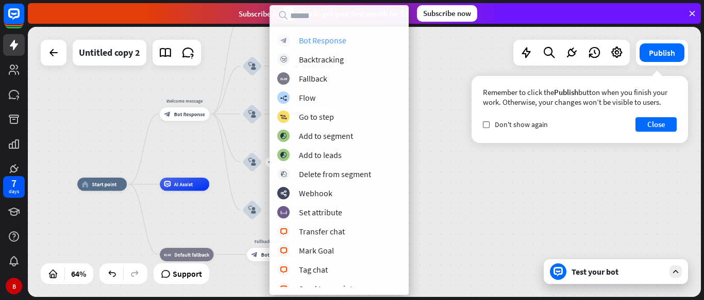
click at [304, 42] on div "Bot Response" at bounding box center [322, 40] width 47 height 10
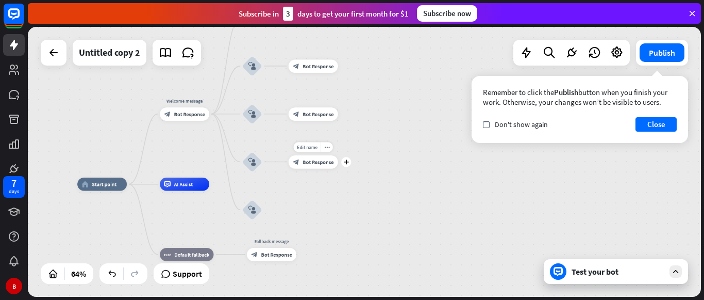
click at [305, 157] on div "block_bot_response Bot Response" at bounding box center [314, 161] width 50 height 13
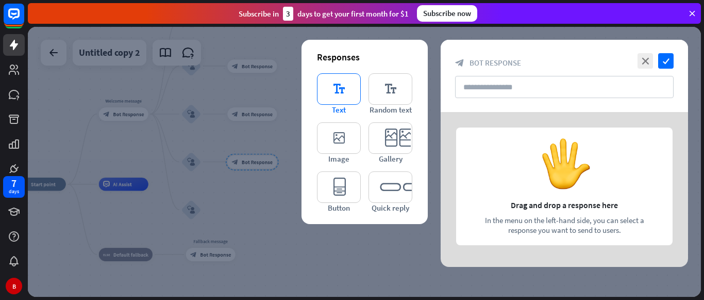
click at [336, 101] on icon "editor_text" at bounding box center [339, 88] width 44 height 31
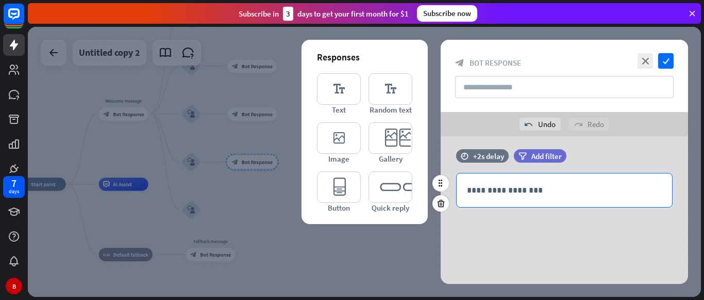
scroll to position [7, 0]
click at [478, 177] on div "**********" at bounding box center [565, 190] width 216 height 34
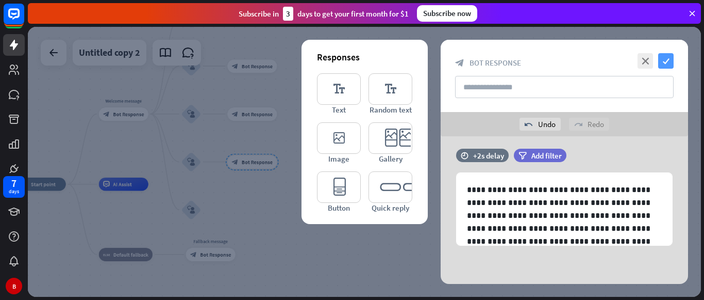
click at [670, 59] on icon "check" at bounding box center [666, 60] width 15 height 15
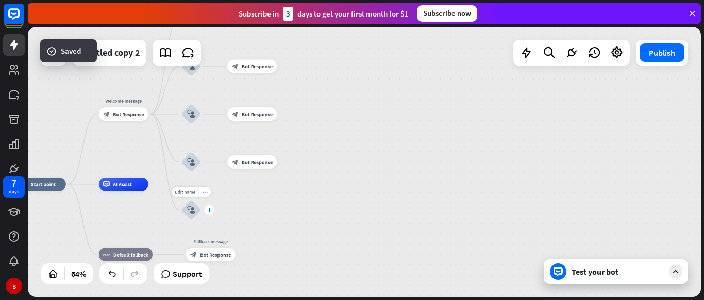
click at [212, 210] on div "plus" at bounding box center [210, 210] width 10 height 10
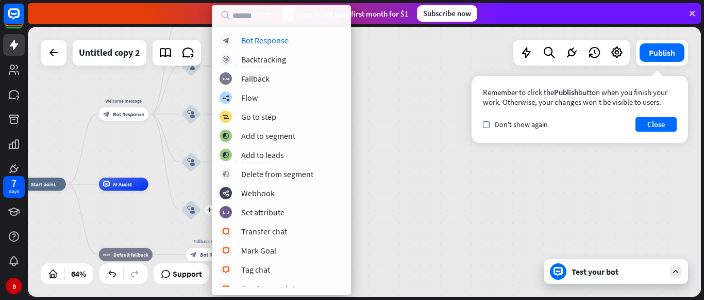
click at [285, 34] on div "block_bot_response Bot Response block_backtracking Backtracking block_fallback …" at bounding box center [281, 149] width 139 height 289
click at [284, 39] on div "Bot Response" at bounding box center [264, 40] width 47 height 10
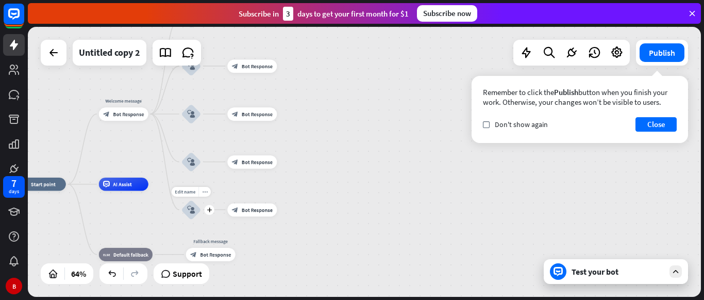
click at [193, 217] on div "block_user_input" at bounding box center [192, 210] width 20 height 20
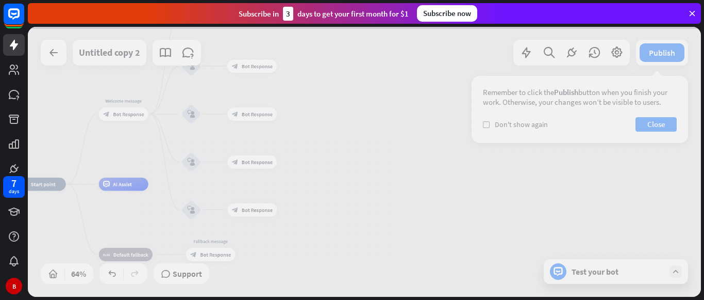
click at [193, 217] on div at bounding box center [364, 162] width 673 height 270
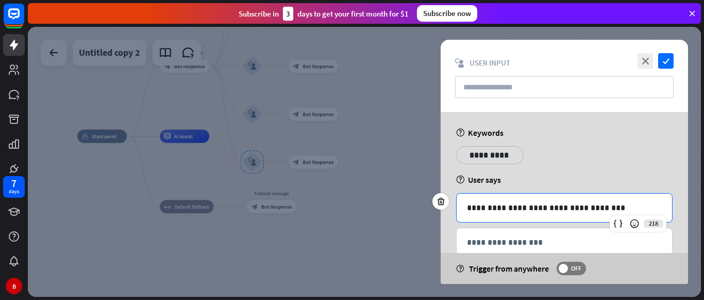
drag, startPoint x: 596, startPoint y: 200, endPoint x: 479, endPoint y: 203, distance: 117.1
drag, startPoint x: 479, startPoint y: 203, endPoint x: 492, endPoint y: 209, distance: 15.0
click at [492, 209] on p "**********" at bounding box center [564, 207] width 195 height 13
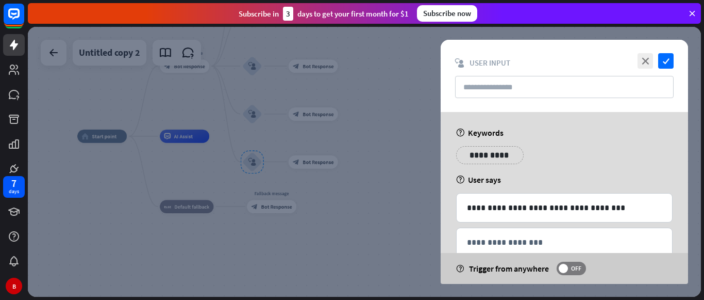
click at [367, 159] on div at bounding box center [364, 162] width 673 height 270
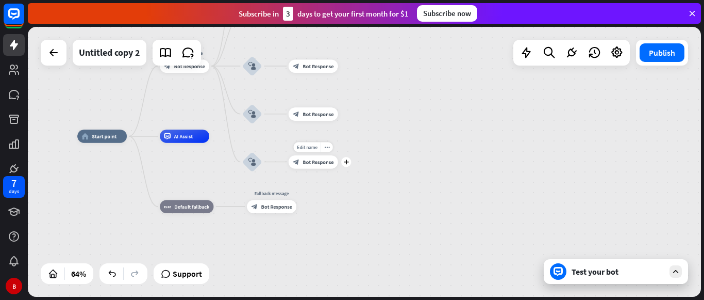
click at [313, 169] on div "Edit name more_horiz plus block_bot_response Bot Response" at bounding box center [314, 161] width 50 height 13
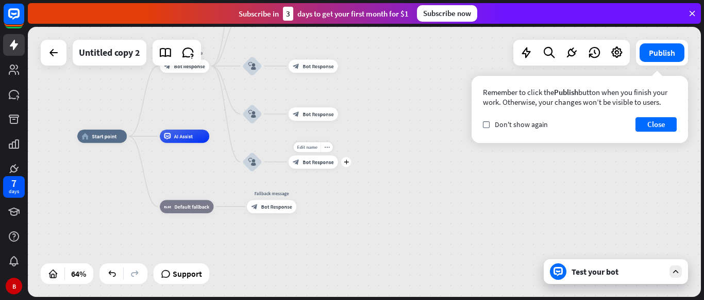
click at [313, 169] on div "Edit name more_horiz plus block_bot_response Bot Response" at bounding box center [314, 161] width 50 height 13
click at [323, 165] on span "Bot Response" at bounding box center [318, 161] width 31 height 7
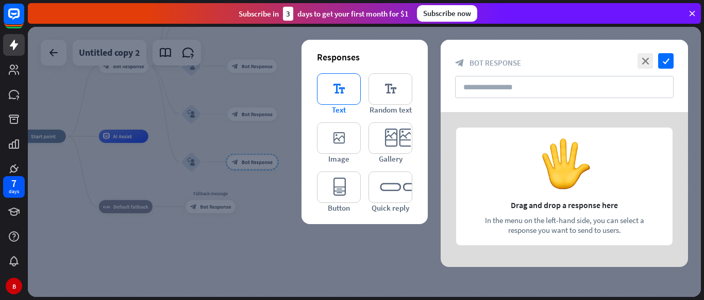
click at [350, 91] on icon "editor_text" at bounding box center [339, 88] width 44 height 31
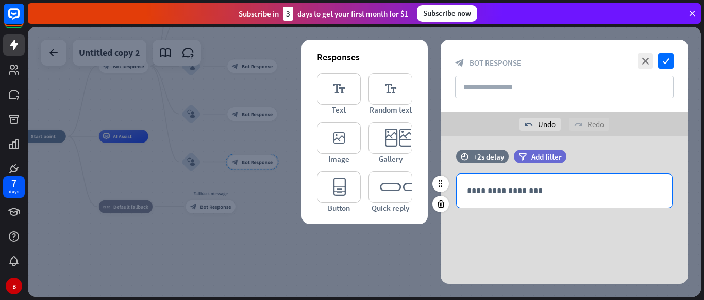
scroll to position [7, 0]
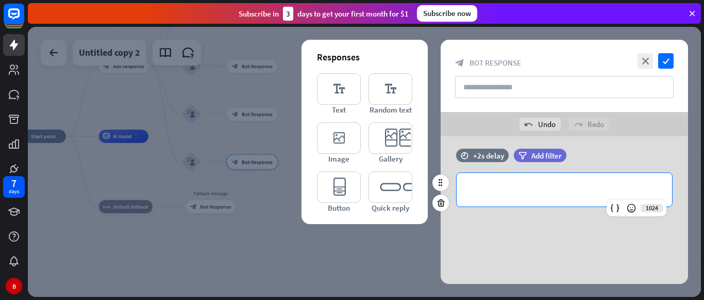
click at [498, 191] on p "**********" at bounding box center [564, 189] width 195 height 13
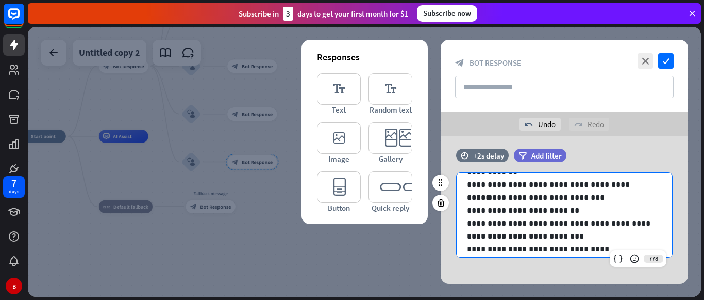
scroll to position [0, 0]
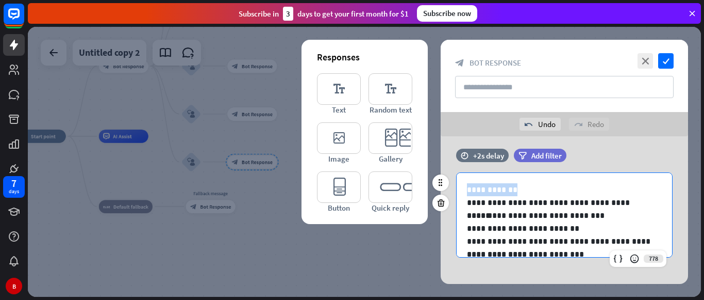
drag, startPoint x: 461, startPoint y: 189, endPoint x: 509, endPoint y: 190, distance: 48.5
click at [509, 190] on div "**********" at bounding box center [565, 228] width 216 height 111
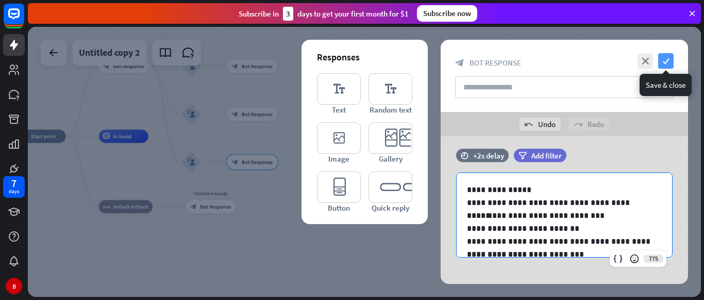
click at [664, 65] on icon "check" at bounding box center [666, 60] width 15 height 15
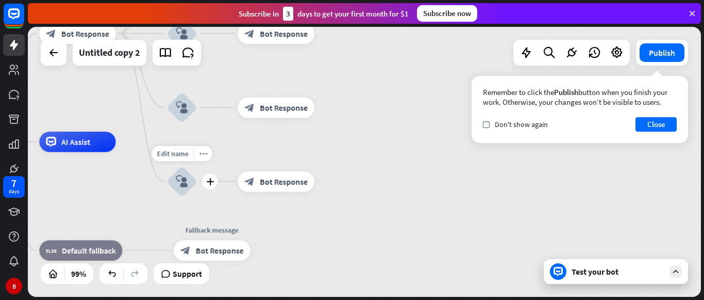
click at [177, 182] on icon "block_user_input" at bounding box center [182, 181] width 12 height 12
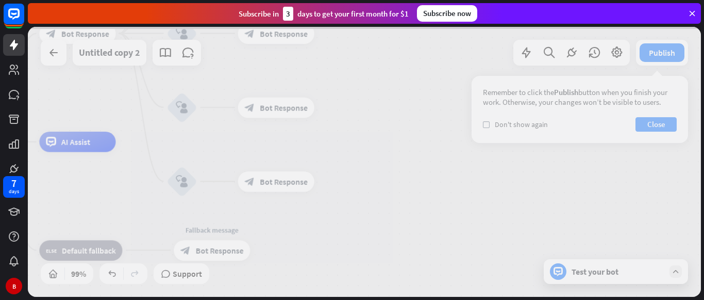
click at [177, 182] on div at bounding box center [364, 162] width 673 height 270
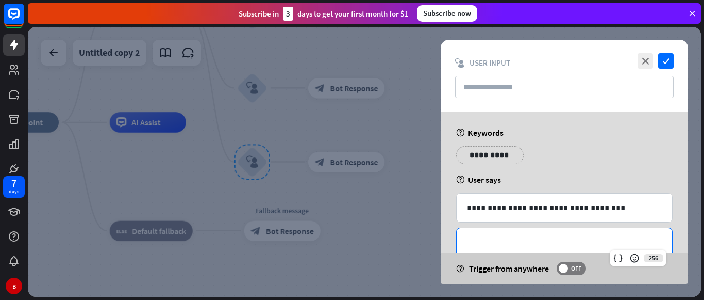
click at [490, 240] on p "**********" at bounding box center [564, 242] width 195 height 13
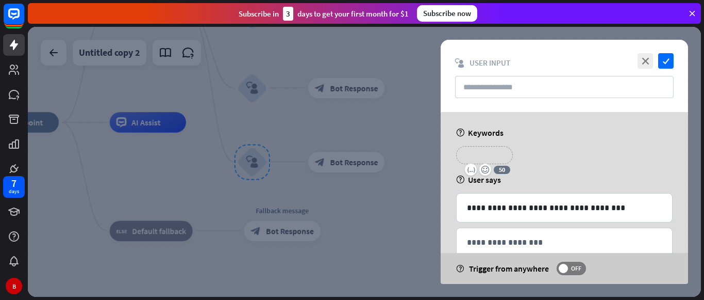
click at [484, 158] on p "**********" at bounding box center [484, 155] width 41 height 13
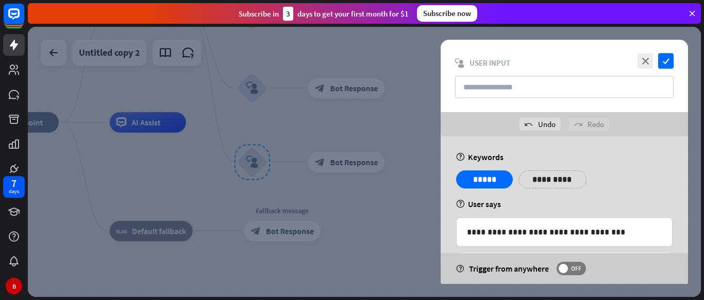
click at [604, 180] on div "**********" at bounding box center [564, 183] width 223 height 26
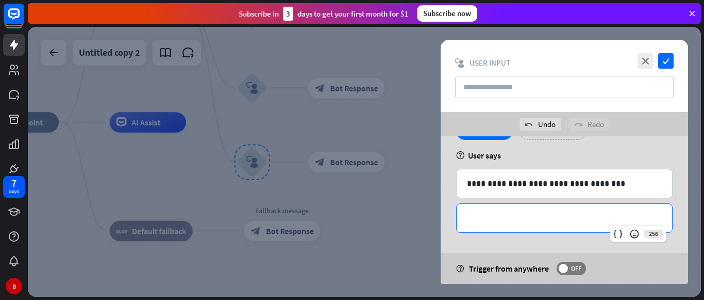
click at [529, 204] on div "**********" at bounding box center [565, 218] width 216 height 28
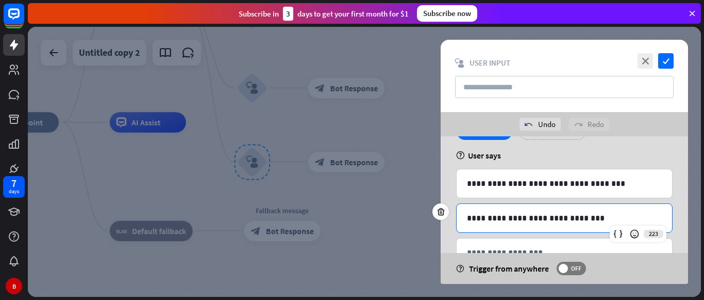
scroll to position [84, 0]
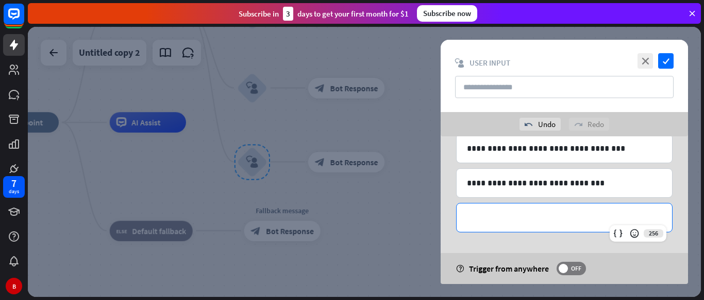
click at [517, 220] on p "**********" at bounding box center [564, 217] width 195 height 13
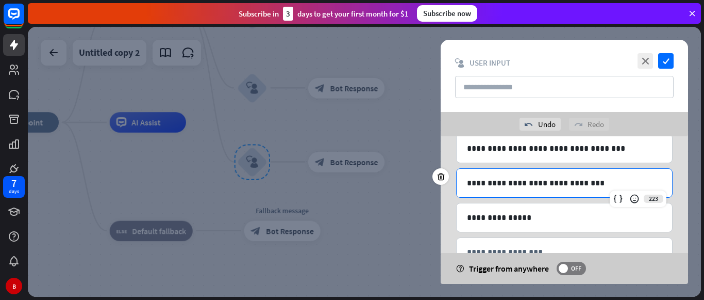
click at [542, 185] on p "**********" at bounding box center [564, 182] width 195 height 13
drag, startPoint x: 573, startPoint y: 183, endPoint x: 445, endPoint y: 184, distance: 127.9
click at [456, 184] on div "**********" at bounding box center [564, 182] width 217 height 29
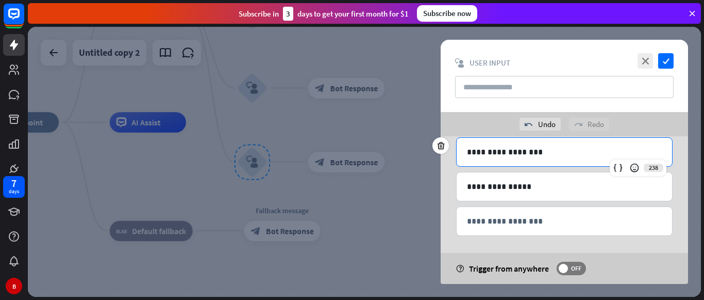
scroll to position [114, 0]
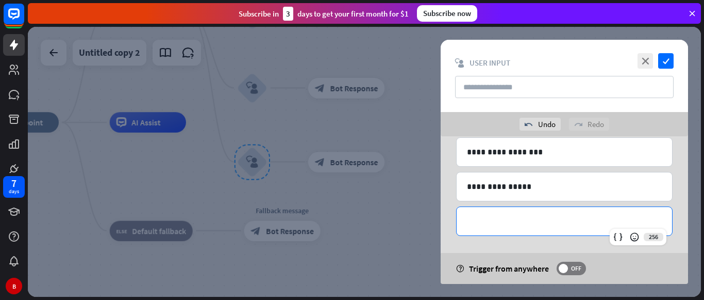
click at [518, 224] on p "**********" at bounding box center [564, 221] width 195 height 13
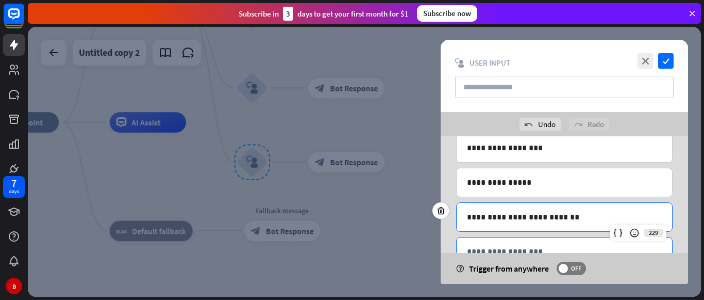
scroll to position [0, 0]
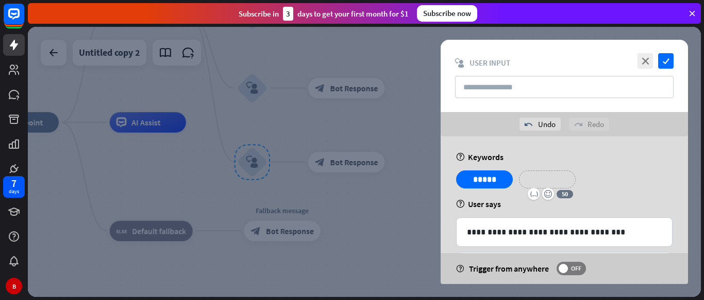
click at [535, 182] on p "**********" at bounding box center [547, 179] width 41 height 13
click at [664, 64] on icon "check" at bounding box center [666, 60] width 15 height 15
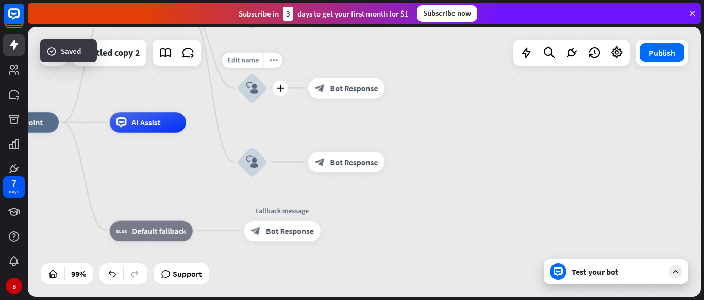
click at [253, 80] on div "block_user_input" at bounding box center [252, 88] width 30 height 30
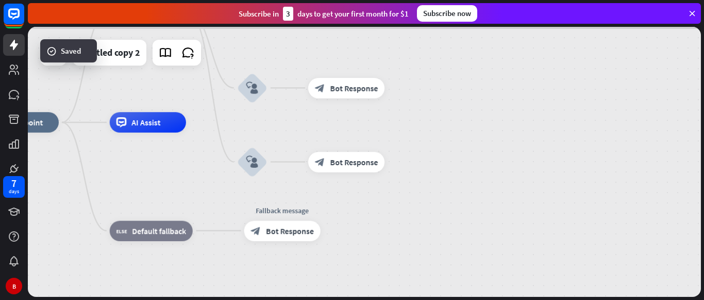
click at [253, 80] on div at bounding box center [364, 162] width 673 height 270
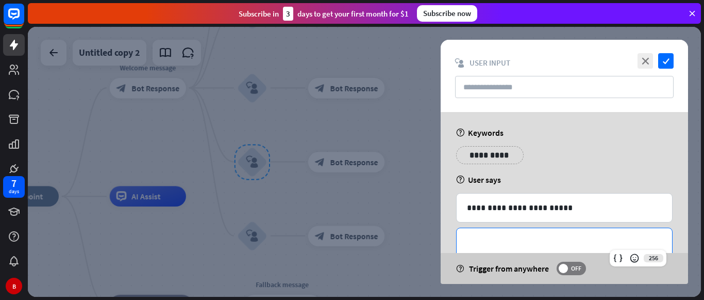
click at [492, 238] on p "**********" at bounding box center [564, 242] width 195 height 13
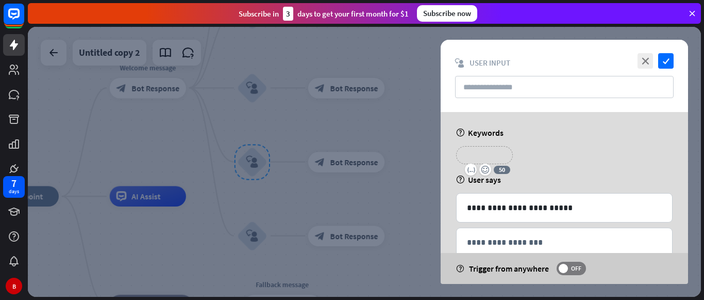
click at [479, 158] on p "**********" at bounding box center [484, 155] width 41 height 13
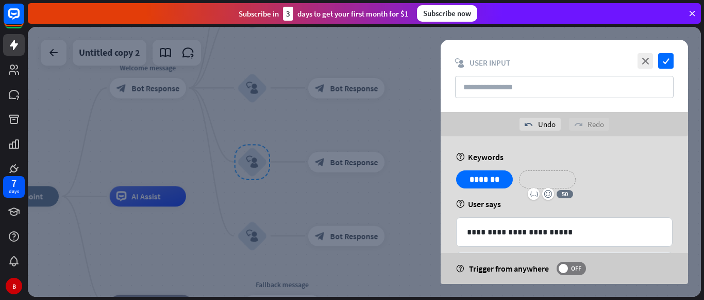
click at [548, 173] on p "**********" at bounding box center [547, 179] width 41 height 13
click at [610, 177] on p "**********" at bounding box center [610, 179] width 41 height 13
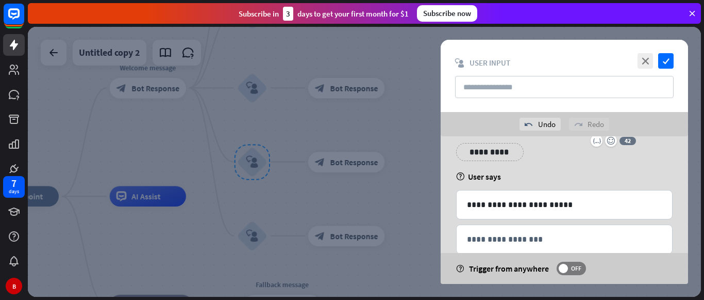
scroll to position [65, 0]
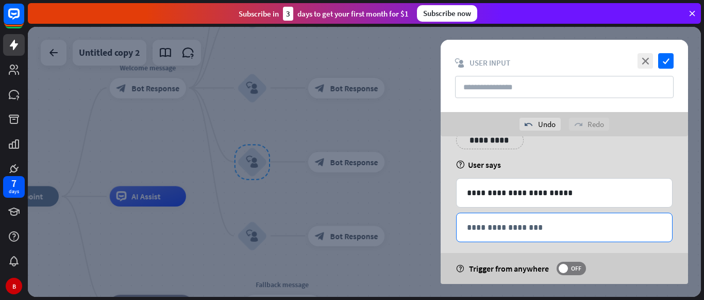
click at [554, 213] on div "**********" at bounding box center [565, 227] width 216 height 28
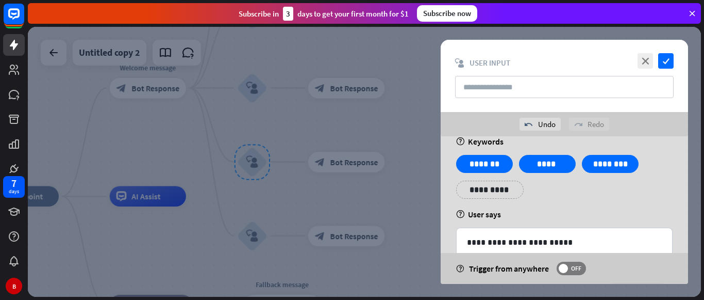
scroll to position [15, 0]
click at [667, 60] on icon "check" at bounding box center [666, 60] width 15 height 15
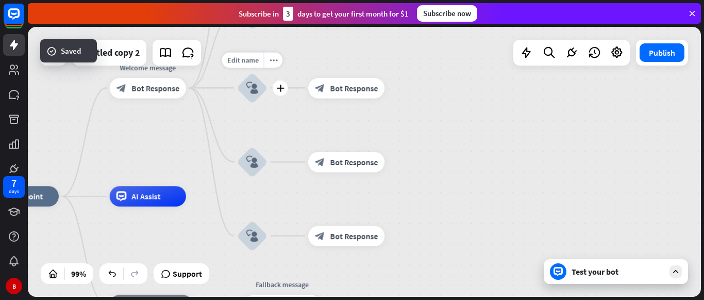
click at [251, 93] on icon "block_user_input" at bounding box center [252, 87] width 12 height 12
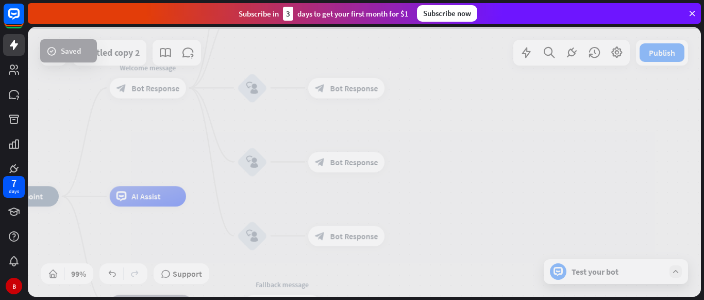
click at [251, 93] on div at bounding box center [364, 162] width 673 height 270
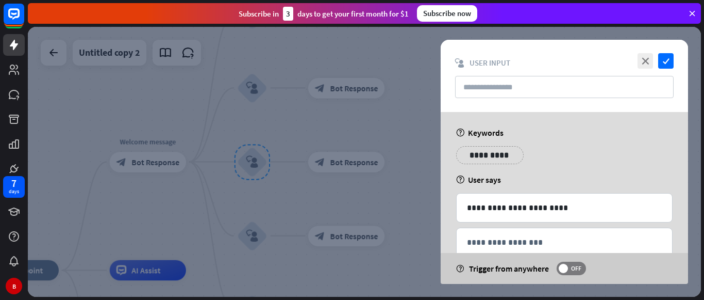
scroll to position [25, 0]
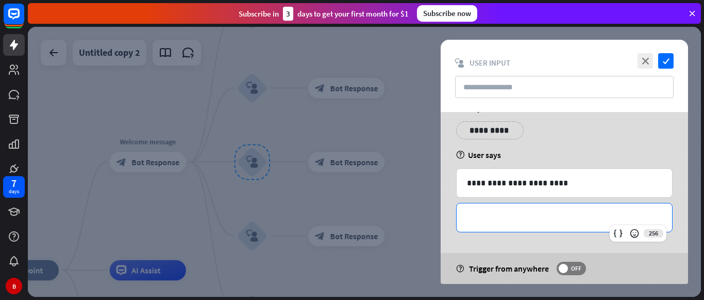
click at [505, 221] on p "**********" at bounding box center [564, 217] width 195 height 13
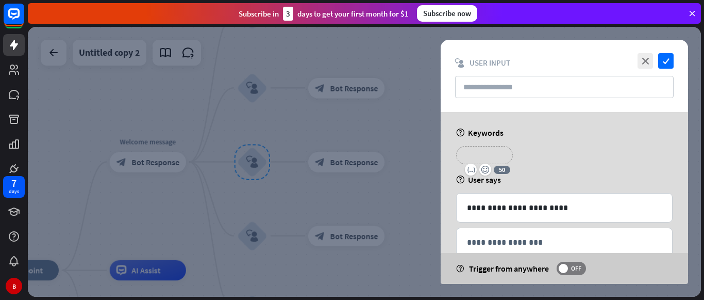
click at [500, 157] on p "**********" at bounding box center [484, 155] width 41 height 13
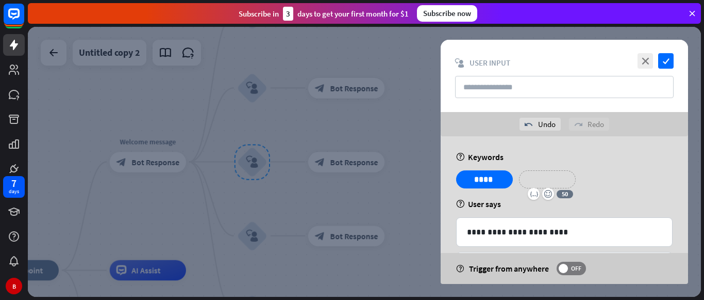
click at [537, 184] on p "**********" at bounding box center [547, 179] width 41 height 13
click at [619, 177] on p "**********" at bounding box center [610, 179] width 41 height 13
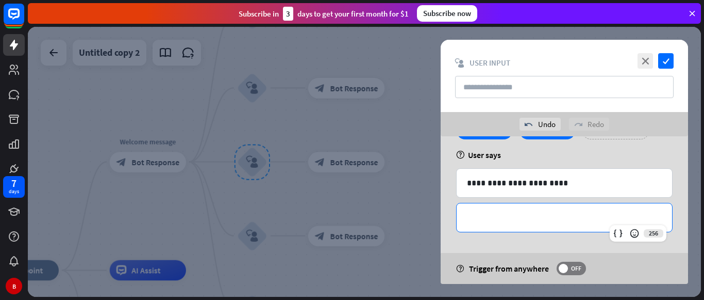
click at [558, 213] on p "**********" at bounding box center [564, 217] width 195 height 13
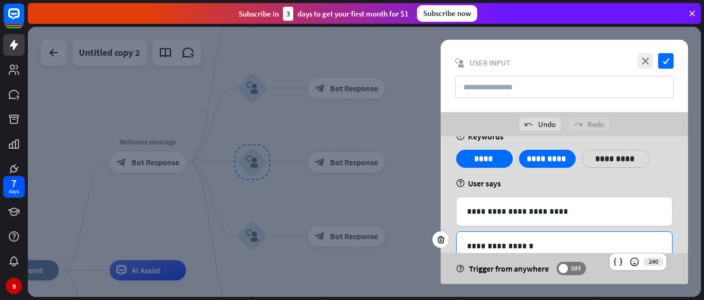
scroll to position [20, 0]
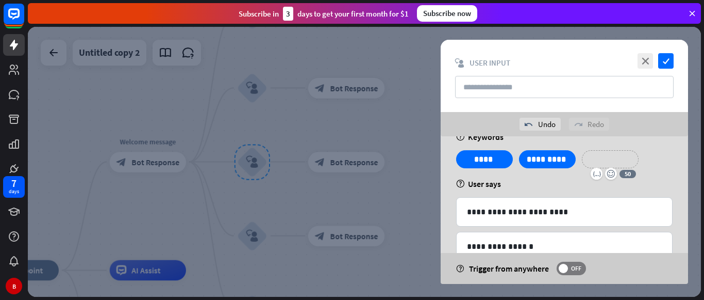
click at [604, 165] on p "**********" at bounding box center [610, 159] width 41 height 13
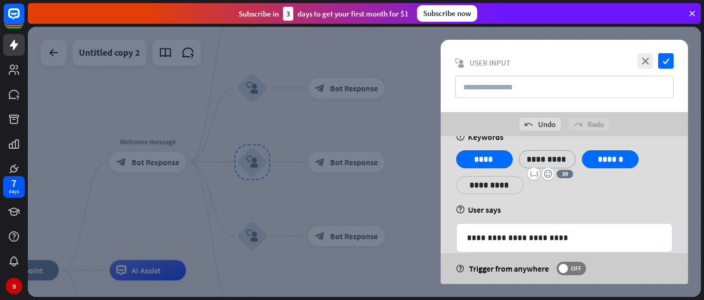
click at [553, 154] on p "**********" at bounding box center [547, 159] width 41 height 13
click at [560, 158] on p "**********" at bounding box center [547, 159] width 41 height 13
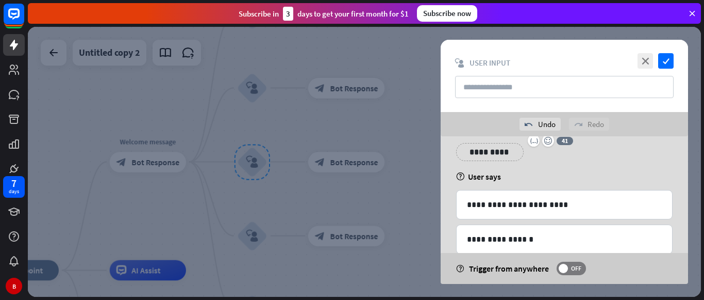
scroll to position [56, 0]
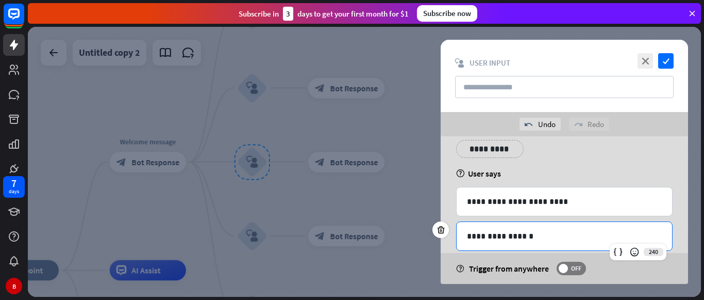
click at [499, 235] on p "**********" at bounding box center [564, 235] width 195 height 13
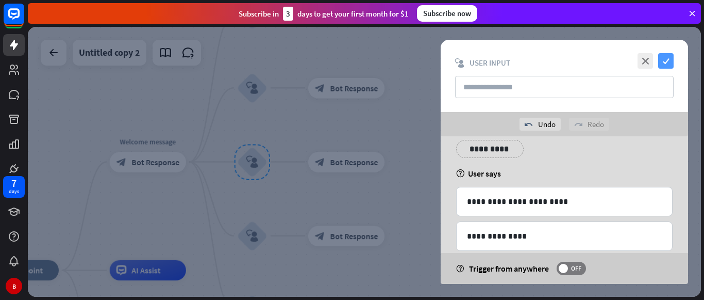
click at [666, 62] on icon "check" at bounding box center [666, 60] width 15 height 15
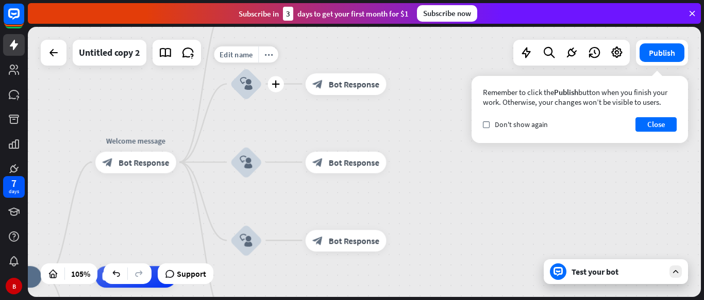
click at [242, 94] on div "block_user_input" at bounding box center [246, 84] width 32 height 32
click at [242, 94] on div at bounding box center [364, 162] width 673 height 270
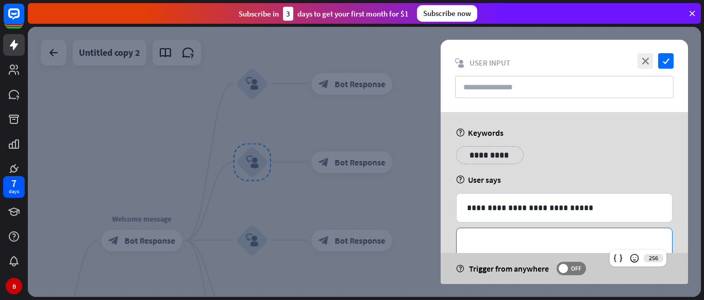
click at [492, 241] on p "**********" at bounding box center [564, 242] width 195 height 13
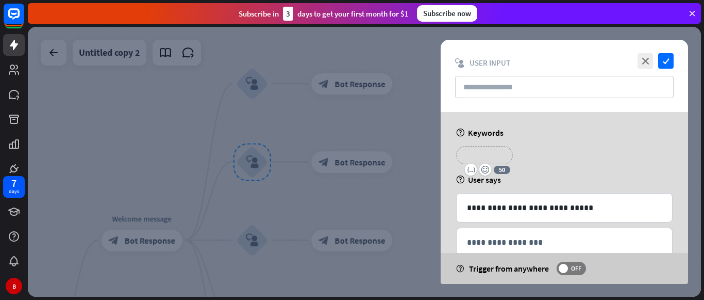
click at [487, 156] on p "**********" at bounding box center [484, 155] width 41 height 13
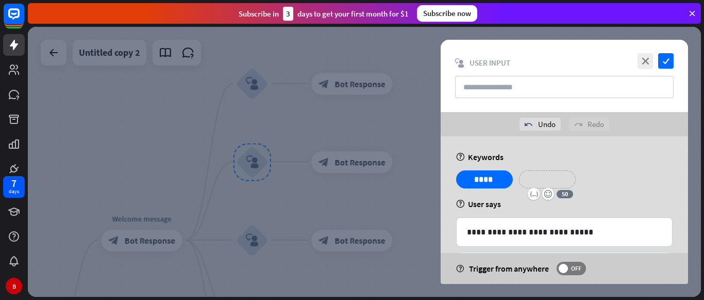
click at [535, 184] on p "**********" at bounding box center [547, 179] width 41 height 13
click at [591, 180] on p "**********" at bounding box center [616, 179] width 52 height 13
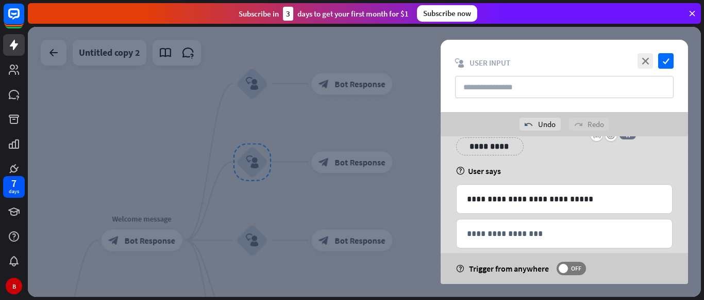
scroll to position [60, 0]
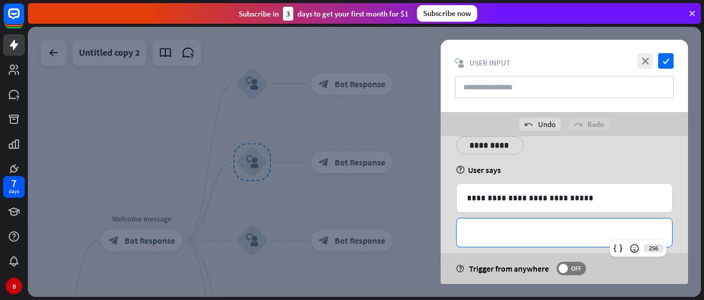
click at [523, 228] on p "**********" at bounding box center [564, 232] width 195 height 13
click at [515, 231] on p "**********" at bounding box center [564, 232] width 195 height 13
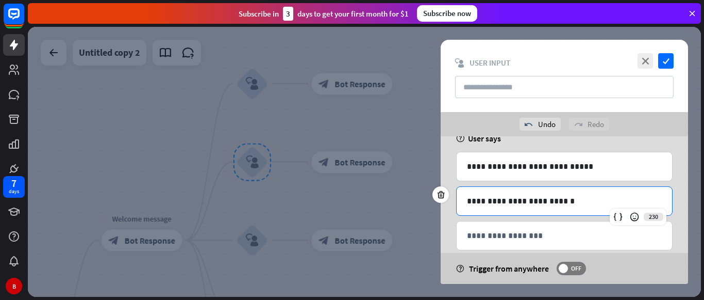
scroll to position [92, 0]
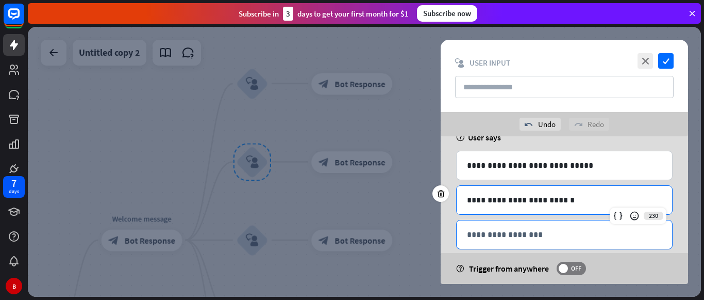
click at [493, 234] on p "**********" at bounding box center [564, 234] width 195 height 13
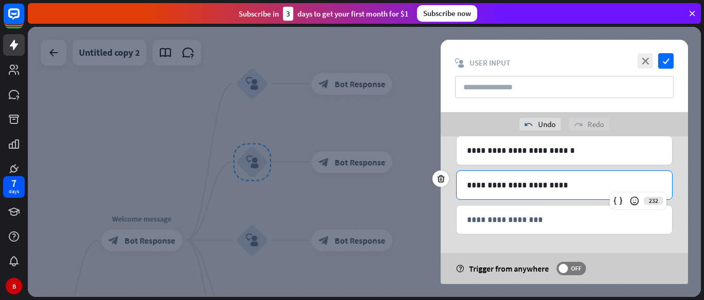
scroll to position [144, 0]
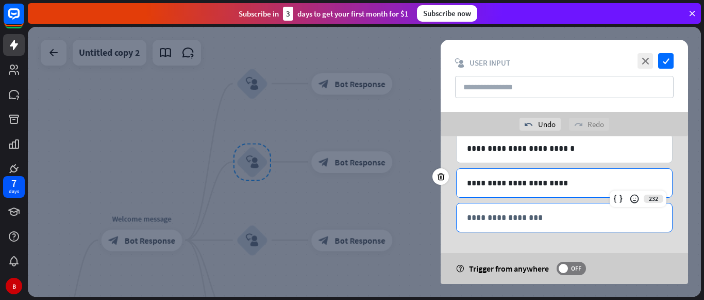
click at [504, 218] on p "**********" at bounding box center [564, 217] width 195 height 13
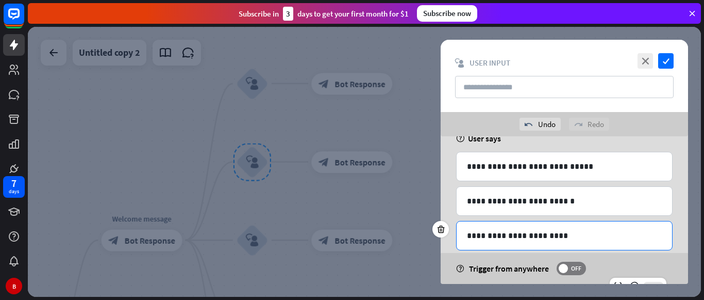
scroll to position [92, 0]
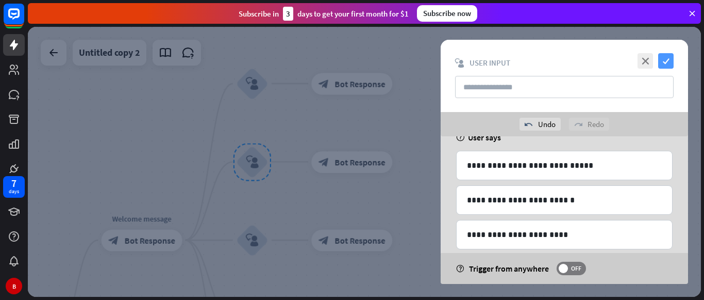
click at [666, 57] on icon "check" at bounding box center [666, 60] width 15 height 15
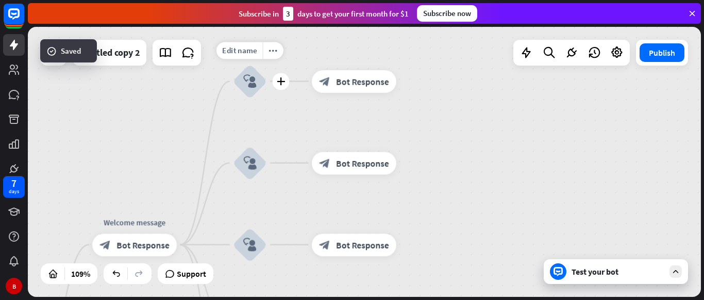
click at [252, 76] on icon "block_user_input" at bounding box center [249, 80] width 13 height 13
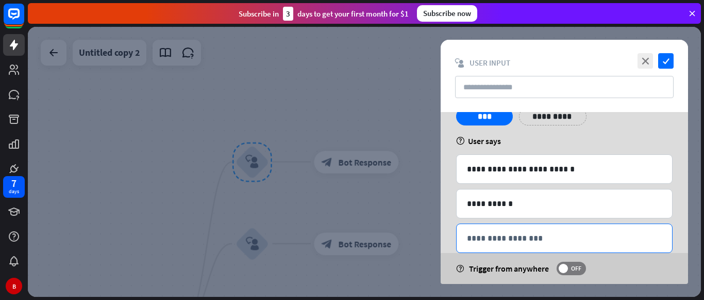
scroll to position [65, 0]
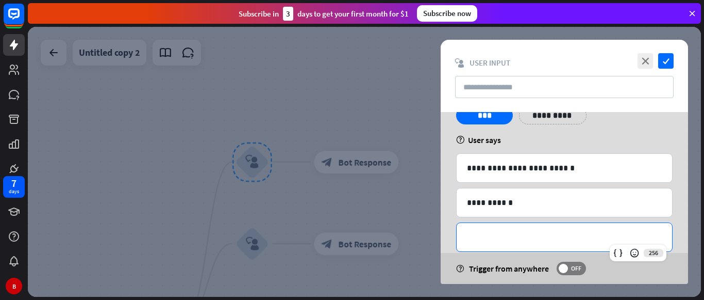
click at [486, 235] on p "**********" at bounding box center [564, 237] width 195 height 13
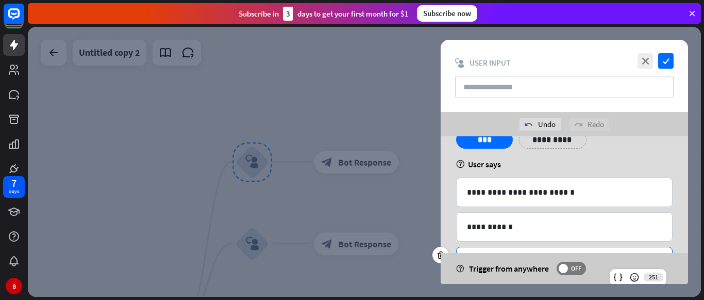
scroll to position [144, 0]
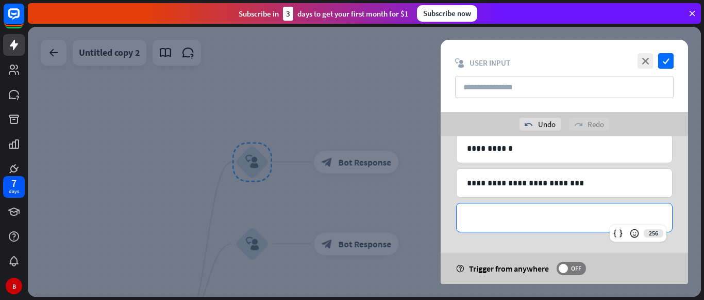
click at [479, 209] on div "**********" at bounding box center [565, 217] width 216 height 28
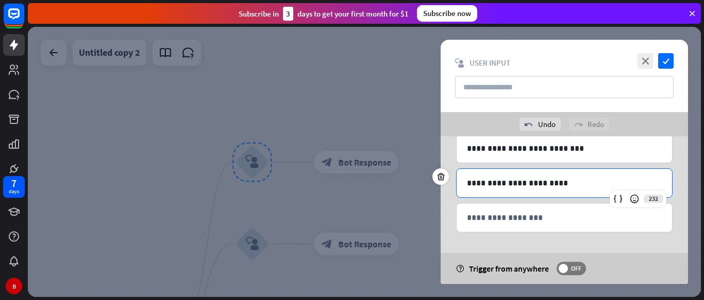
scroll to position [178, 0]
click at [664, 61] on icon "check" at bounding box center [666, 60] width 15 height 15
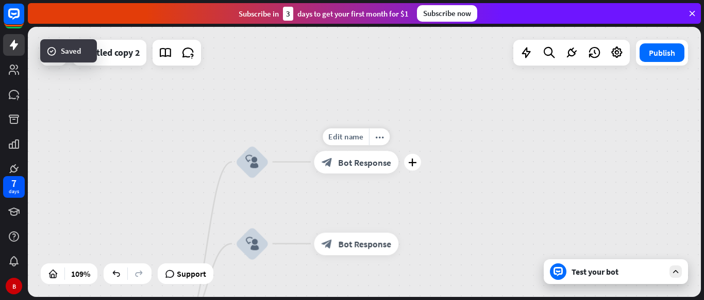
click at [381, 165] on span "Bot Response" at bounding box center [364, 161] width 53 height 11
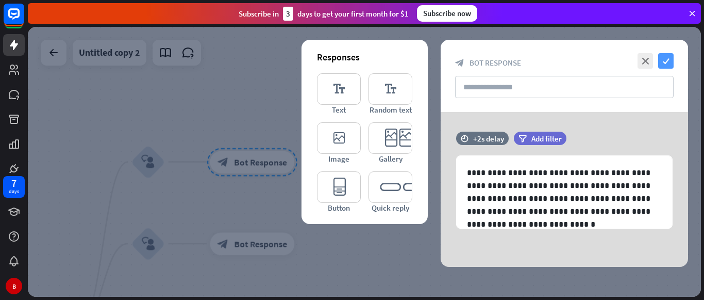
click at [662, 66] on icon "check" at bounding box center [666, 60] width 15 height 15
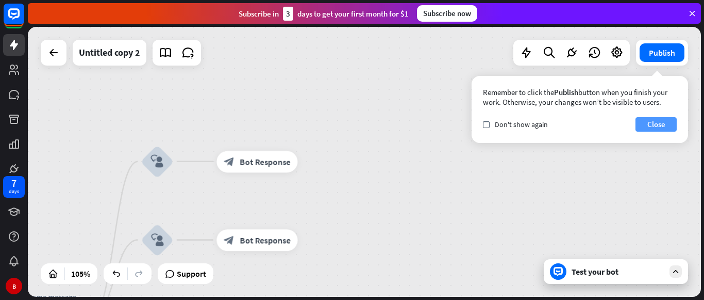
click at [650, 122] on button "Close" at bounding box center [656, 124] width 41 height 14
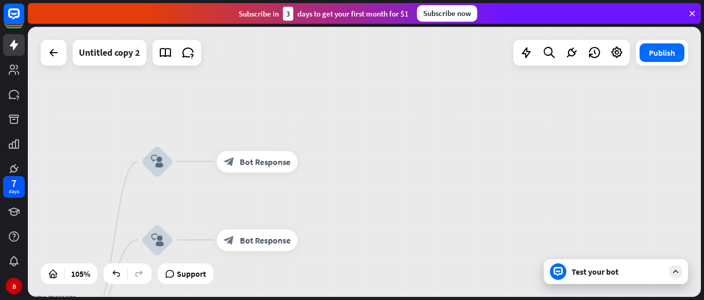
click at [640, 272] on div "Test your bot" at bounding box center [618, 271] width 93 height 10
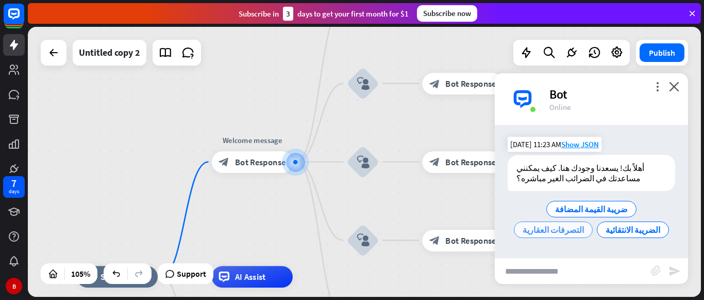
click at [593, 221] on div "التصرفات العقارية" at bounding box center [553, 229] width 79 height 17
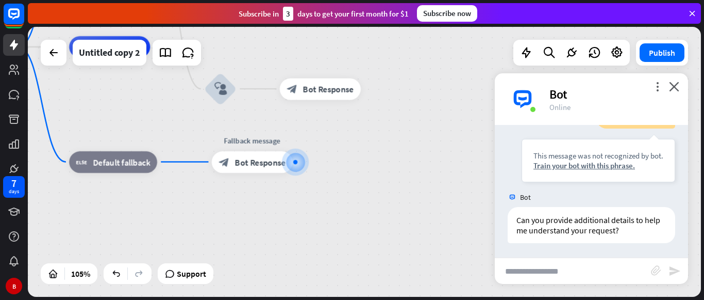
scroll to position [114, 0]
click at [673, 88] on icon "close" at bounding box center [674, 86] width 10 height 10
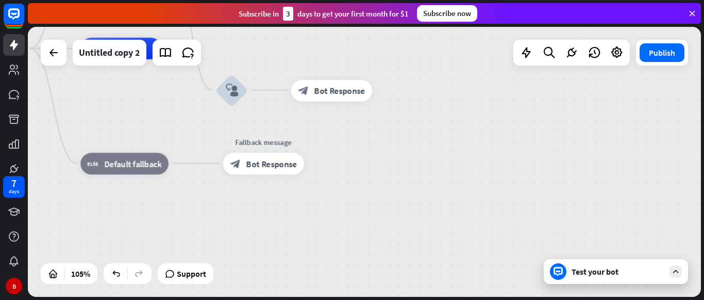
drag, startPoint x: 396, startPoint y: 139, endPoint x: 704, endPoint y: 174, distance: 309.8
click at [704, 174] on div "home_2 Start point Welcome message block_bot_response Bot Response block_user_i…" at bounding box center [366, 163] width 677 height 273
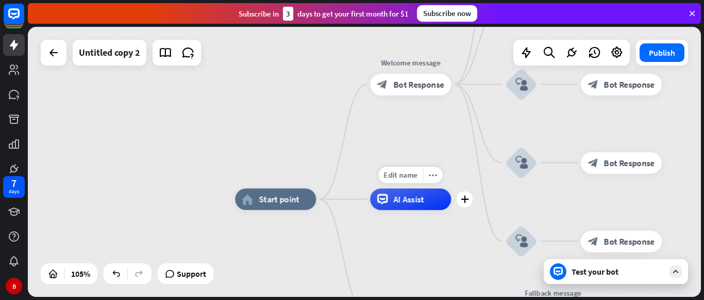
drag, startPoint x: 449, startPoint y: 98, endPoint x: 439, endPoint y: 248, distance: 149.9
click at [439, 210] on div "Edit name more_horiz plus AI Assist" at bounding box center [410, 199] width 81 height 22
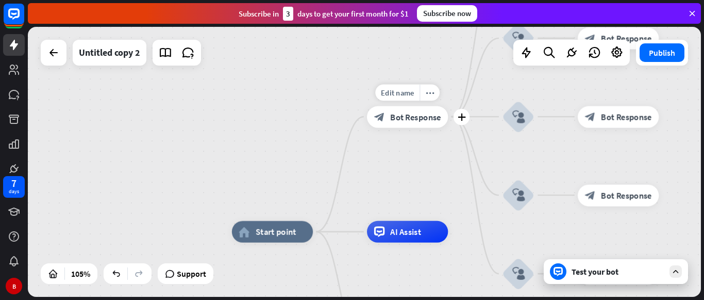
click at [407, 121] on span "Bot Response" at bounding box center [415, 116] width 51 height 11
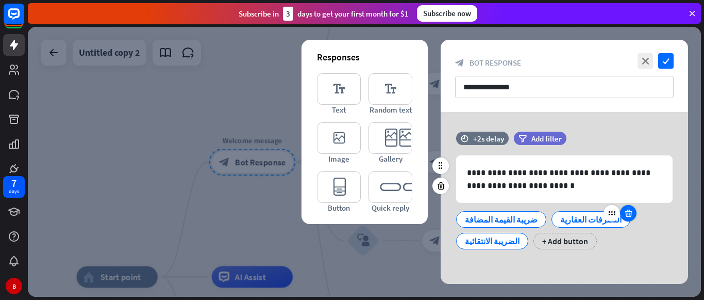
click at [620, 218] on div at bounding box center [628, 213] width 17 height 17
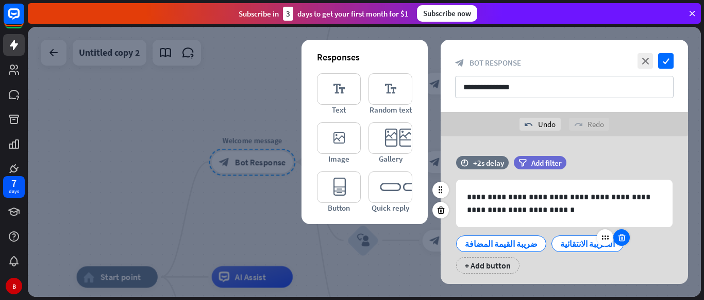
click at [617, 237] on icon at bounding box center [622, 237] width 10 height 9
click at [668, 61] on icon "check" at bounding box center [666, 60] width 15 height 15
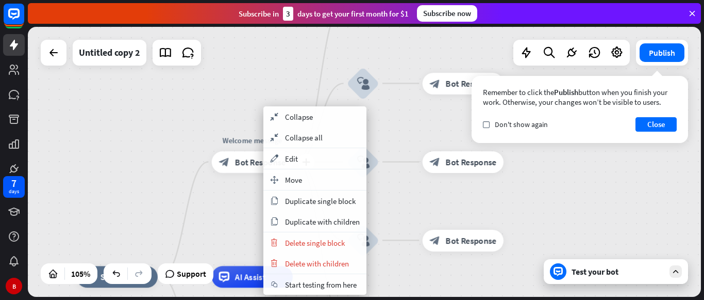
click at [235, 166] on span "Bot Response" at bounding box center [260, 161] width 51 height 11
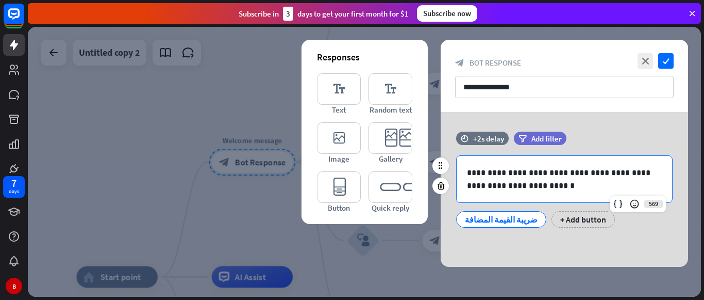
click at [482, 190] on p "**********" at bounding box center [564, 179] width 195 height 26
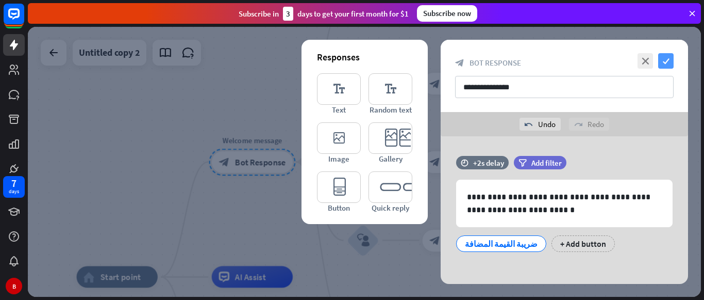
click at [666, 61] on icon "check" at bounding box center [666, 60] width 15 height 15
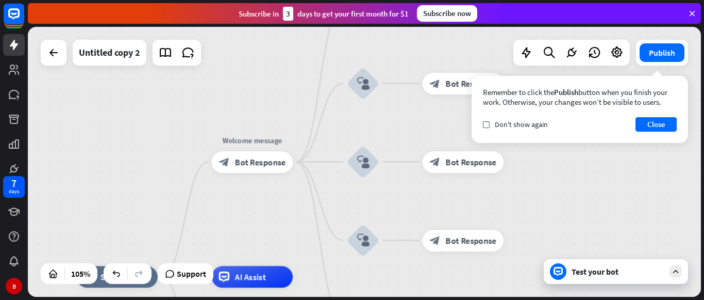
click at [595, 277] on div "Test your bot" at bounding box center [616, 271] width 144 height 25
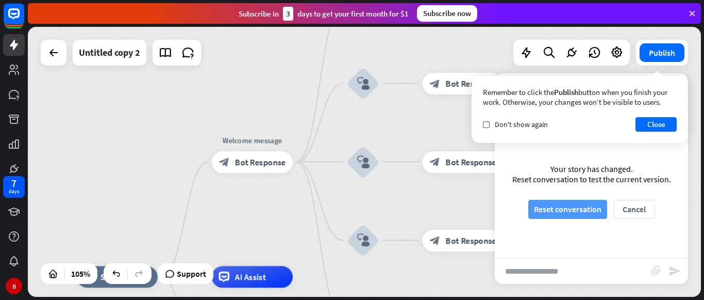
click at [580, 209] on button "Reset conversation" at bounding box center [568, 209] width 79 height 19
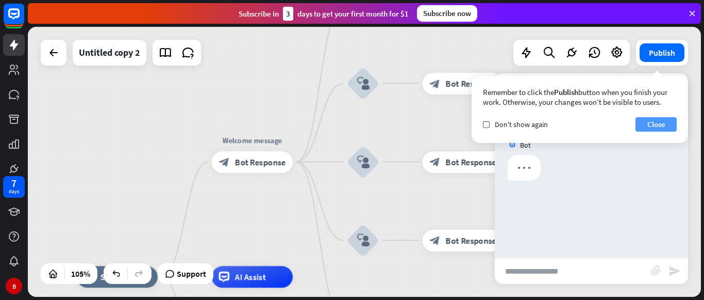
click at [653, 123] on button "Close" at bounding box center [656, 124] width 41 height 14
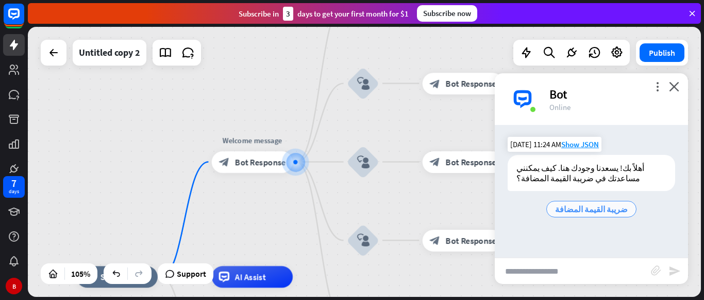
click at [606, 211] on span "ضريبة القيمة المضافة" at bounding box center [591, 209] width 73 height 10
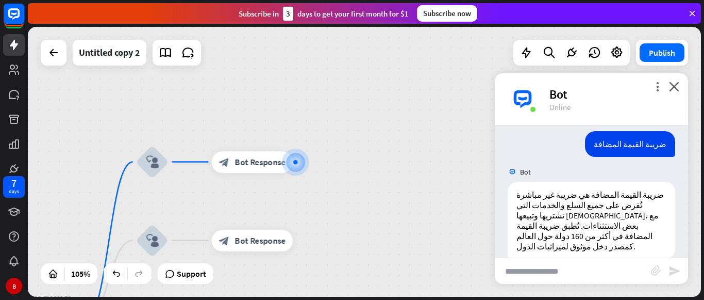
scroll to position [91, 0]
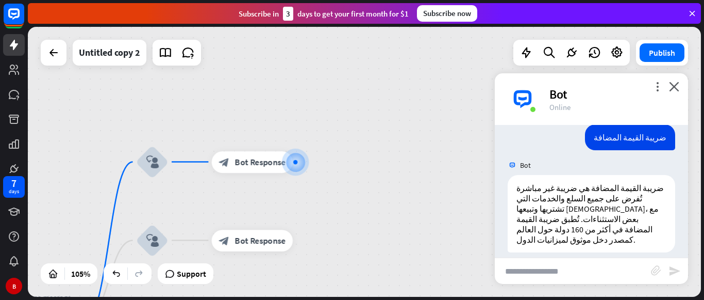
click at [550, 267] on input "text" at bounding box center [573, 271] width 156 height 26
type input "****"
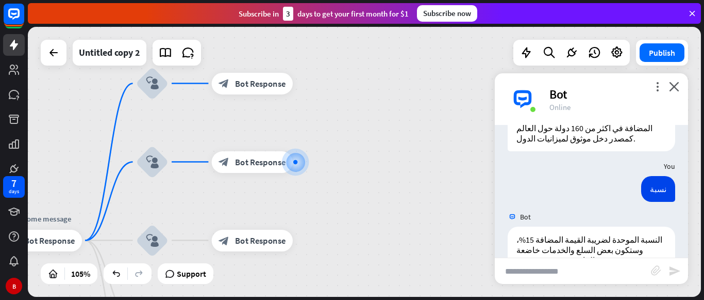
scroll to position [213, 0]
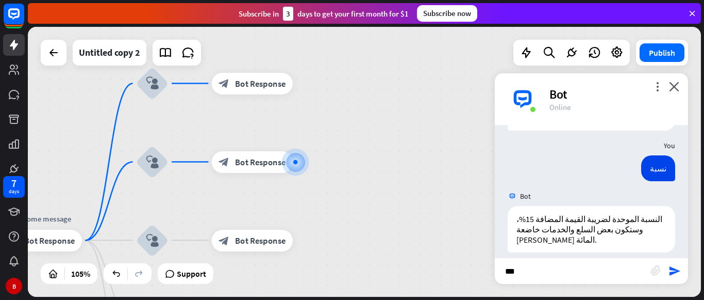
type input "****"
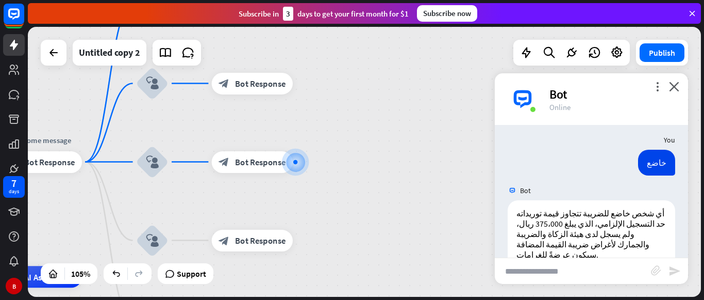
scroll to position [345, 0]
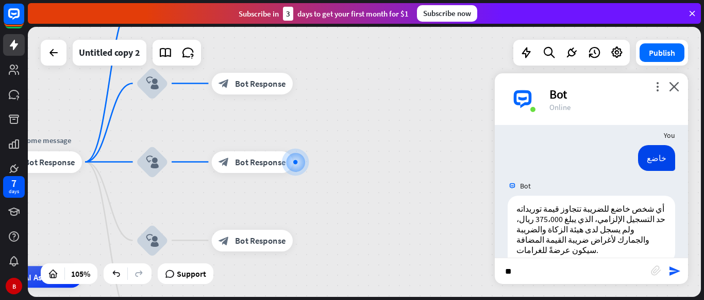
type input "*"
type input "**********"
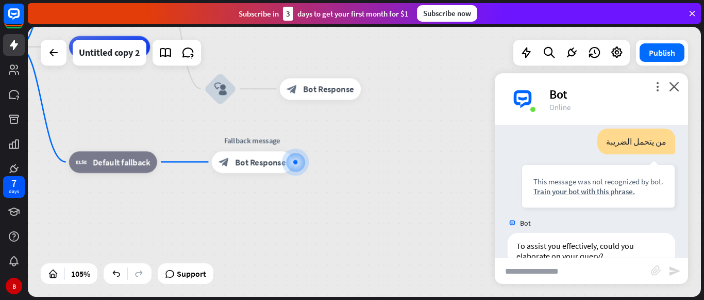
scroll to position [510, 0]
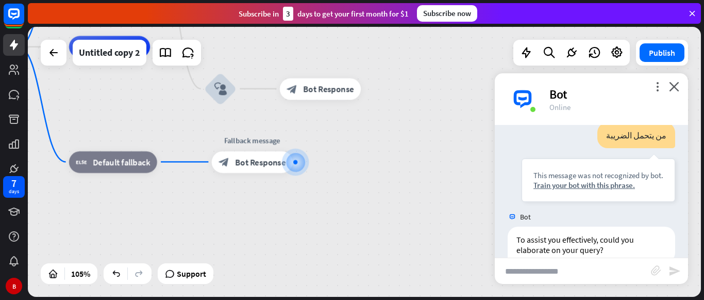
click at [550, 267] on input "text" at bounding box center [573, 271] width 156 height 26
type input "********"
click at [245, 170] on div "block_bot_response Bot Response" at bounding box center [252, 162] width 81 height 22
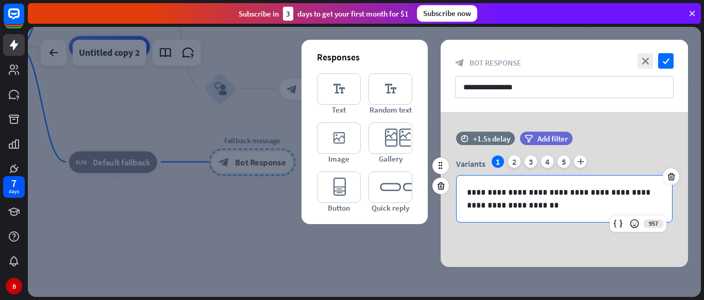
drag, startPoint x: 532, startPoint y: 203, endPoint x: 462, endPoint y: 189, distance: 71.6
drag, startPoint x: 462, startPoint y: 189, endPoint x: 520, endPoint y: 207, distance: 61.5
click at [520, 207] on p "**********" at bounding box center [564, 199] width 195 height 26
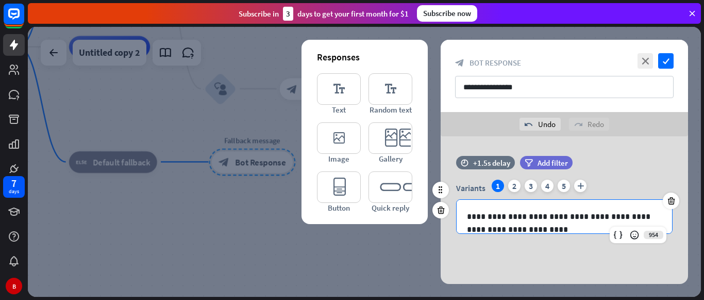
click at [467, 218] on div "**********" at bounding box center [565, 217] width 216 height 34
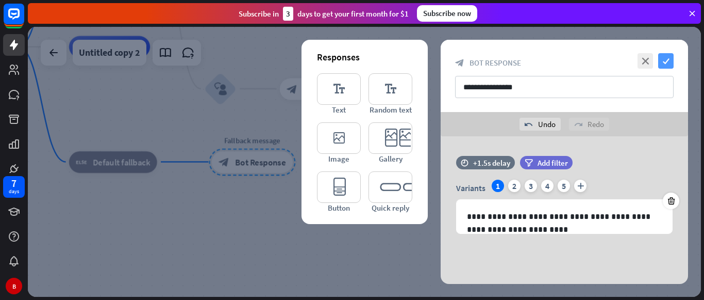
click at [666, 60] on icon "check" at bounding box center [666, 60] width 15 height 15
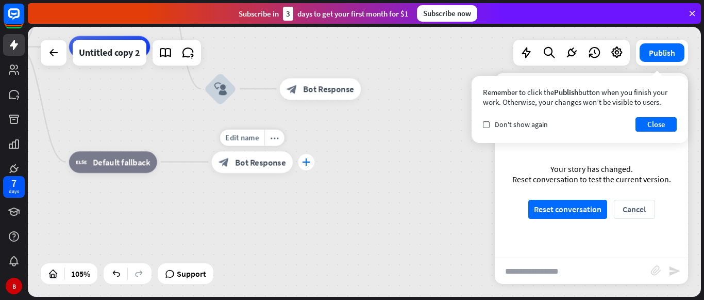
click at [313, 157] on div "plus" at bounding box center [306, 162] width 16 height 16
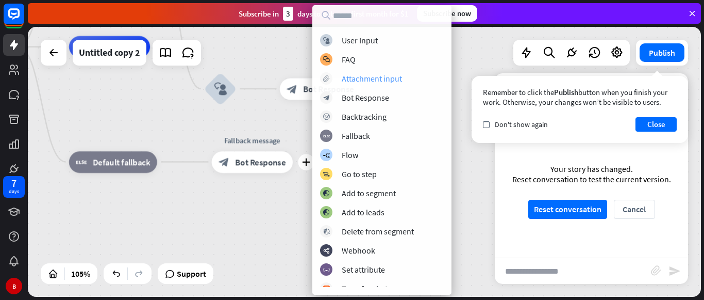
click at [373, 79] on div "Attachment input" at bounding box center [372, 78] width 60 height 10
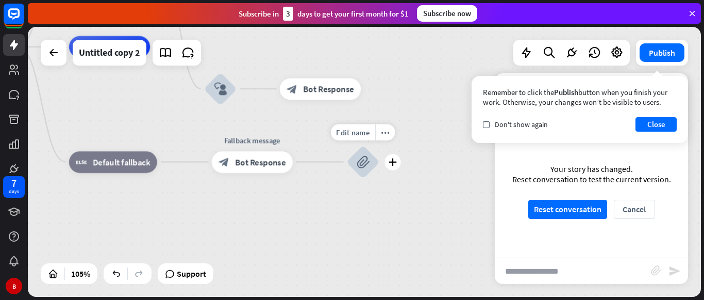
click at [367, 161] on icon "block_attachment" at bounding box center [363, 161] width 13 height 13
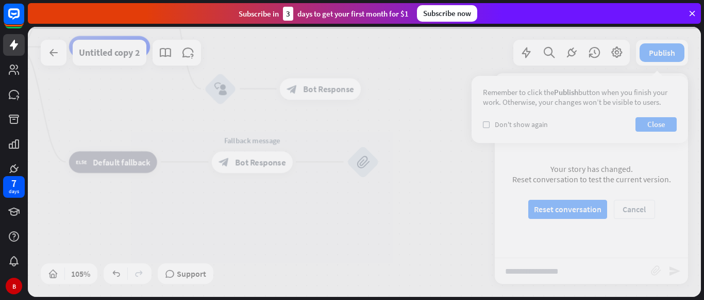
click at [367, 161] on div at bounding box center [364, 162] width 673 height 270
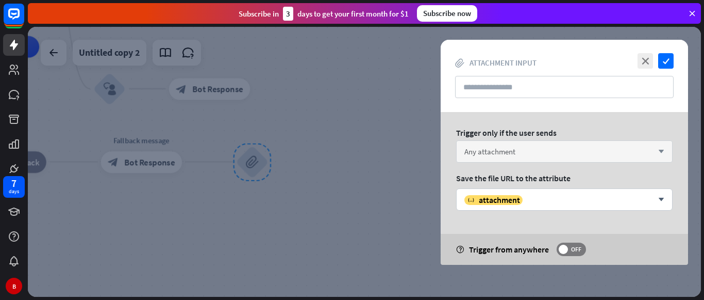
click at [533, 152] on div "Any attachment arrow_down" at bounding box center [564, 151] width 217 height 22
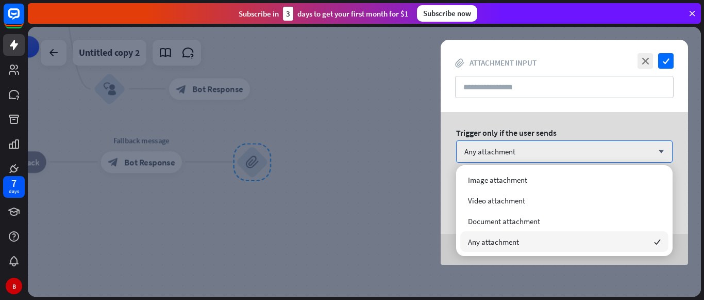
click at [513, 242] on span "Any attachment" at bounding box center [493, 242] width 51 height 10
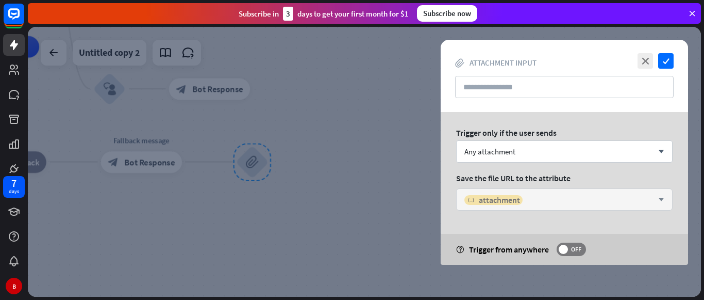
click at [507, 196] on span "attachment" at bounding box center [499, 199] width 41 height 10
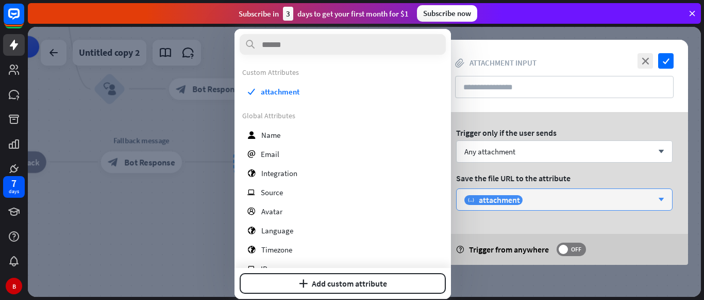
click at [570, 191] on div "variable attachment arrow_down" at bounding box center [564, 199] width 217 height 22
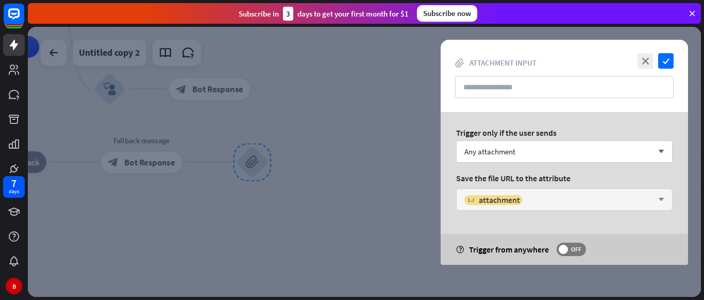
click at [570, 191] on div "variable attachment arrow_down" at bounding box center [564, 199] width 217 height 22
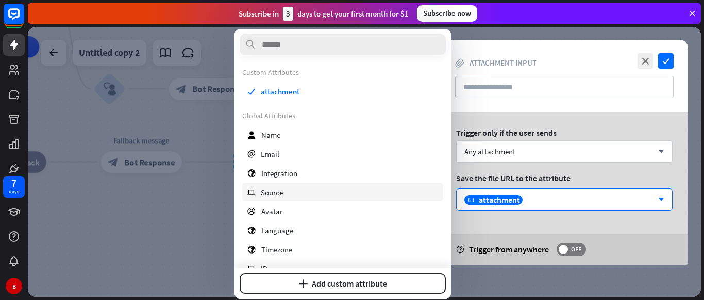
click at [268, 194] on span "Source" at bounding box center [272, 192] width 22 height 10
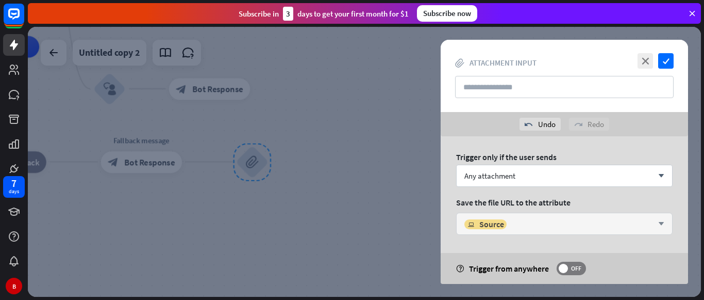
click at [558, 226] on div "ip Source" at bounding box center [559, 224] width 189 height 10
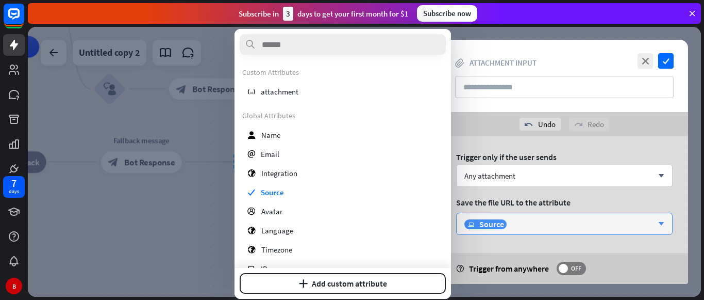
click at [558, 226] on div "ip Source" at bounding box center [559, 224] width 189 height 10
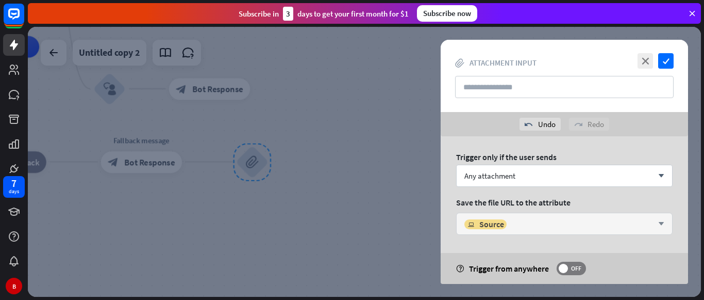
click at [558, 226] on div "ip Source" at bounding box center [559, 224] width 189 height 10
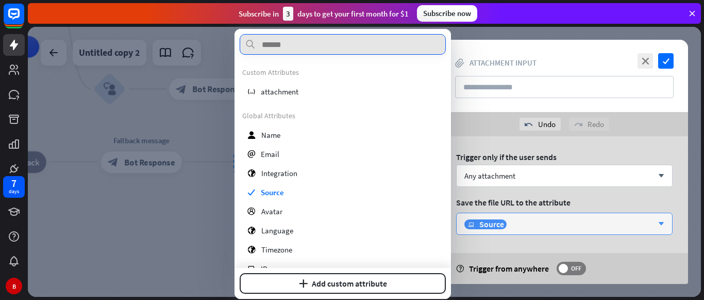
paste input "**********"
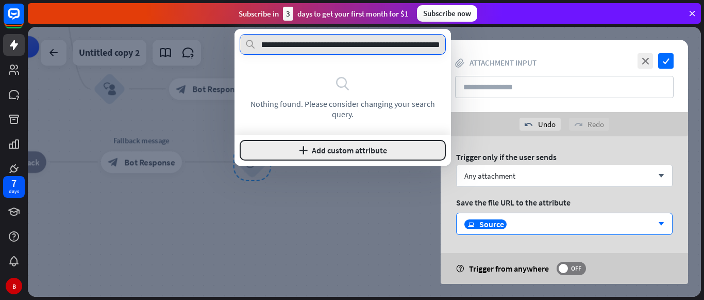
type input "**********"
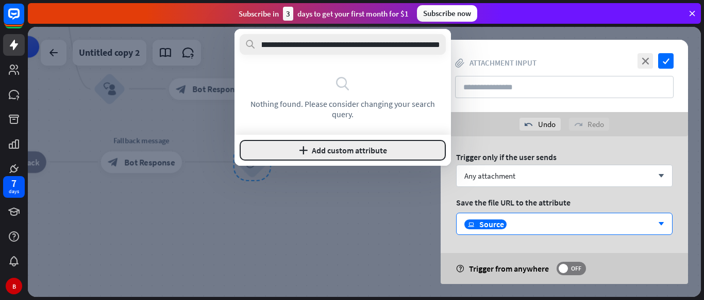
scroll to position [0, 0]
click at [381, 146] on button "plus Add custom attribute" at bounding box center [343, 150] width 206 height 21
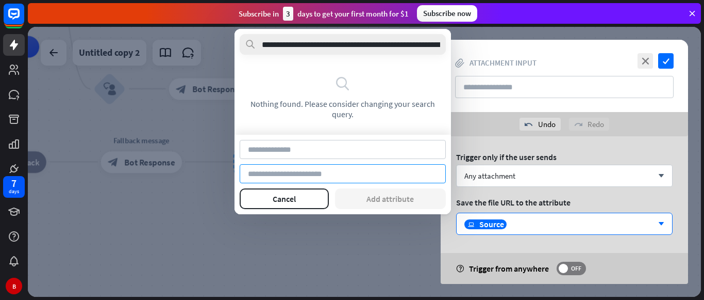
click at [295, 177] on input at bounding box center [343, 173] width 206 height 19
paste input "**********"
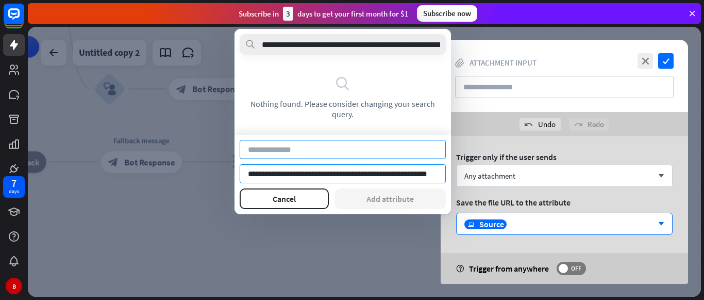
type input "**********"
click at [287, 145] on input at bounding box center [343, 149] width 206 height 19
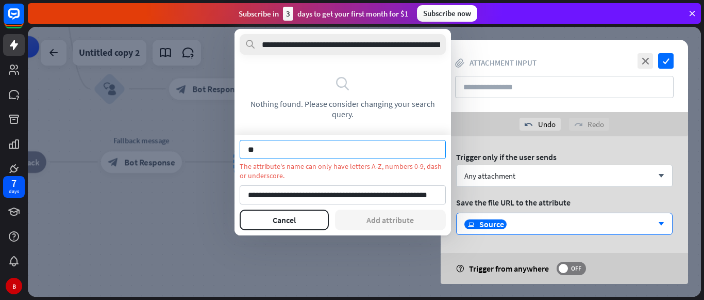
type input "*"
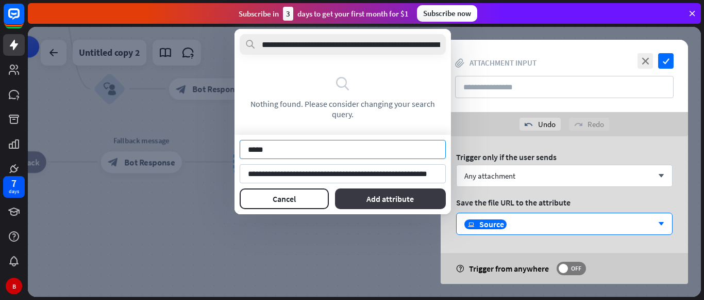
type input "*****"
click at [365, 201] on button "Add attribute" at bounding box center [390, 198] width 111 height 21
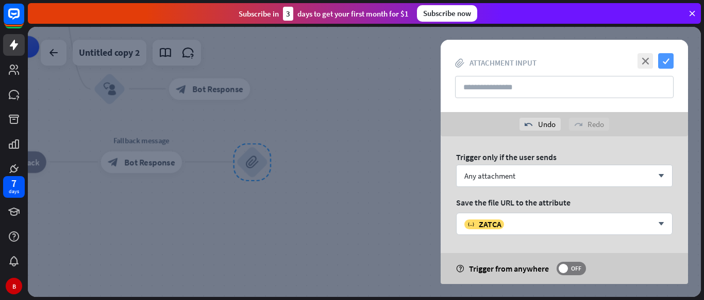
click at [667, 58] on icon "check" at bounding box center [666, 60] width 15 height 15
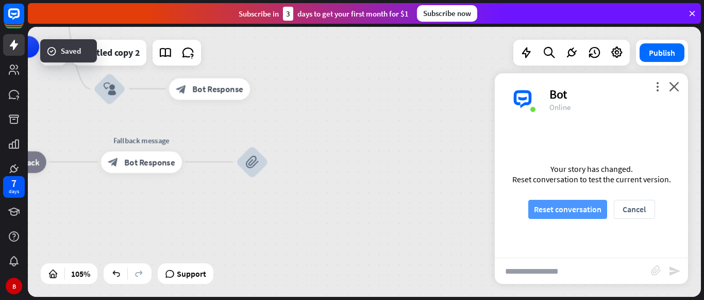
click at [539, 215] on button "Reset conversation" at bounding box center [568, 209] width 79 height 19
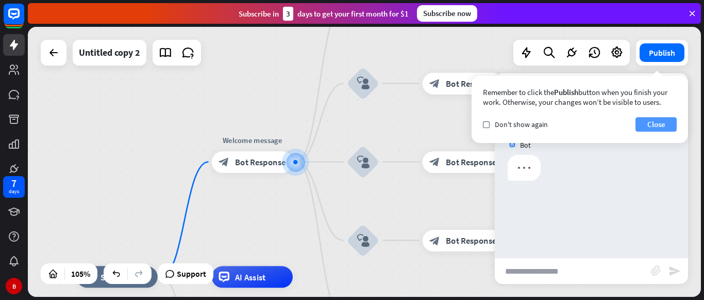
click at [662, 126] on button "Close" at bounding box center [656, 124] width 41 height 14
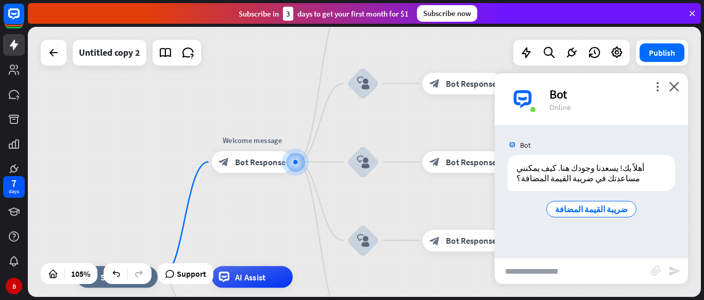
click at [566, 264] on input "text" at bounding box center [573, 271] width 156 height 26
type input "*"
type input "******"
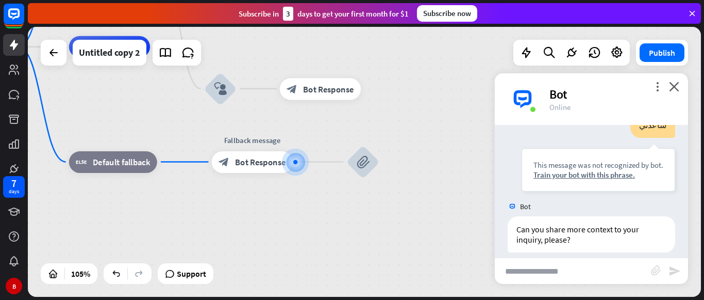
scroll to position [114, 0]
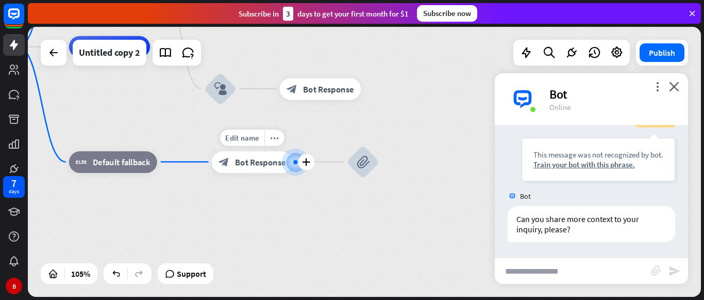
click at [268, 167] on span "Bot Response" at bounding box center [260, 161] width 51 height 11
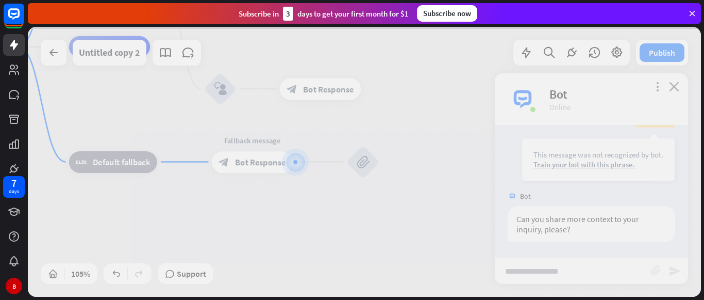
click at [268, 167] on div at bounding box center [364, 162] width 673 height 270
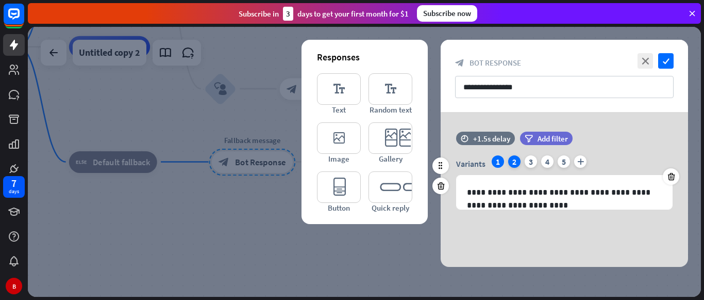
click at [517, 163] on div "2" at bounding box center [514, 161] width 12 height 12
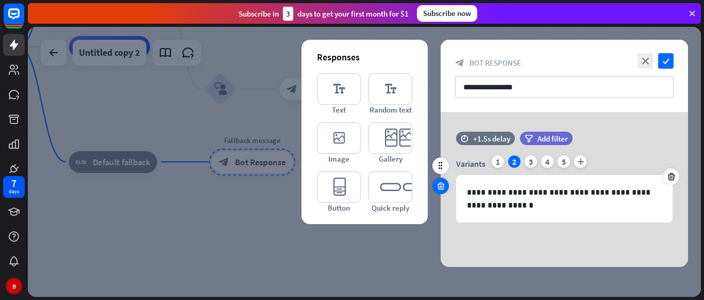
click at [442, 187] on icon at bounding box center [441, 185] width 10 height 9
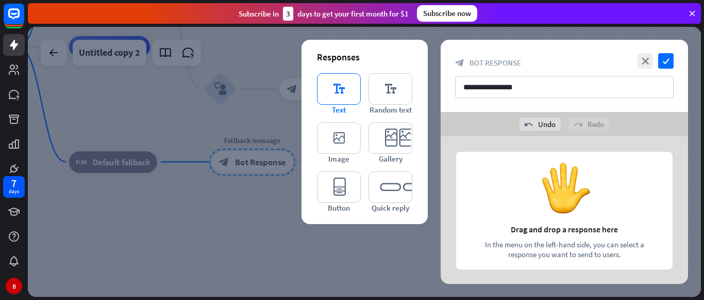
click at [332, 102] on icon "editor_text" at bounding box center [339, 88] width 44 height 31
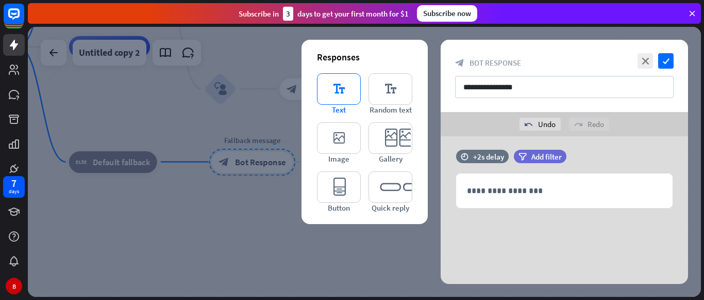
scroll to position [7, 0]
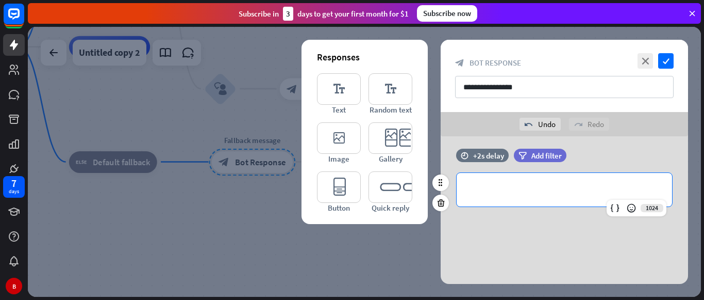
click at [496, 182] on div "**********" at bounding box center [565, 190] width 216 height 34
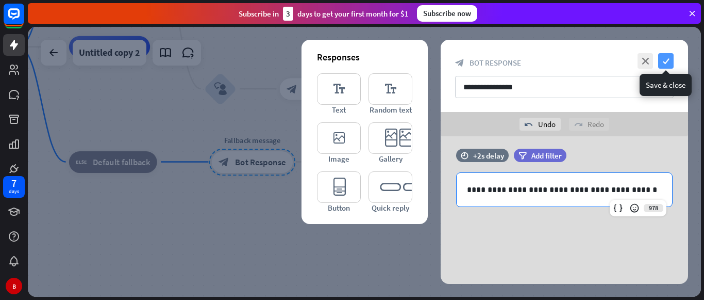
click at [667, 57] on icon "check" at bounding box center [666, 60] width 15 height 15
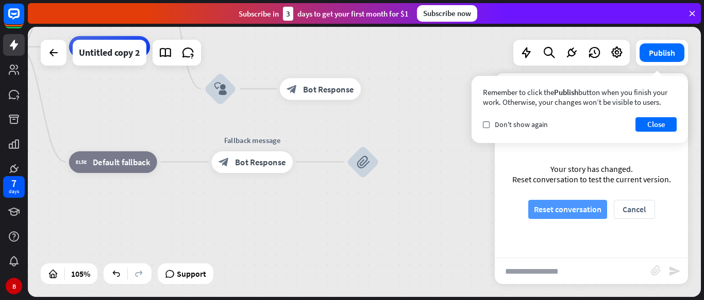
click at [546, 207] on button "Reset conversation" at bounding box center [568, 209] width 79 height 19
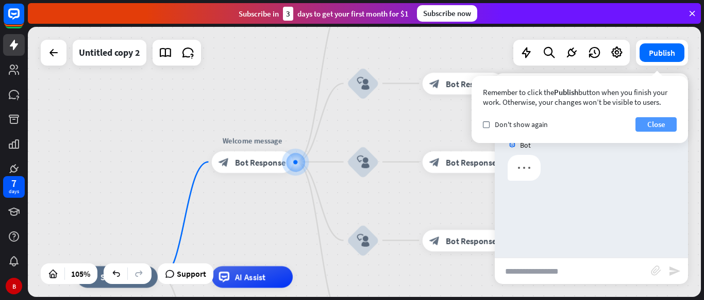
click at [648, 124] on button "Close" at bounding box center [656, 124] width 41 height 14
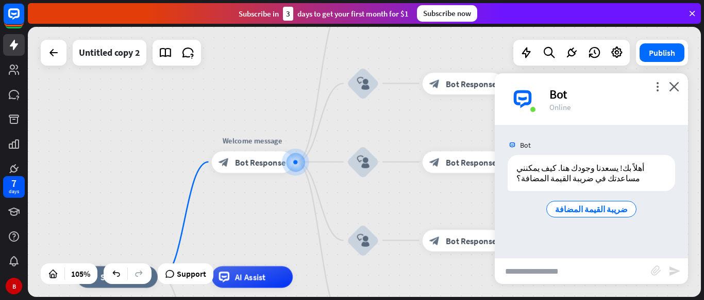
click at [529, 274] on input "text" at bounding box center [573, 271] width 156 height 26
type input "*"
click at [672, 272] on icon "send" at bounding box center [675, 271] width 12 height 12
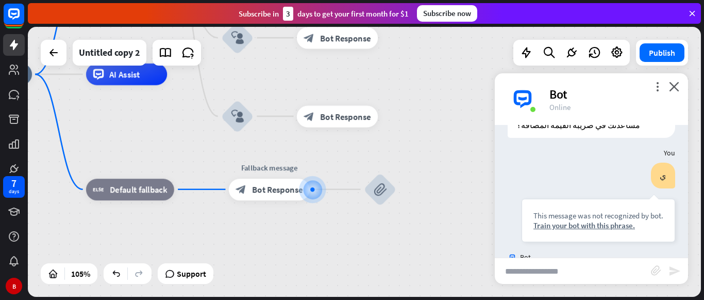
scroll to position [104, 0]
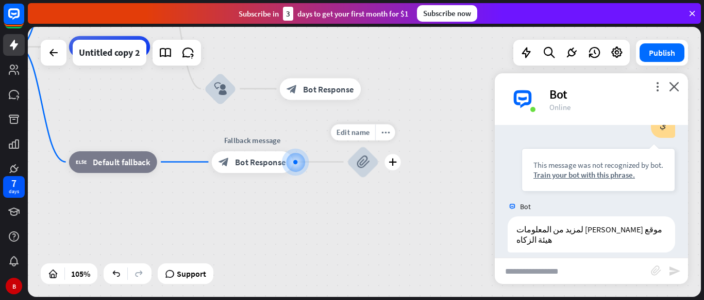
click at [362, 165] on icon "block_attachment" at bounding box center [363, 161] width 13 height 13
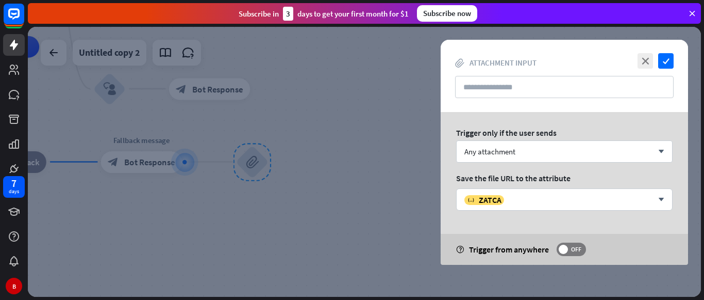
click at [668, 53] on div "close check block_attachment Attachment input" at bounding box center [565, 76] width 248 height 72
click at [664, 55] on icon "check" at bounding box center [666, 60] width 15 height 15
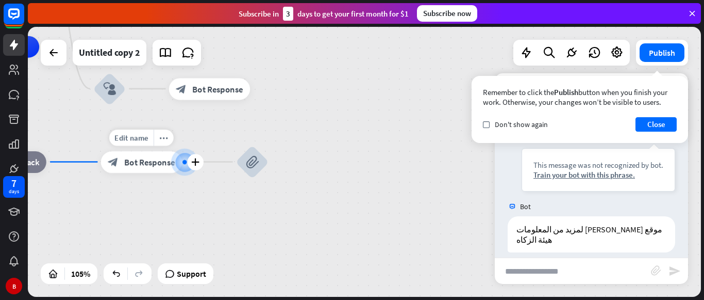
click at [151, 160] on span "Bot Response" at bounding box center [149, 161] width 51 height 11
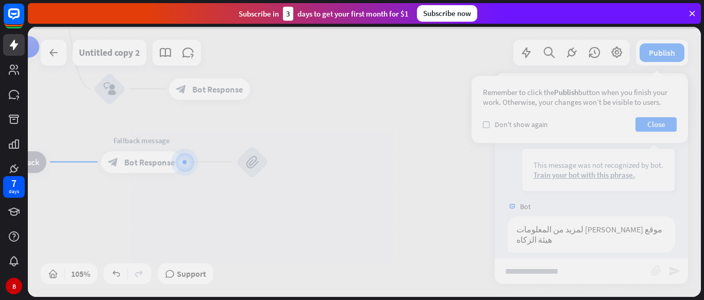
click at [151, 160] on div at bounding box center [364, 162] width 673 height 270
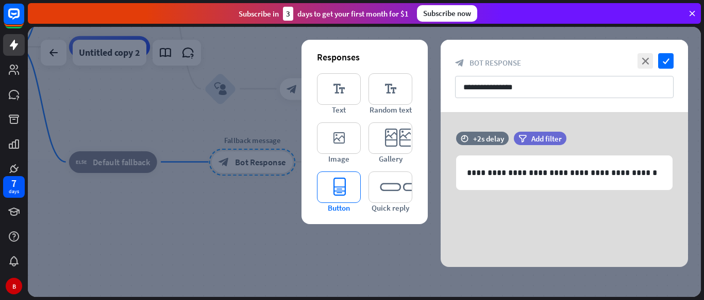
click at [326, 188] on icon "editor_button" at bounding box center [339, 186] width 44 height 31
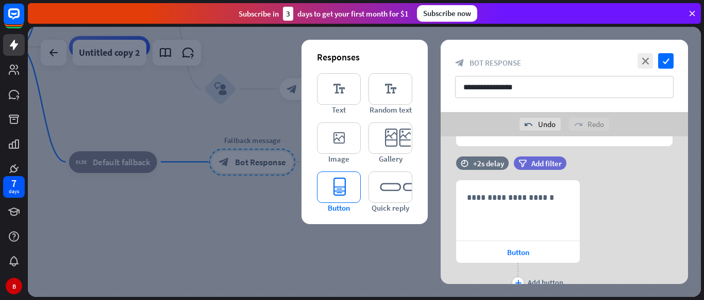
scroll to position [88, 0]
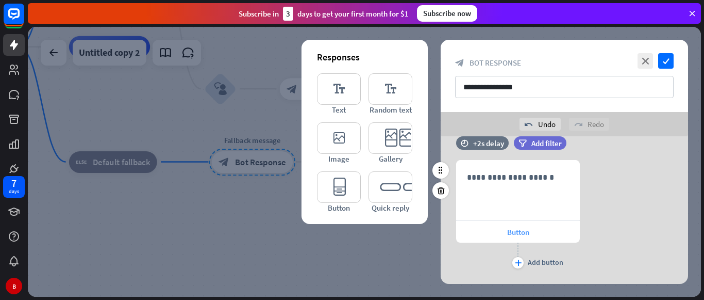
click at [497, 234] on div "Button" at bounding box center [518, 232] width 124 height 22
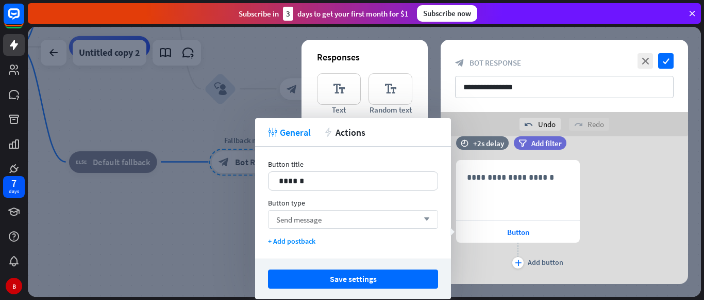
click at [361, 218] on div "Send message arrow_down" at bounding box center [353, 219] width 170 height 19
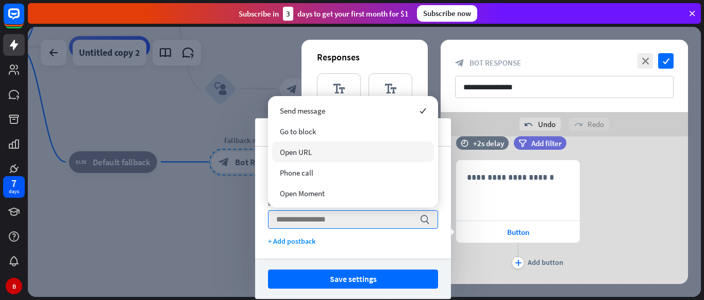
click at [309, 149] on span "Open URL" at bounding box center [296, 152] width 32 height 10
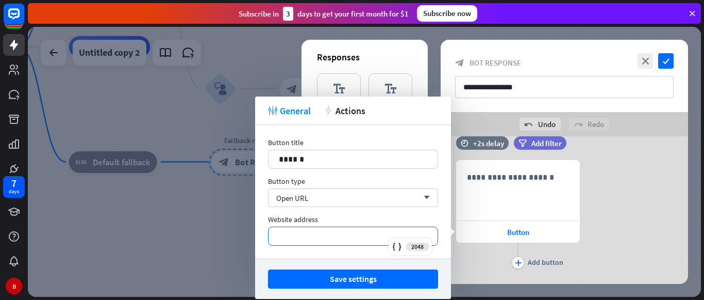
click at [319, 236] on p "*********" at bounding box center [353, 235] width 149 height 13
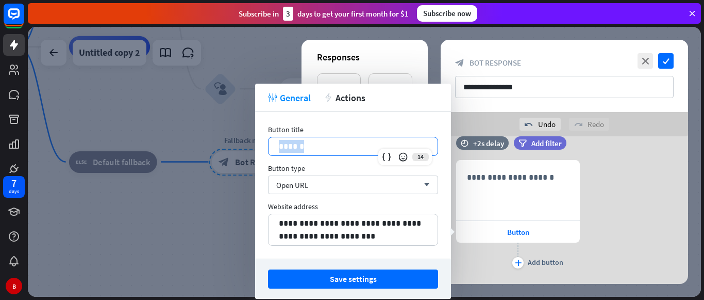
drag, startPoint x: 303, startPoint y: 146, endPoint x: 265, endPoint y: 145, distance: 38.7
click at [265, 145] on div "**********" at bounding box center [353, 185] width 196 height 146
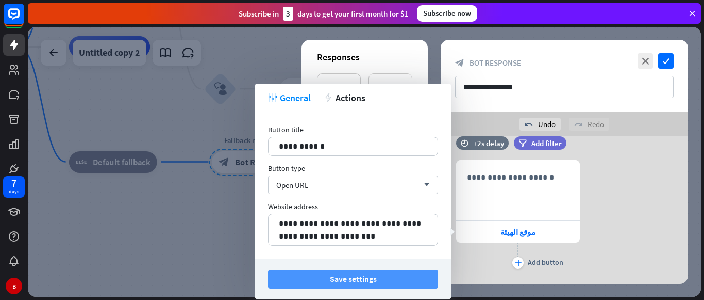
click at [310, 278] on button "Save settings" at bounding box center [353, 278] width 170 height 19
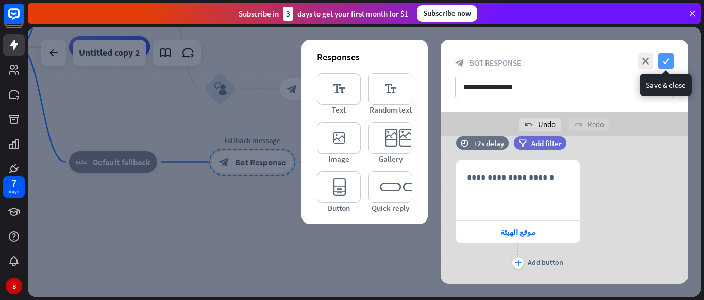
click at [663, 59] on icon "check" at bounding box center [666, 60] width 15 height 15
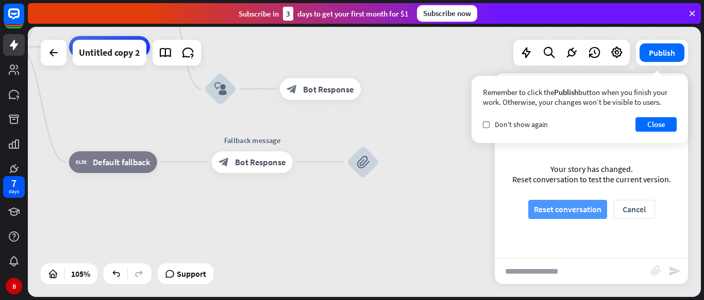
click at [542, 212] on button "Reset conversation" at bounding box center [568, 209] width 79 height 19
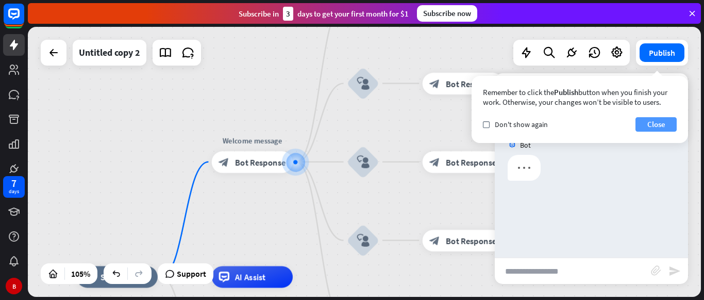
click at [659, 123] on button "Close" at bounding box center [656, 124] width 41 height 14
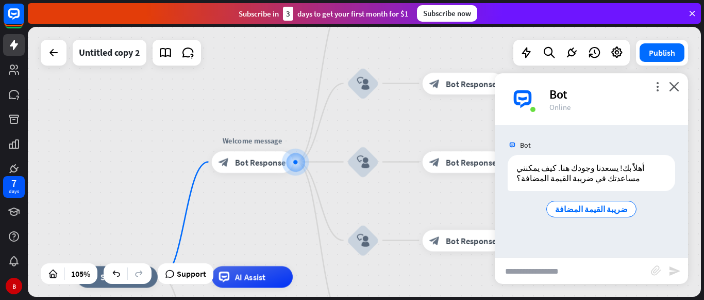
click at [531, 272] on input "text" at bounding box center [573, 271] width 156 height 26
type input "*"
click at [672, 276] on icon "send" at bounding box center [675, 271] width 12 height 12
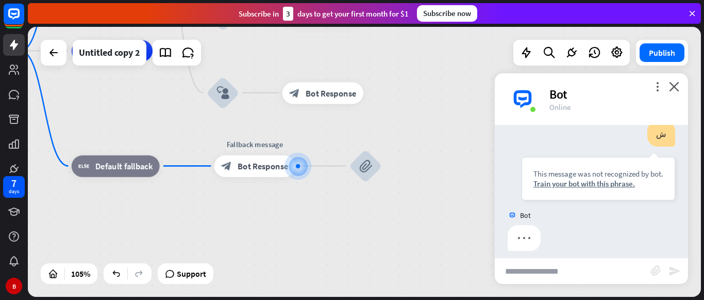
scroll to position [104, 0]
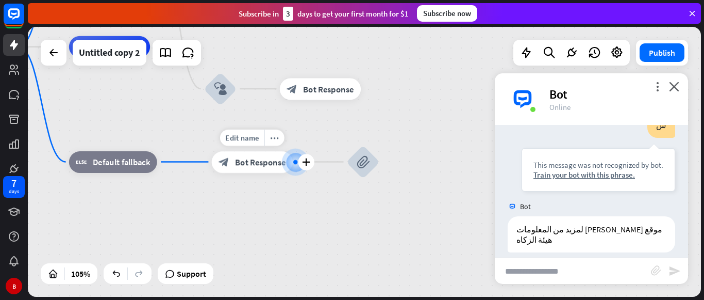
click at [259, 157] on span "Bot Response" at bounding box center [260, 161] width 51 height 11
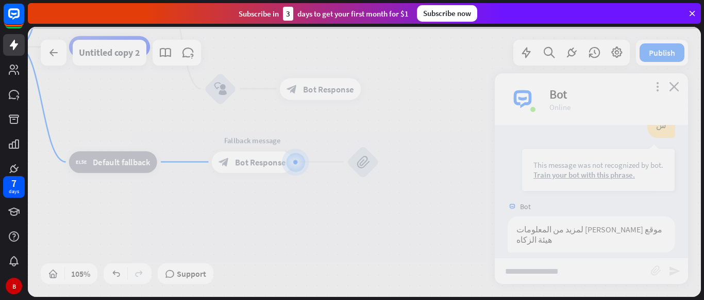
click at [259, 157] on div at bounding box center [364, 162] width 673 height 270
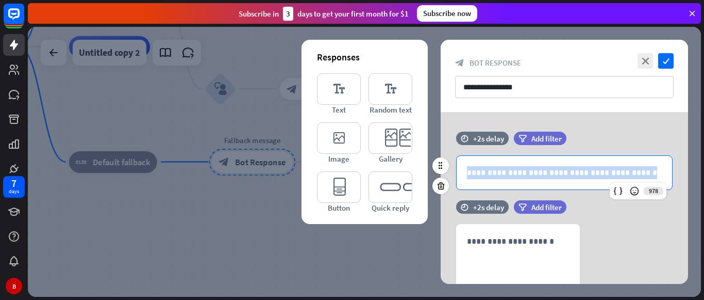
drag, startPoint x: 597, startPoint y: 174, endPoint x: 466, endPoint y: 176, distance: 130.5
click at [466, 176] on div "**********" at bounding box center [565, 173] width 216 height 34
copy p "**********"
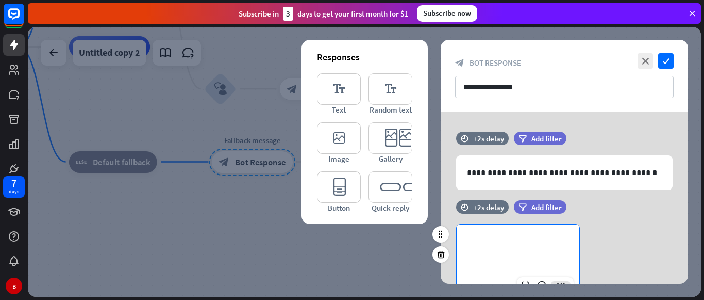
click at [464, 253] on div "**********" at bounding box center [518, 253] width 123 height 59
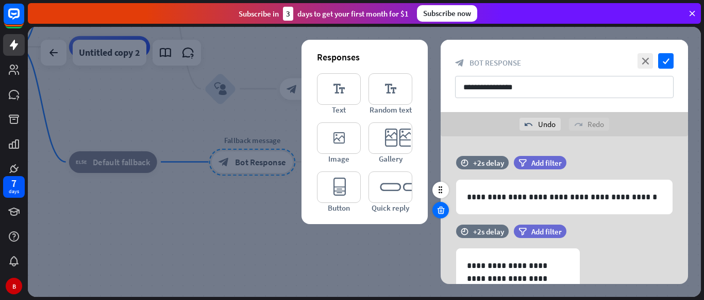
click at [443, 208] on icon at bounding box center [441, 209] width 10 height 9
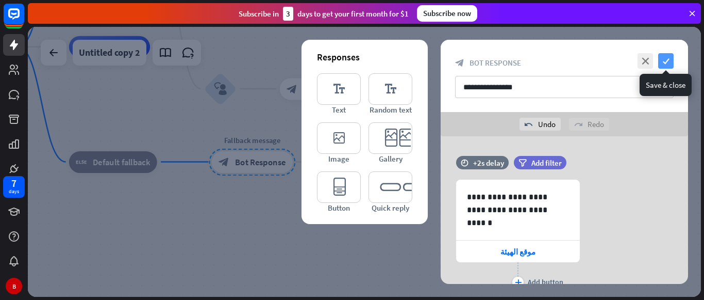
click at [663, 60] on icon "check" at bounding box center [666, 60] width 15 height 15
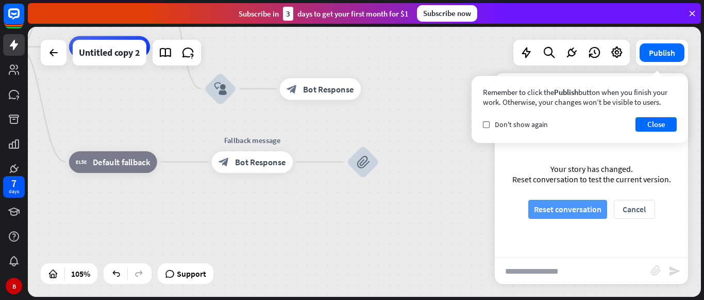
click at [560, 207] on button "Reset conversation" at bounding box center [568, 209] width 79 height 19
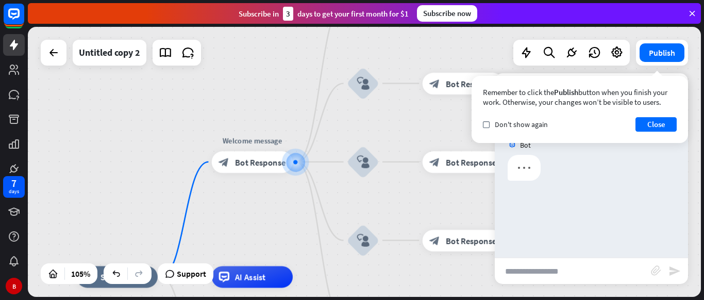
click at [526, 272] on input "text" at bounding box center [573, 271] width 156 height 26
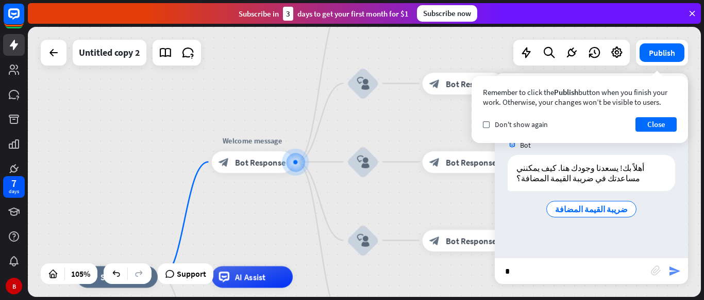
type input "*"
click at [673, 269] on icon "send" at bounding box center [675, 271] width 12 height 12
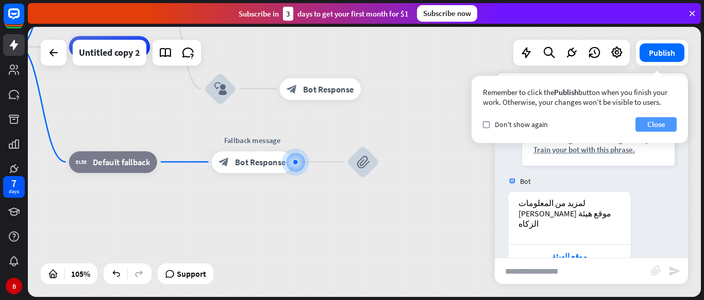
scroll to position [144, 0]
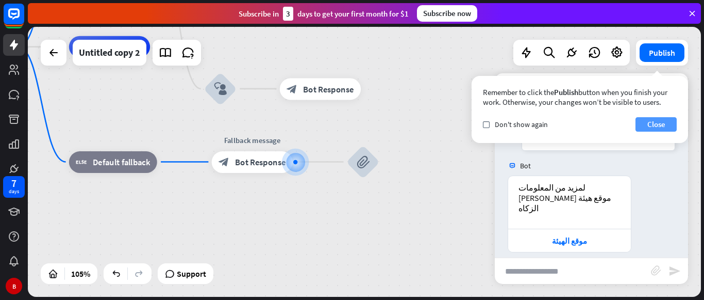
click at [663, 121] on button "Close" at bounding box center [656, 124] width 41 height 14
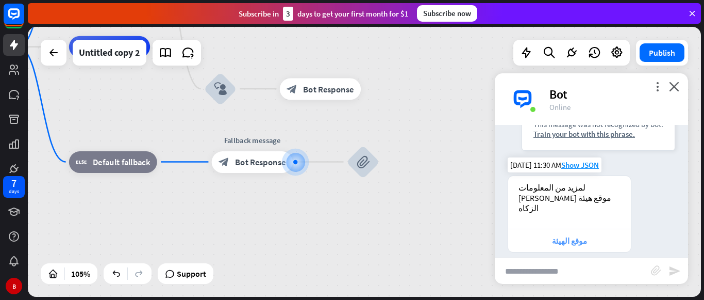
click at [575, 236] on div "موقع الهيئة" at bounding box center [570, 241] width 112 height 10
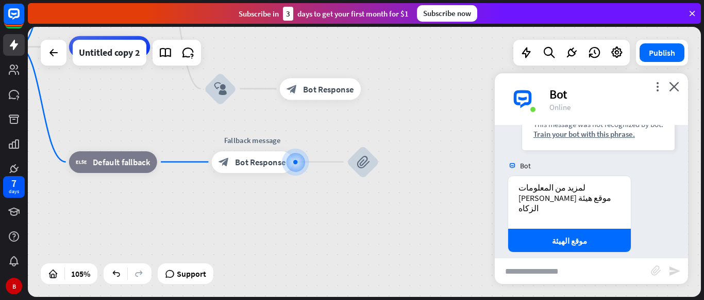
click at [675, 91] on div "Bot" at bounding box center [613, 94] width 126 height 16
click at [674, 87] on icon "close" at bounding box center [674, 86] width 10 height 10
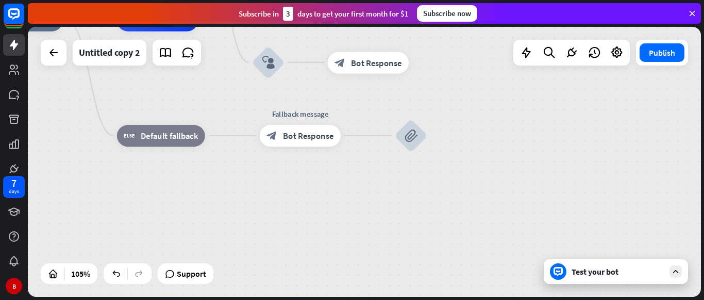
drag, startPoint x: 402, startPoint y: 134, endPoint x: 479, endPoint y: 95, distance: 85.6
click at [479, 95] on div "home_2 Start point Welcome message block_bot_response Bot Response block_user_i…" at bounding box center [335, 162] width 706 height 283
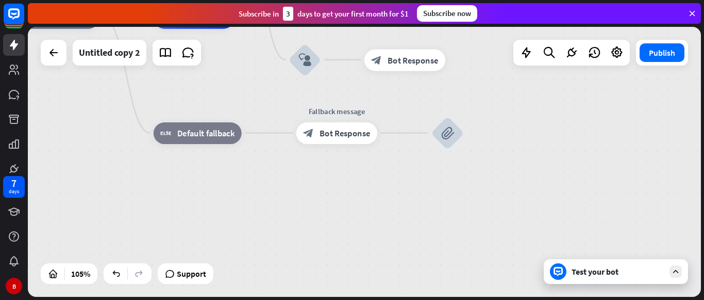
drag, startPoint x: 479, startPoint y: 95, endPoint x: 495, endPoint y: 104, distance: 18.2
click at [495, 104] on div "home_2 Start point Welcome message block_bot_response Bot Response block_user_i…" at bounding box center [372, 159] width 706 height 283
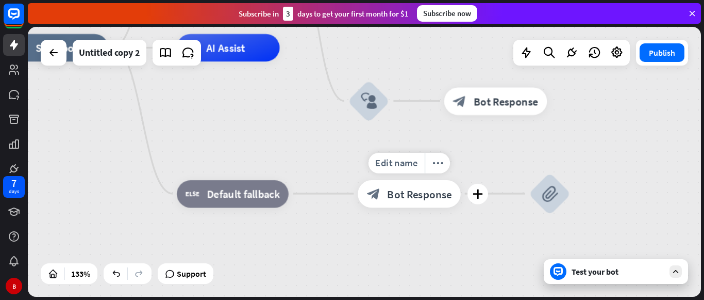
drag, startPoint x: 400, startPoint y: 106, endPoint x: 481, endPoint y: 176, distance: 107.1
click at [461, 179] on div "Edit name more_horiz plus block_bot_response Bot Response" at bounding box center [409, 192] width 103 height 27
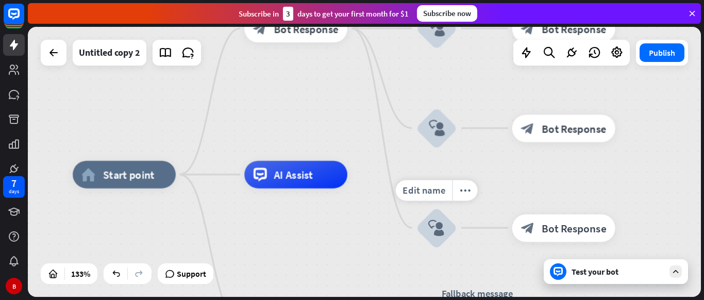
drag, startPoint x: 417, startPoint y: 72, endPoint x: 542, endPoint y: 282, distance: 244.2
click at [457, 248] on div "Edit name more_horiz block_user_input" at bounding box center [436, 227] width 41 height 41
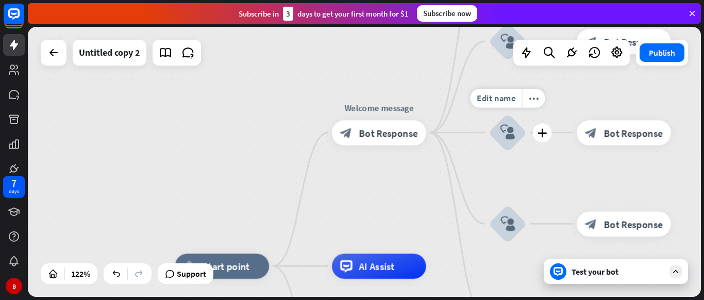
drag, startPoint x: 536, startPoint y: 167, endPoint x: 511, endPoint y: 196, distance: 38.8
click at [511, 151] on div "Edit name more_horiz plus block_user_input" at bounding box center [508, 132] width 38 height 38
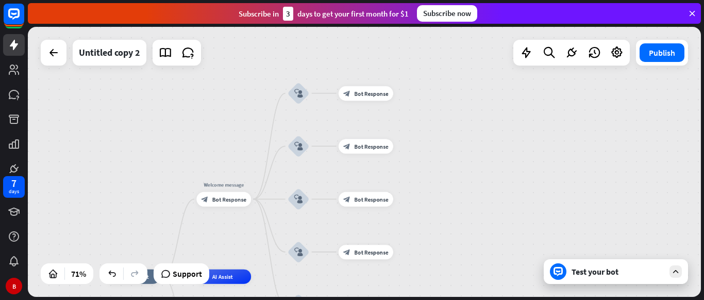
drag, startPoint x: 645, startPoint y: 186, endPoint x: 448, endPoint y: 209, distance: 197.8
click at [448, 209] on div "home_2 Start point Welcome message block_bot_response Bot Response block_user_i…" at bounding box center [364, 162] width 673 height 270
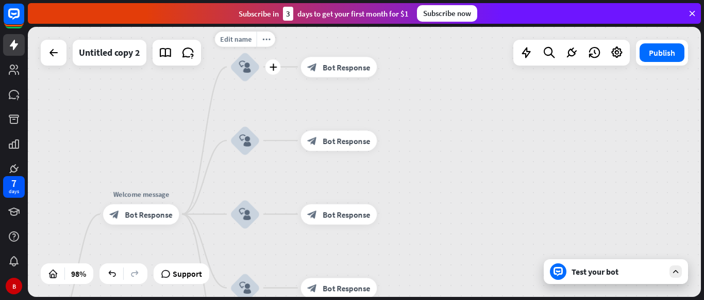
click at [241, 68] on icon "block_user_input" at bounding box center [245, 67] width 12 height 12
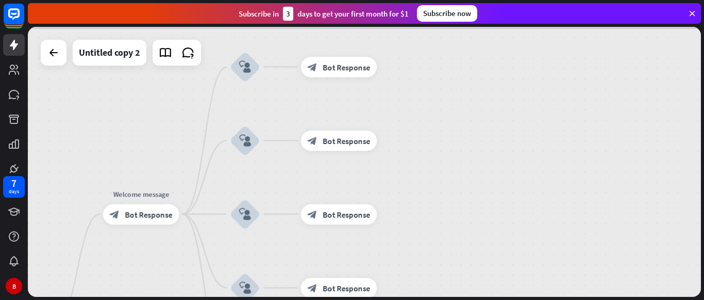
click at [241, 68] on div at bounding box center [364, 162] width 673 height 270
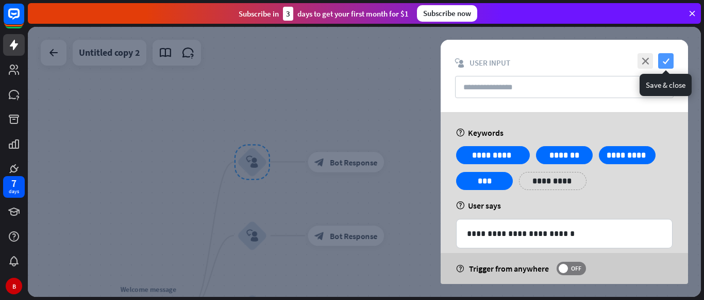
click at [666, 62] on icon "check" at bounding box center [666, 60] width 15 height 15
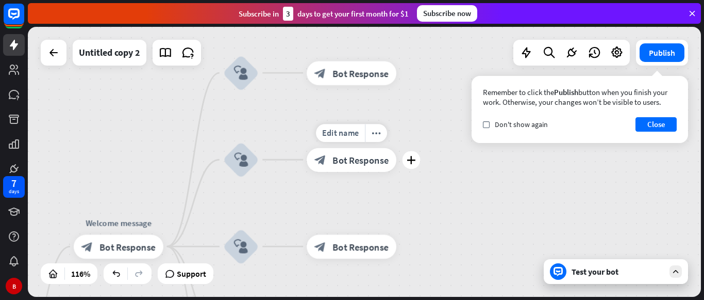
drag, startPoint x: 253, startPoint y: 209, endPoint x: 315, endPoint y: 124, distance: 104.9
click at [315, 147] on div "Edit name more_horiz plus block_bot_response Bot Response" at bounding box center [352, 159] width 90 height 24
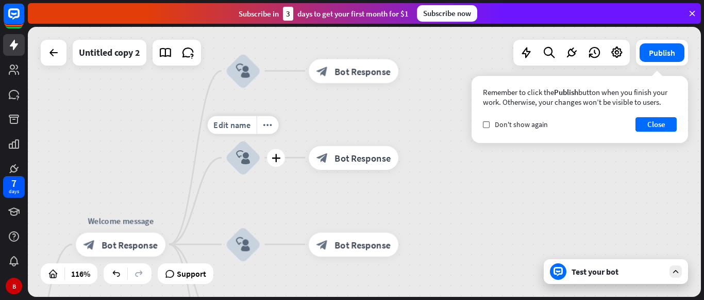
click at [241, 156] on icon "block_user_input" at bounding box center [243, 157] width 14 height 14
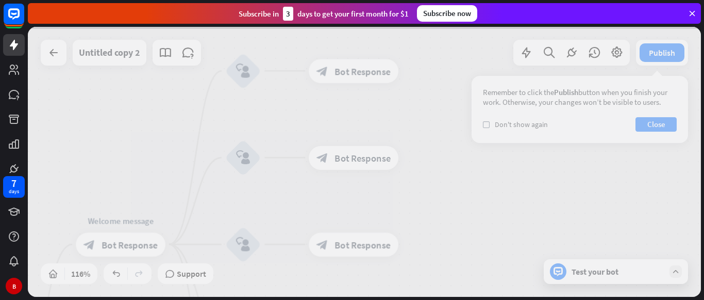
click at [241, 156] on div at bounding box center [364, 162] width 673 height 270
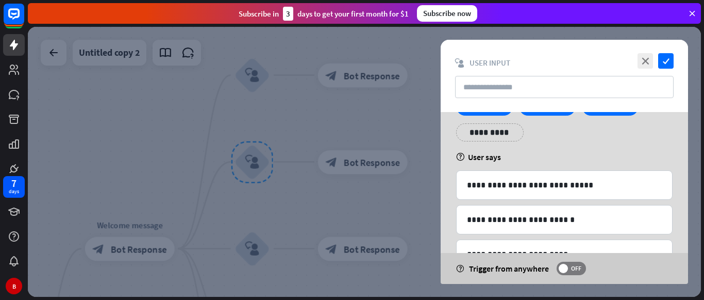
scroll to position [16, 0]
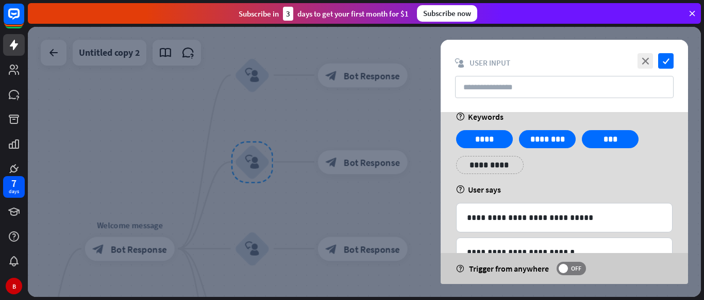
click at [512, 167] on div "**********" at bounding box center [490, 165] width 68 height 18
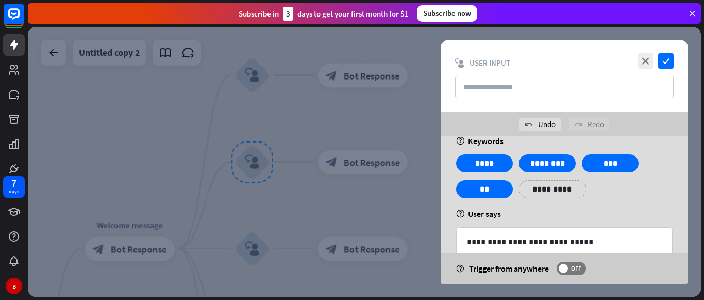
click at [593, 202] on div "**********" at bounding box center [564, 180] width 223 height 52
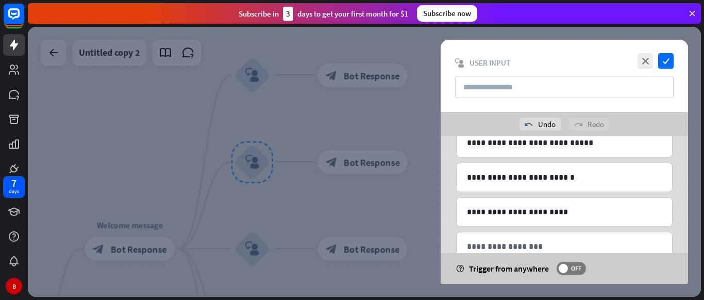
scroll to position [118, 0]
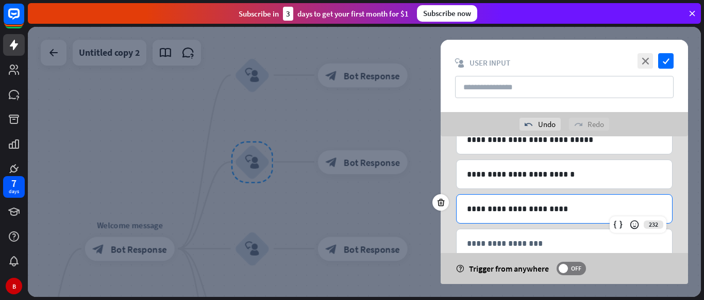
click at [593, 202] on p "**********" at bounding box center [564, 208] width 195 height 13
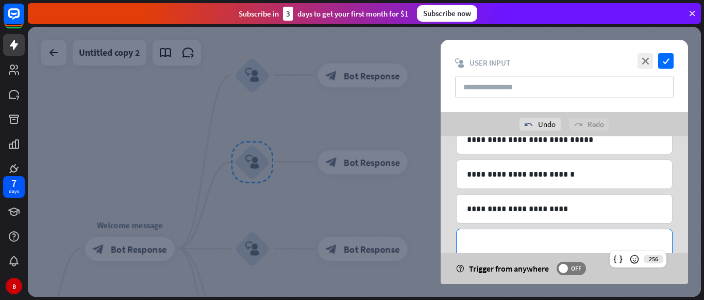
click at [547, 235] on div "**********" at bounding box center [565, 243] width 216 height 28
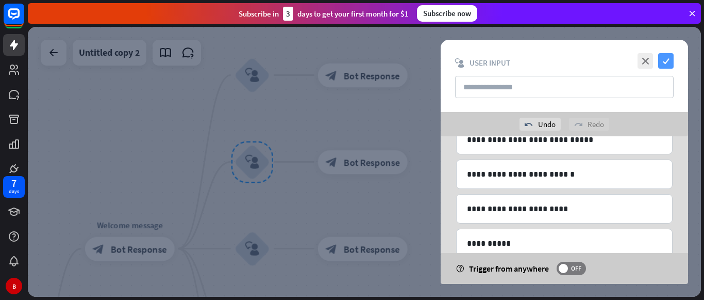
click at [669, 59] on icon "check" at bounding box center [666, 60] width 15 height 15
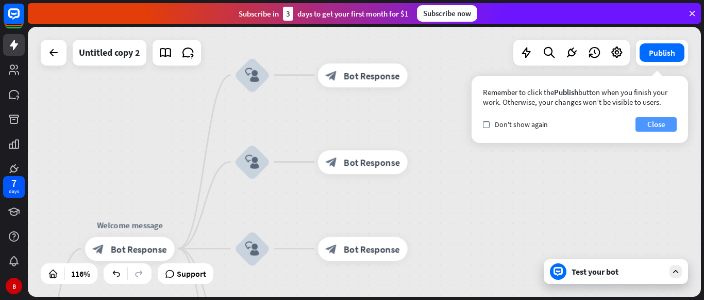
click at [668, 125] on button "Close" at bounding box center [656, 124] width 41 height 14
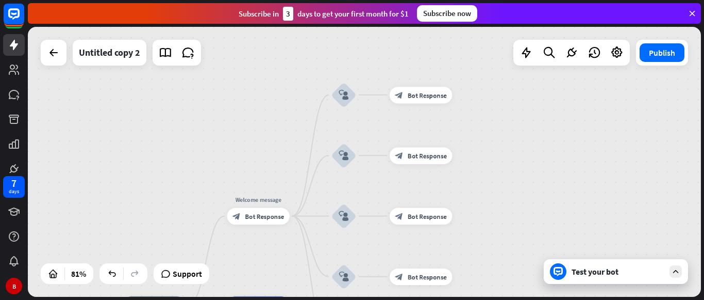
drag, startPoint x: 556, startPoint y: 140, endPoint x: 535, endPoint y: 29, distance: 113.5
drag, startPoint x: 523, startPoint y: 145, endPoint x: 509, endPoint y: 129, distance: 21.2
drag, startPoint x: 504, startPoint y: 157, endPoint x: 434, endPoint y: 146, distance: 71.4
click at [588, 277] on div "Test your bot" at bounding box center [616, 271] width 144 height 25
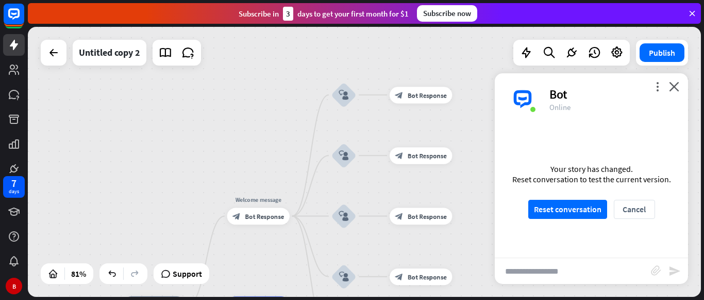
click at [675, 94] on div "Bot" at bounding box center [613, 94] width 126 height 16
click at [678, 88] on icon "close" at bounding box center [674, 86] width 10 height 10
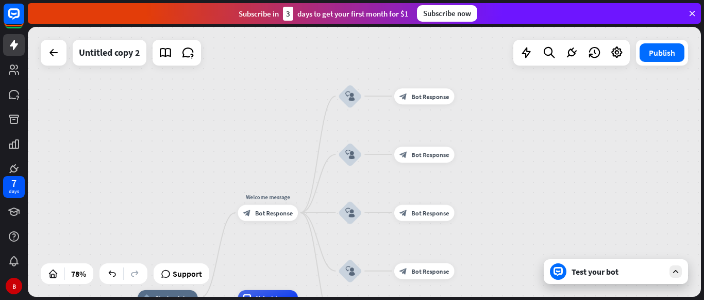
click at [509, 128] on div "home_2 Start point Welcome message block_bot_response Bot Response block_user_i…" at bounding box center [364, 162] width 673 height 270
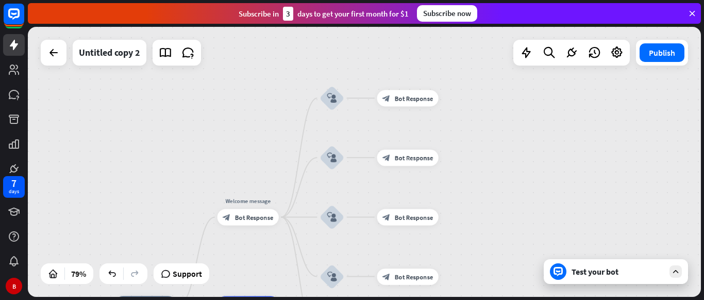
drag, startPoint x: 333, startPoint y: 159, endPoint x: 328, endPoint y: 48, distance: 110.4
click at [328, 48] on div "home_2 Start point Welcome message block_bot_response Bot Response Edit name mo…" at bounding box center [364, 162] width 673 height 270
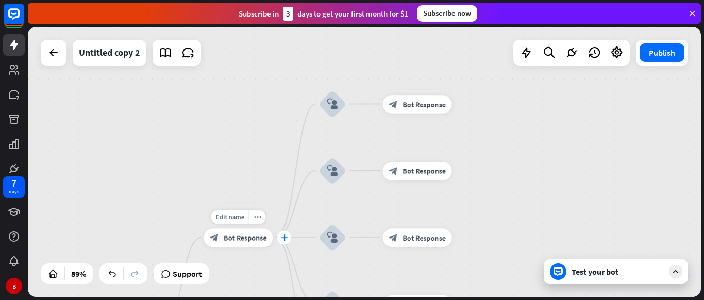
click at [285, 234] on div "plus" at bounding box center [284, 237] width 14 height 14
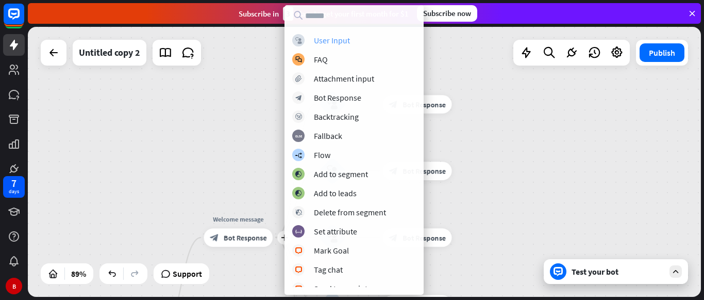
click at [337, 42] on div "User Input" at bounding box center [332, 40] width 36 height 10
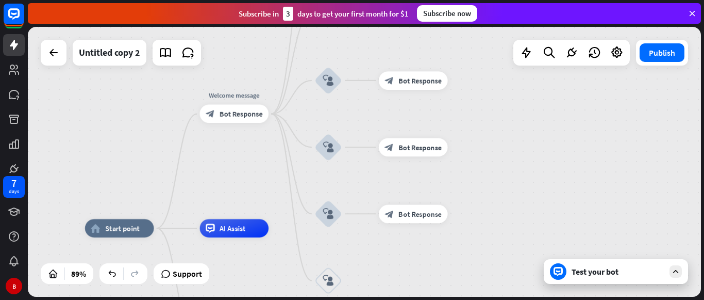
drag, startPoint x: 387, startPoint y: 160, endPoint x: 379, endPoint y: 26, distance: 134.8
click at [379, 26] on div "close Product Help First steps Get started with ChatBot Help Center Follow step…" at bounding box center [366, 150] width 677 height 300
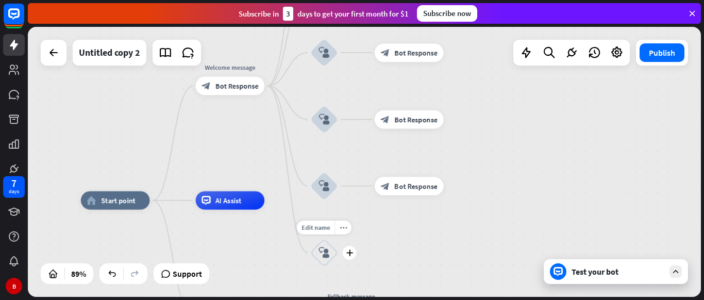
click at [320, 247] on icon "block_user_input" at bounding box center [324, 252] width 11 height 11
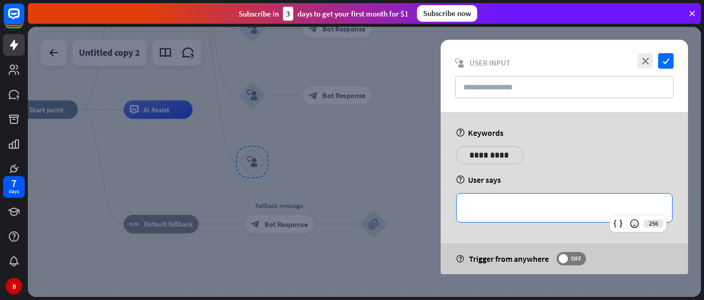
click at [480, 212] on p "**********" at bounding box center [564, 207] width 195 height 13
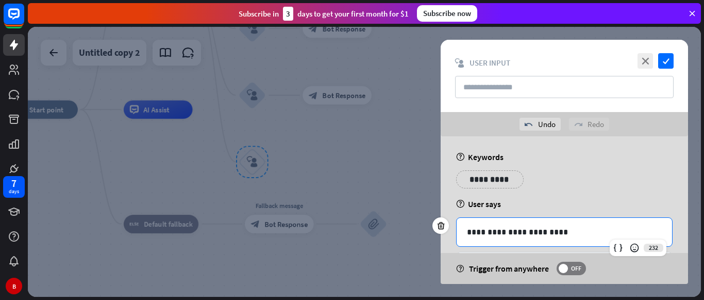
click at [502, 173] on p "**********" at bounding box center [490, 179] width 52 height 13
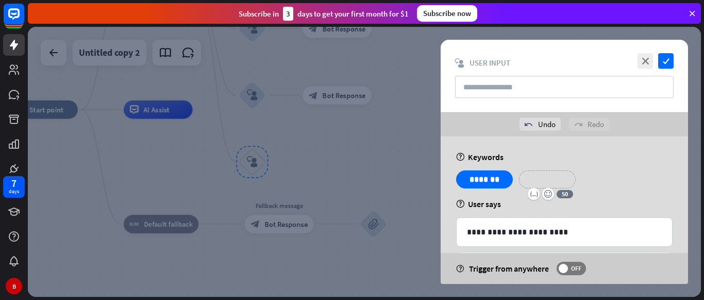
click at [539, 185] on p "**********" at bounding box center [547, 179] width 41 height 13
click at [592, 182] on p "**********" at bounding box center [610, 179] width 41 height 13
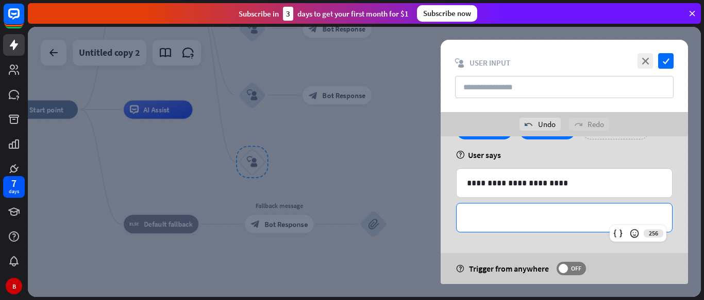
click at [521, 220] on p "**********" at bounding box center [564, 217] width 195 height 13
click at [665, 61] on icon "check" at bounding box center [666, 60] width 15 height 15
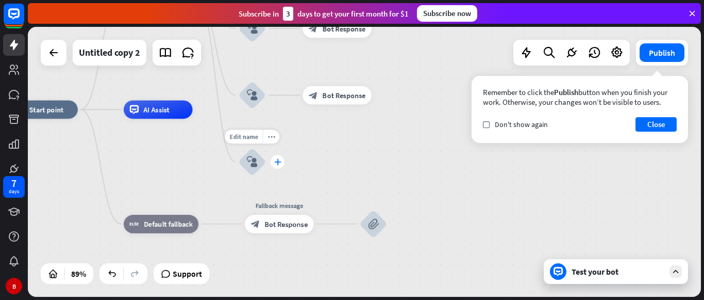
click at [273, 163] on div "plus" at bounding box center [278, 162] width 14 height 14
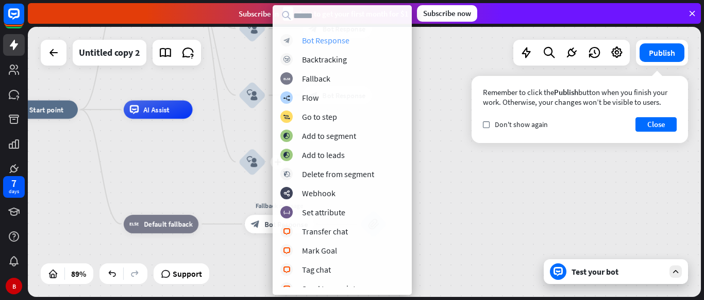
click at [343, 39] on div "Bot Response" at bounding box center [325, 40] width 47 height 10
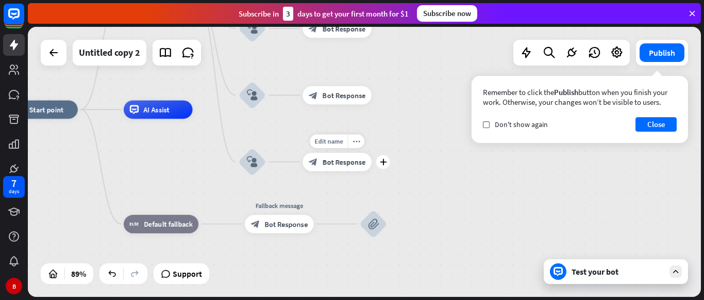
click at [327, 167] on div "block_bot_response Bot Response" at bounding box center [337, 162] width 69 height 19
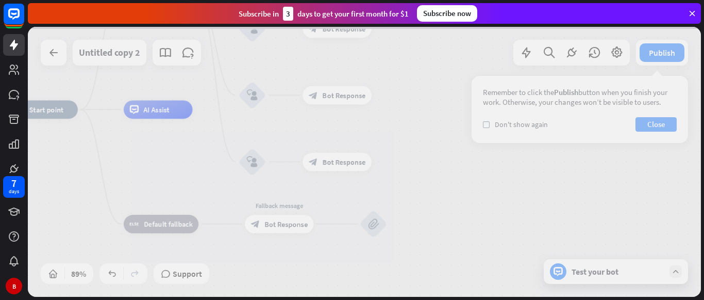
click at [327, 167] on div at bounding box center [364, 162] width 673 height 270
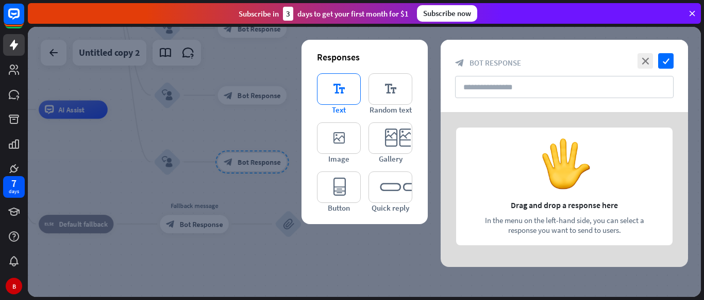
click at [342, 101] on icon "editor_text" at bounding box center [339, 88] width 44 height 31
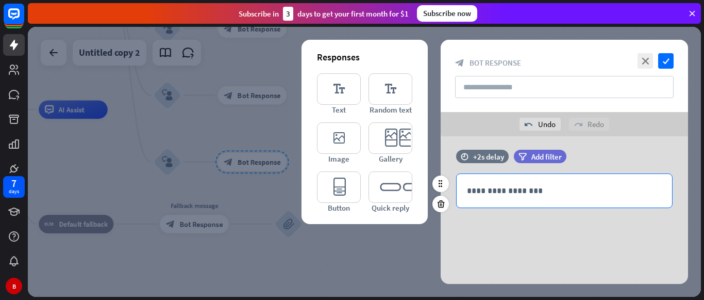
scroll to position [7, 0]
click at [501, 187] on p "**********" at bounding box center [564, 189] width 195 height 13
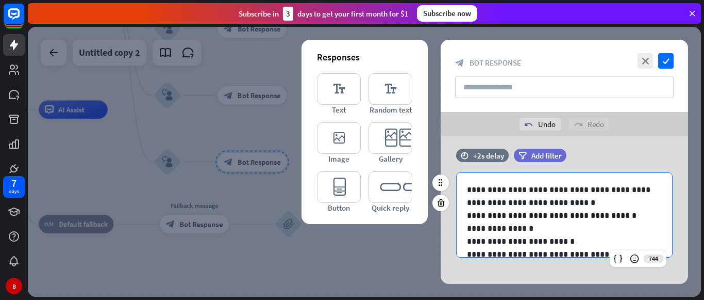
scroll to position [31, 0]
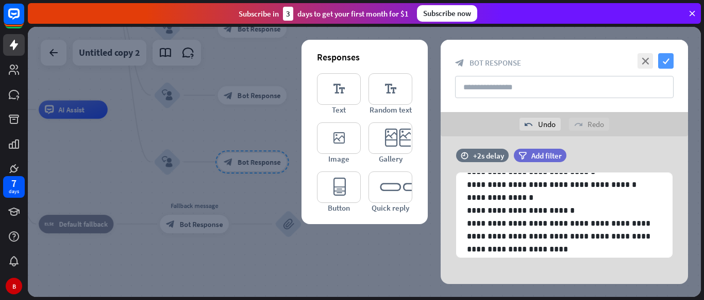
click at [661, 61] on icon "check" at bounding box center [666, 60] width 15 height 15
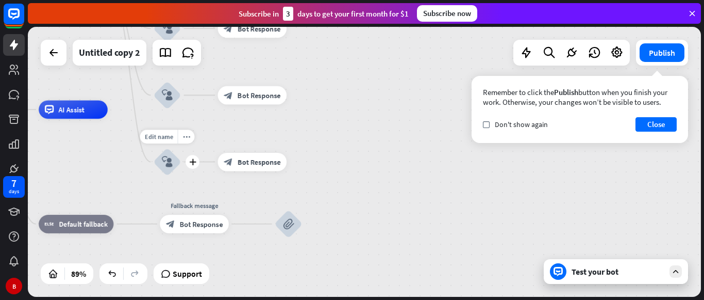
click at [172, 170] on div "block_user_input" at bounding box center [167, 161] width 27 height 27
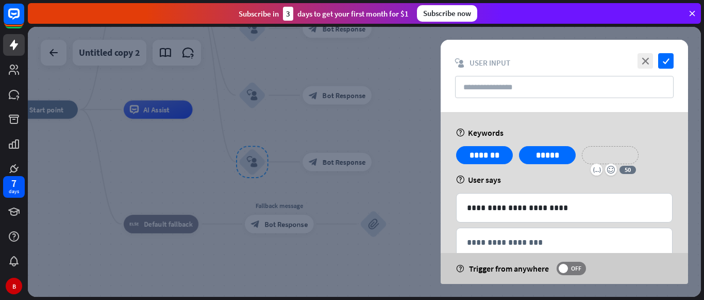
click at [615, 152] on p "**********" at bounding box center [610, 155] width 41 height 13
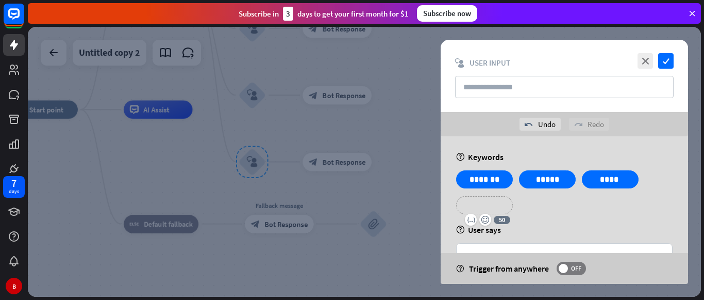
click at [495, 208] on p "**********" at bounding box center [484, 205] width 41 height 13
click at [667, 62] on icon "check" at bounding box center [666, 60] width 15 height 15
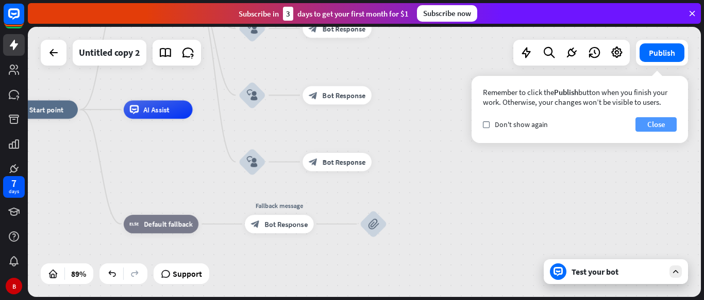
click at [654, 125] on button "Close" at bounding box center [656, 124] width 41 height 14
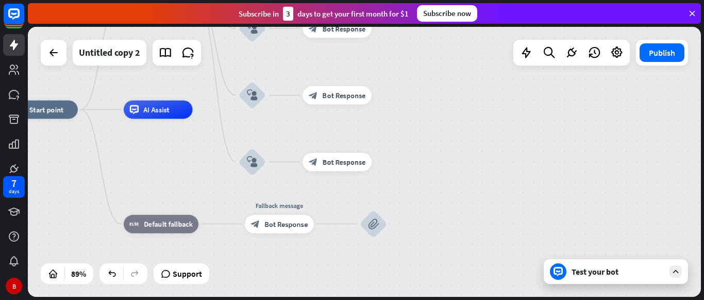
click at [579, 277] on div "Test your bot" at bounding box center [616, 271] width 144 height 25
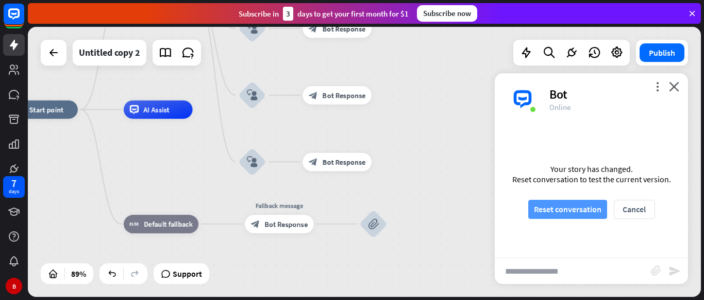
click at [560, 209] on button "Reset conversation" at bounding box center [568, 209] width 79 height 19
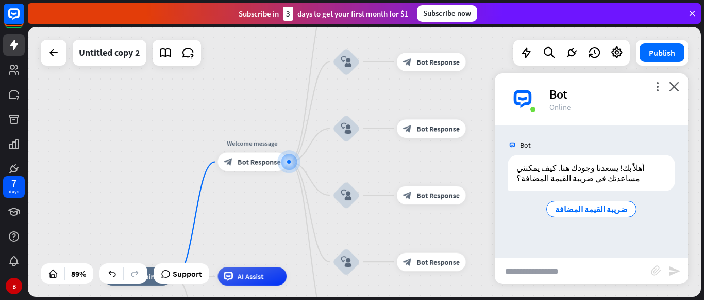
click at [529, 268] on input "text" at bounding box center [573, 271] width 156 height 26
type input "**********"
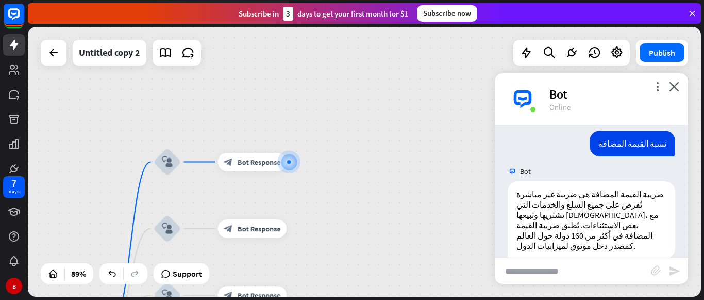
scroll to position [91, 0]
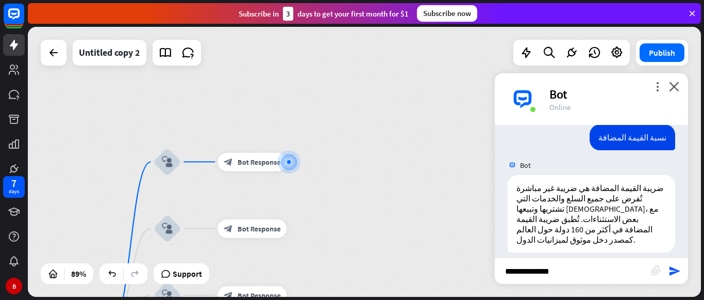
type input "**********"
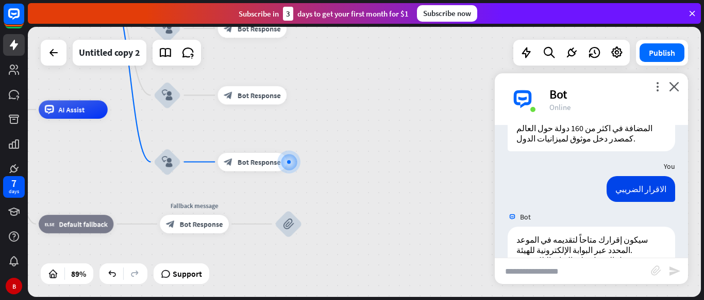
scroll to position [265, 0]
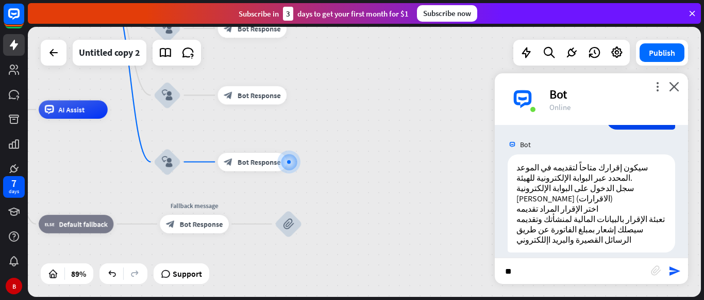
type input "***"
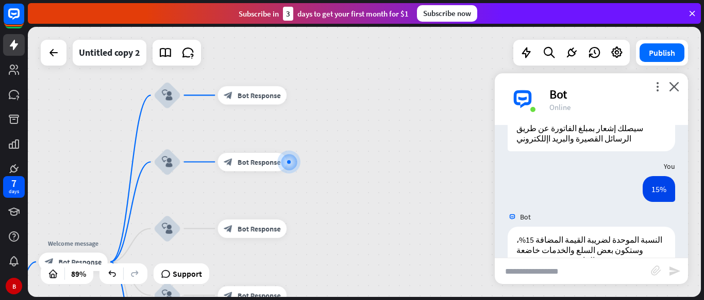
scroll to position [386, 0]
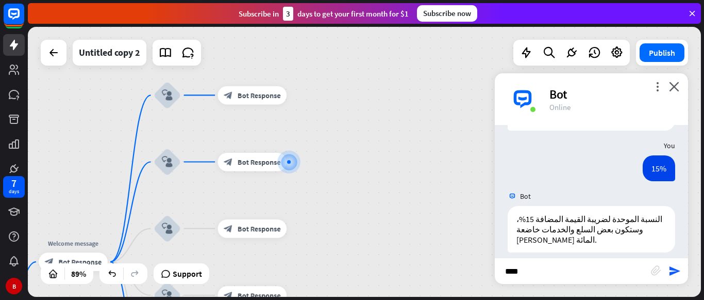
type input "*****"
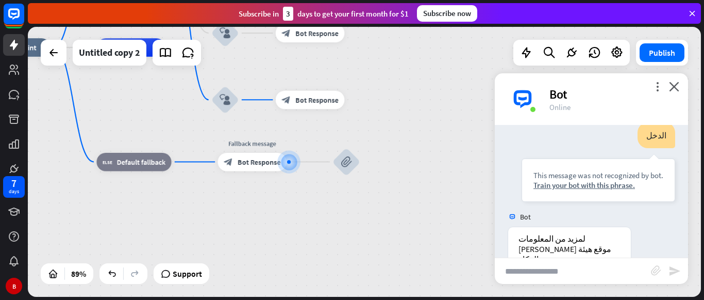
scroll to position [582, 0]
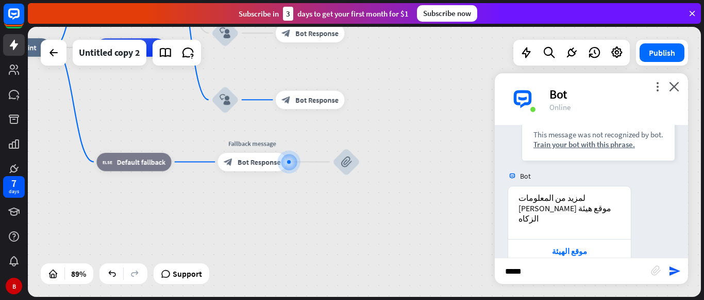
type input "******"
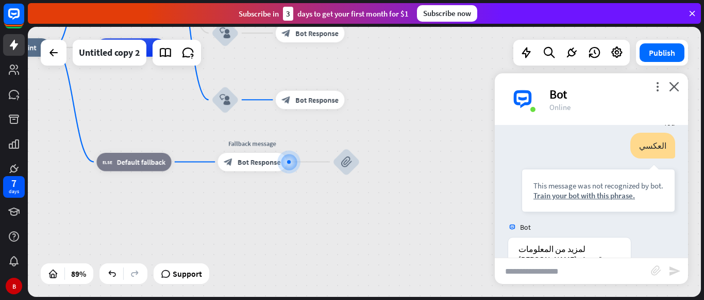
scroll to position [777, 0]
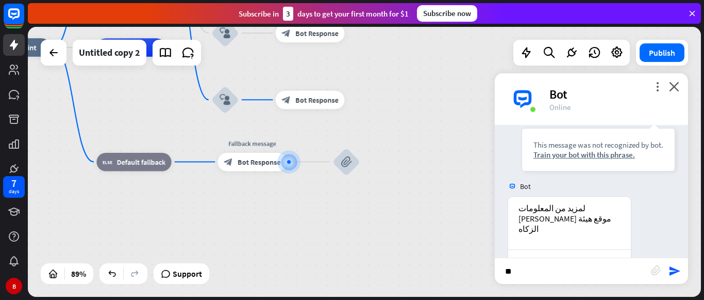
type input "*"
type input "**********"
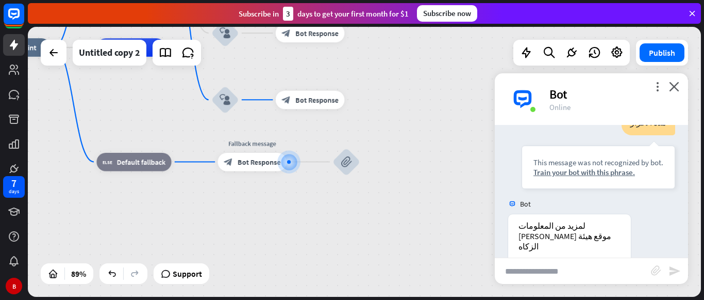
scroll to position [973, 0]
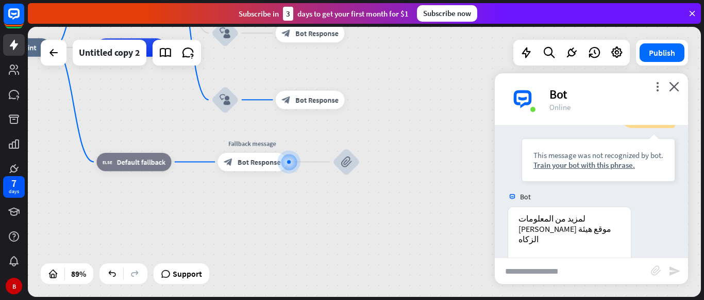
click at [532, 274] on input "text" at bounding box center [573, 271] width 156 height 26
click at [250, 161] on span "Bot Response" at bounding box center [259, 161] width 43 height 9
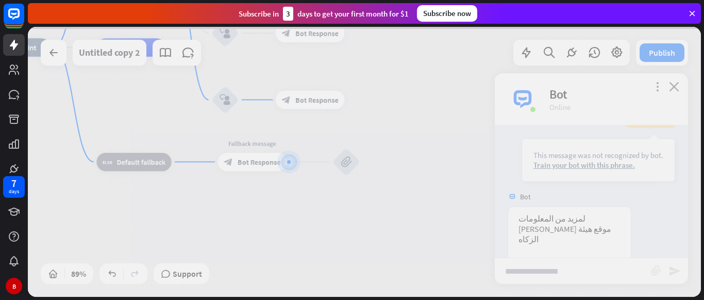
click at [250, 161] on div at bounding box center [364, 162] width 673 height 270
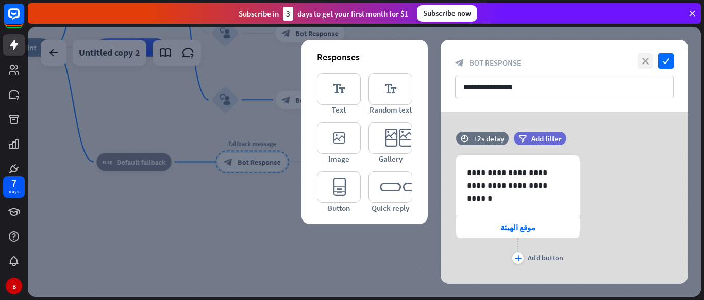
click at [648, 62] on icon "close" at bounding box center [645, 60] width 15 height 15
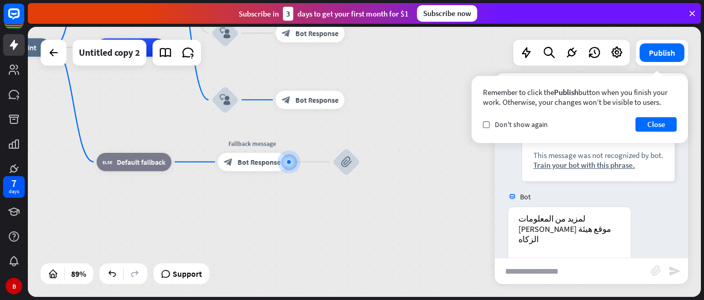
click at [679, 84] on div "Remember to click the Publish button when you finish your work. Otherwise, your…" at bounding box center [580, 109] width 217 height 67
click at [638, 121] on button "Close" at bounding box center [656, 124] width 41 height 14
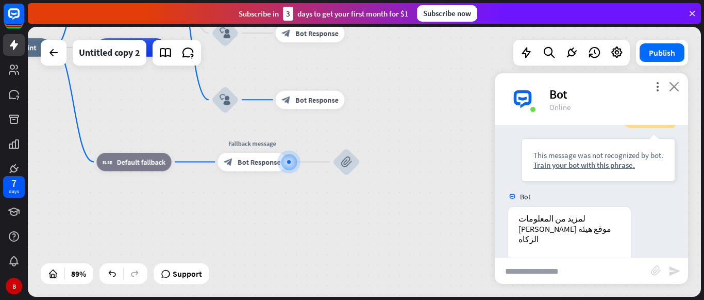
click at [677, 85] on icon "close" at bounding box center [674, 86] width 10 height 10
